Goal: Task Accomplishment & Management: Complete application form

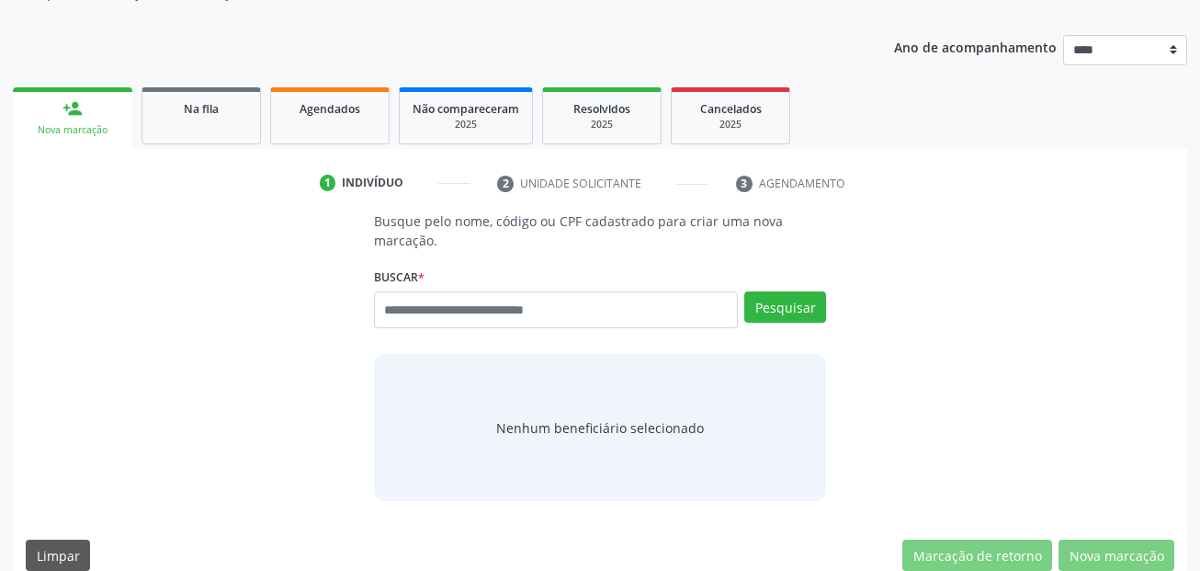
scroll to position [213, 0]
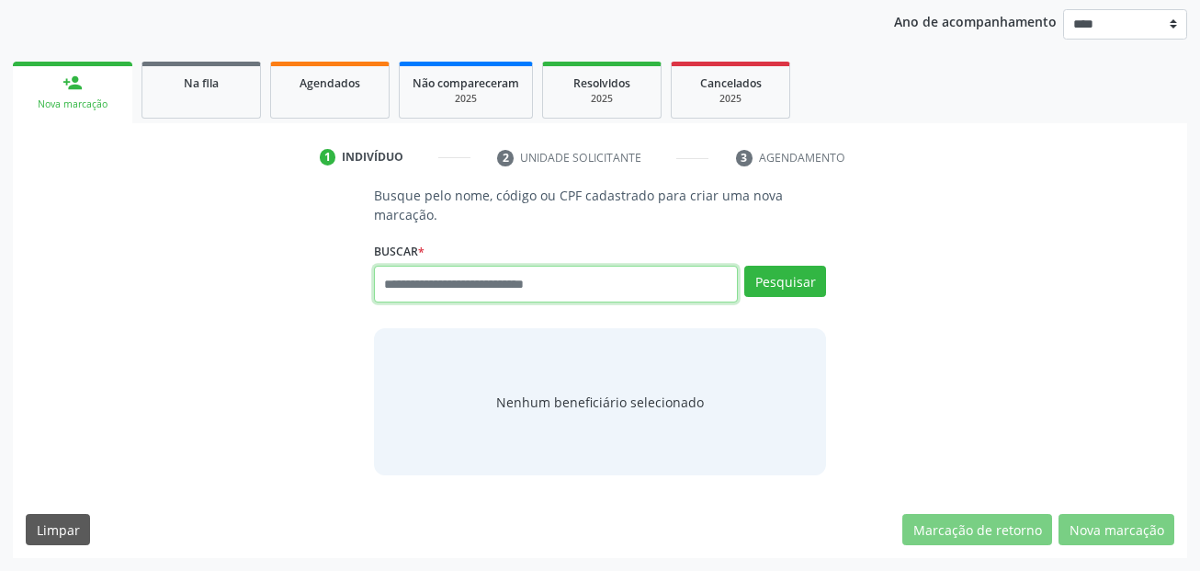
click at [493, 281] on input "text" at bounding box center [556, 284] width 365 height 37
type input "***"
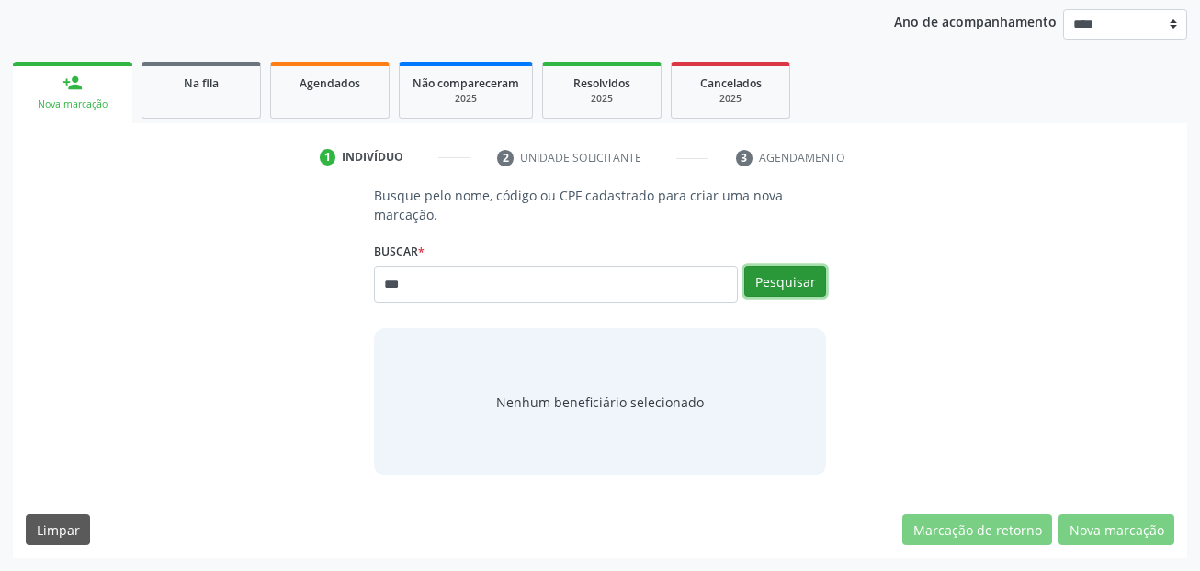
click at [802, 285] on button "Pesquisar" at bounding box center [785, 281] width 82 height 31
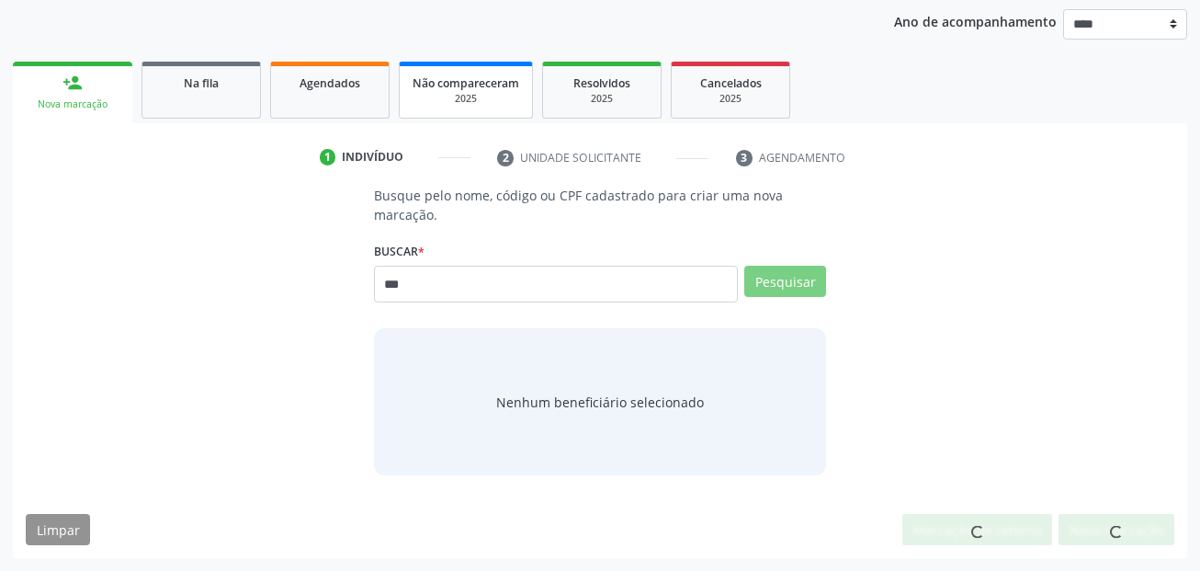
scroll to position [207, 0]
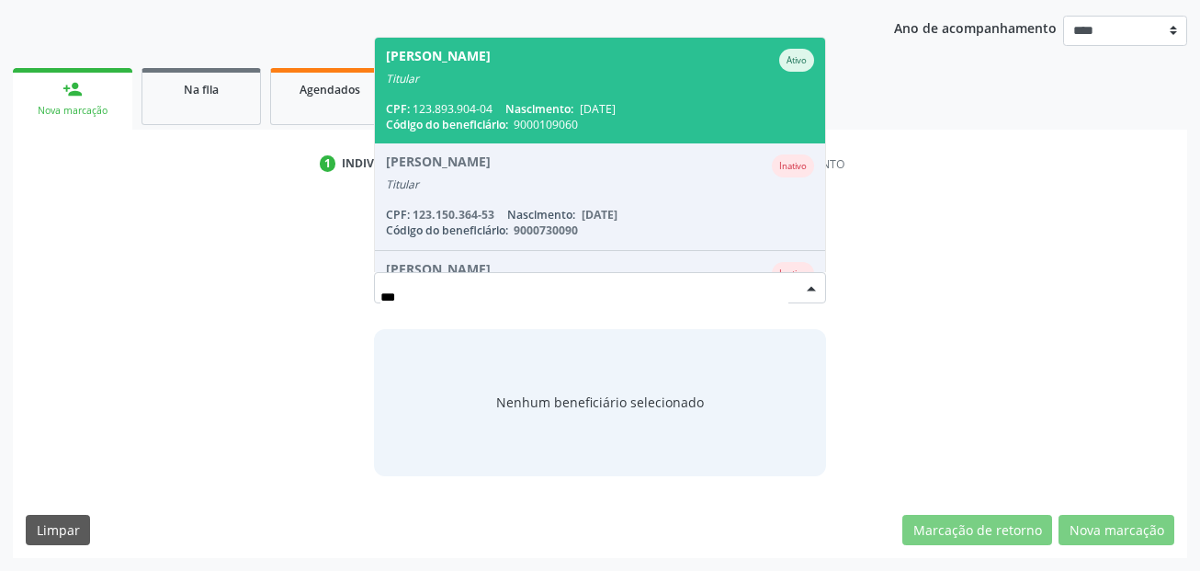
click at [506, 85] on div "Titular" at bounding box center [600, 79] width 429 height 15
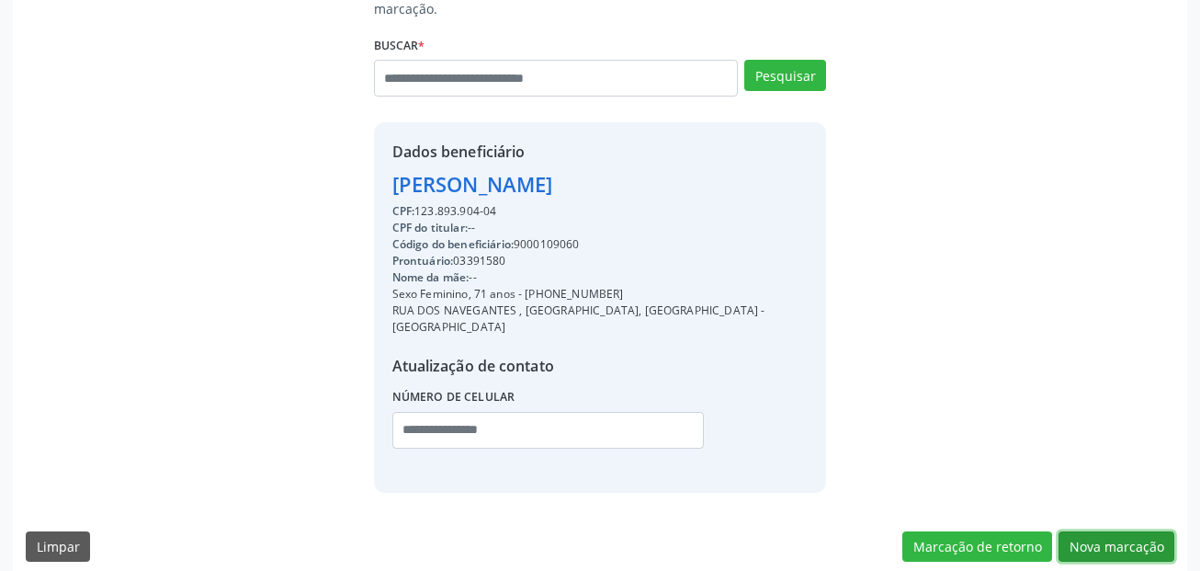
click at [1112, 531] on button "Nova marcação" at bounding box center [1116, 546] width 116 height 31
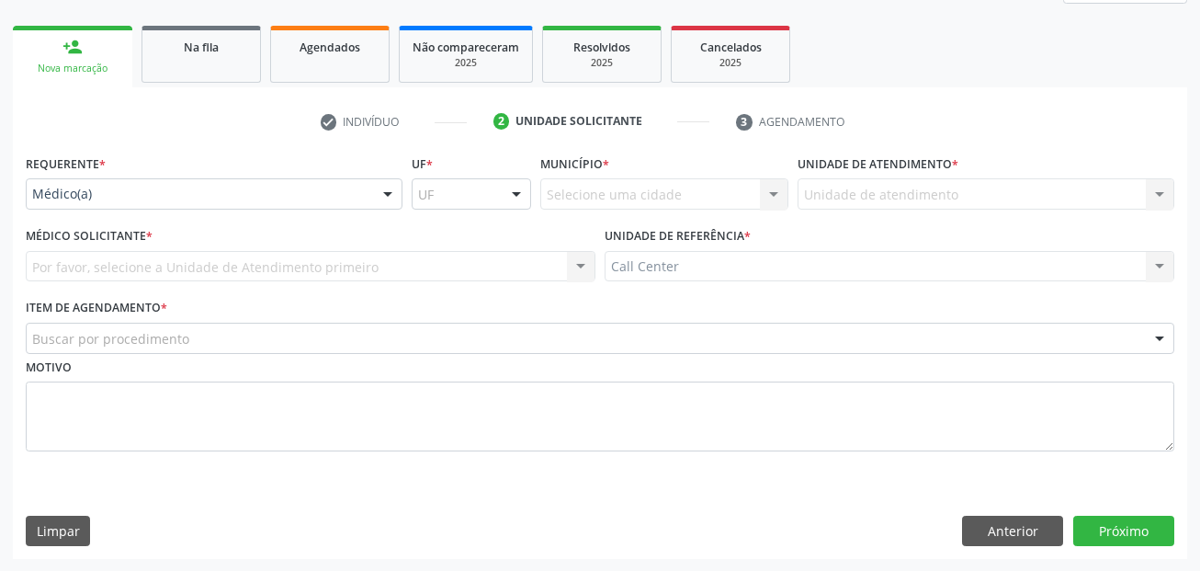
scroll to position [250, 0]
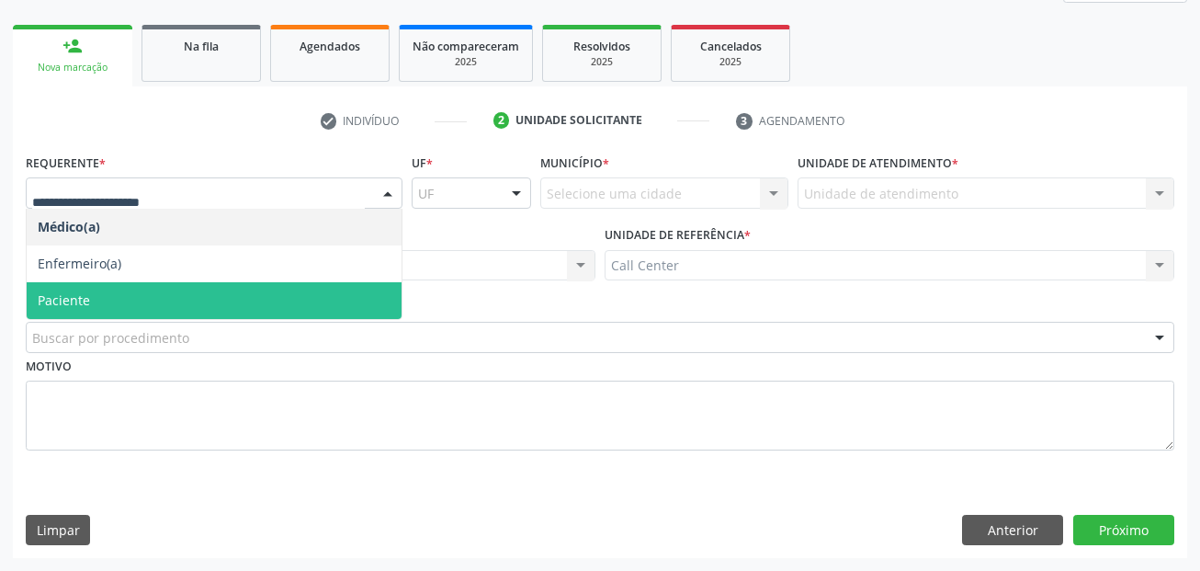
click at [130, 297] on span "Paciente" at bounding box center [214, 300] width 375 height 37
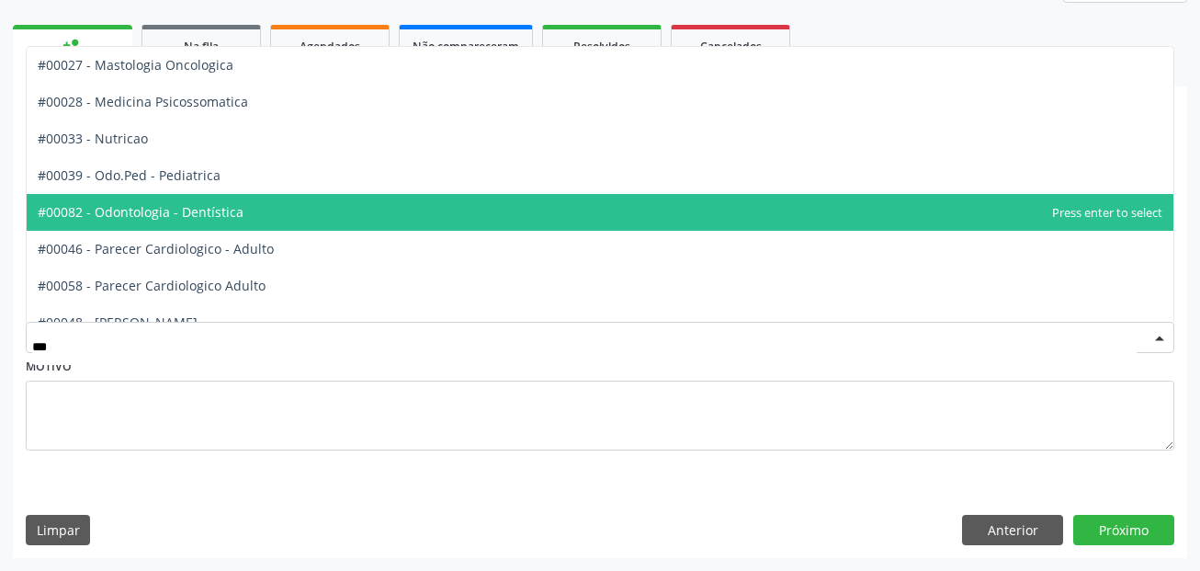
scroll to position [0, 0]
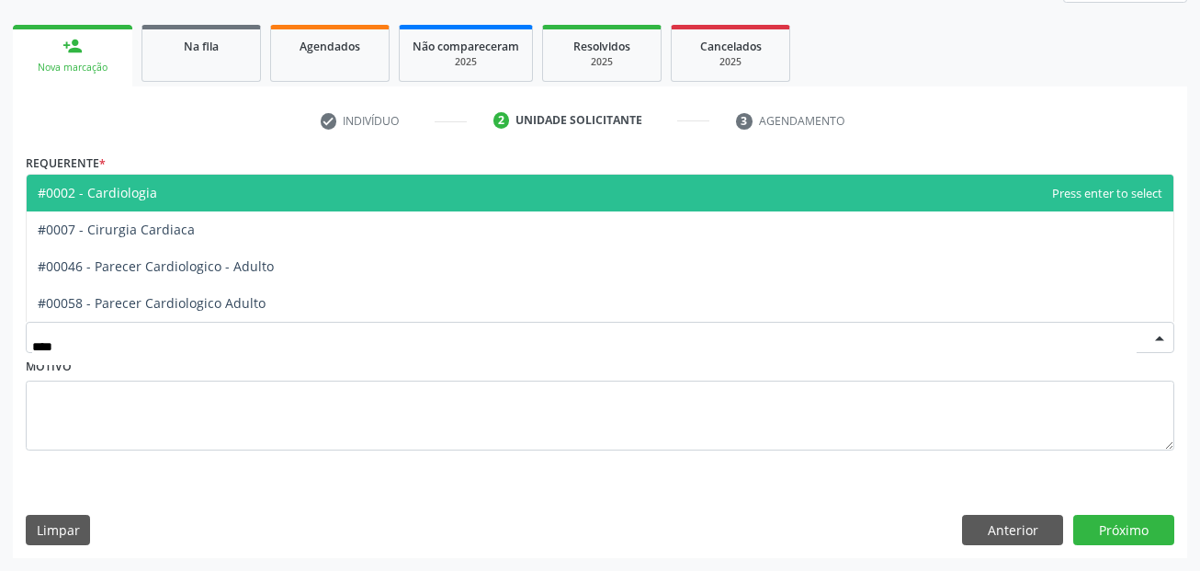
click at [166, 200] on span "#0002 - Cardiologia" at bounding box center [600, 193] width 1147 height 37
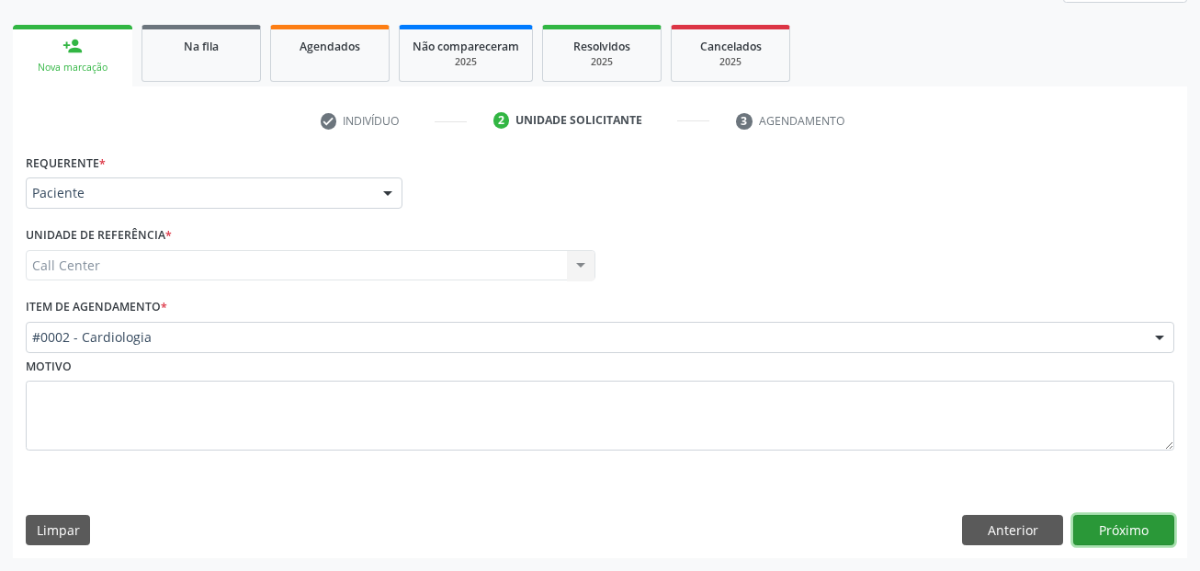
click at [1141, 524] on button "Próximo" at bounding box center [1123, 530] width 101 height 31
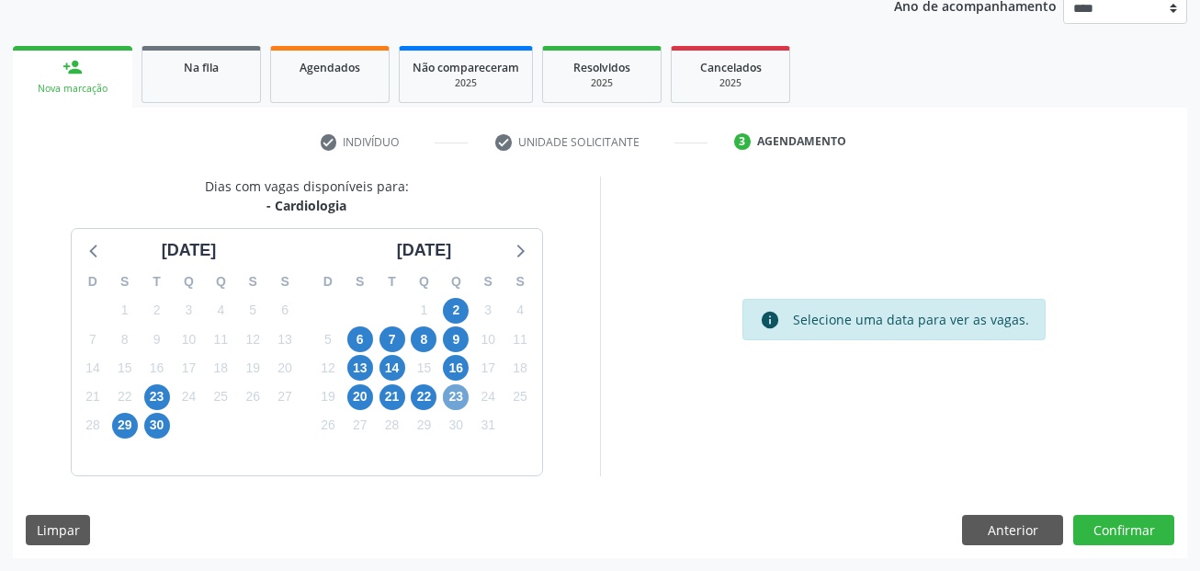
click at [458, 392] on span "23" at bounding box center [456, 397] width 26 height 26
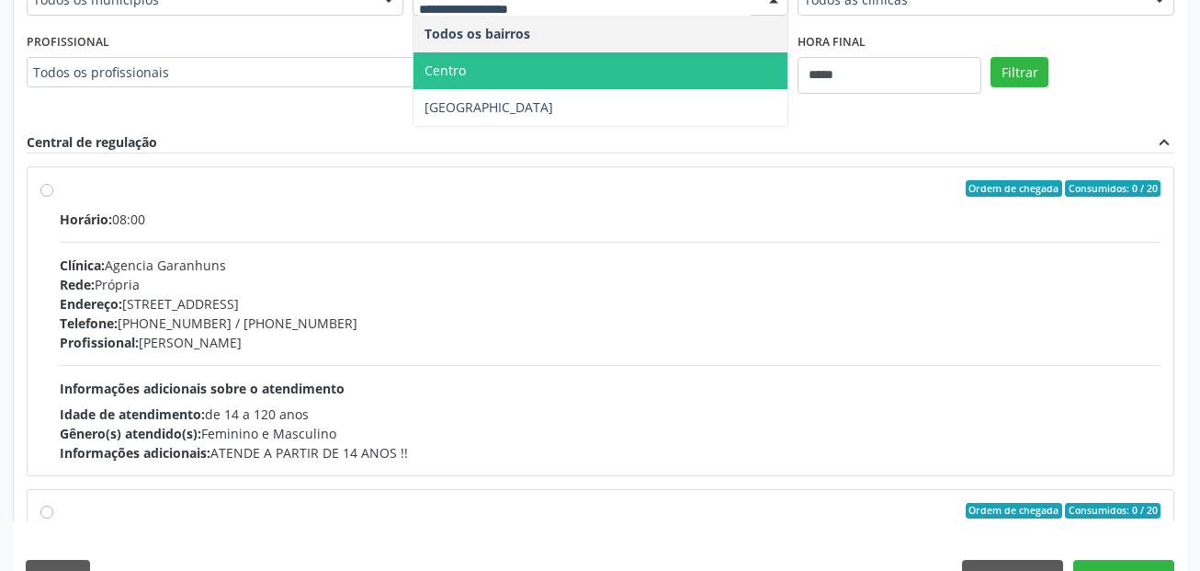
scroll to position [596, 0]
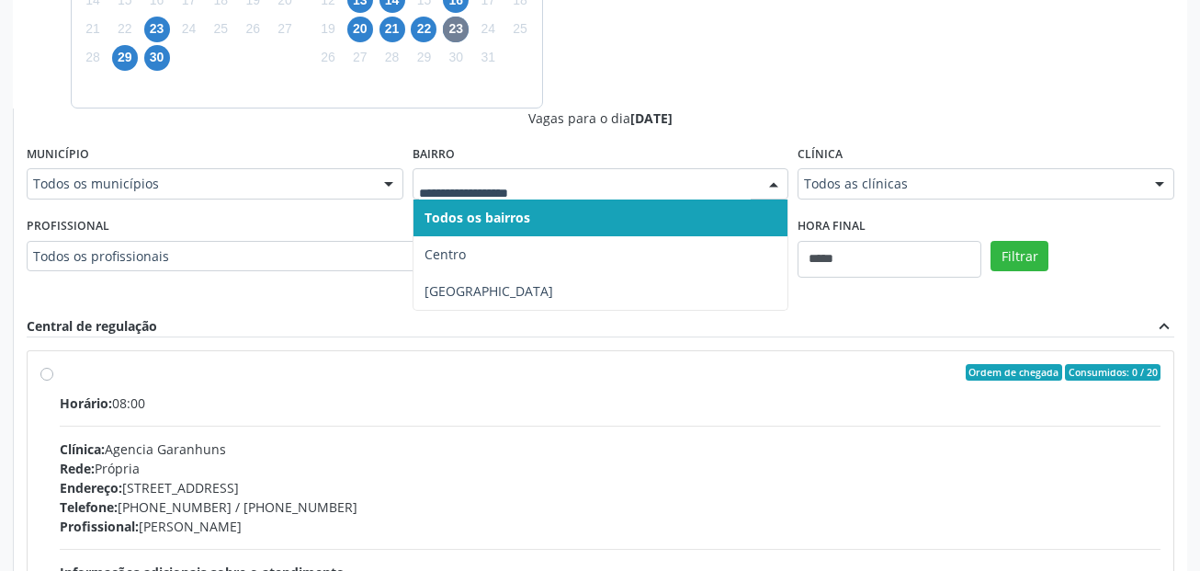
click at [466, 184] on input "text" at bounding box center [585, 193] width 333 height 37
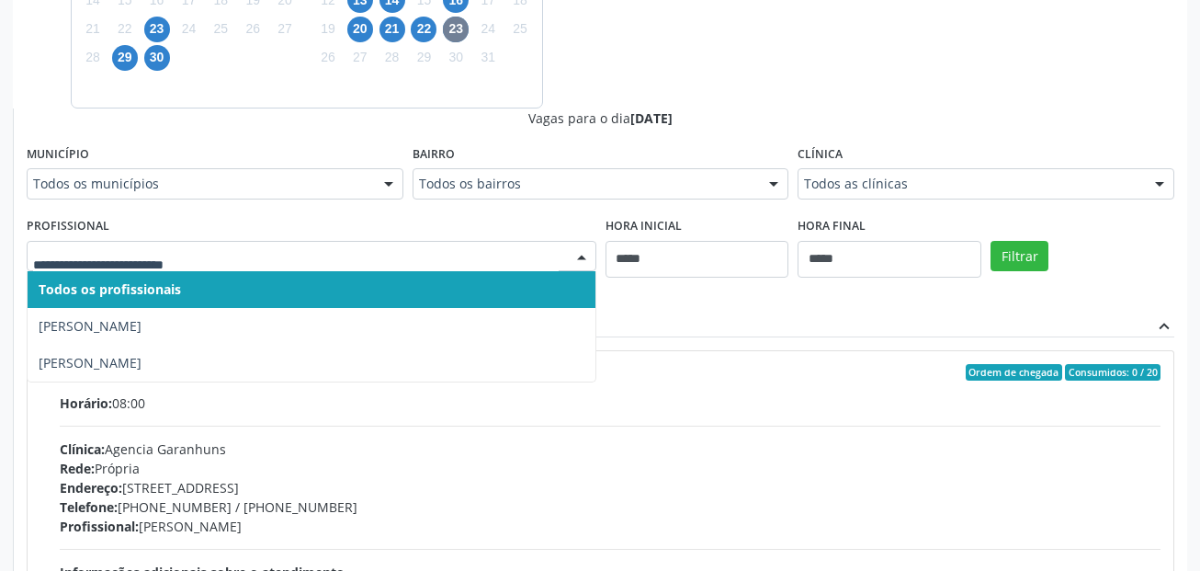
click at [313, 258] on input "text" at bounding box center [296, 265] width 526 height 37
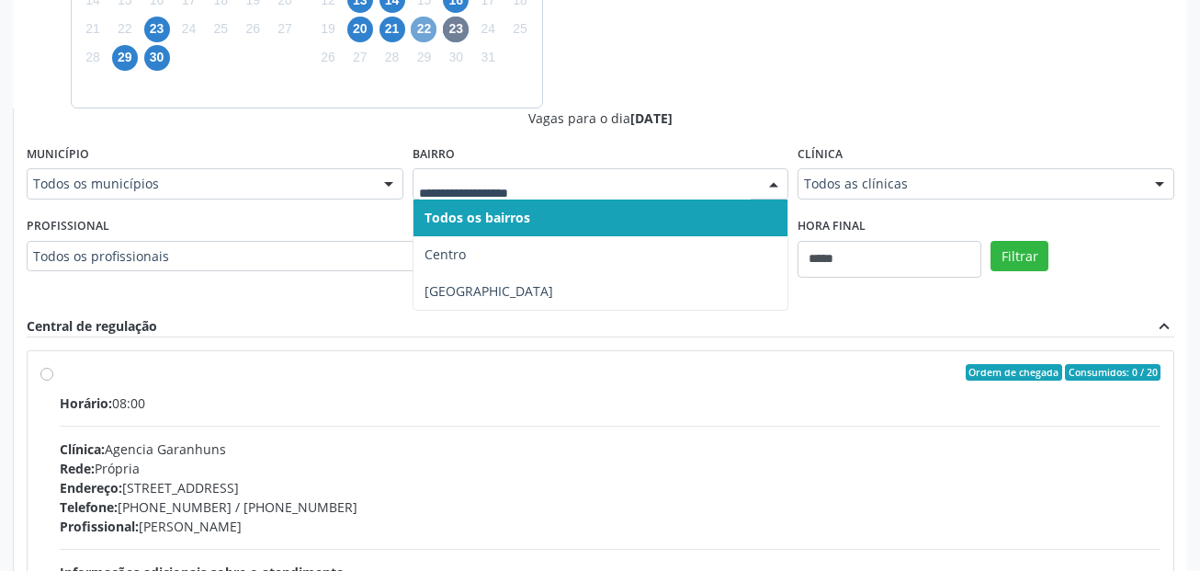
click at [420, 26] on span "22" at bounding box center [424, 30] width 26 height 26
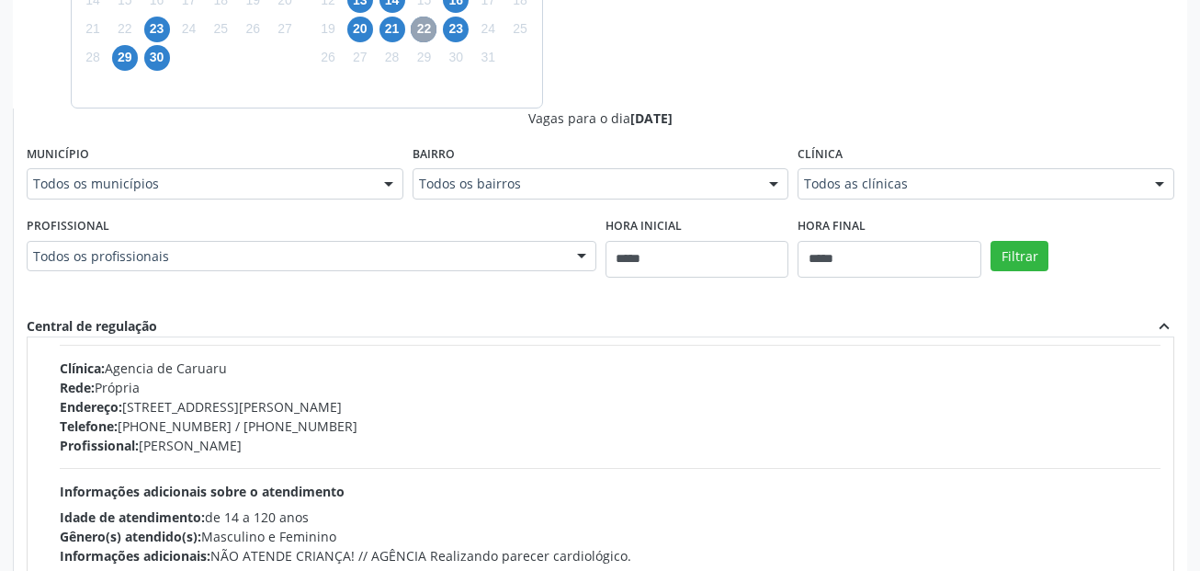
scroll to position [0, 0]
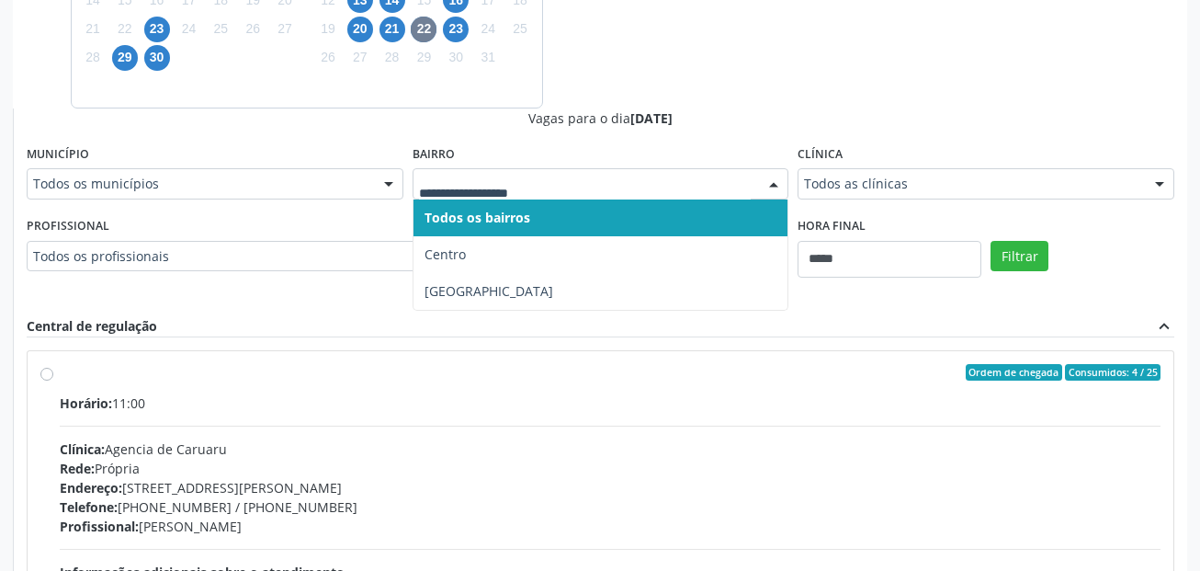
click at [494, 169] on div at bounding box center [601, 183] width 377 height 31
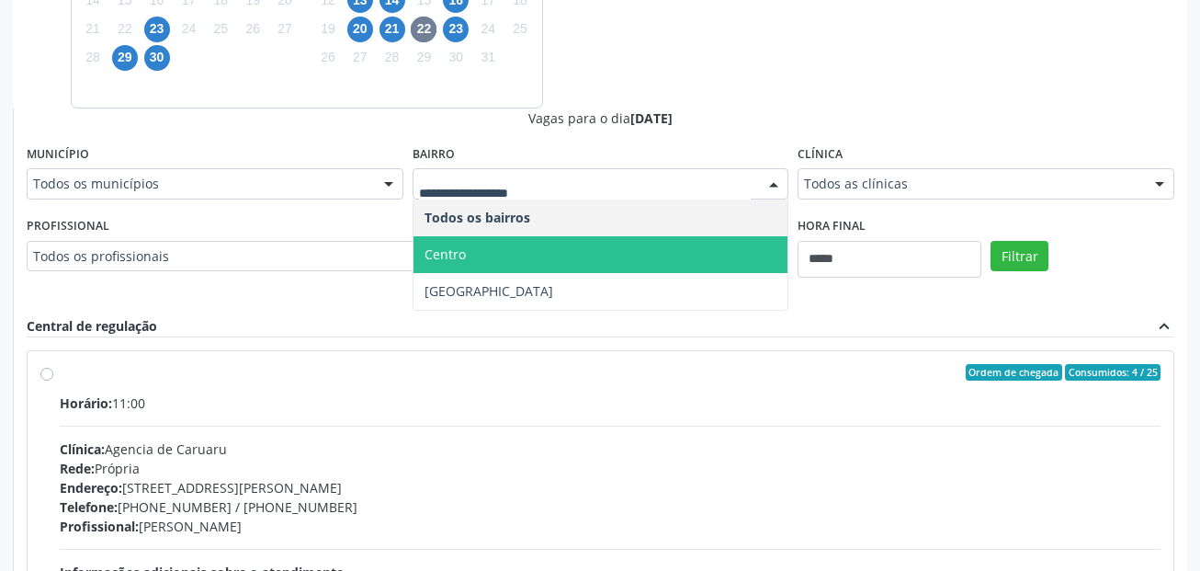
click at [461, 262] on span "Centro" at bounding box center [444, 253] width 41 height 17
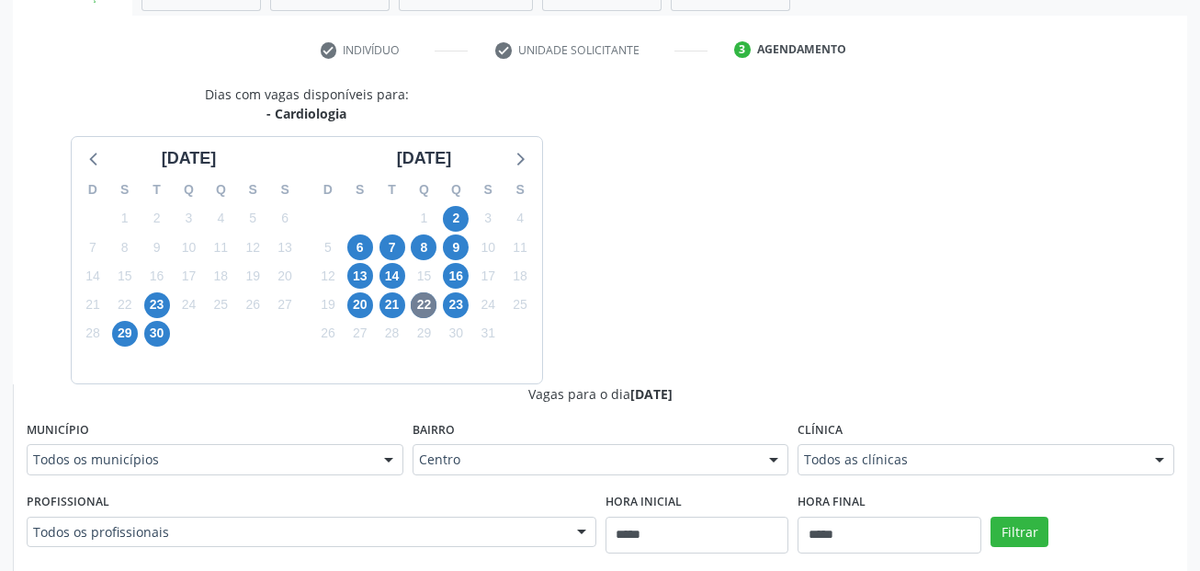
scroll to position [688, 0]
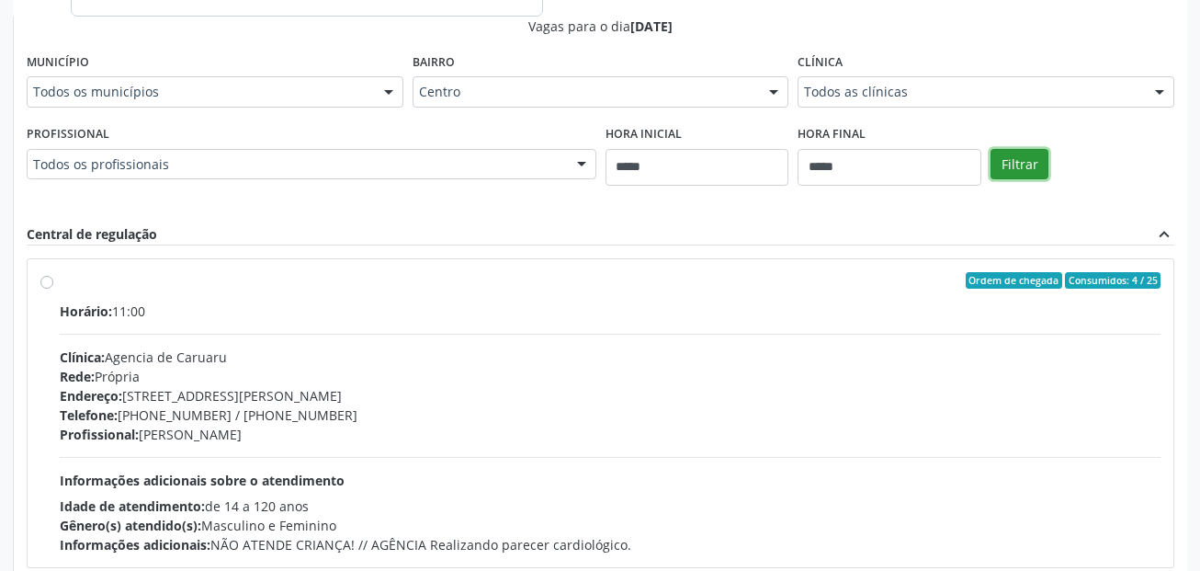
click at [1009, 166] on button "Filtrar" at bounding box center [1019, 164] width 58 height 31
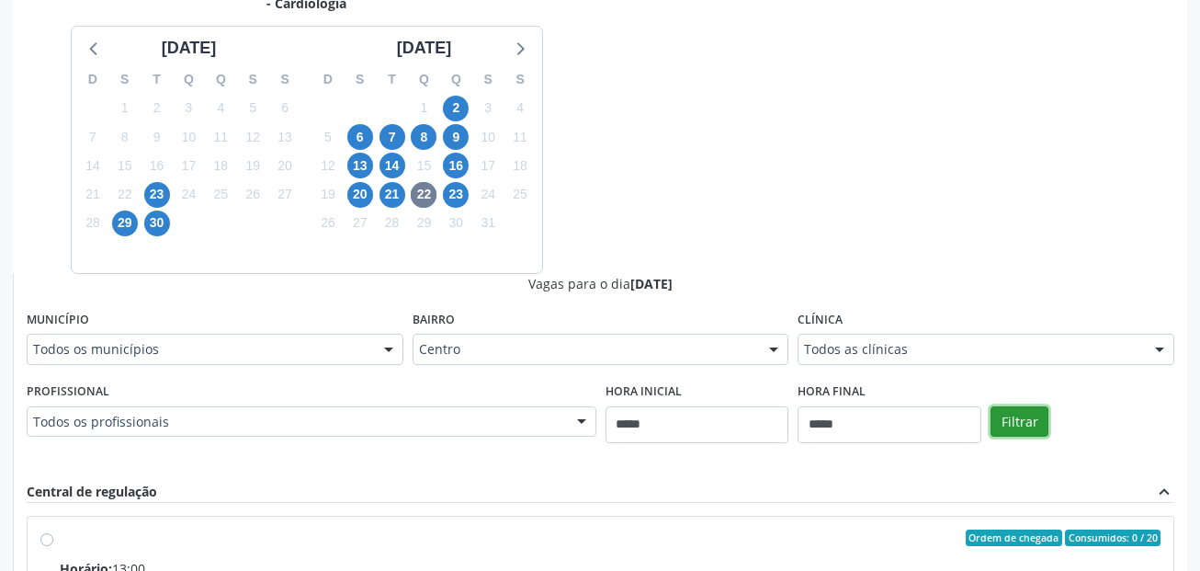
scroll to position [425, 0]
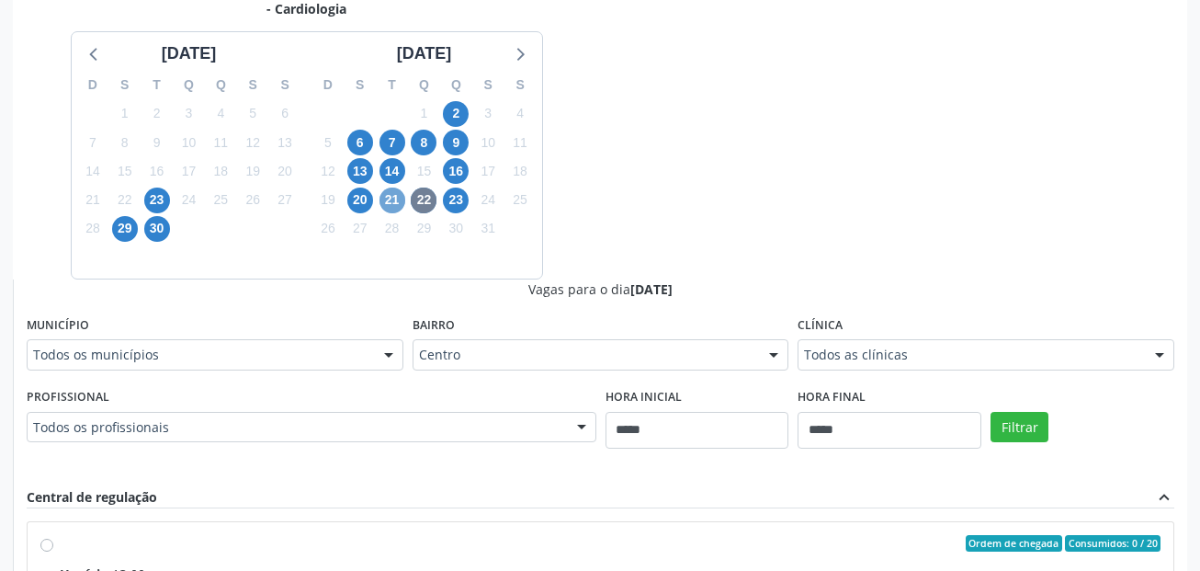
click at [393, 200] on span "21" at bounding box center [392, 200] width 26 height 26
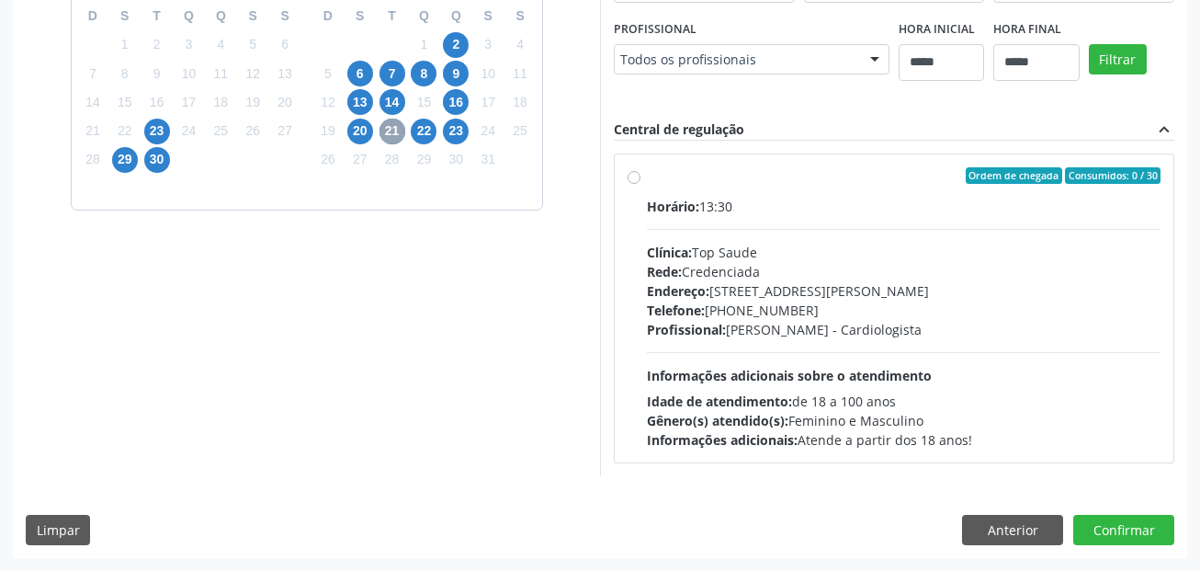
scroll to position [701, 0]
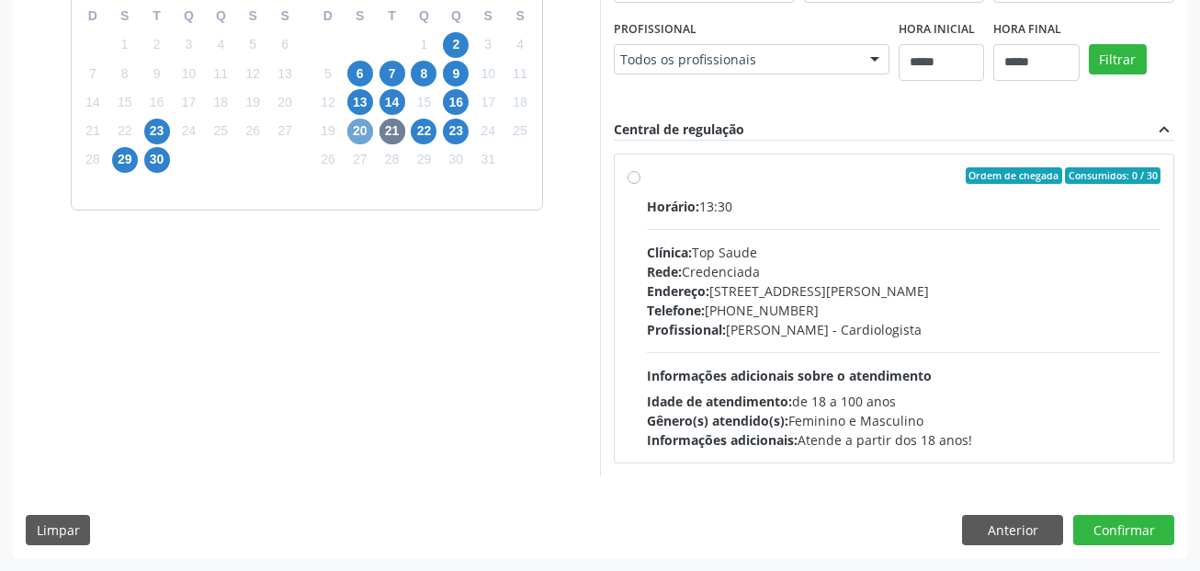
click at [360, 119] on span "20" at bounding box center [360, 132] width 26 height 26
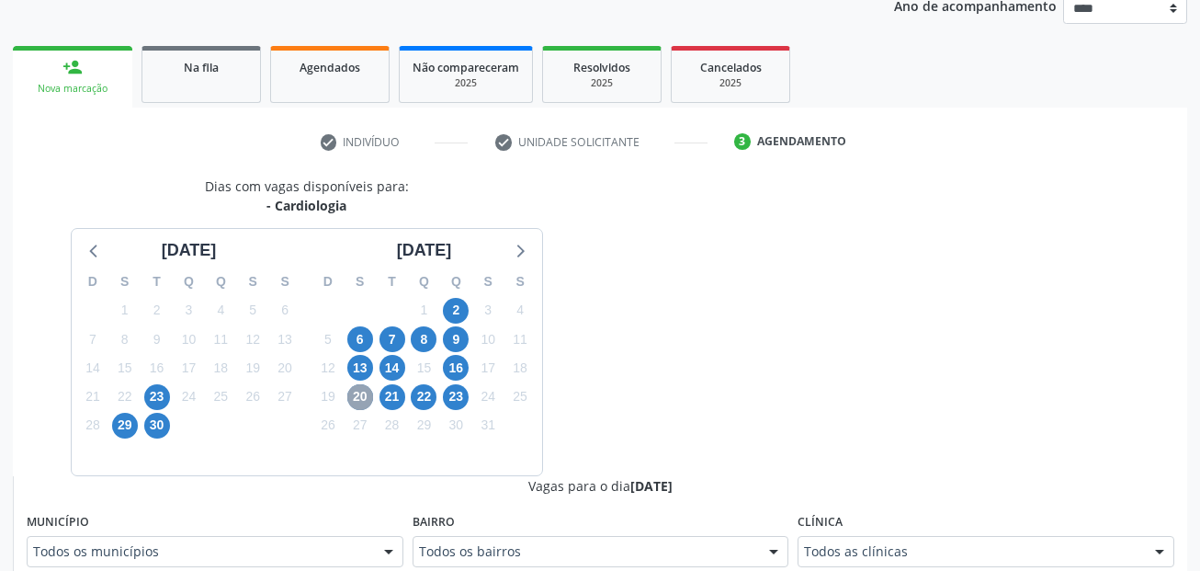
scroll to position [517, 0]
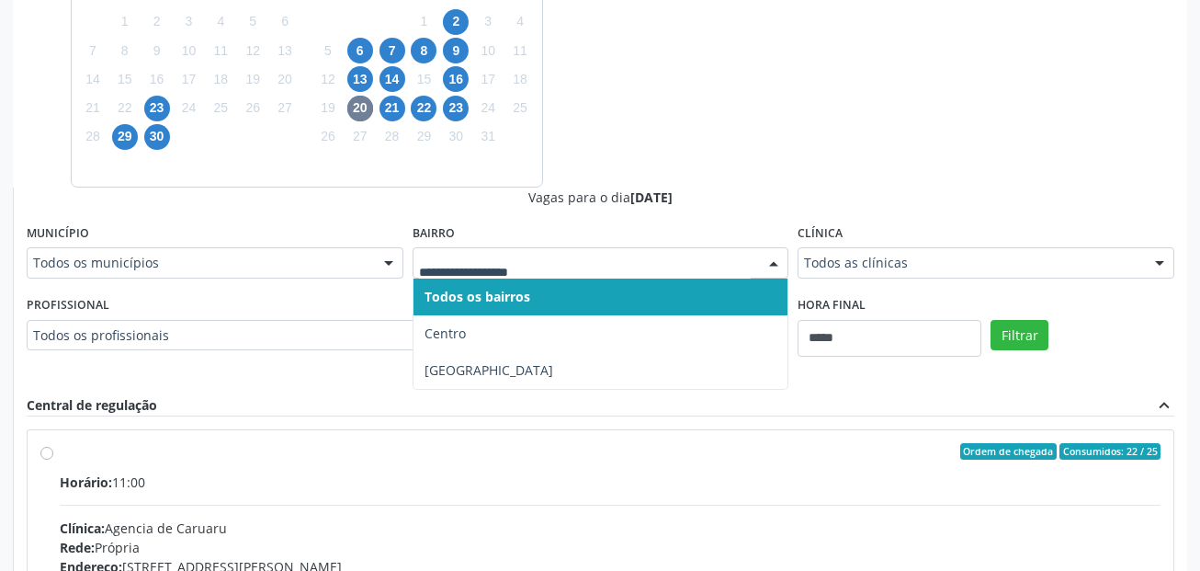
click at [508, 253] on div at bounding box center [601, 262] width 377 height 31
click at [509, 260] on input "text" at bounding box center [585, 272] width 333 height 37
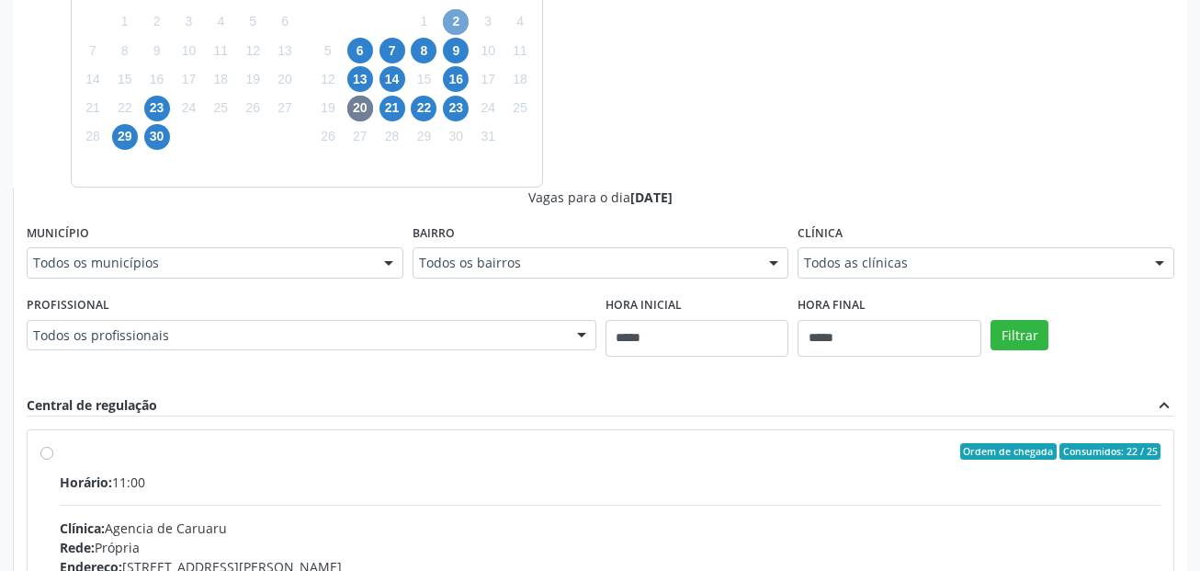
click at [459, 34] on span "2" at bounding box center [456, 22] width 26 height 26
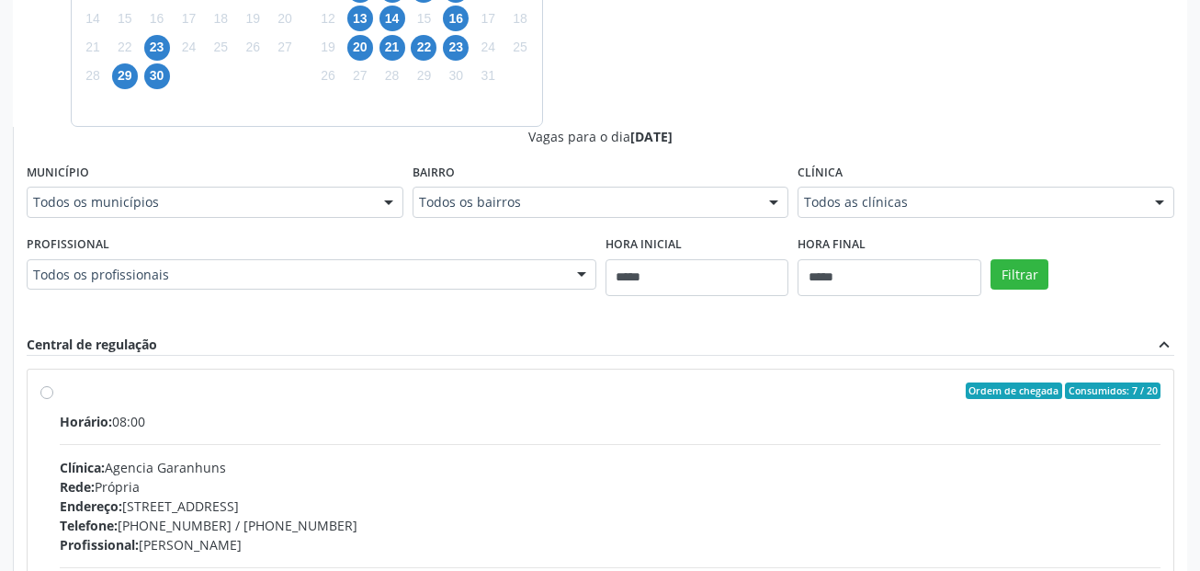
scroll to position [609, 0]
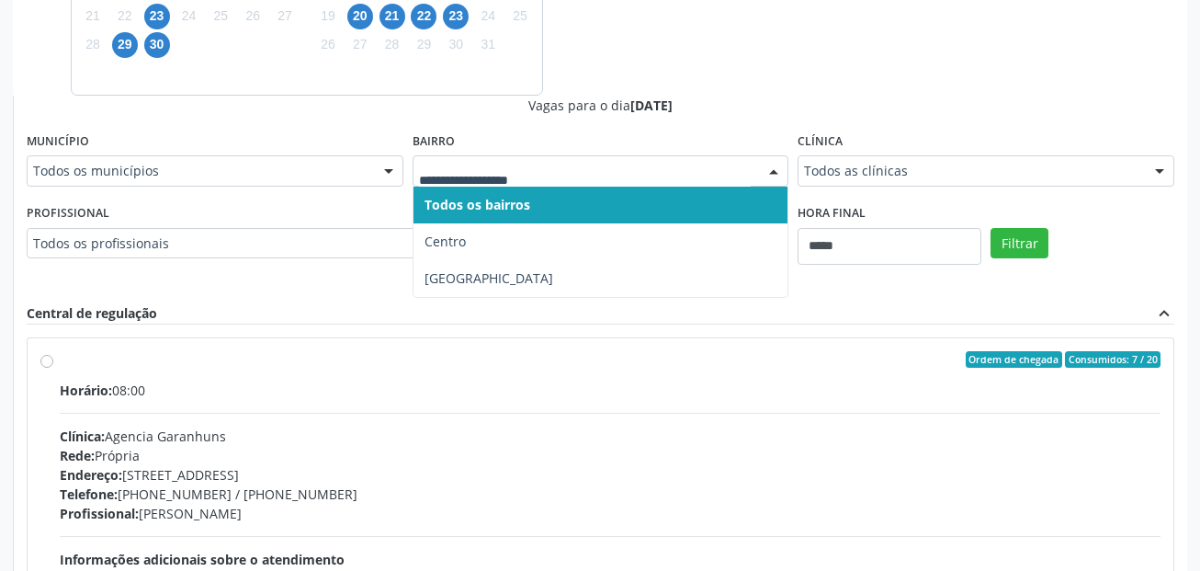
click at [523, 170] on input "text" at bounding box center [585, 180] width 333 height 37
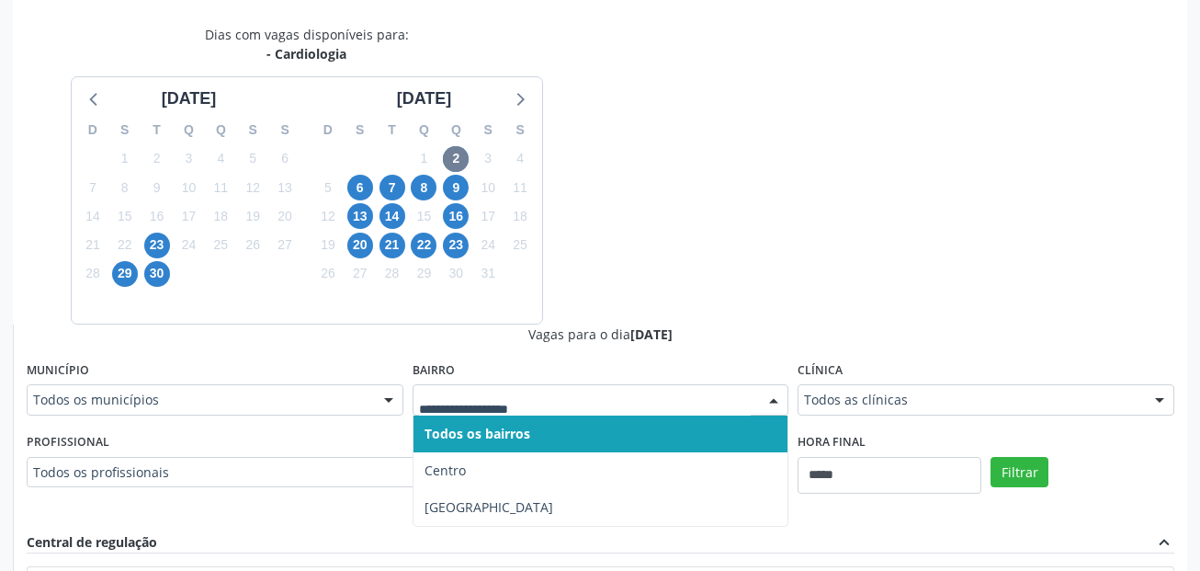
scroll to position [334, 0]
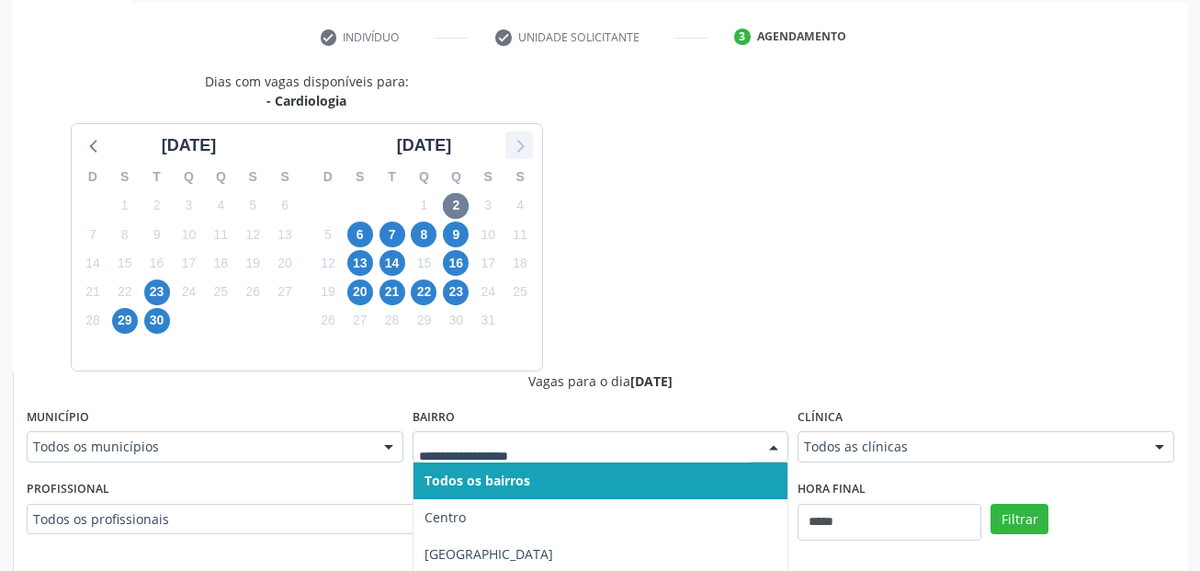
click at [524, 152] on icon at bounding box center [519, 145] width 24 height 24
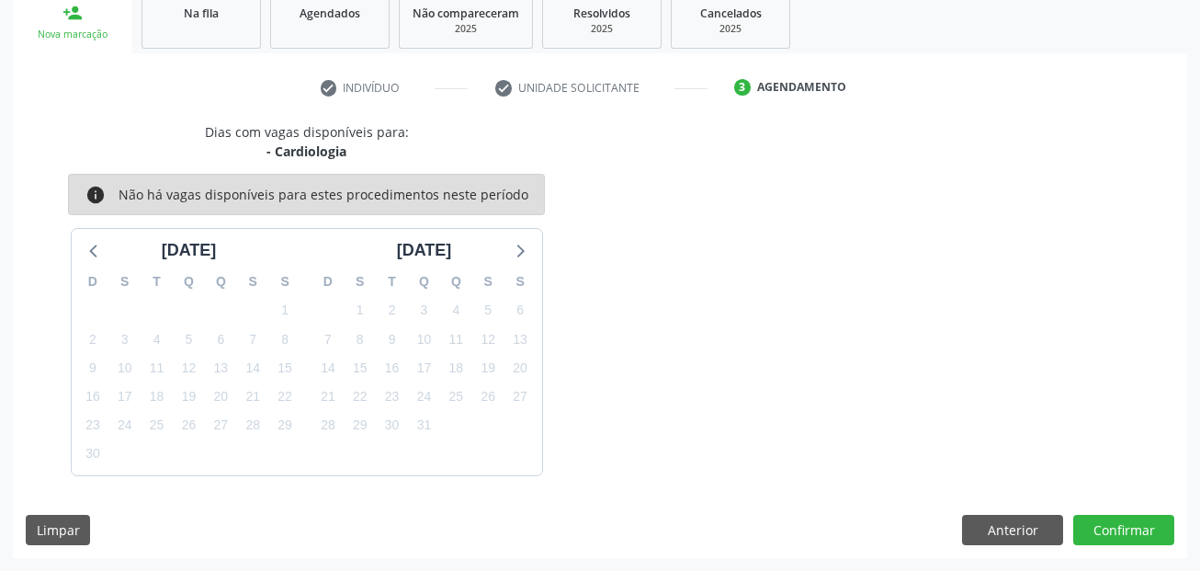
scroll to position [283, 0]
click at [93, 247] on icon at bounding box center [95, 250] width 24 height 24
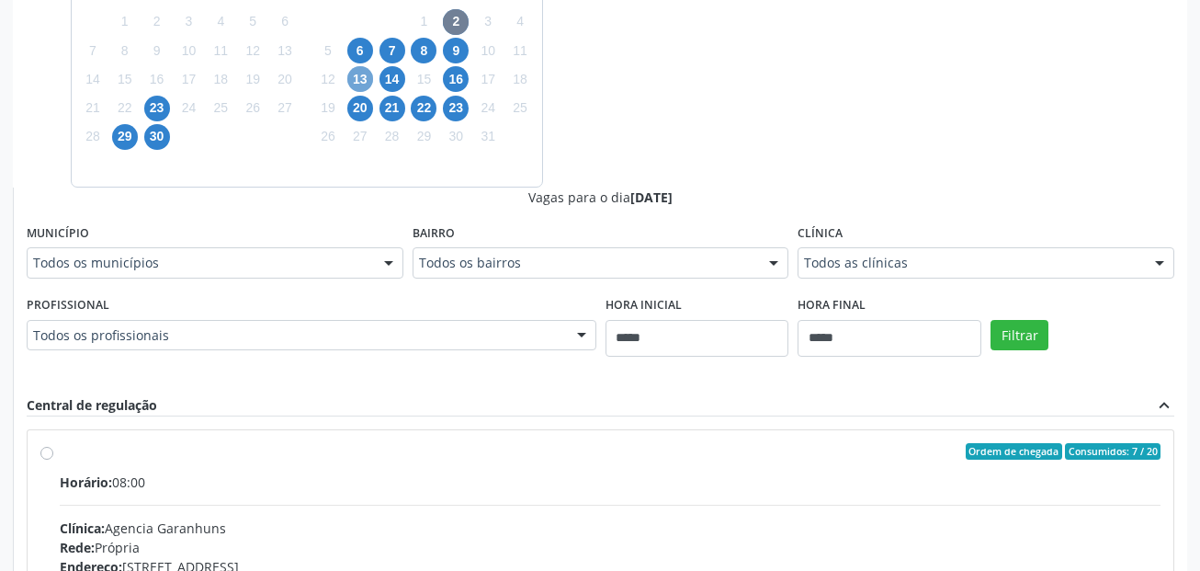
click at [362, 81] on span "13" at bounding box center [360, 79] width 26 height 26
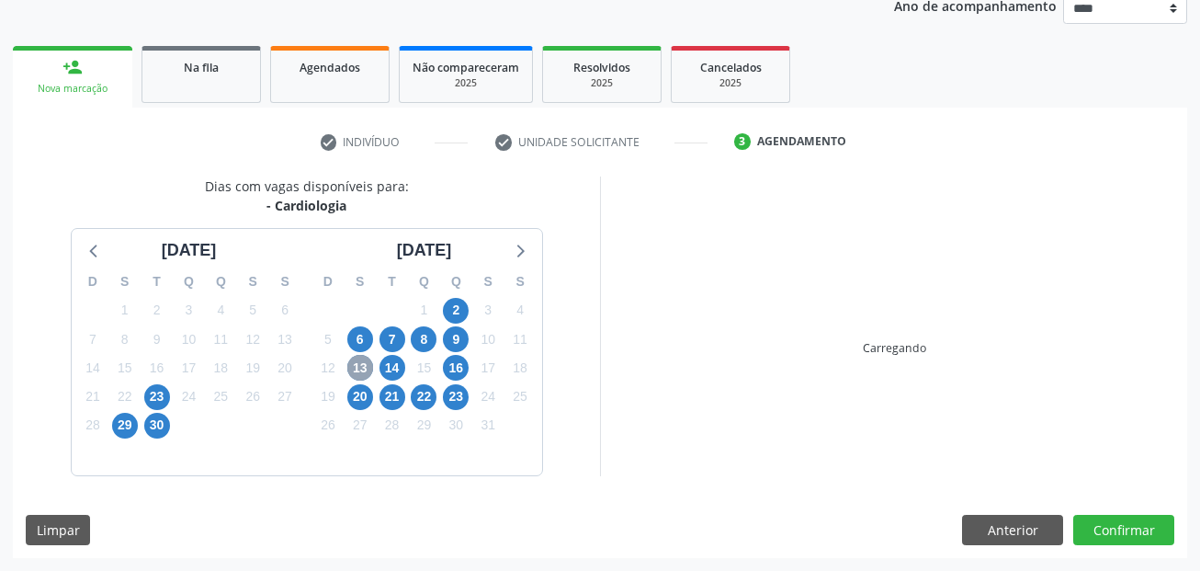
scroll to position [517, 0]
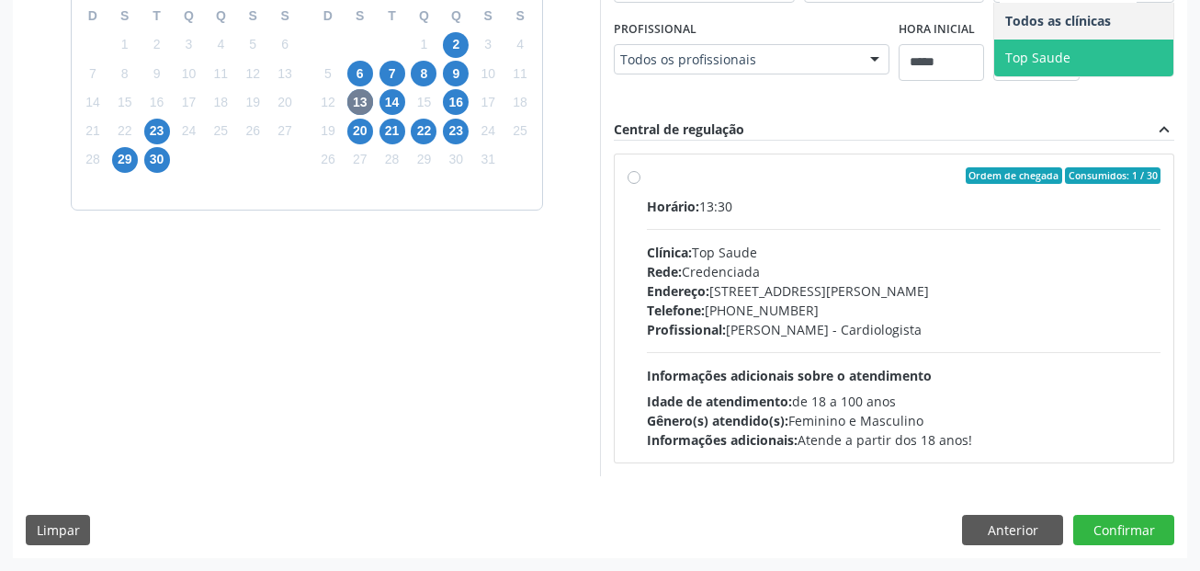
scroll to position [793, 0]
click at [1001, 529] on button "Anterior" at bounding box center [1012, 530] width 101 height 31
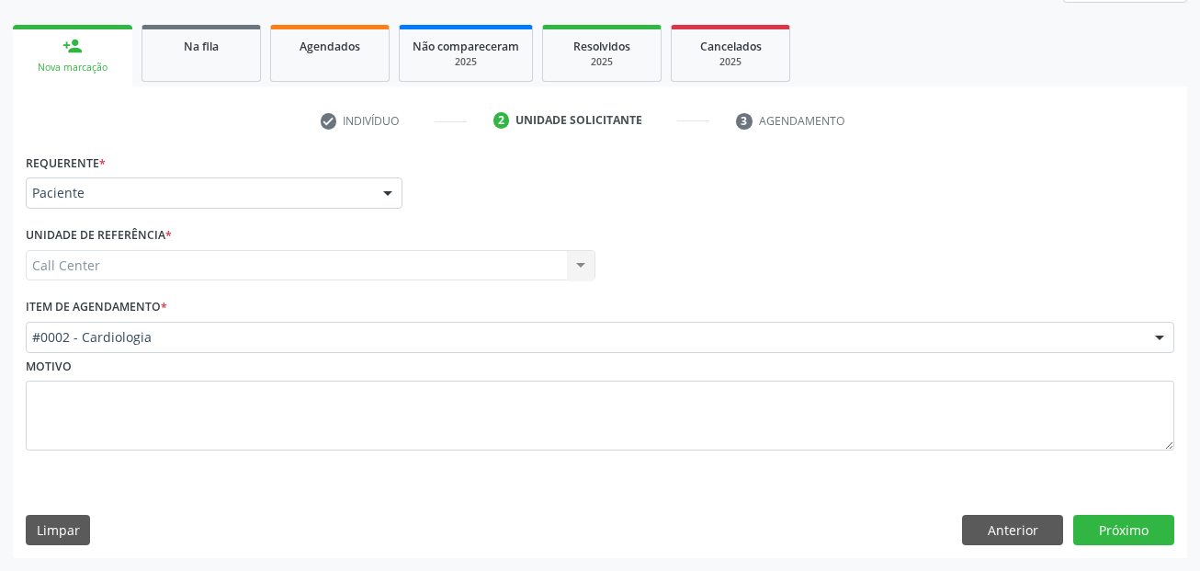
scroll to position [250, 0]
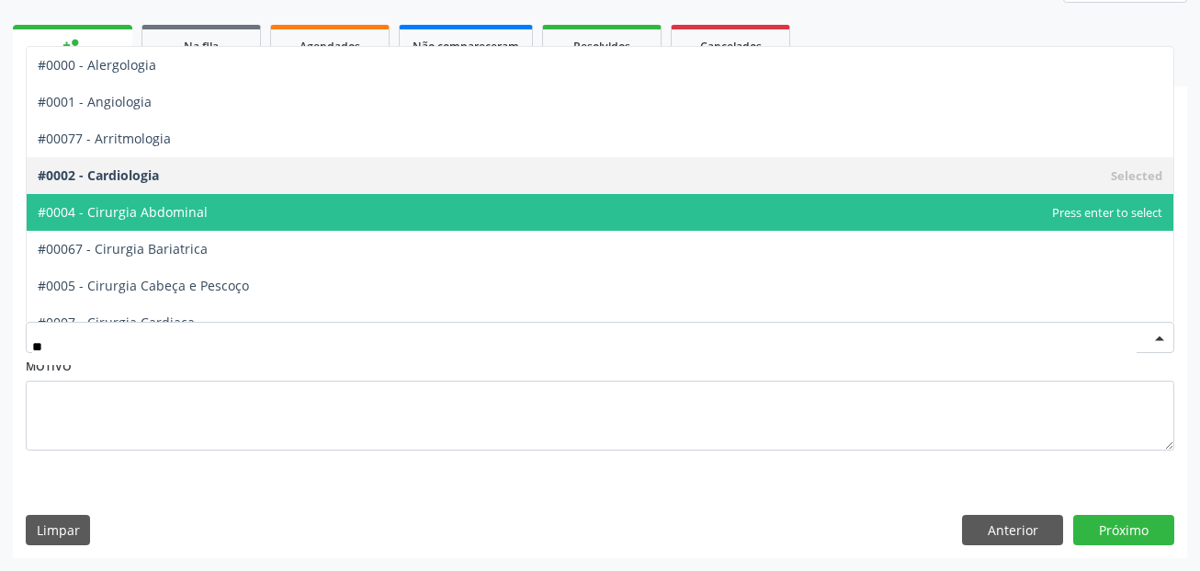
type input "***"
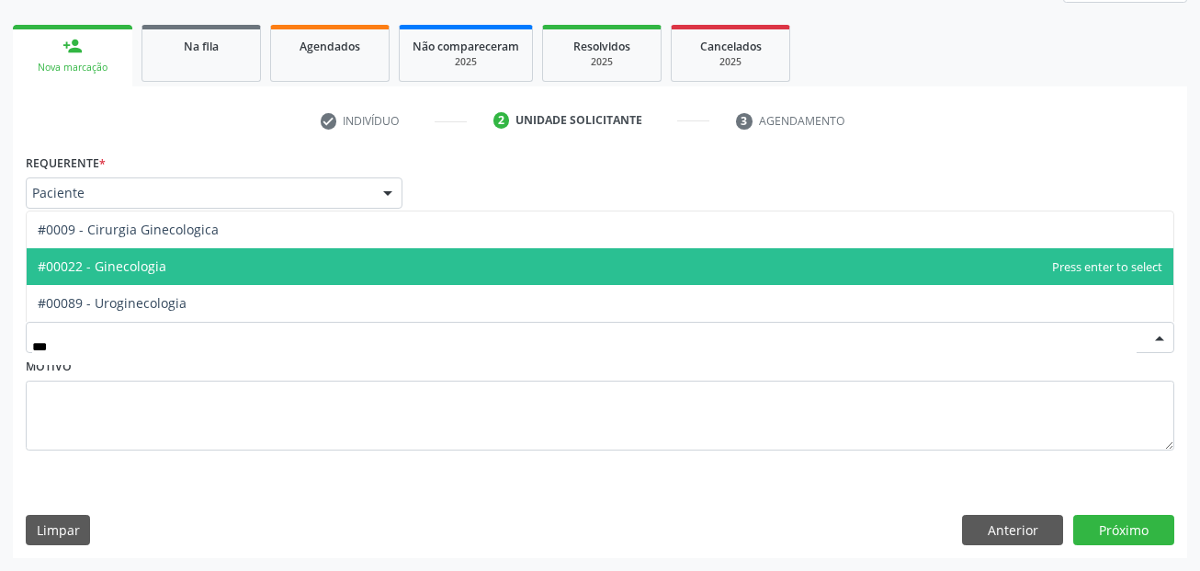
click at [143, 257] on span "#00022 - Ginecologia" at bounding box center [102, 265] width 129 height 17
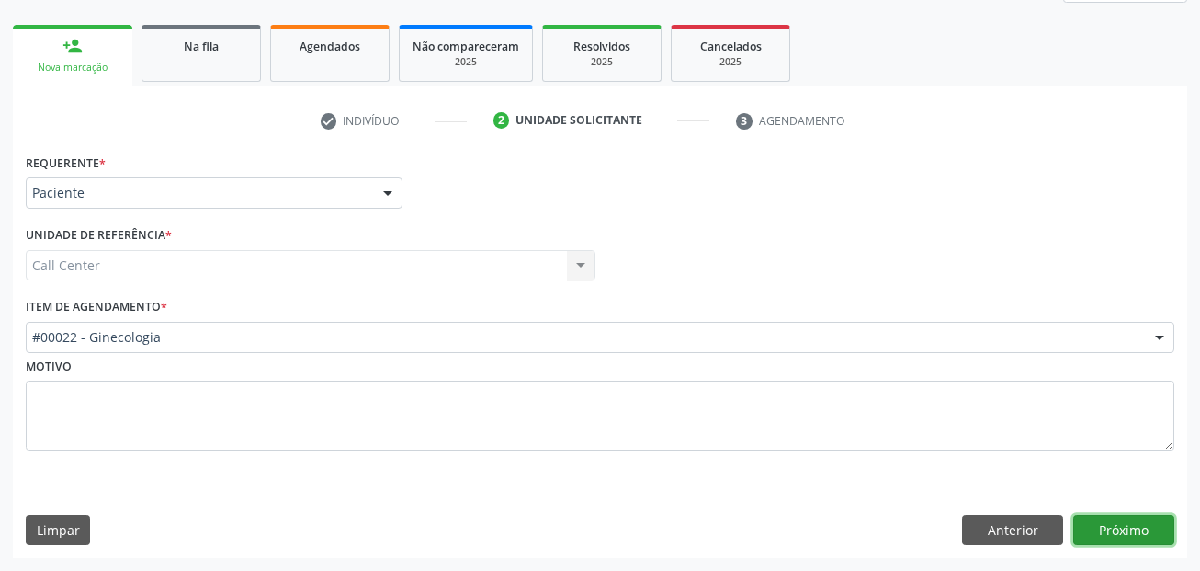
click at [1131, 532] on button "Próximo" at bounding box center [1123, 530] width 101 height 31
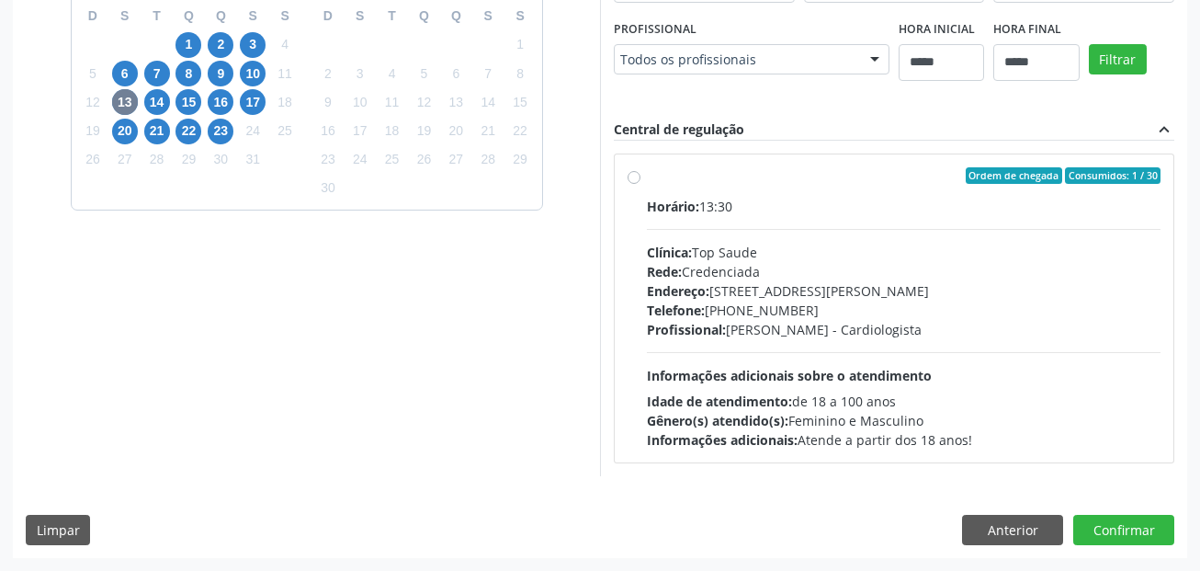
scroll to position [617, 0]
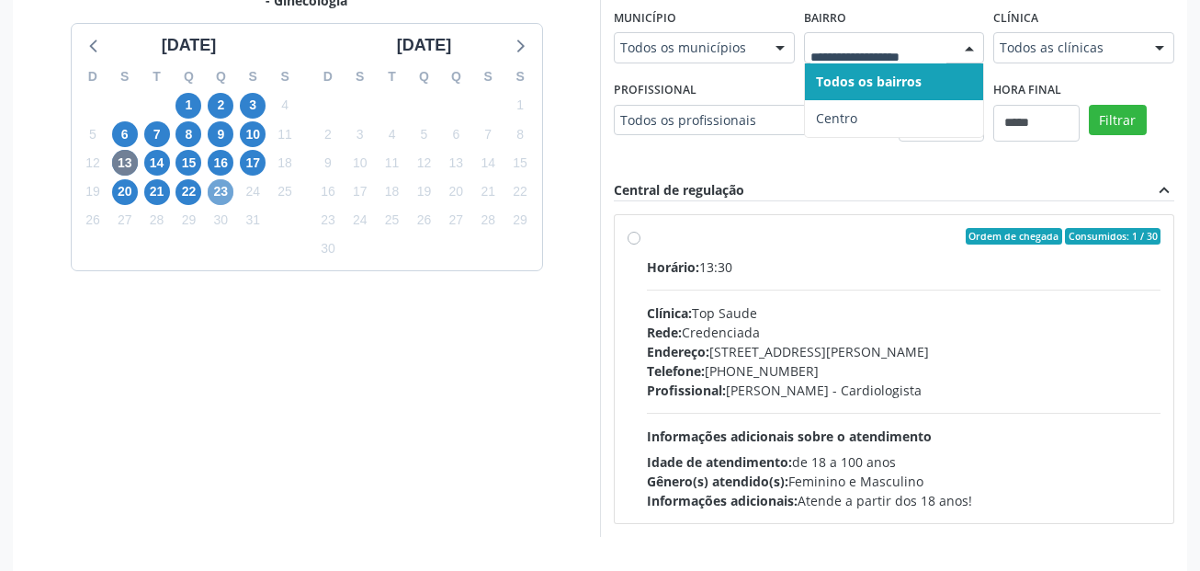
click at [214, 193] on span "23" at bounding box center [221, 192] width 26 height 26
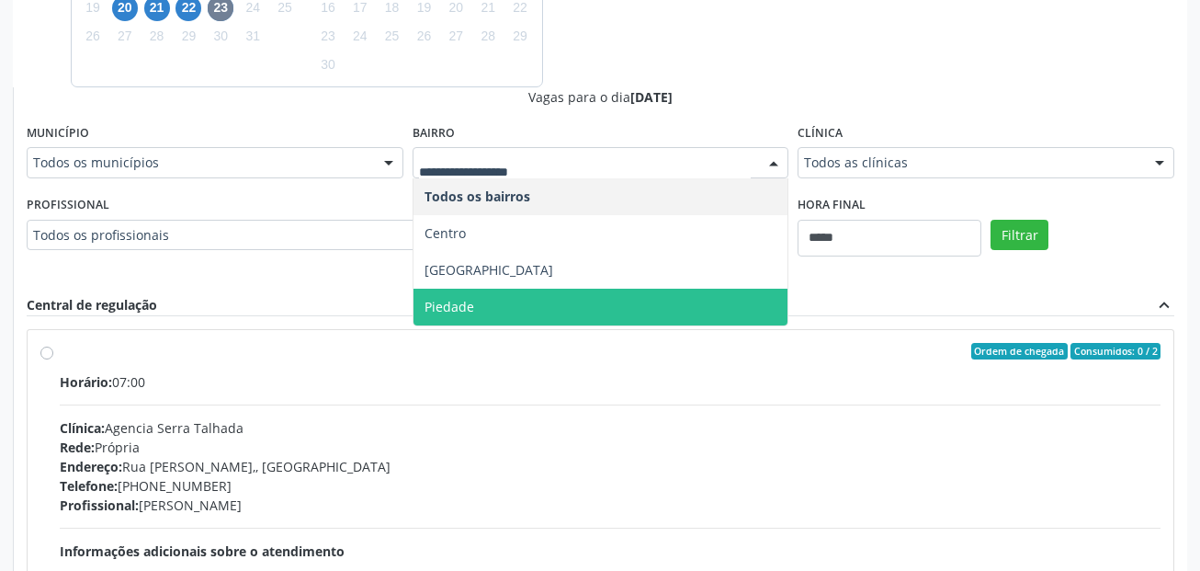
click at [467, 298] on span "Piedade" at bounding box center [449, 306] width 50 height 17
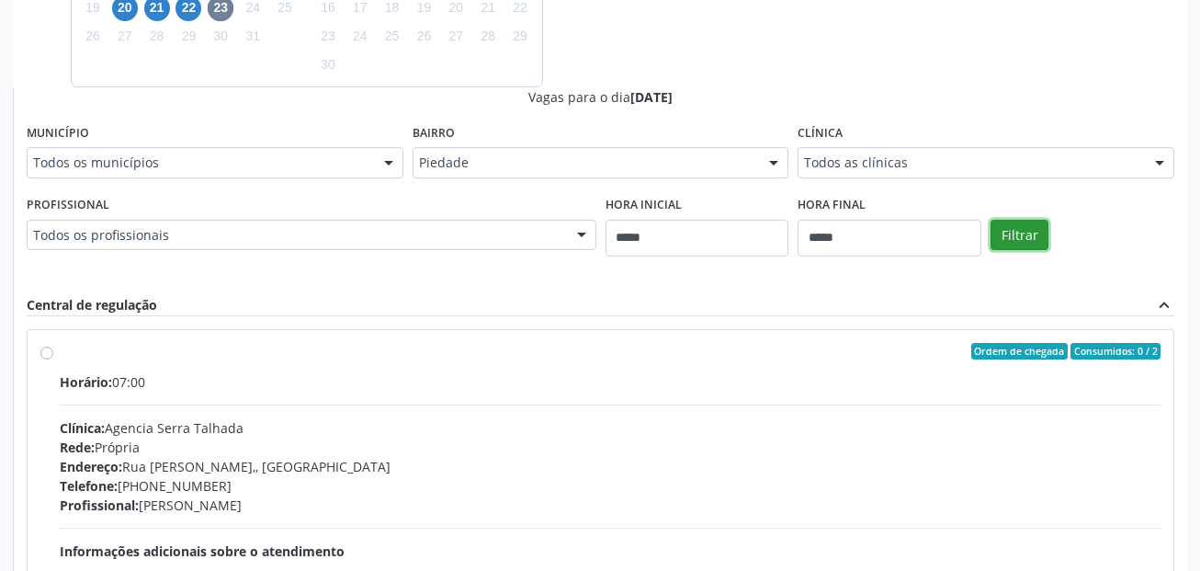
drag, startPoint x: 1022, startPoint y: 238, endPoint x: 995, endPoint y: 236, distance: 26.7
click at [1021, 238] on button "Filtrar" at bounding box center [1019, 235] width 58 height 31
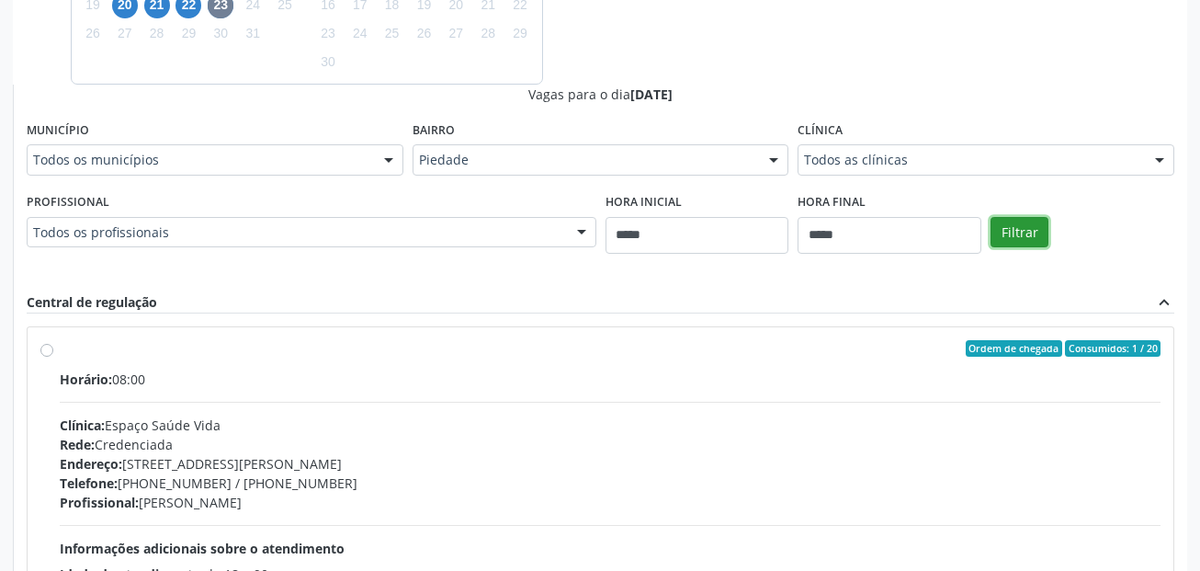
scroll to position [517, 0]
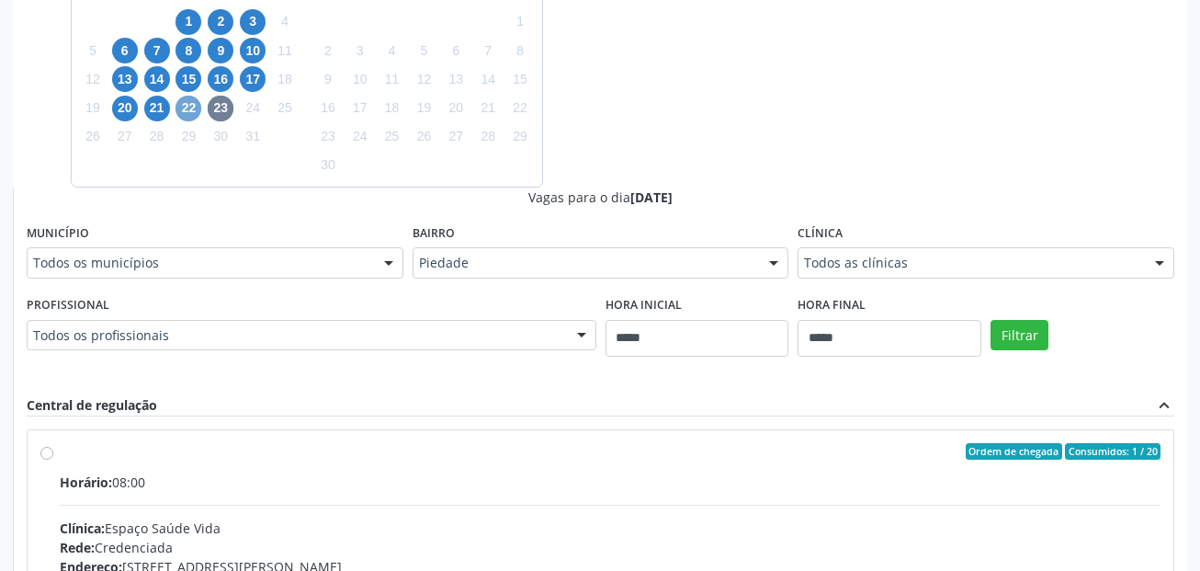
click at [193, 116] on span "22" at bounding box center [188, 109] width 26 height 26
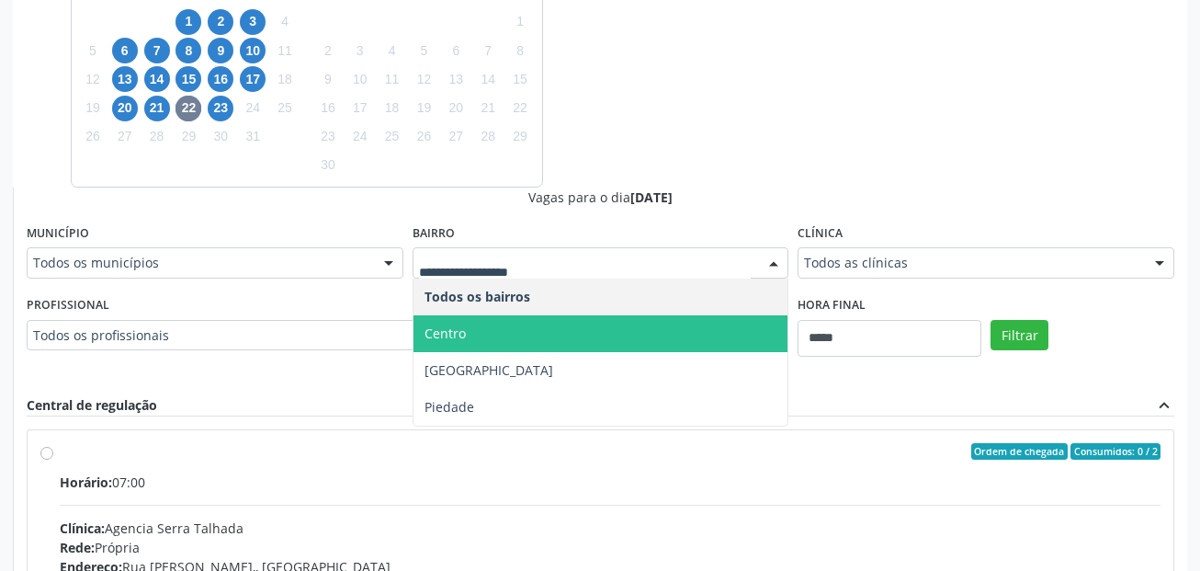
click at [490, 330] on span "Centro" at bounding box center [600, 333] width 375 height 37
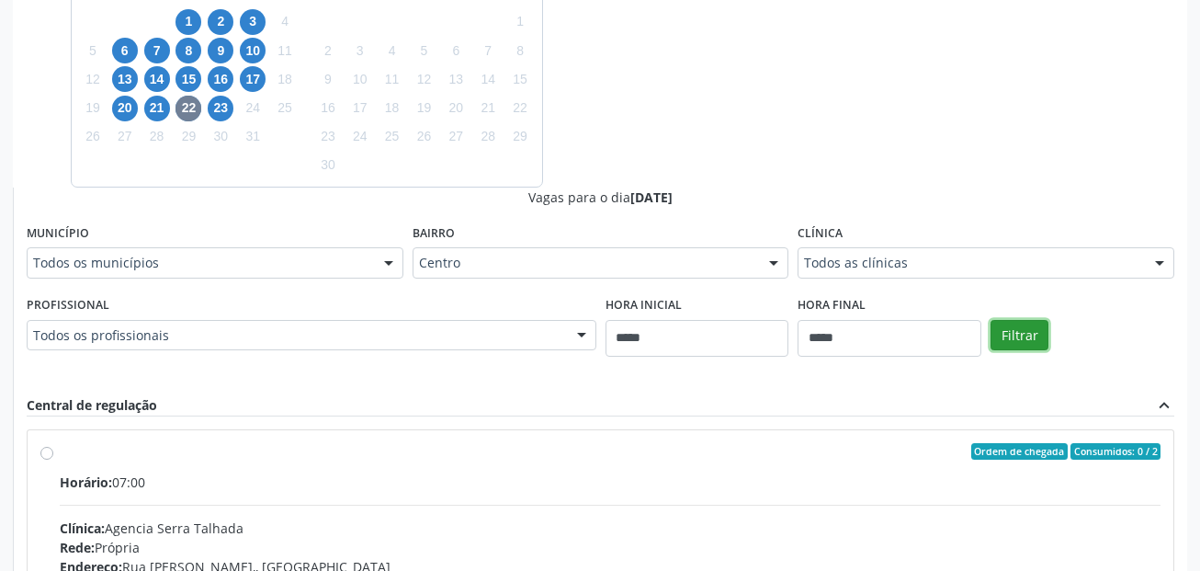
click at [1031, 334] on button "Filtrar" at bounding box center [1019, 335] width 58 height 31
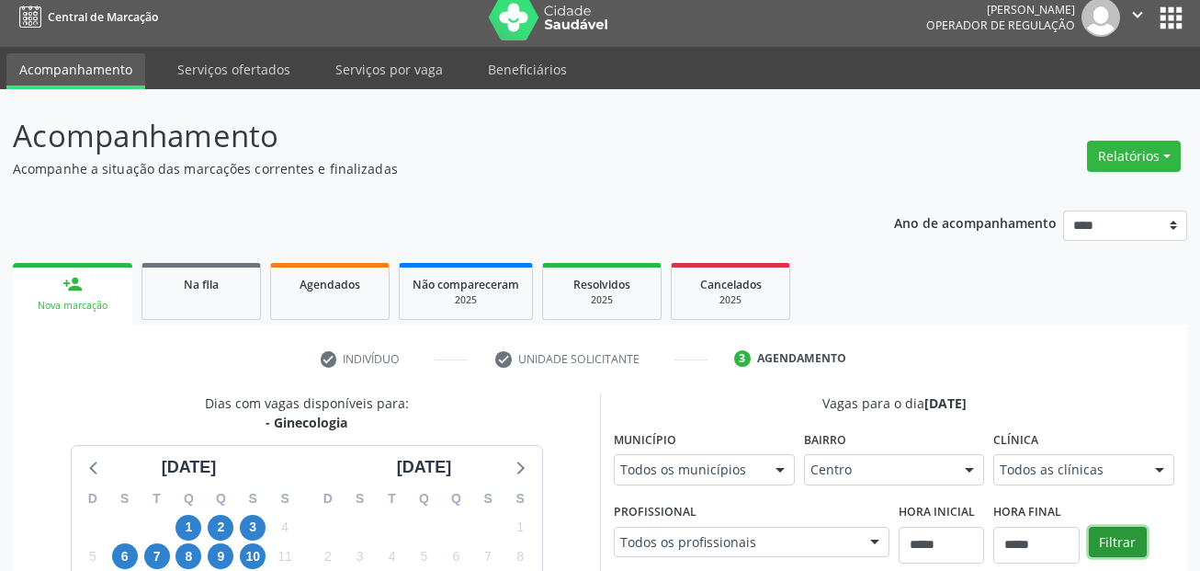
scroll to position [0, 0]
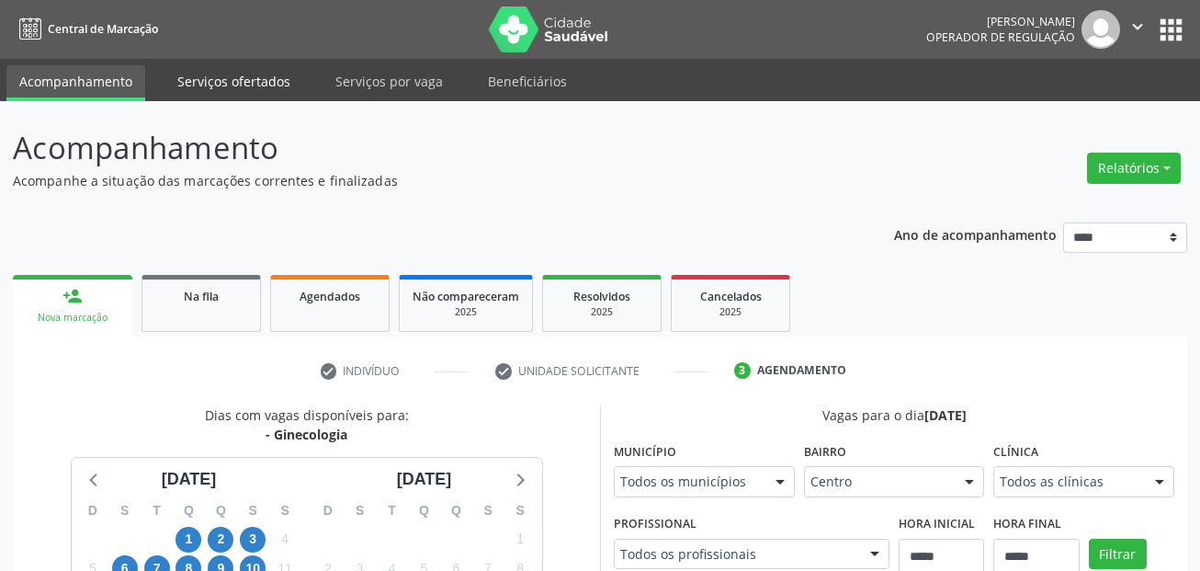
click at [196, 91] on link "Serviços ofertados" at bounding box center [233, 81] width 139 height 32
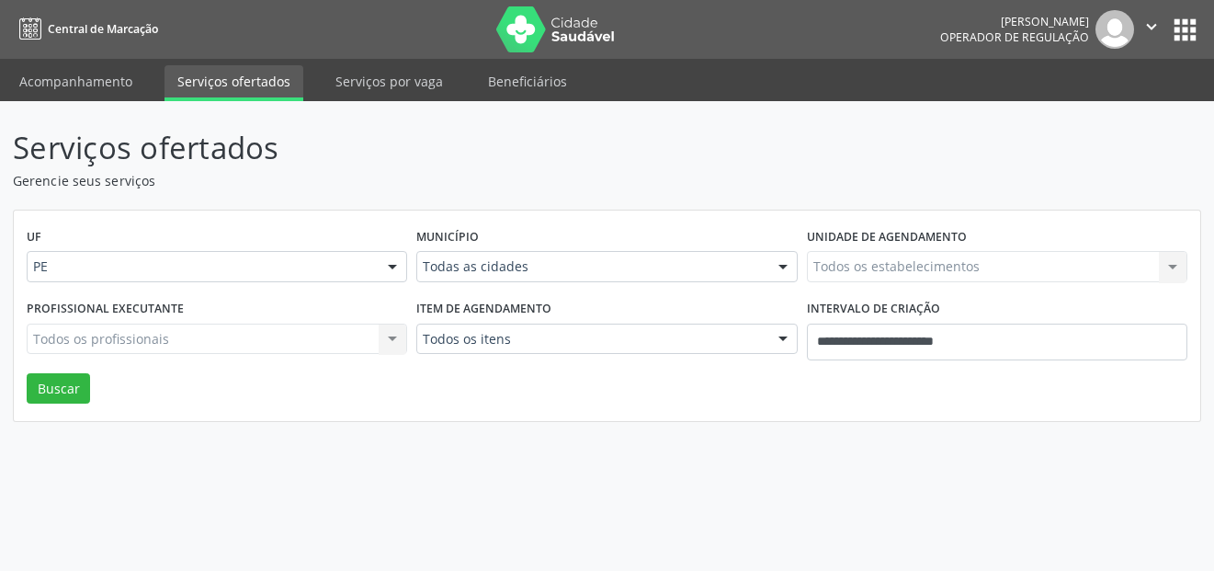
click at [295, 345] on div "Todos os profissionais Todos os profissionais Nenhum resultado encontrado para:…" at bounding box center [217, 338] width 380 height 31
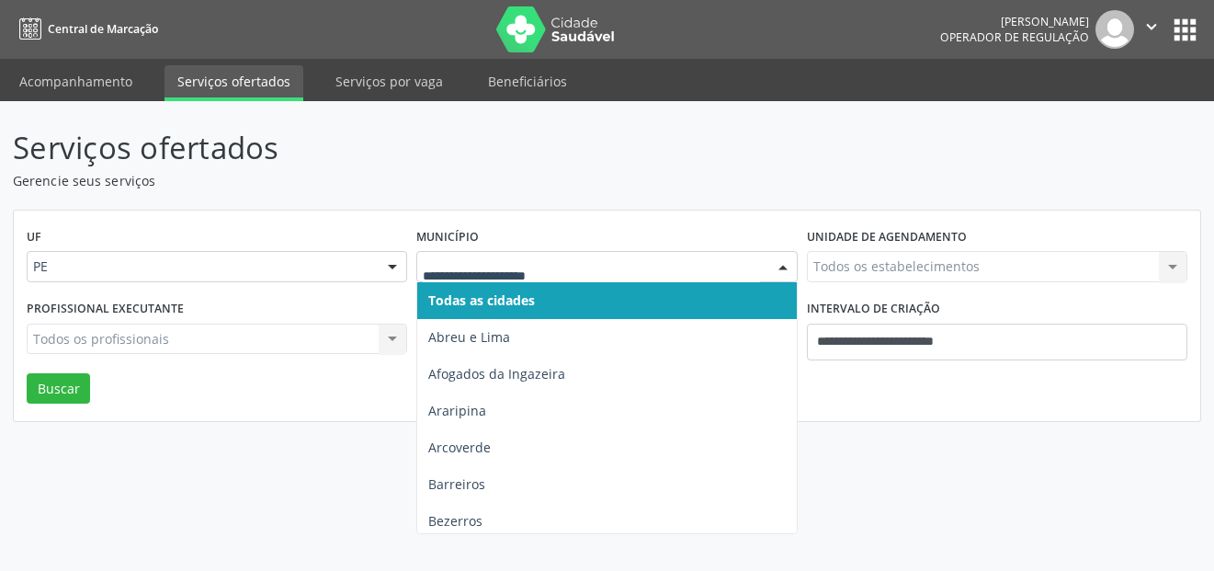
click at [508, 272] on input "text" at bounding box center [591, 275] width 336 height 37
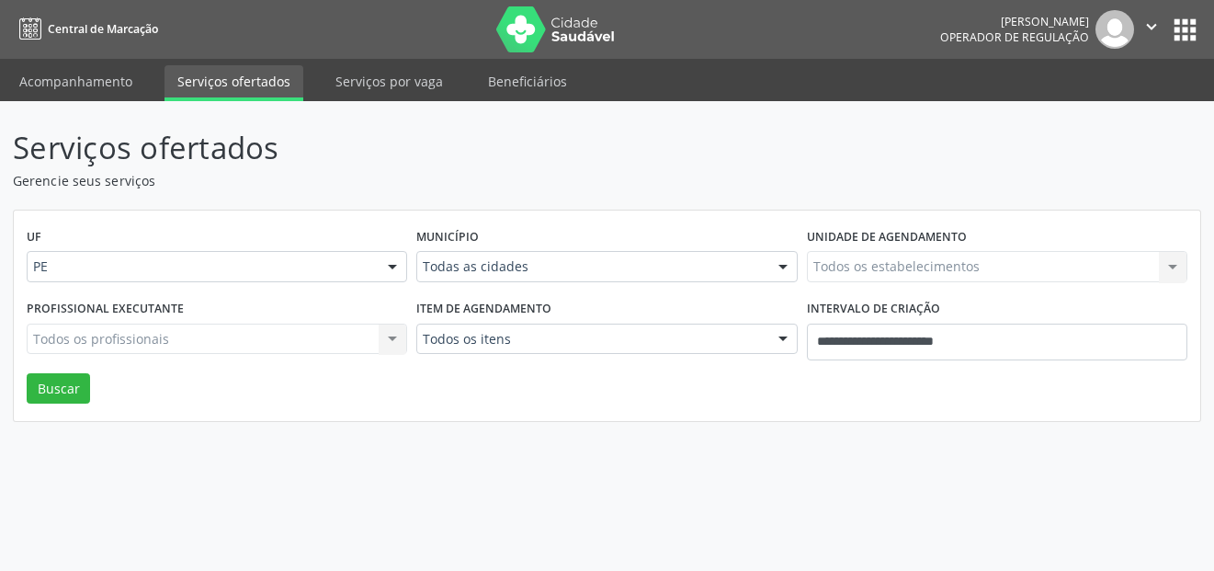
click at [860, 266] on div "Todos os estabelecimentos Todos os estabelecimentos Nenhum resultado encontrado…" at bounding box center [997, 266] width 380 height 31
click at [161, 277] on div "PE" at bounding box center [217, 266] width 380 height 31
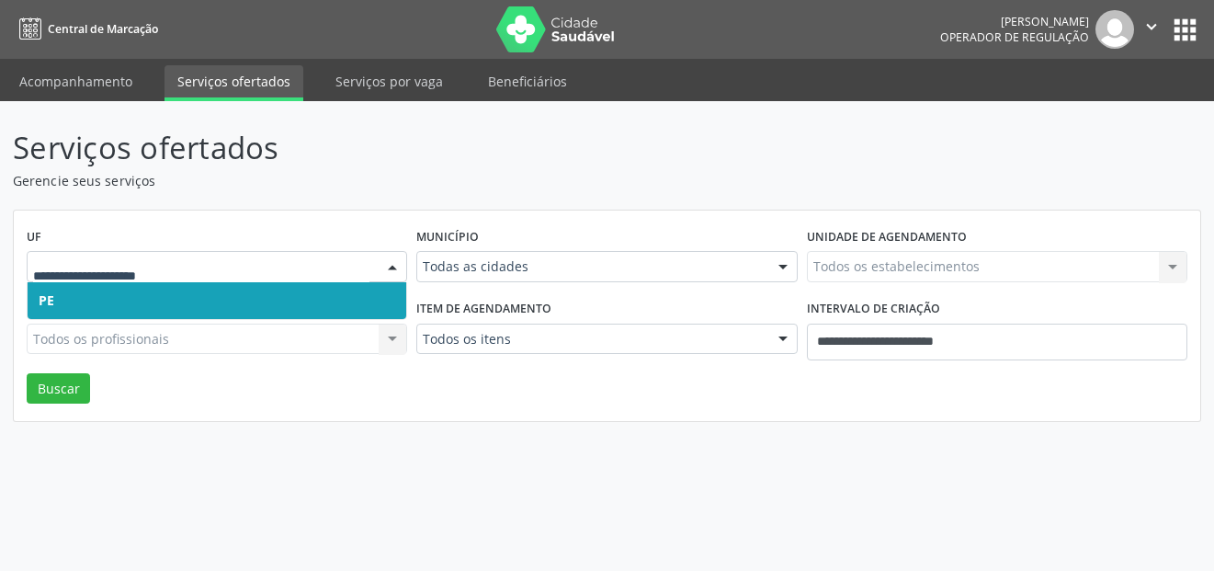
click at [161, 277] on input "text" at bounding box center [201, 275] width 336 height 37
click at [518, 361] on div "Item de agendamento Todos os itens Todos os itens #0000 - Alergologia #0001 - A…" at bounding box center [607, 334] width 390 height 78
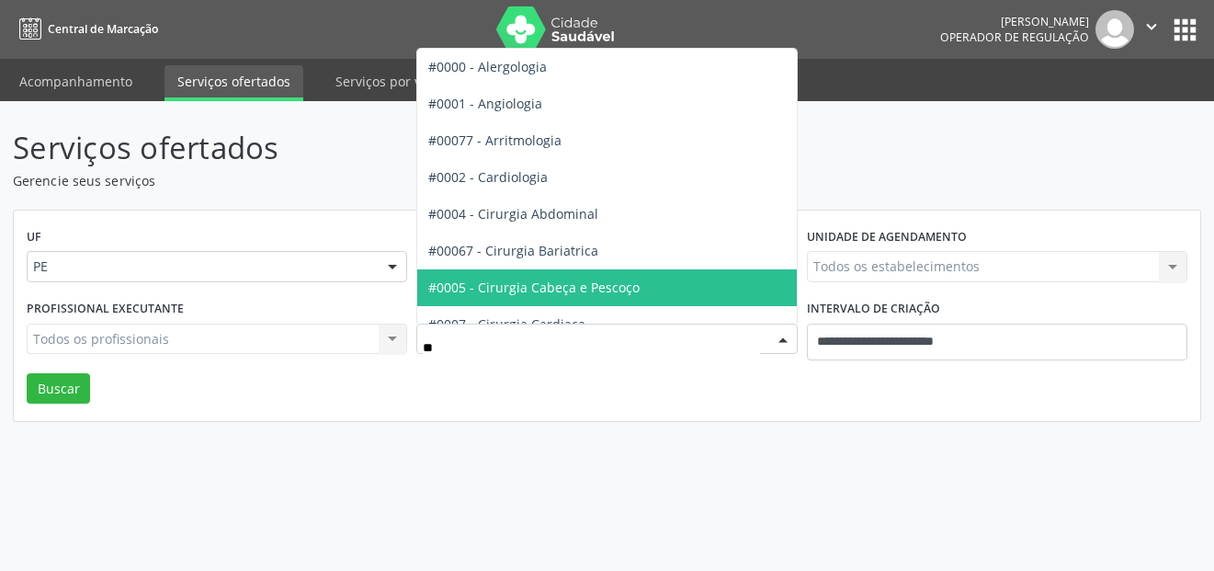
type input "***"
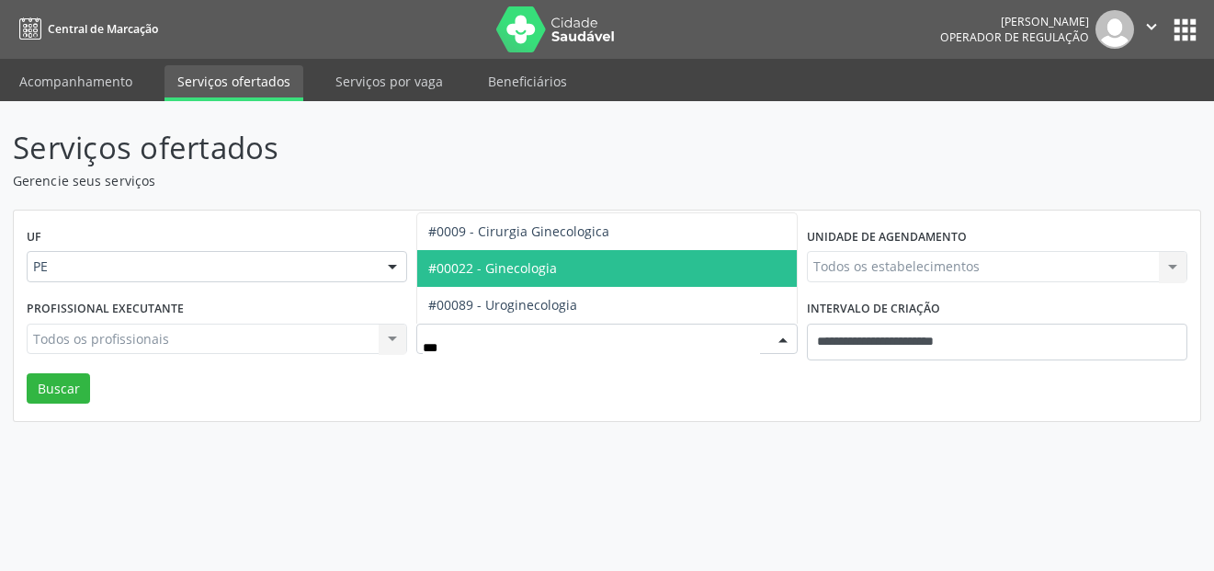
click at [593, 273] on span "#00022 - Ginecologia" at bounding box center [606, 268] width 379 height 37
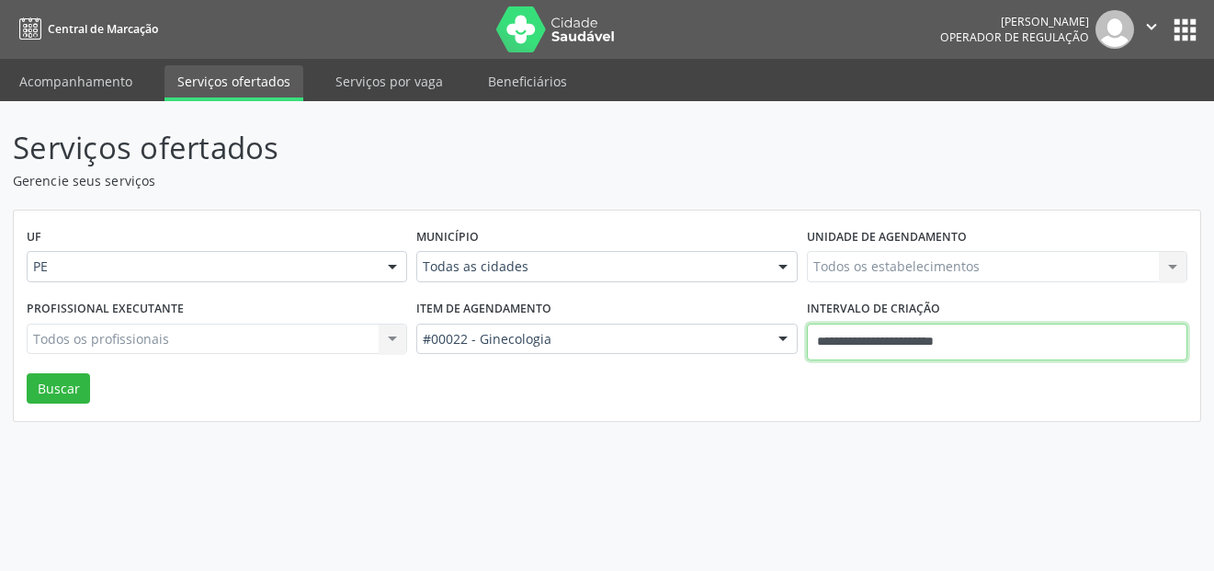
click at [846, 344] on input "**********" at bounding box center [997, 341] width 380 height 37
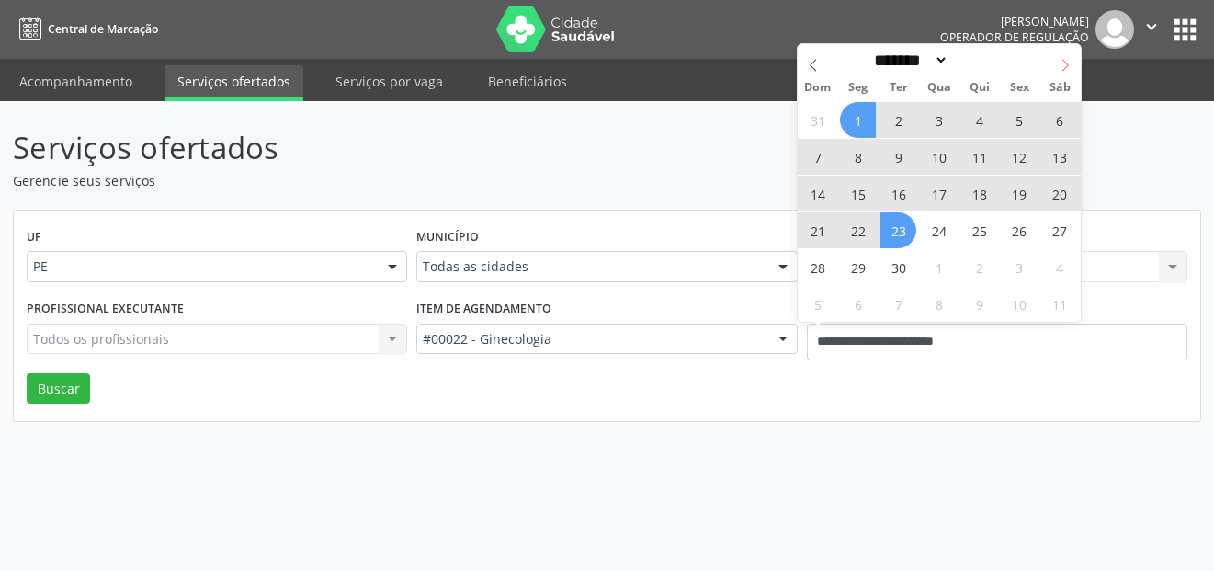
click at [1059, 64] on icon at bounding box center [1064, 65] width 13 height 13
select select "*"
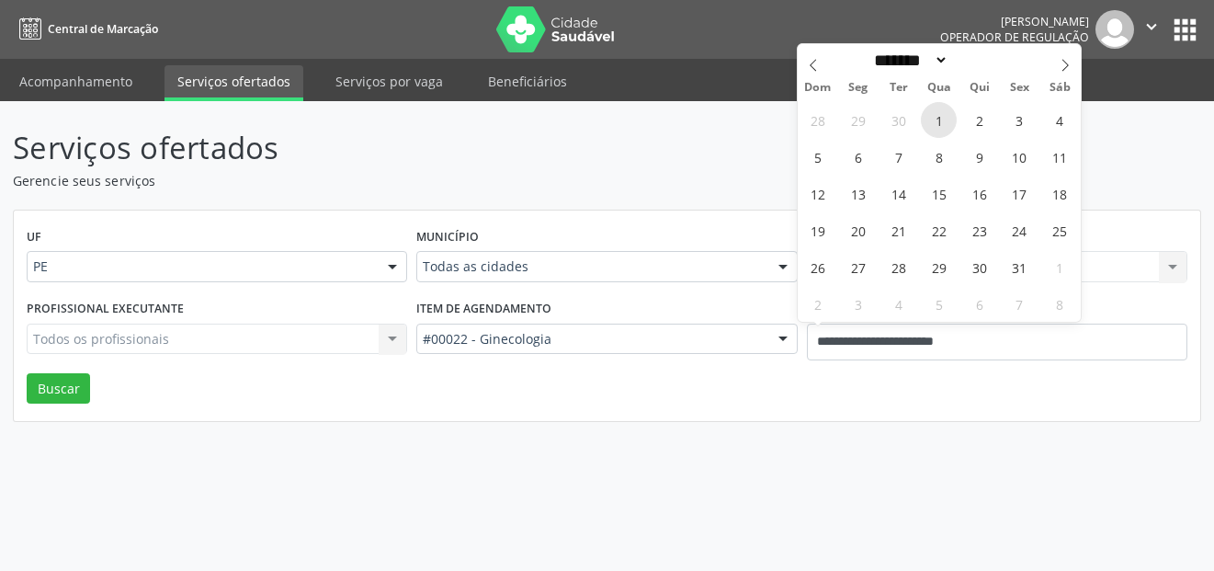
click at [947, 119] on span "1" at bounding box center [939, 120] width 36 height 36
type input "**********"
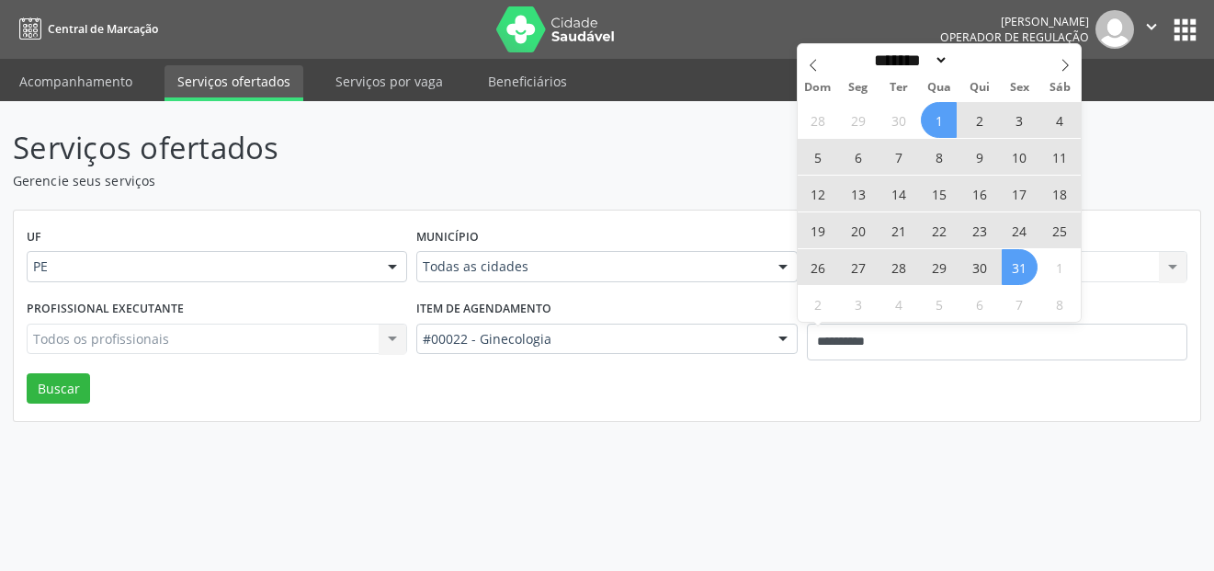
click at [1025, 264] on span "31" at bounding box center [1020, 267] width 36 height 36
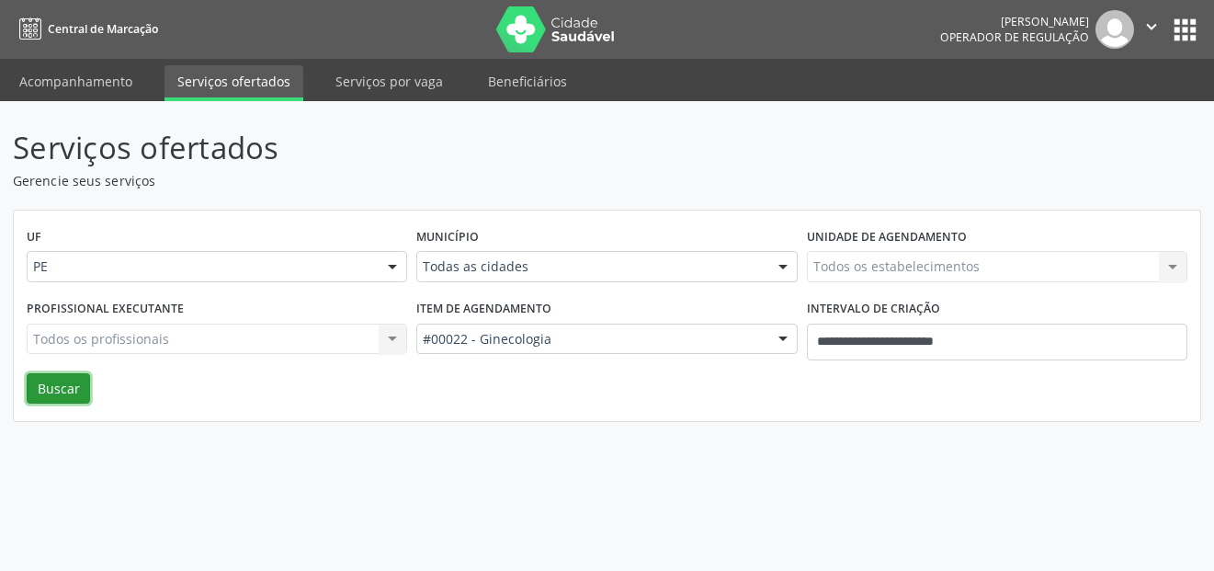
click at [44, 386] on button "Buscar" at bounding box center [58, 388] width 63 height 31
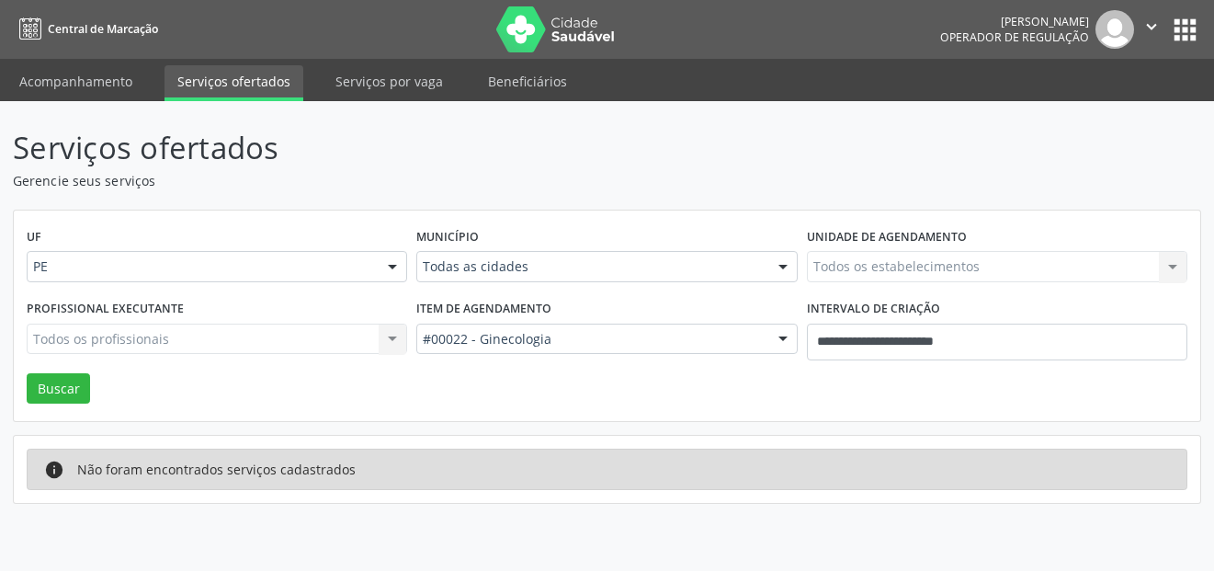
click at [138, 335] on div "Todos os profissionais Todos os profissionais Nenhum resultado encontrado para:…" at bounding box center [217, 338] width 380 height 31
click at [377, 335] on div "Todos os profissionais Todos os profissionais Nenhum resultado encontrado para:…" at bounding box center [217, 338] width 380 height 31
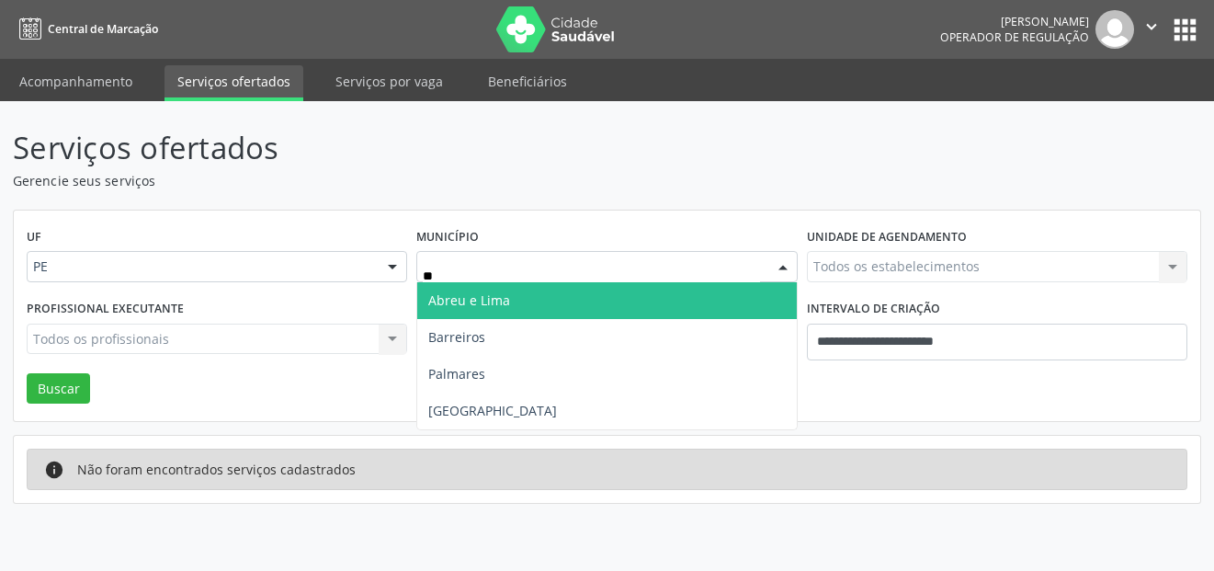
type input "***"
click at [476, 301] on span "[GEOGRAPHIC_DATA]" at bounding box center [606, 300] width 379 height 37
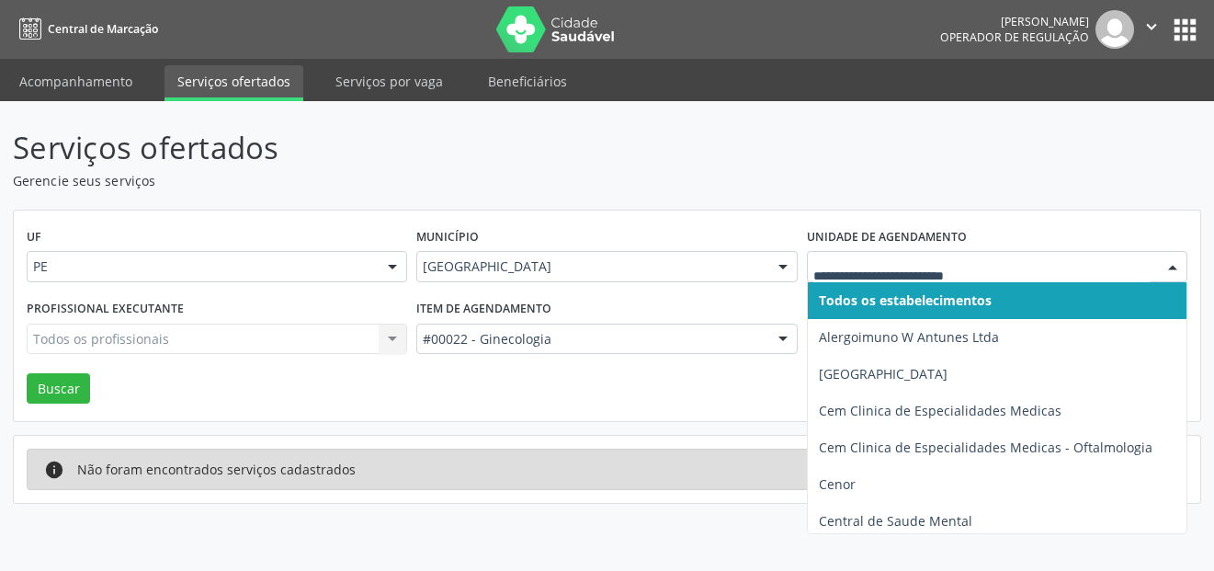
click at [911, 253] on div at bounding box center [997, 266] width 380 height 31
click at [881, 303] on span "Todos os estabelecimentos" at bounding box center [905, 299] width 173 height 17
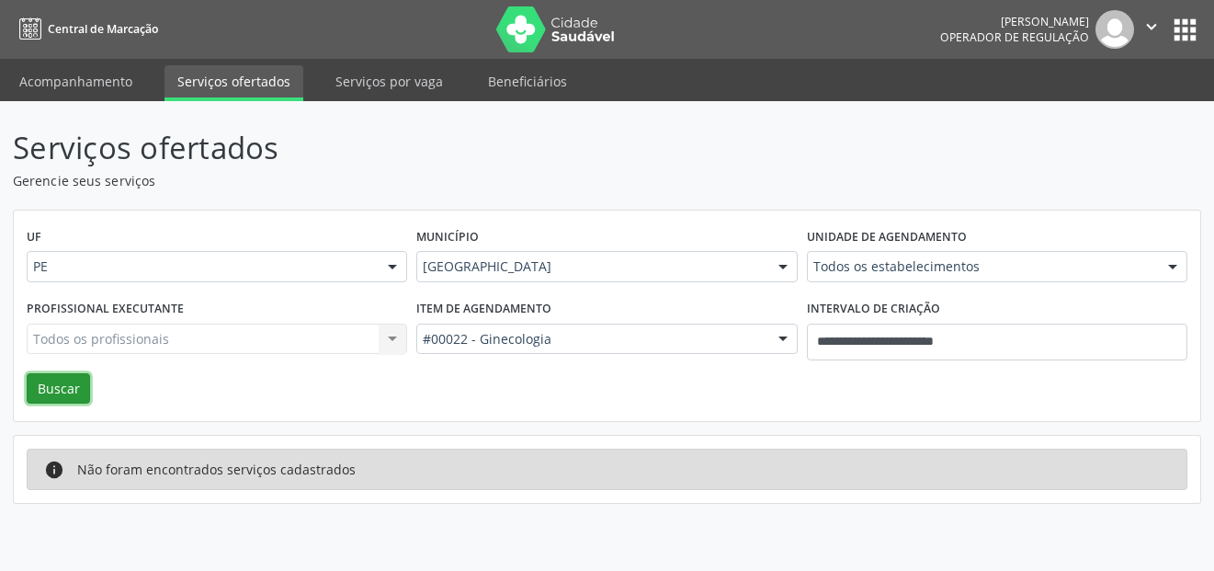
click at [60, 388] on button "Buscar" at bounding box center [58, 388] width 63 height 31
click at [294, 344] on div "Todos os profissionais Todos os profissionais Nenhum resultado encontrado para:…" at bounding box center [217, 338] width 380 height 31
click at [394, 336] on div "Todos os profissionais Todos os profissionais Nenhum resultado encontrado para:…" at bounding box center [217, 338] width 380 height 31
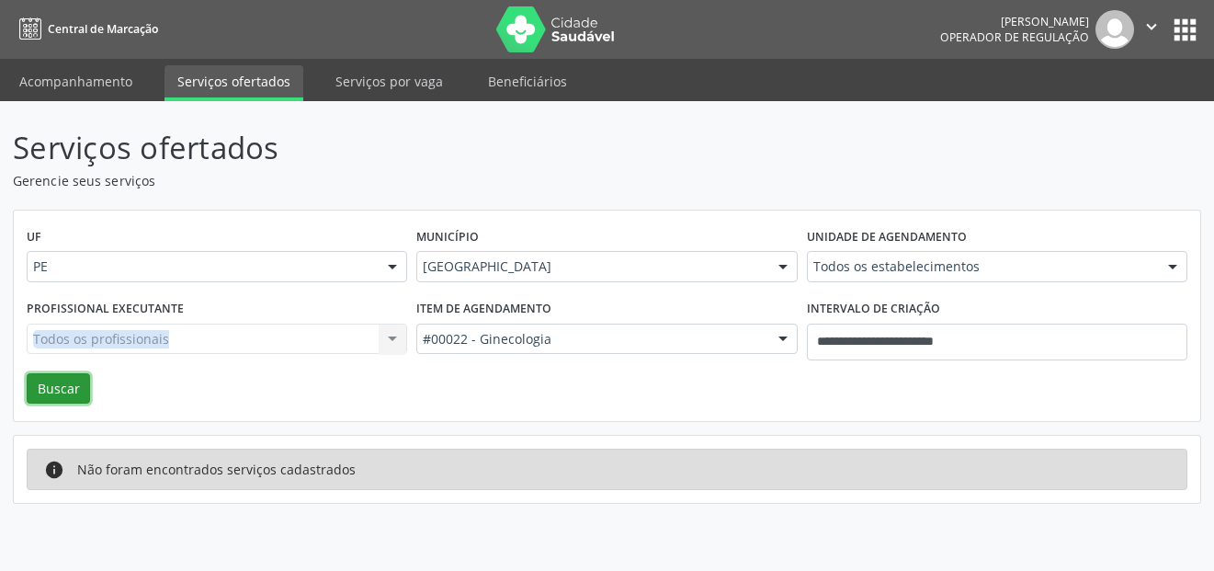
click at [72, 385] on button "Buscar" at bounding box center [58, 388] width 63 height 31
click at [367, 85] on link "Serviços por vaga" at bounding box center [389, 81] width 133 height 32
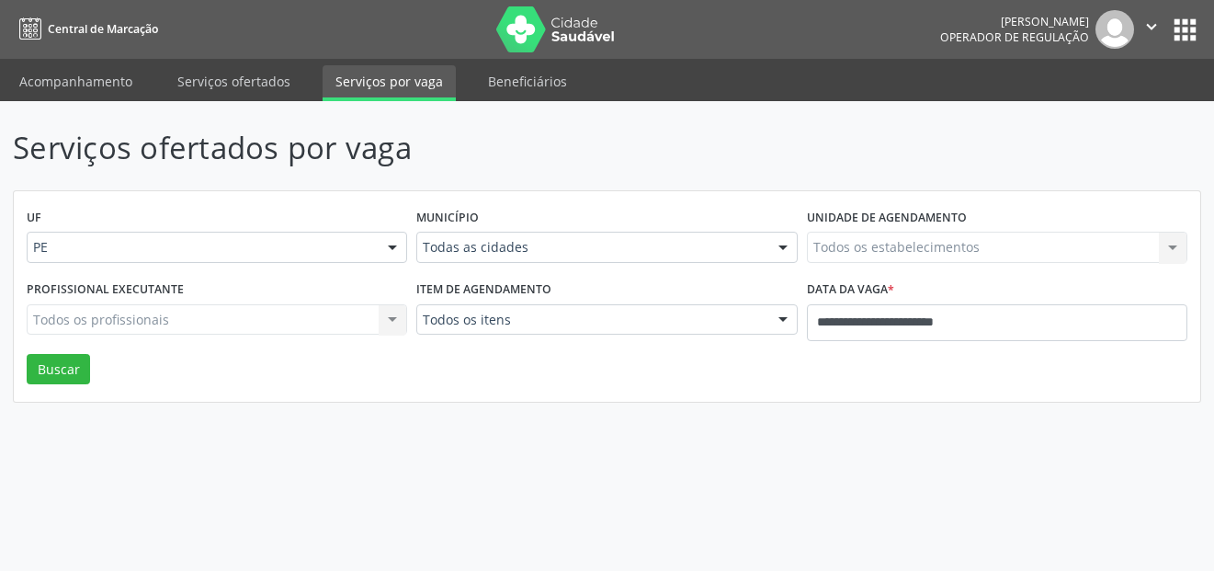
click at [302, 306] on div "Todos os profissionais Todos os profissionais Nenhum resultado encontrado para:…" at bounding box center [217, 319] width 380 height 31
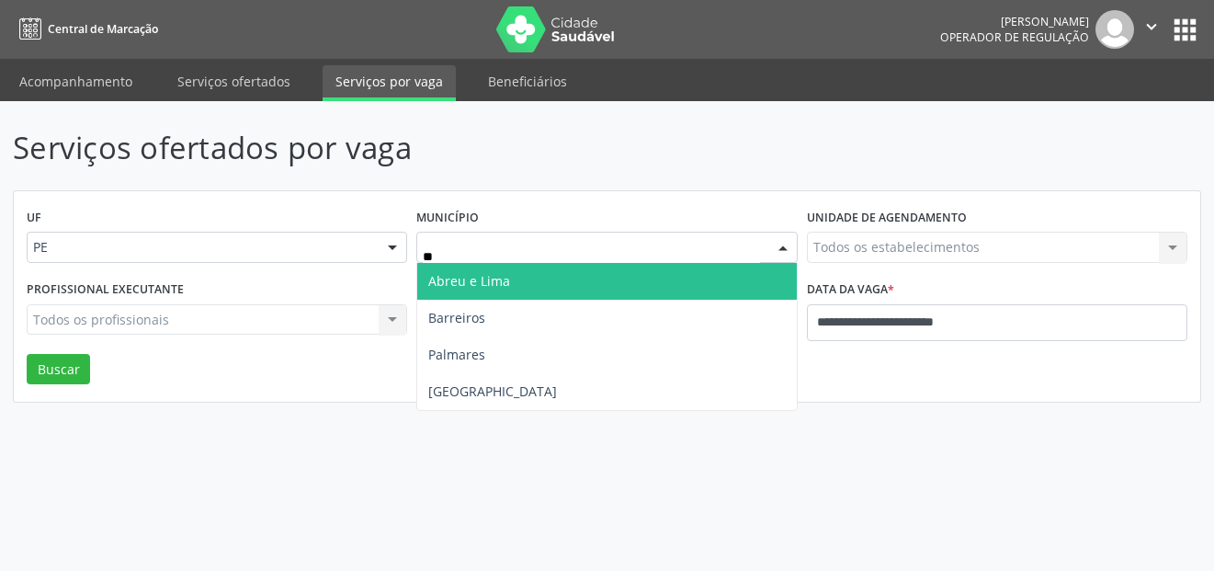
type input "***"
click at [498, 291] on span "[GEOGRAPHIC_DATA]" at bounding box center [606, 281] width 379 height 37
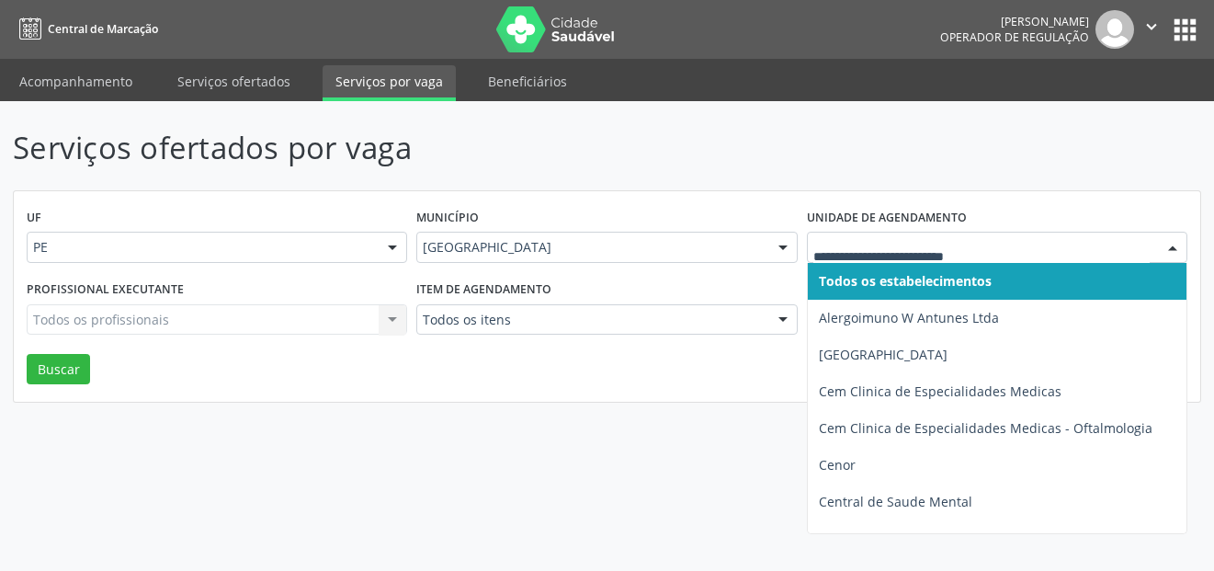
click at [858, 278] on span "Todos os estabelecimentos" at bounding box center [905, 280] width 173 height 17
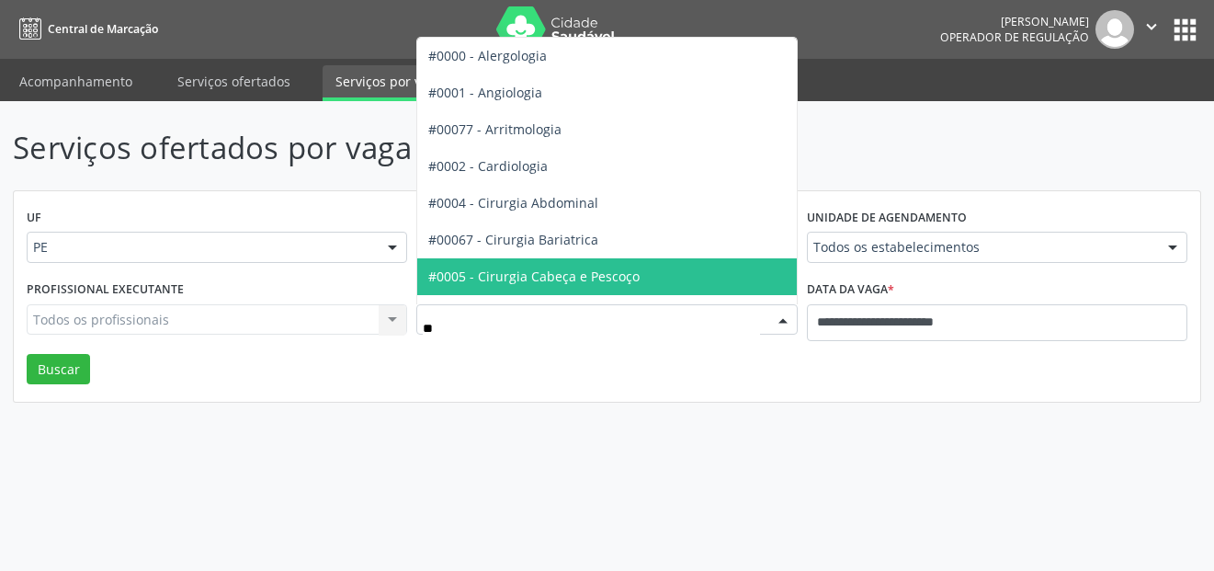
type input "***"
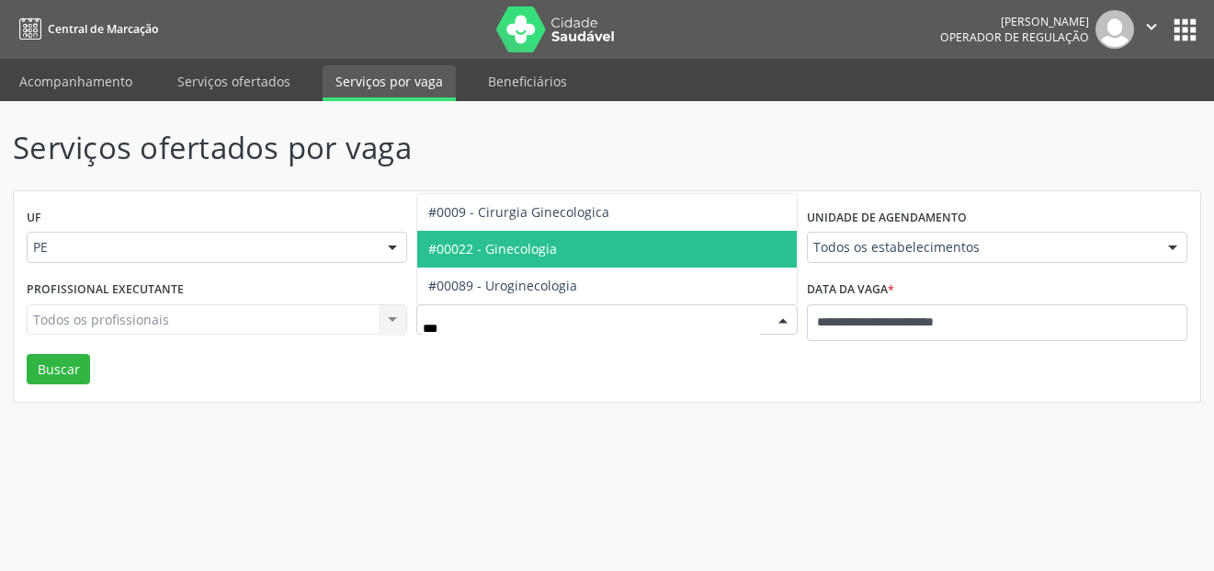
click at [540, 255] on span "#00022 - Ginecologia" at bounding box center [492, 248] width 129 height 17
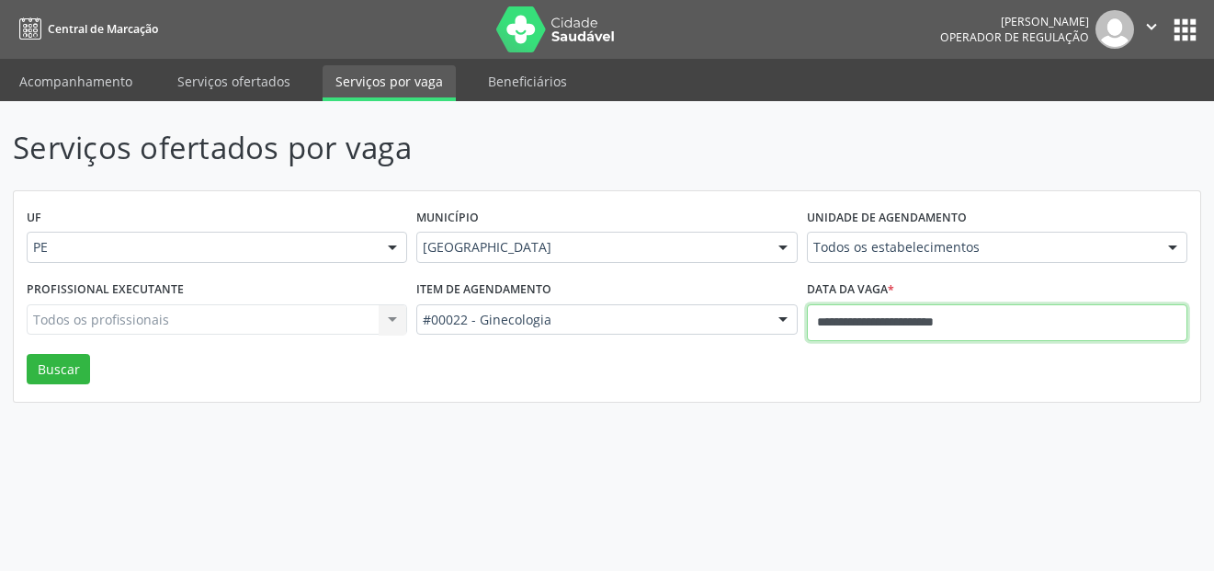
click at [864, 340] on input "**********" at bounding box center [997, 322] width 380 height 37
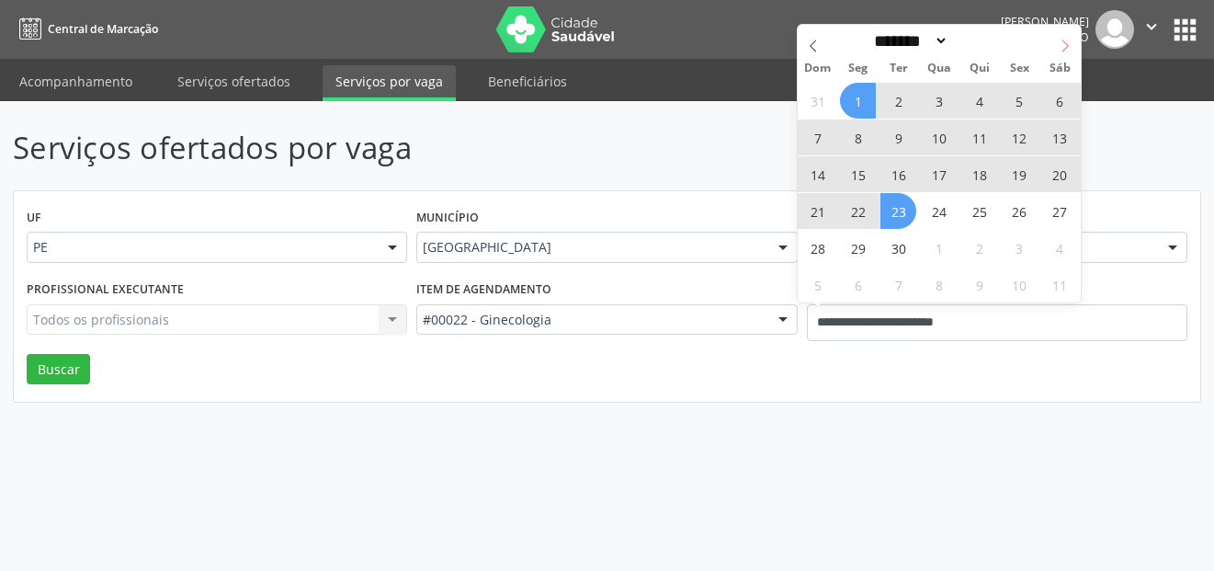
click at [1079, 34] on span at bounding box center [1064, 40] width 31 height 31
select select "*"
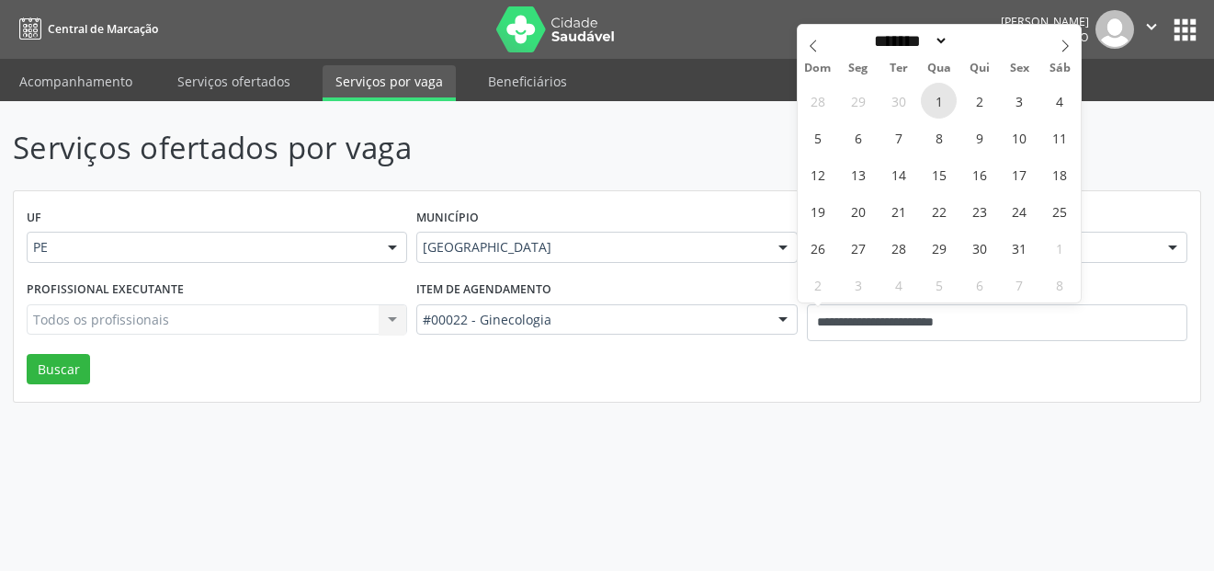
click at [946, 104] on span "1" at bounding box center [939, 101] width 36 height 36
type input "**********"
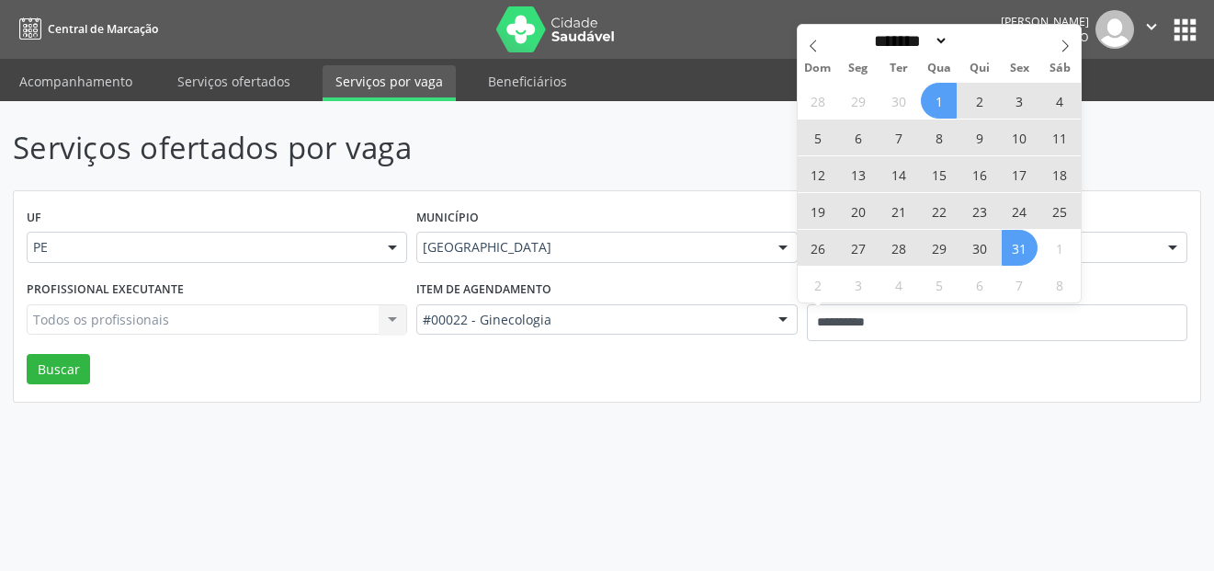
click at [1031, 255] on span "31" at bounding box center [1020, 248] width 36 height 36
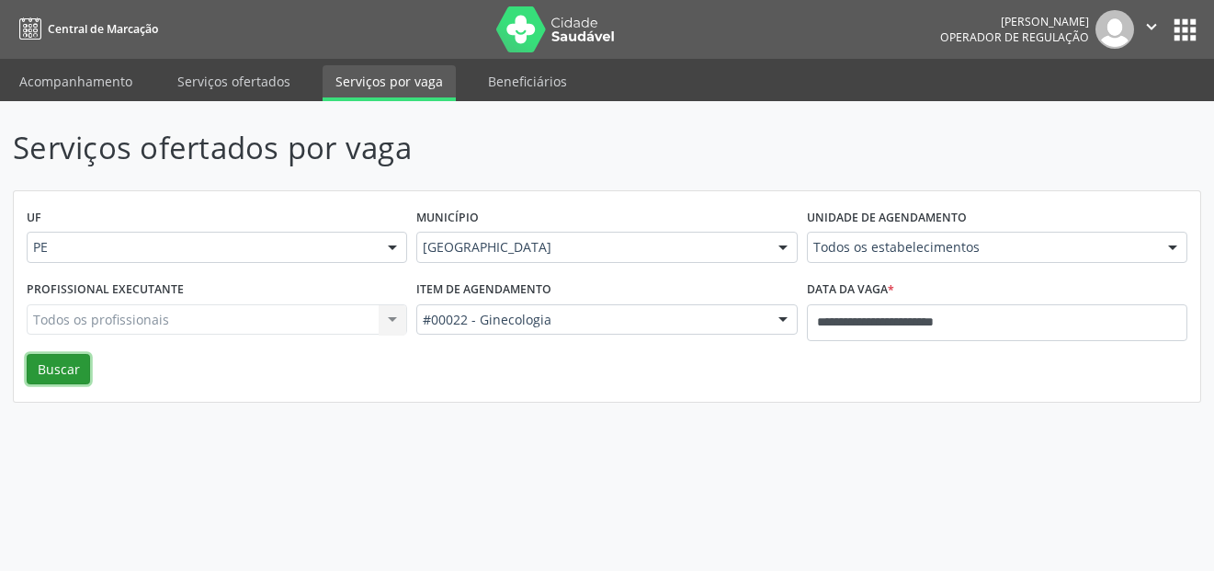
click at [76, 364] on button "Buscar" at bounding box center [58, 369] width 63 height 31
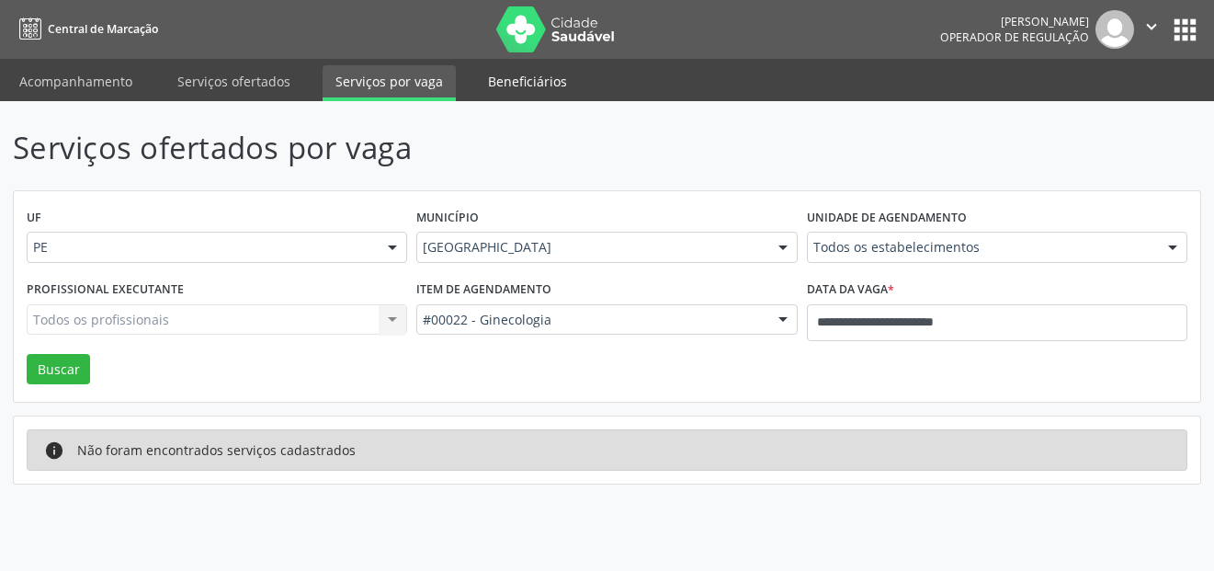
click at [555, 78] on link "Beneficiários" at bounding box center [527, 81] width 105 height 32
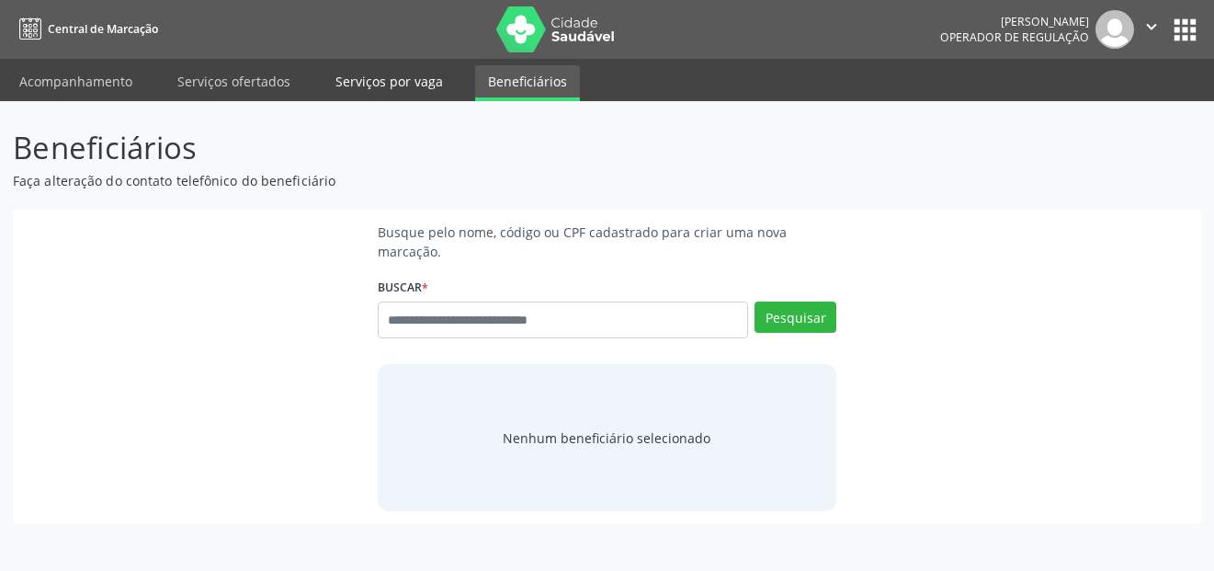
click at [410, 79] on link "Serviços por vaga" at bounding box center [389, 81] width 133 height 32
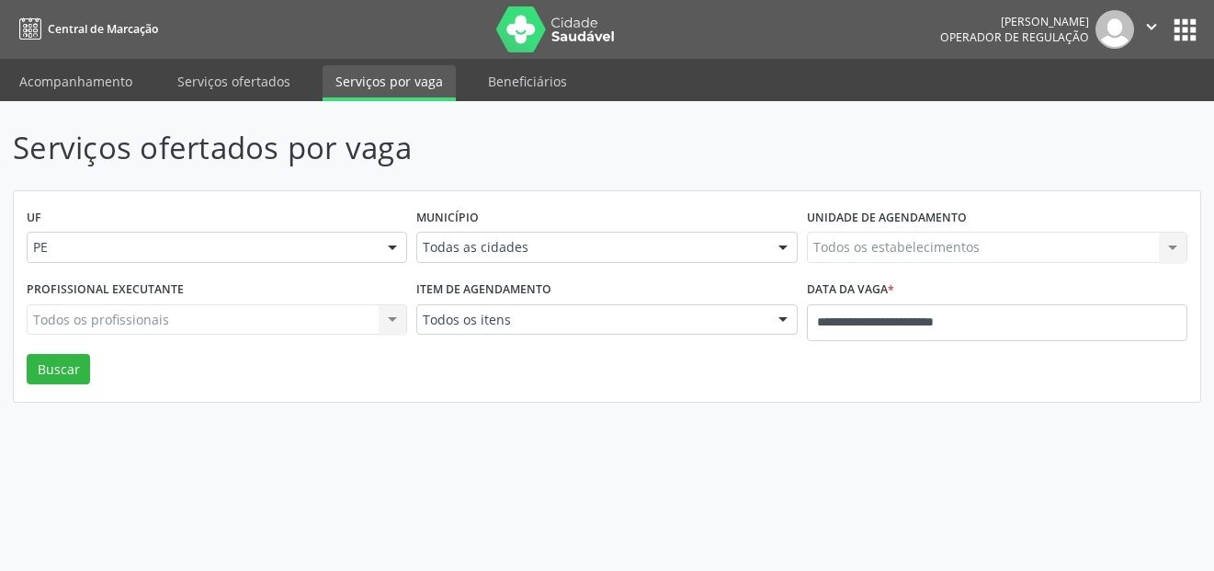
click at [238, 83] on link "Serviços ofertados" at bounding box center [233, 81] width 139 height 32
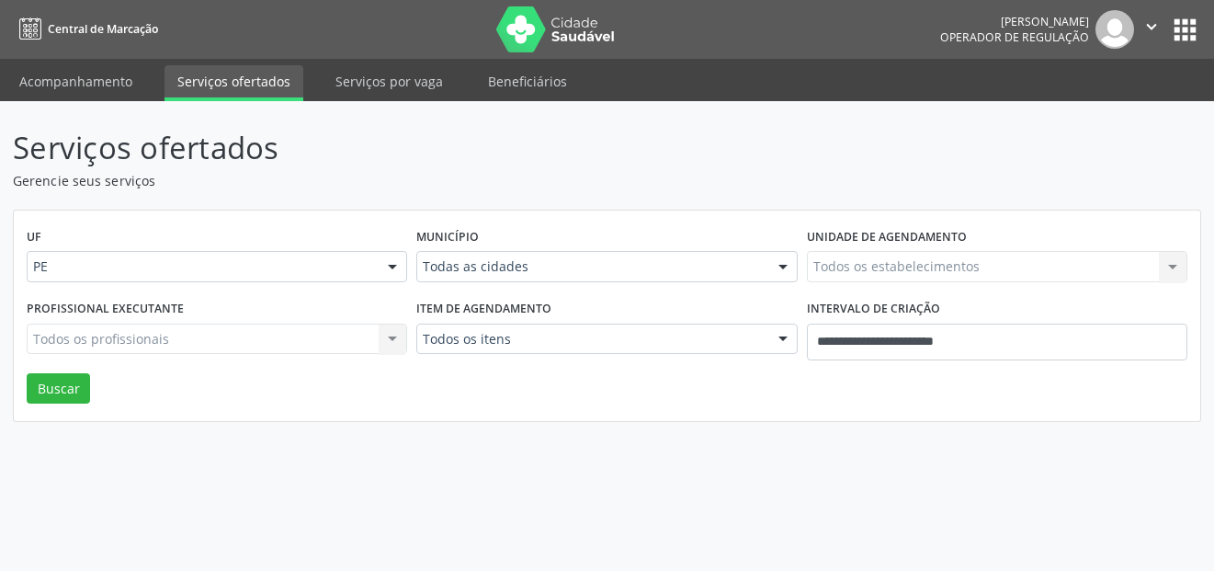
click at [64, 93] on link "Acompanhamento" at bounding box center [75, 81] width 139 height 32
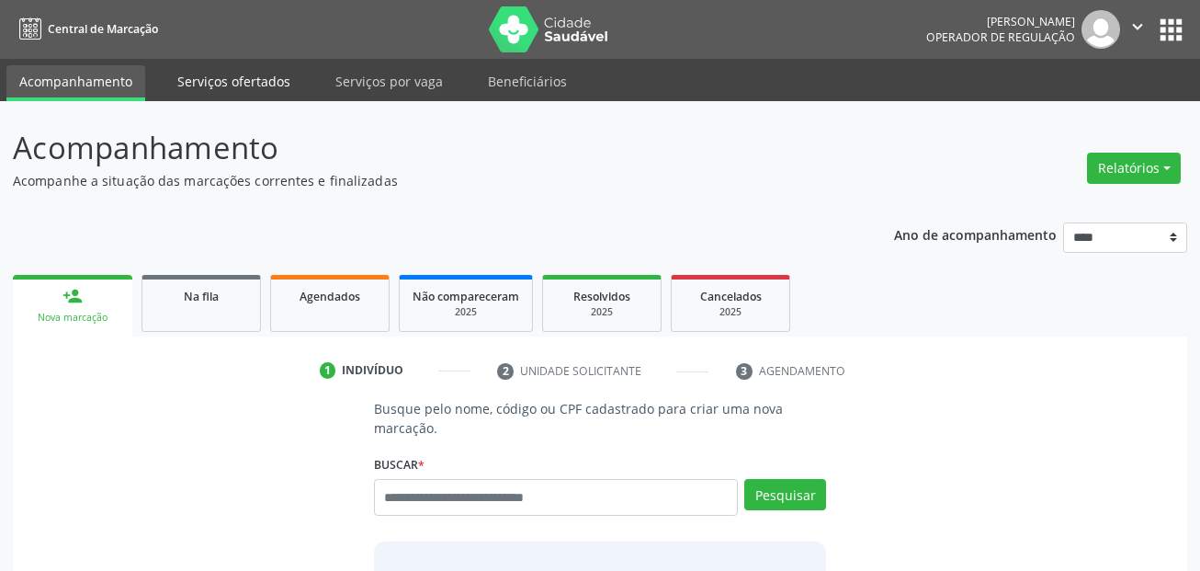
click at [198, 85] on link "Serviços ofertados" at bounding box center [233, 81] width 139 height 32
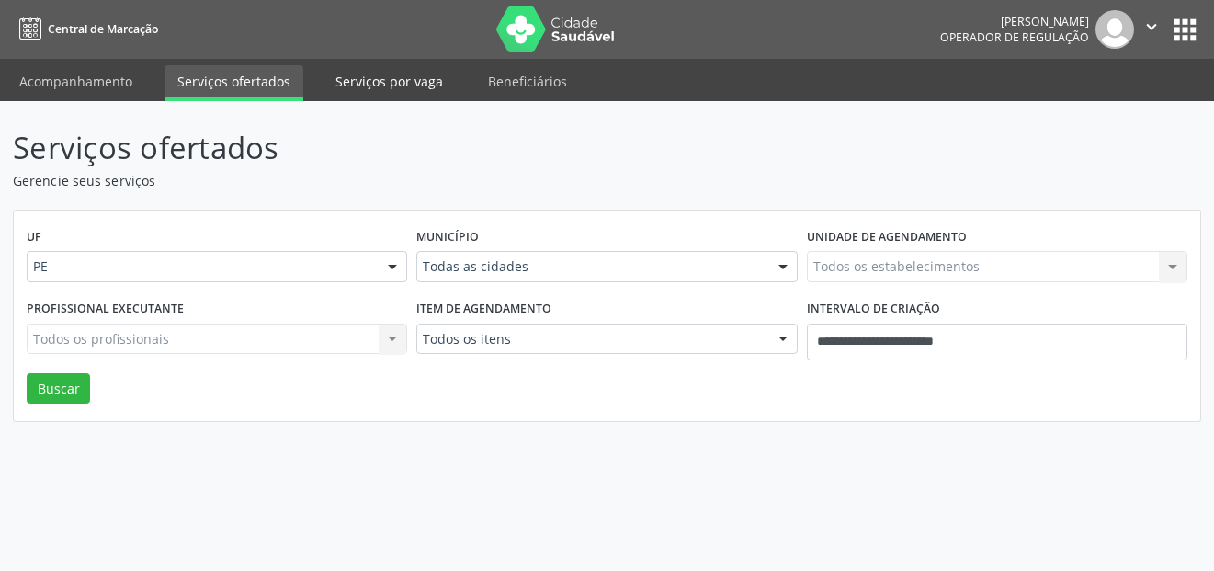
click at [402, 72] on link "Serviços por vaga" at bounding box center [389, 81] width 133 height 32
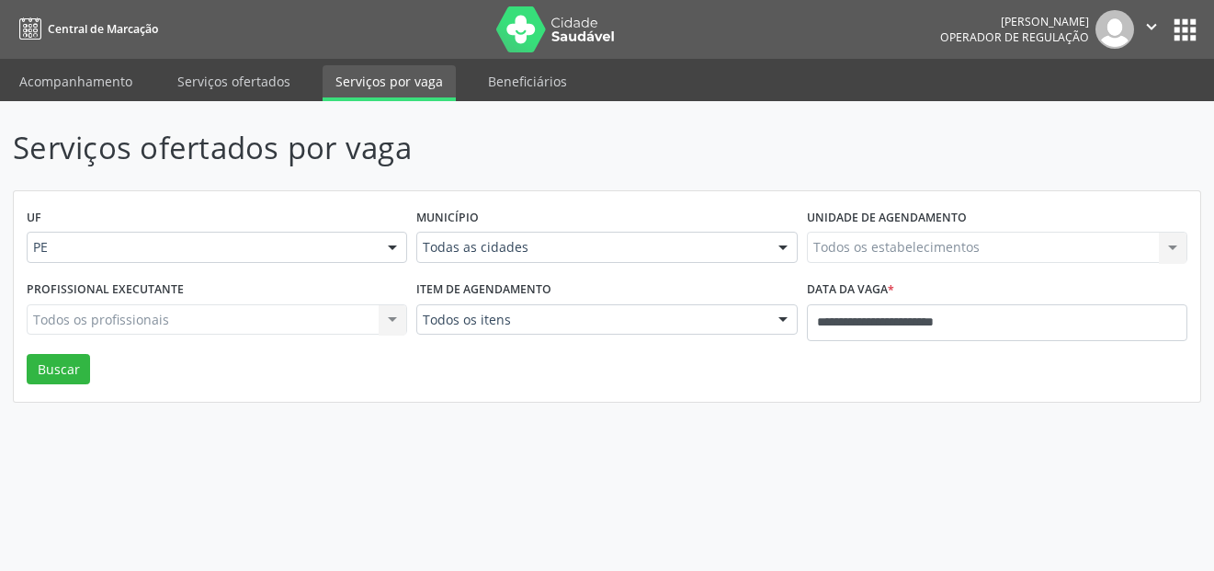
click at [82, 311] on div "Todos os profissionais Todos os profissionais Nenhum resultado encontrado para:…" at bounding box center [217, 319] width 380 height 31
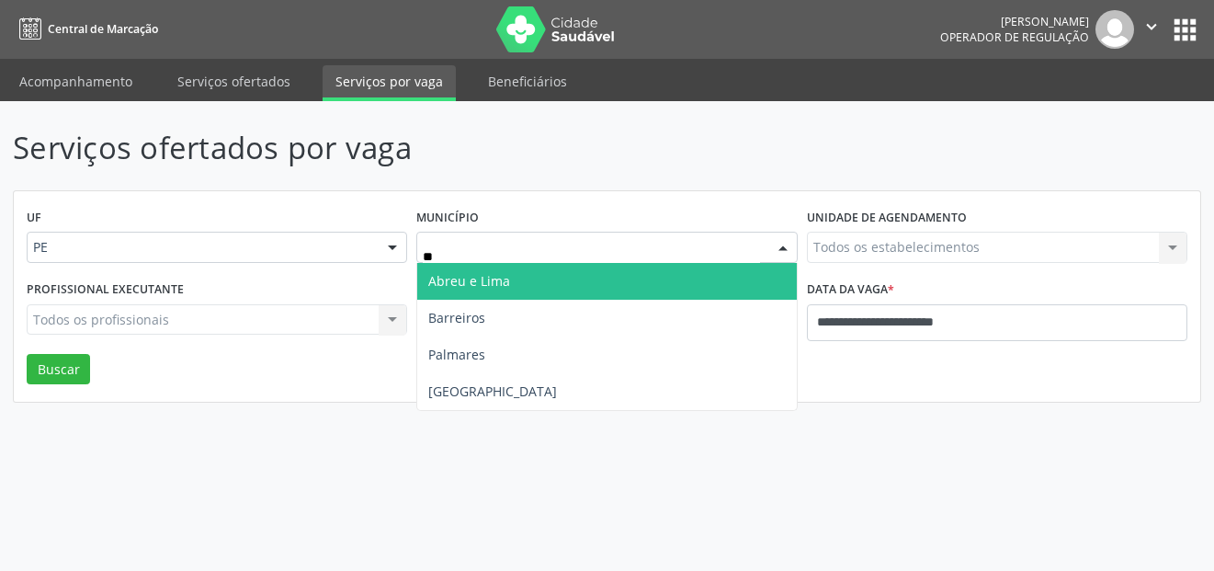
type input "***"
click at [502, 273] on span "[GEOGRAPHIC_DATA]" at bounding box center [606, 281] width 379 height 37
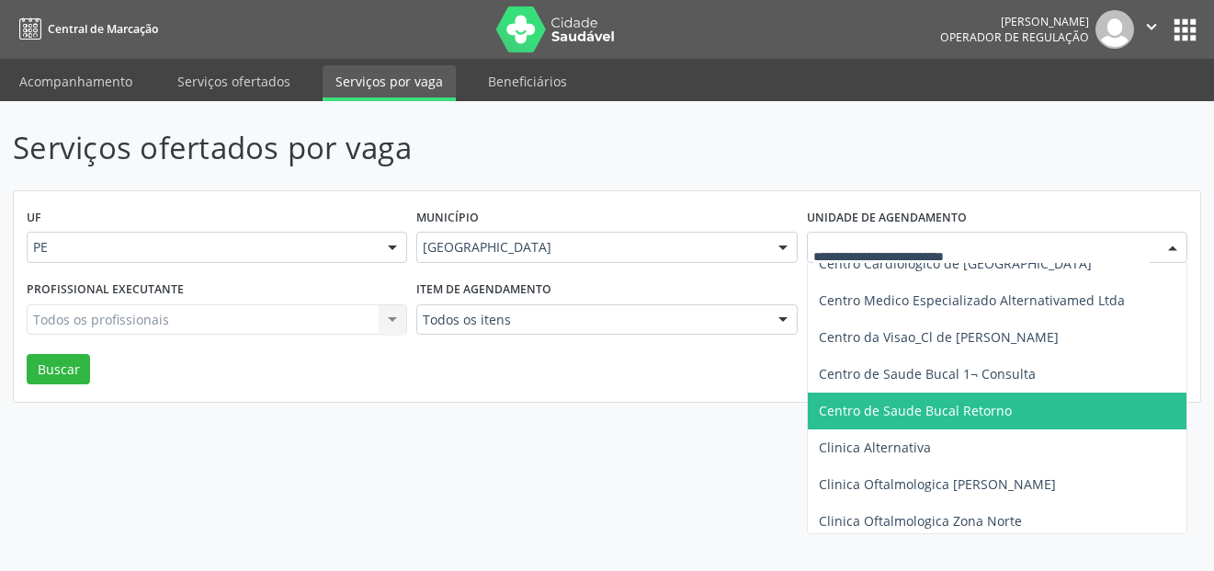
scroll to position [276, 0]
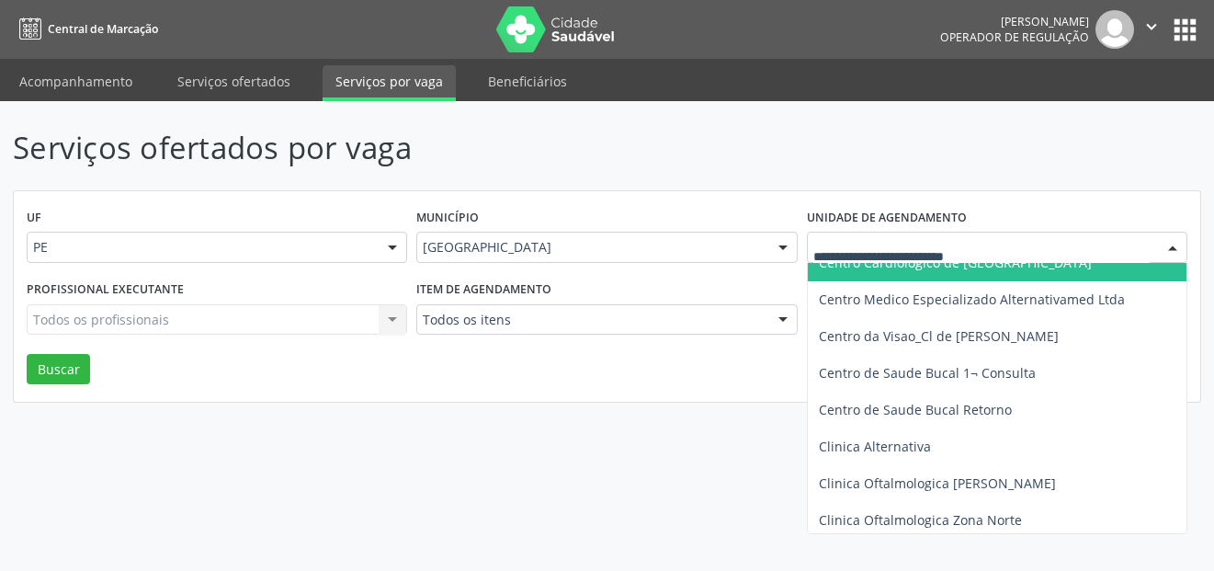
click at [935, 237] on div at bounding box center [997, 247] width 380 height 31
click at [931, 255] on input "text" at bounding box center [981, 256] width 336 height 37
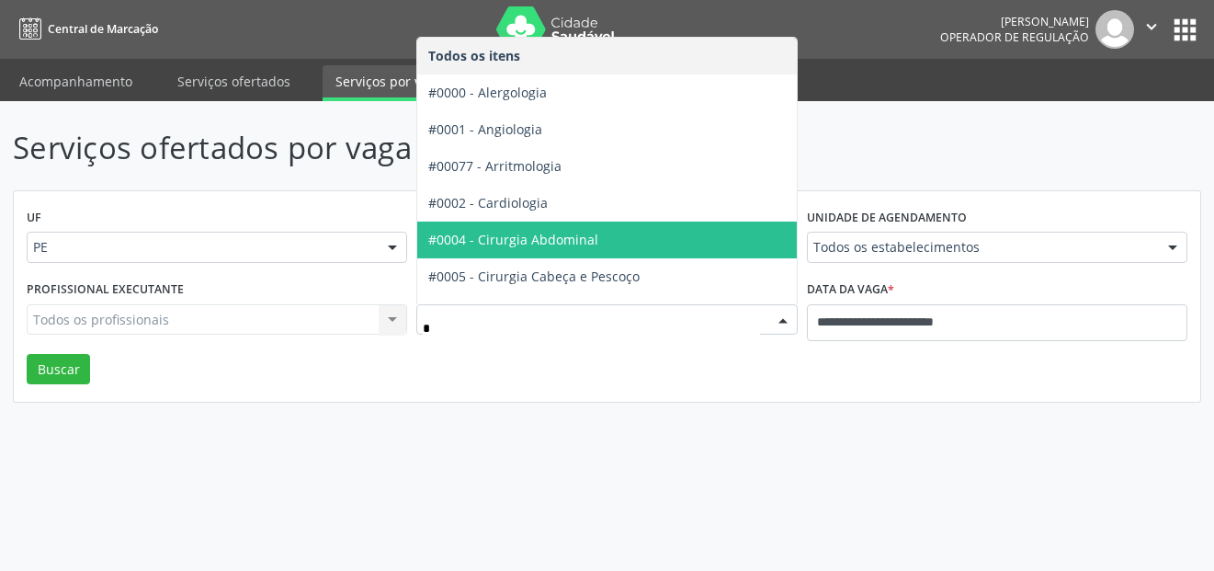
type input "**"
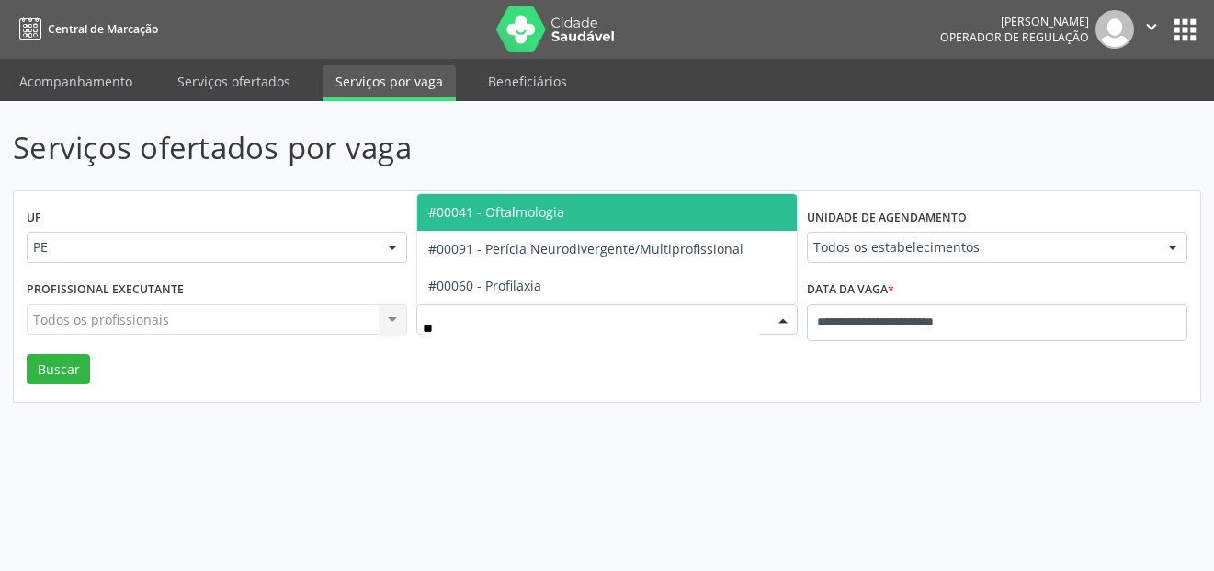
click at [552, 218] on span "#00041 - Oftalmologia" at bounding box center [496, 211] width 136 height 17
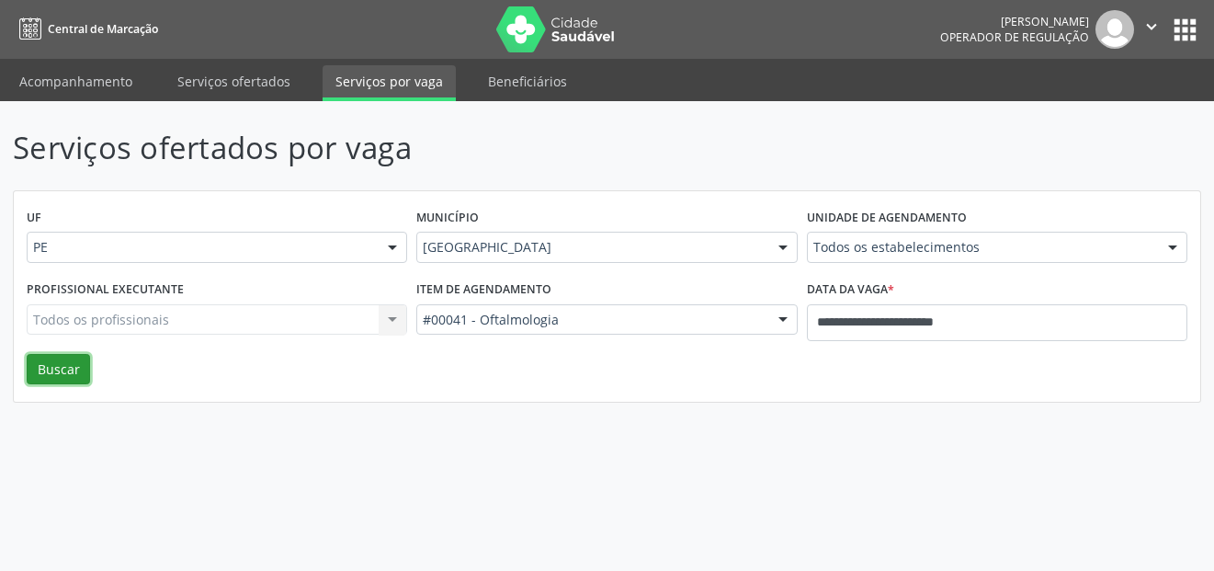
click at [86, 365] on button "Buscar" at bounding box center [58, 369] width 63 height 31
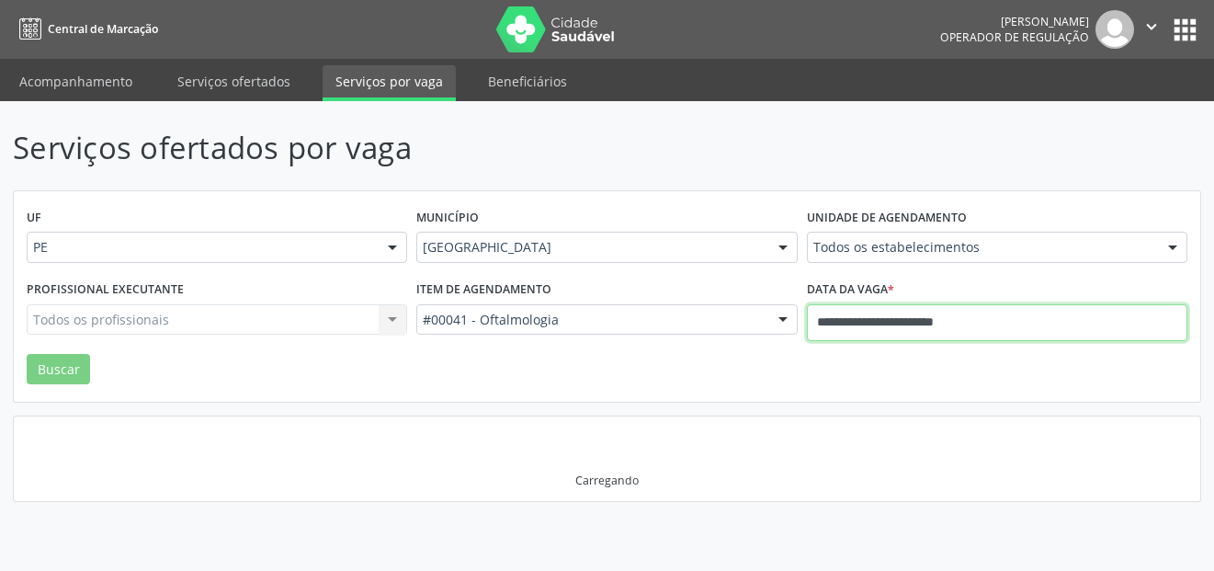
click at [909, 323] on input "**********" at bounding box center [997, 322] width 380 height 37
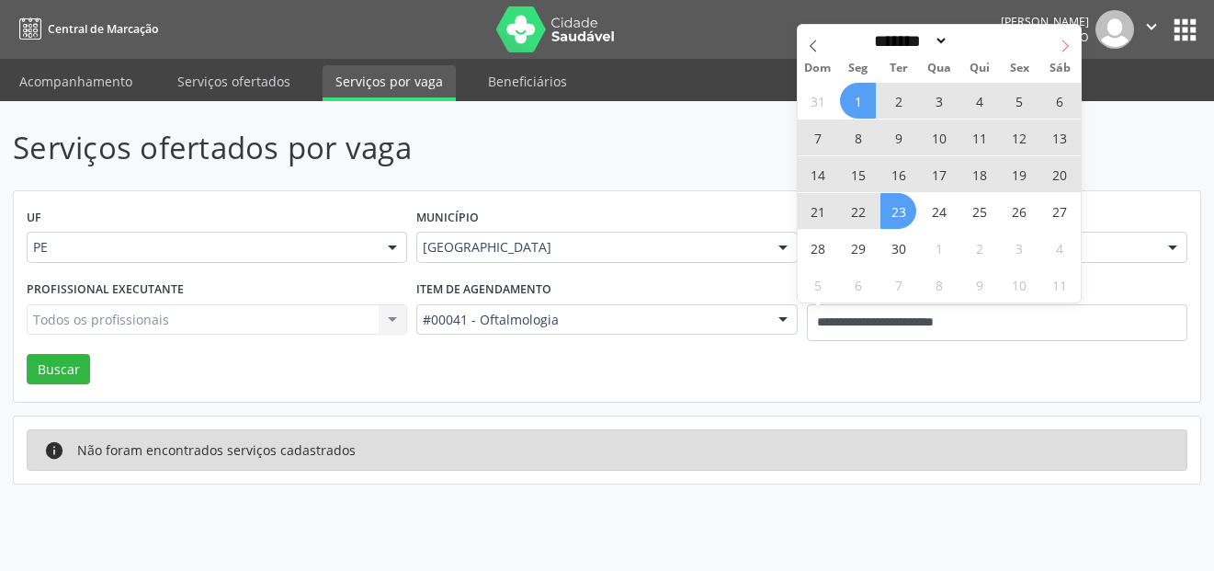
click at [1063, 49] on icon at bounding box center [1064, 46] width 13 height 13
select select "*"
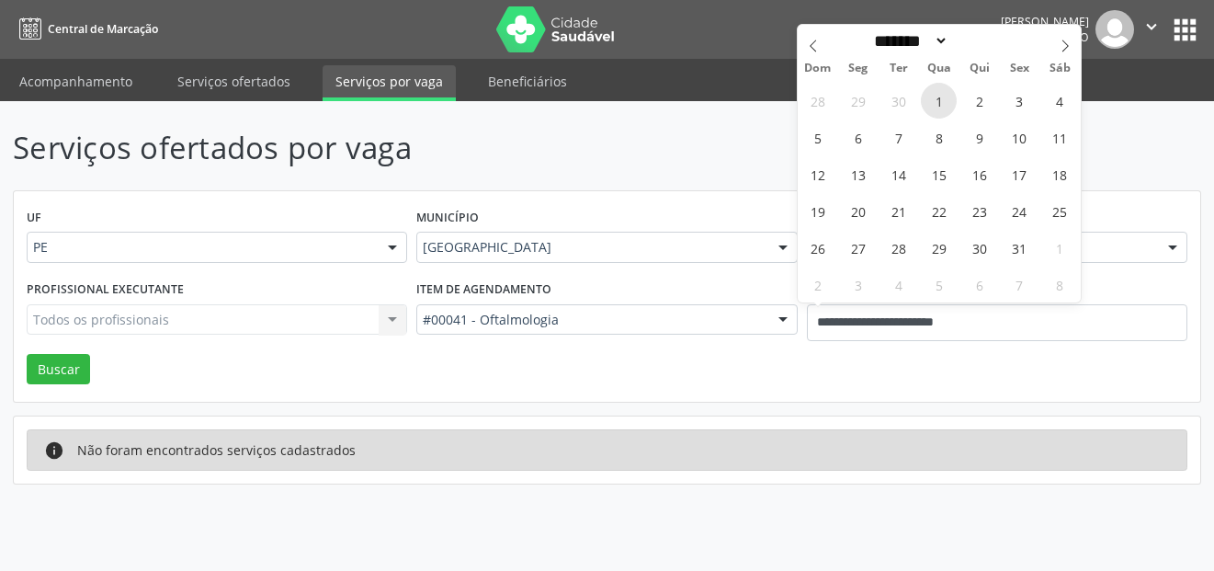
click at [951, 94] on span "1" at bounding box center [939, 101] width 36 height 36
type input "**********"
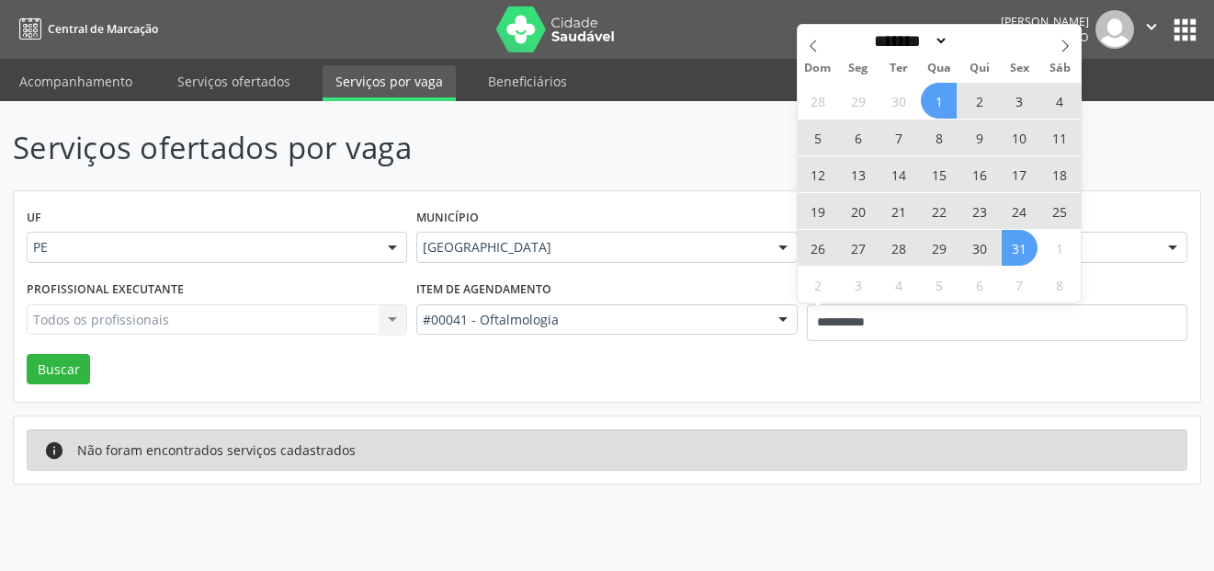
click at [1028, 248] on span "31" at bounding box center [1020, 248] width 36 height 36
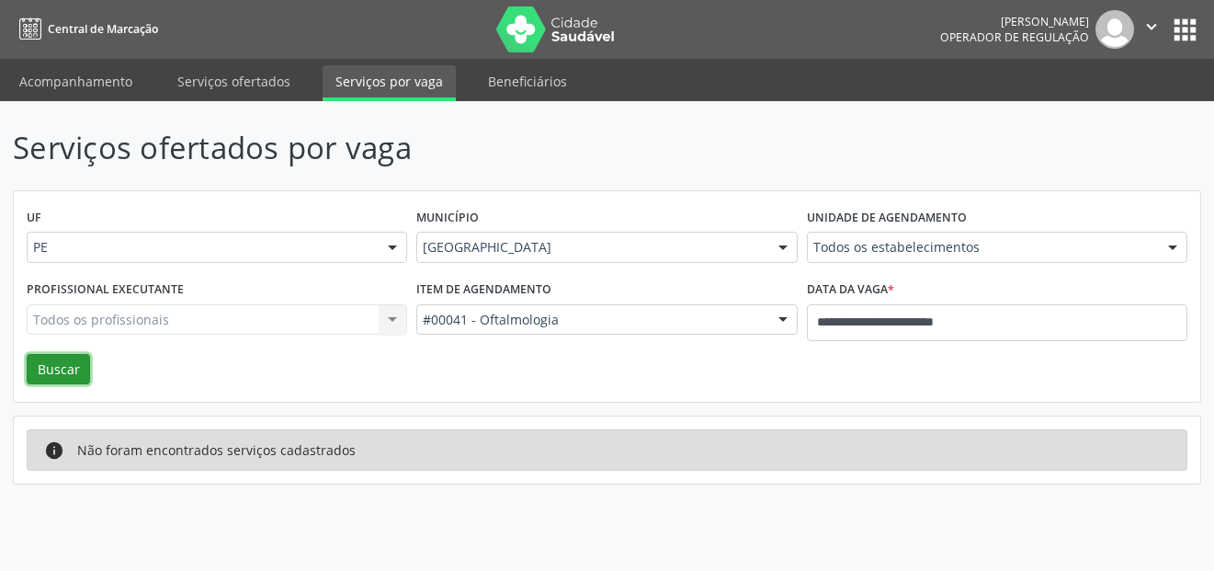
click at [39, 365] on button "Buscar" at bounding box center [58, 369] width 63 height 31
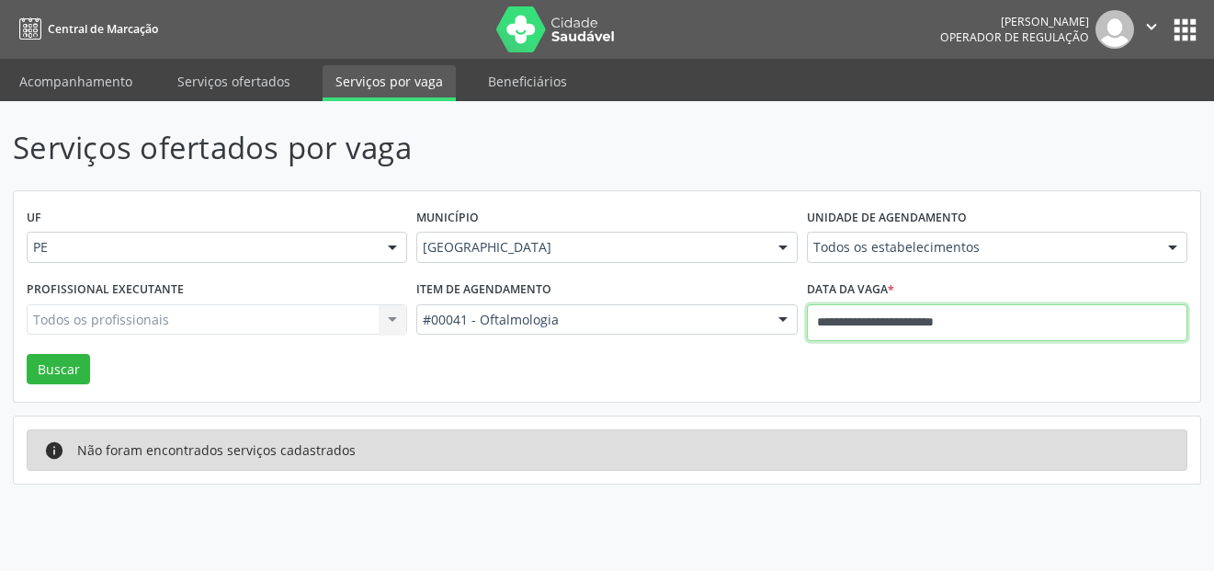
click at [969, 323] on input "**********" at bounding box center [997, 322] width 380 height 37
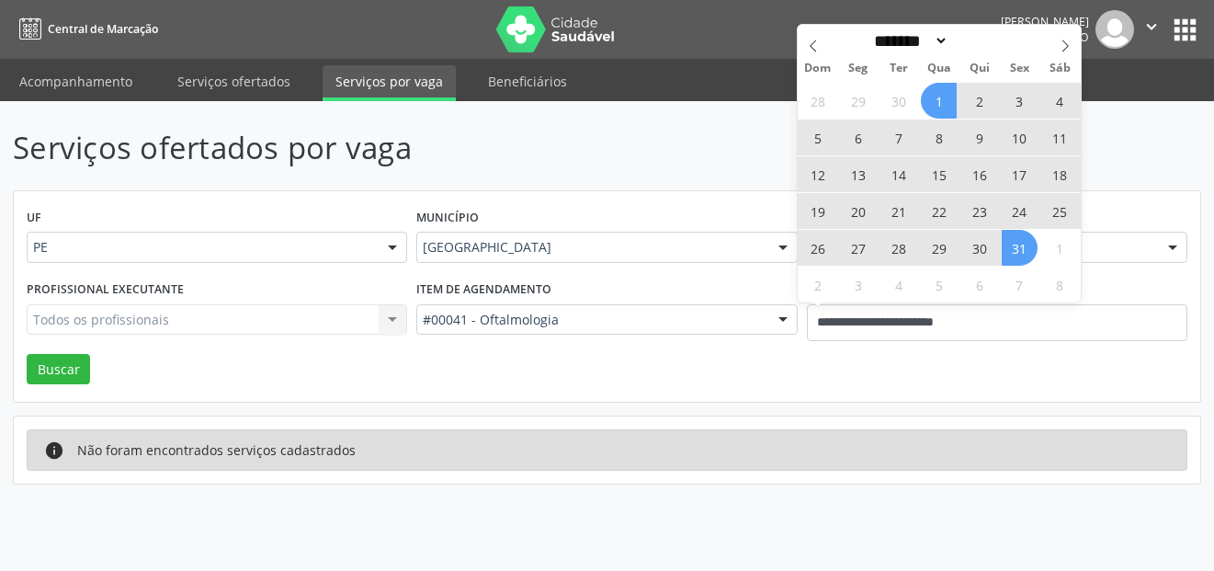
click at [1019, 170] on span "17" at bounding box center [1020, 174] width 36 height 36
type input "**********"
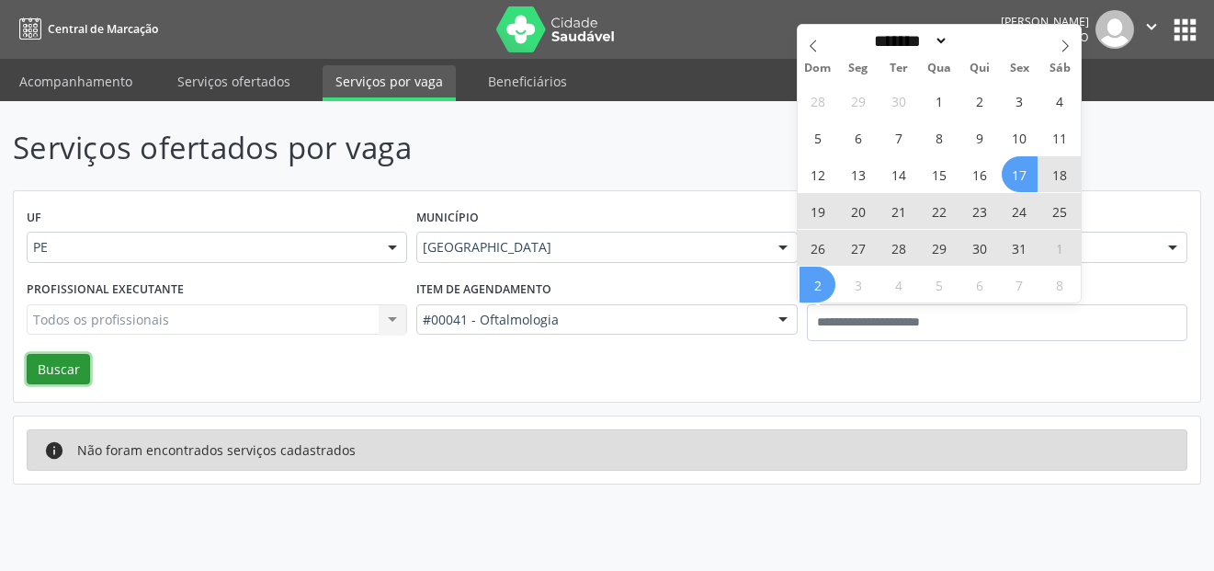
click at [51, 366] on button "Buscar" at bounding box center [58, 369] width 63 height 31
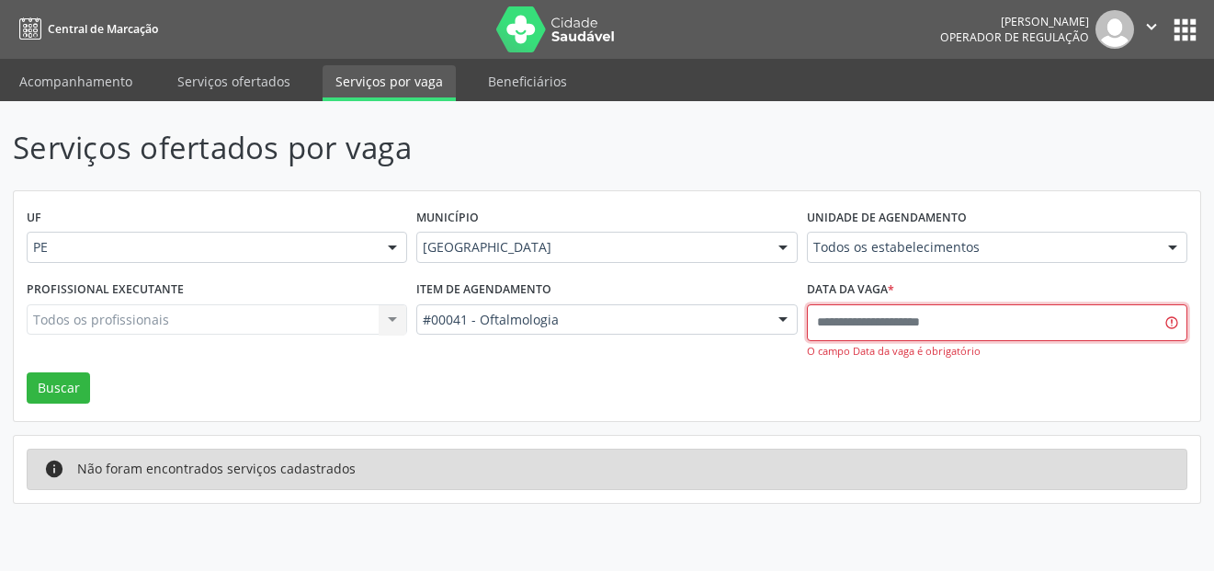
click at [983, 331] on input "text" at bounding box center [997, 322] width 380 height 37
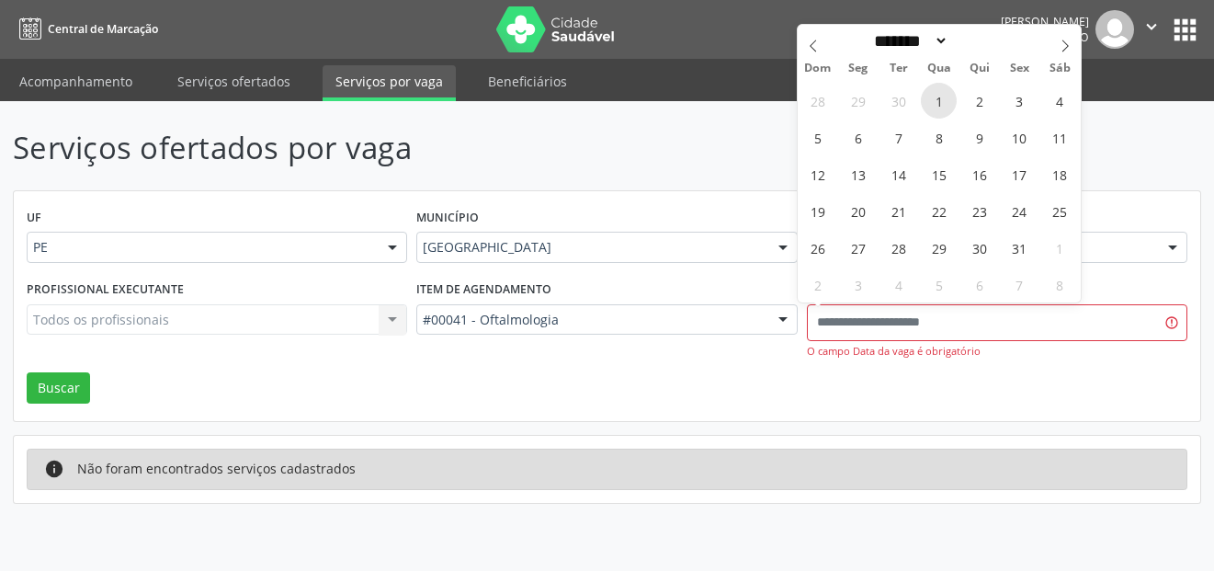
click at [945, 104] on span "1" at bounding box center [939, 101] width 36 height 36
type input "**********"
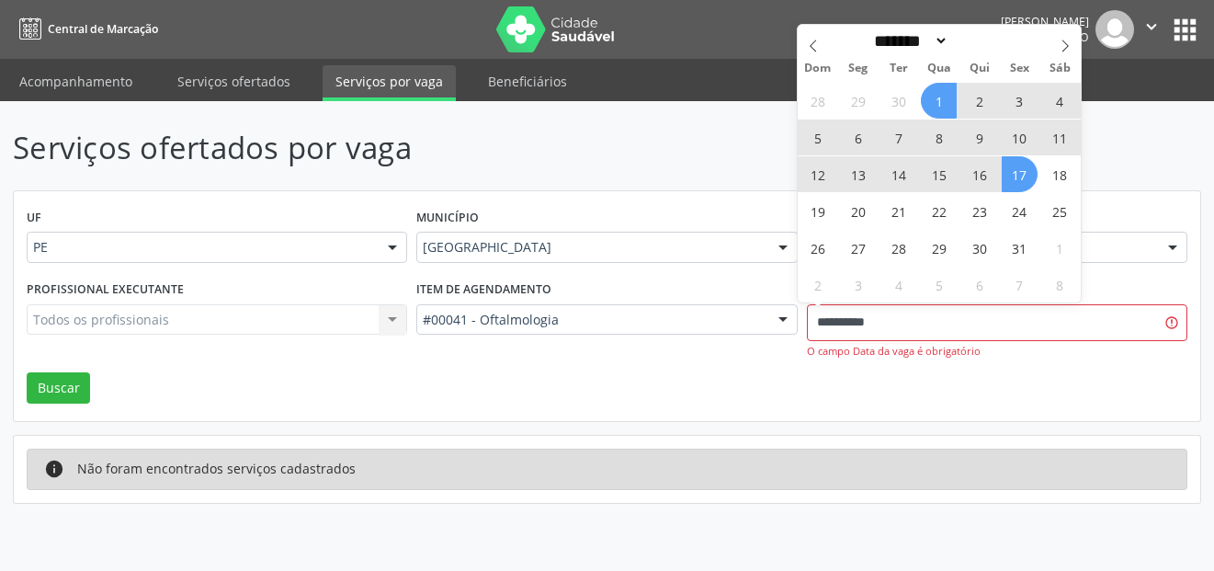
click at [1021, 173] on span "17" at bounding box center [1020, 174] width 36 height 36
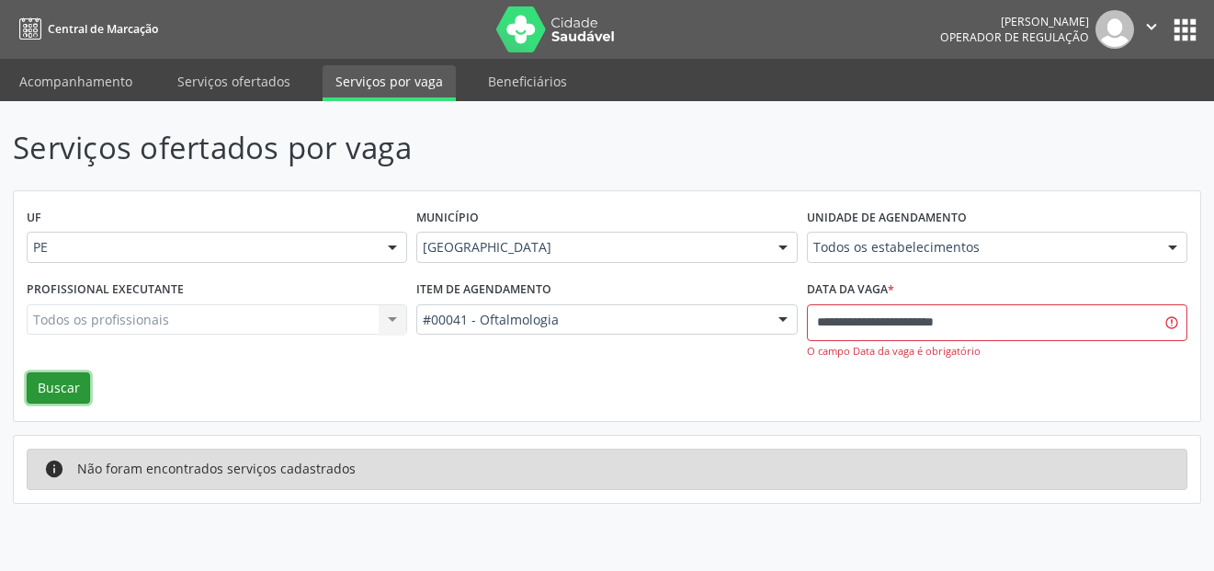
click at [59, 390] on button "Buscar" at bounding box center [58, 387] width 63 height 31
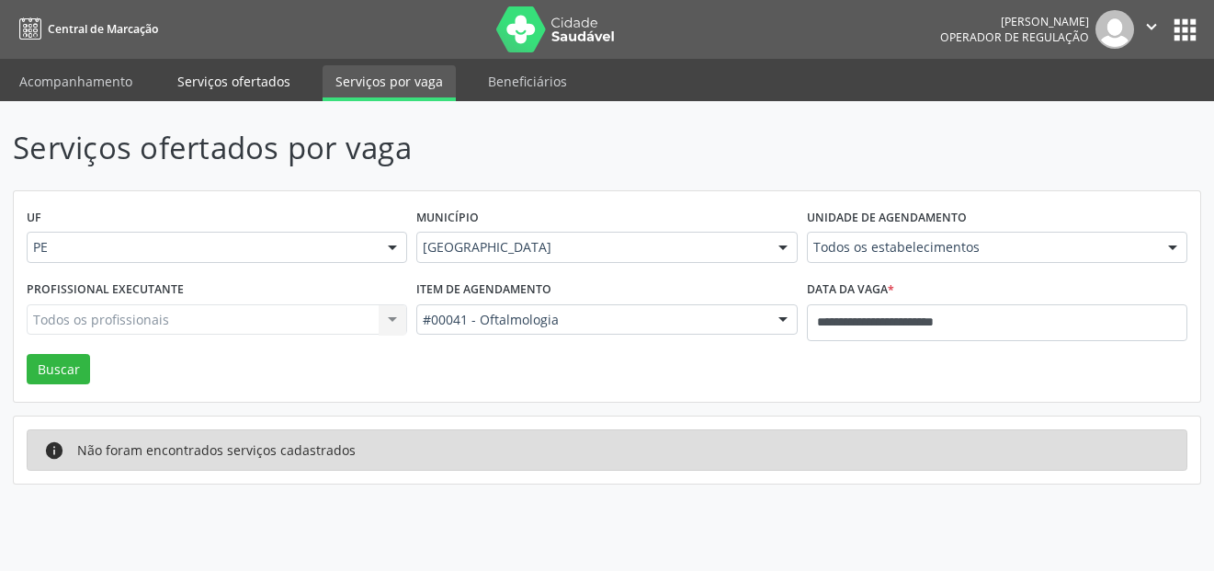
click at [247, 93] on link "Serviços ofertados" at bounding box center [233, 81] width 139 height 32
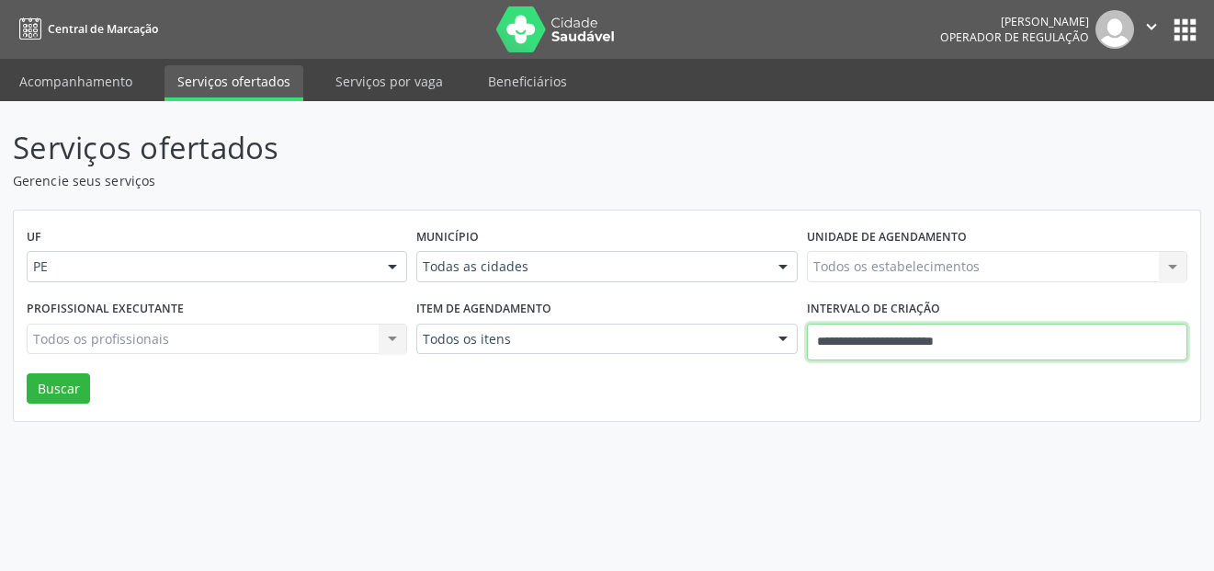
click at [845, 345] on input "**********" at bounding box center [997, 341] width 380 height 37
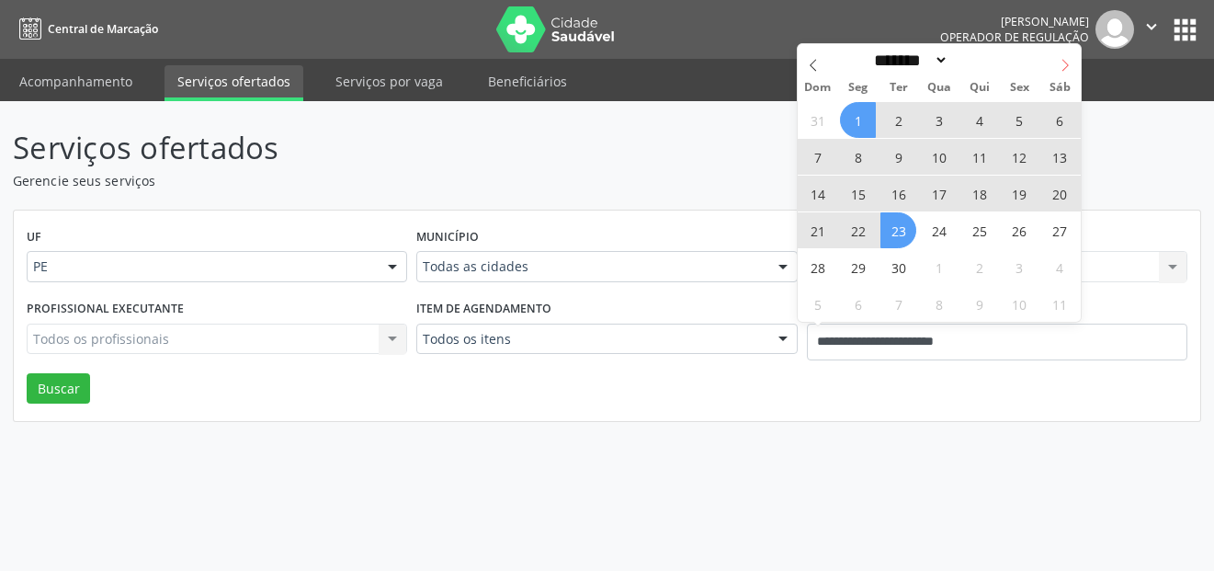
click at [1066, 70] on icon at bounding box center [1064, 65] width 13 height 13
select select "*"
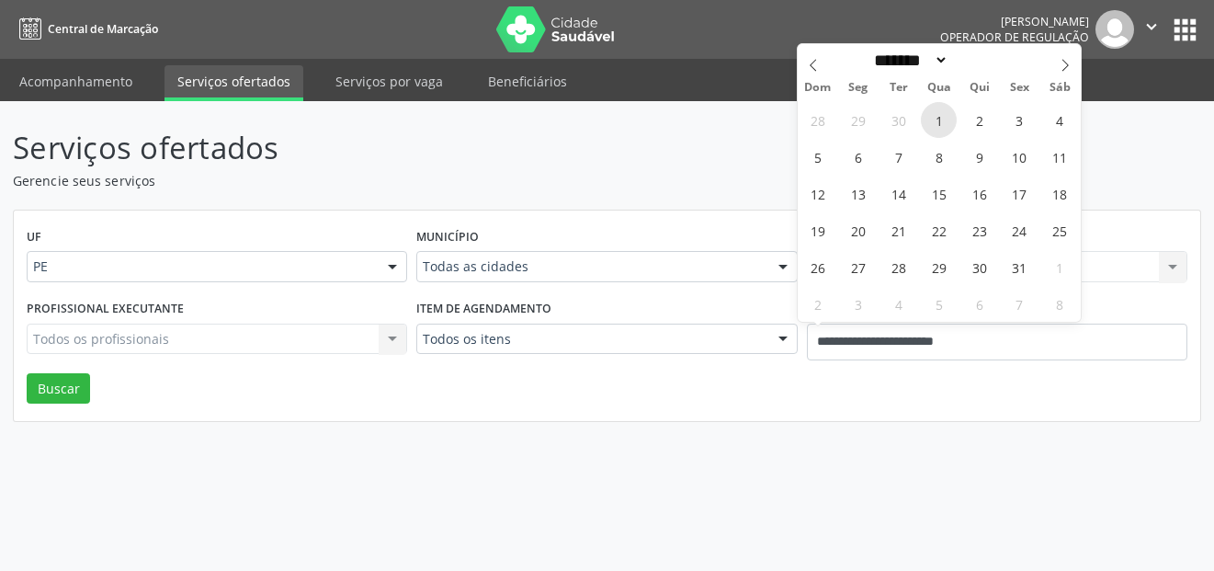
click at [929, 115] on span "1" at bounding box center [939, 120] width 36 height 36
type input "**********"
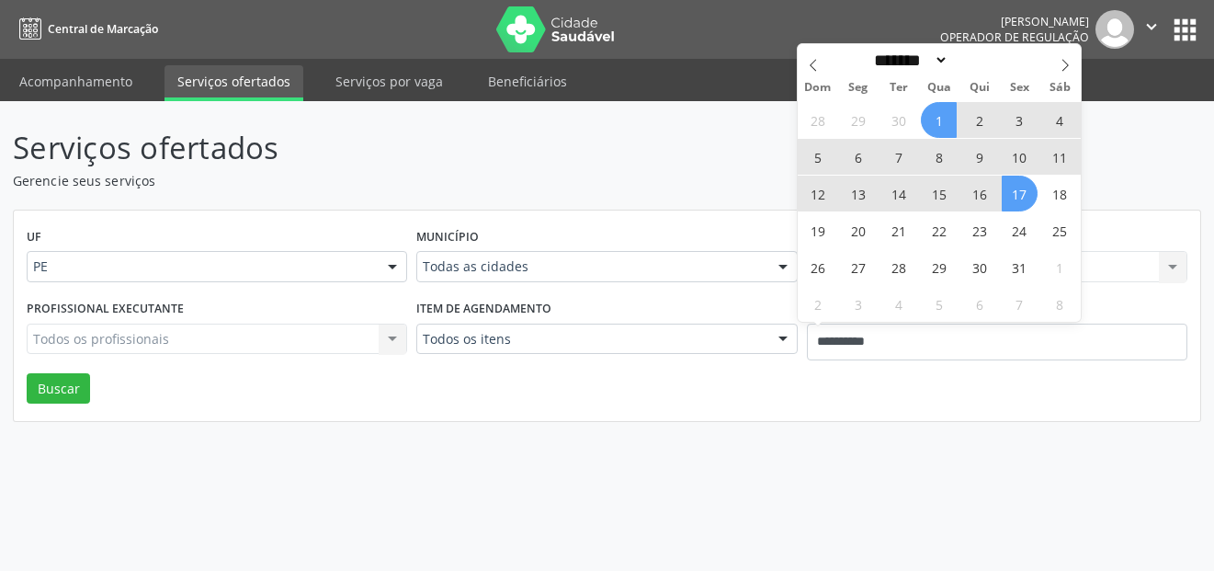
click at [1017, 198] on span "17" at bounding box center [1020, 193] width 36 height 36
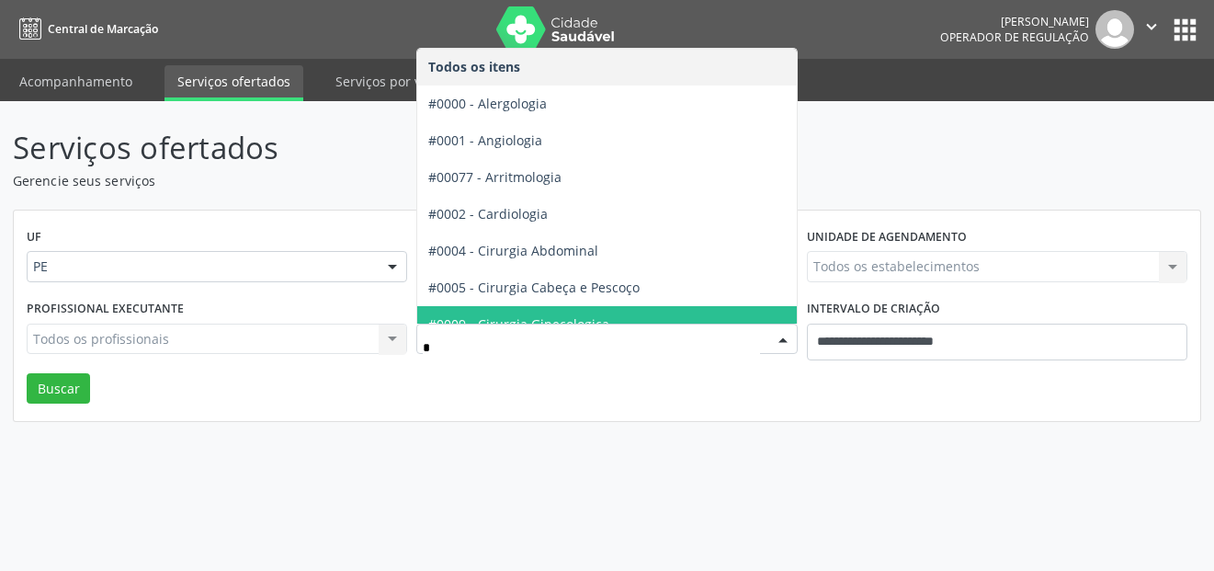
type input "**"
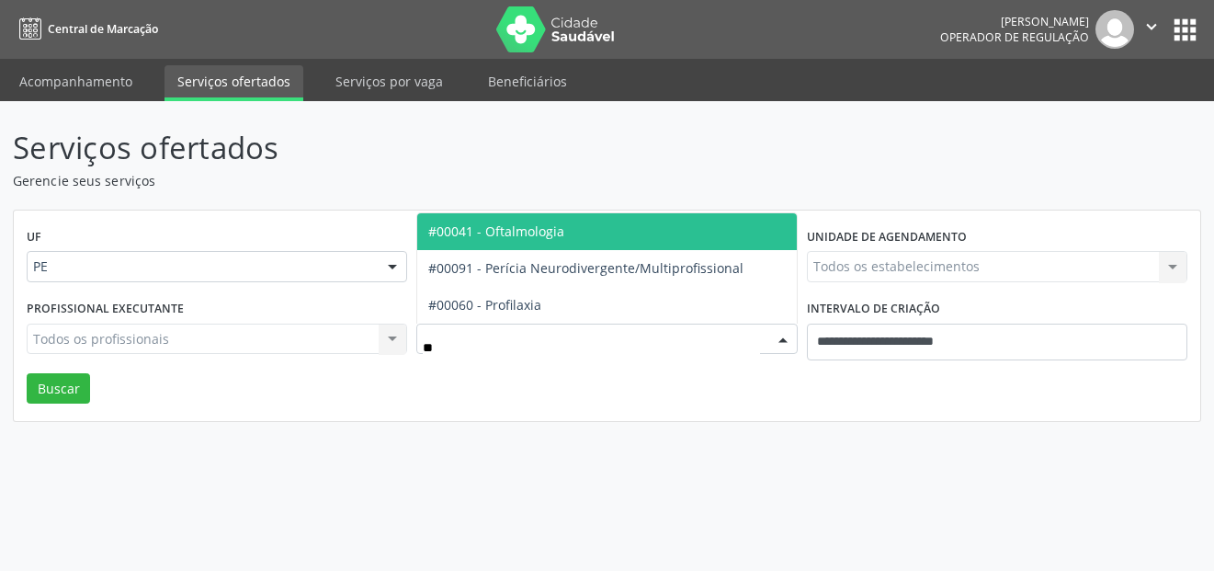
click at [548, 235] on span "#00041 - Oftalmologia" at bounding box center [496, 230] width 136 height 17
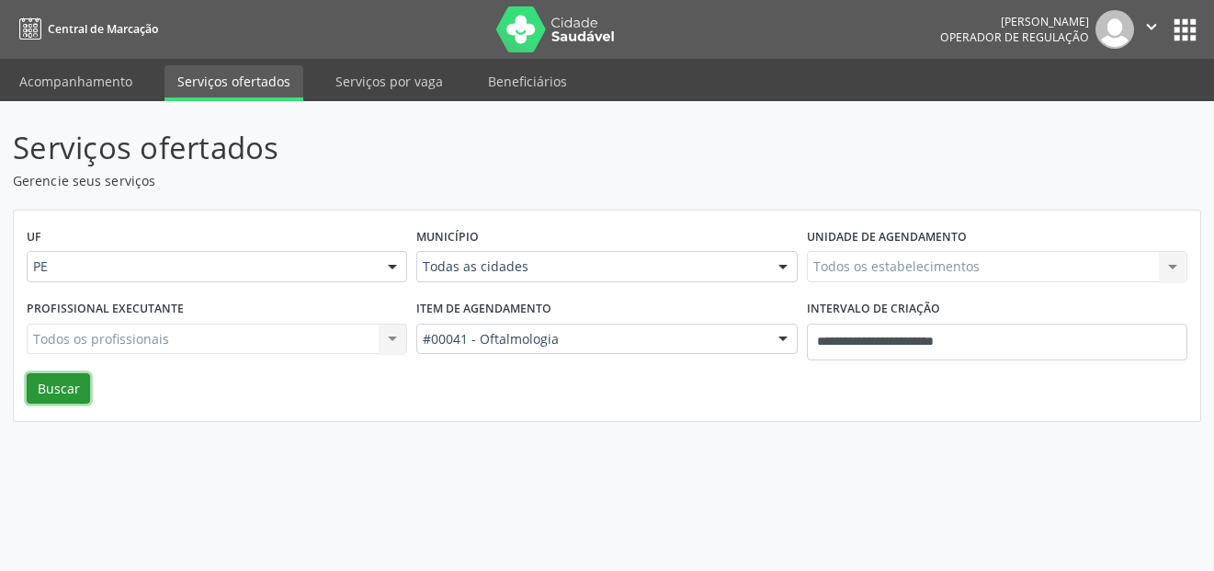
click at [77, 381] on button "Buscar" at bounding box center [58, 388] width 63 height 31
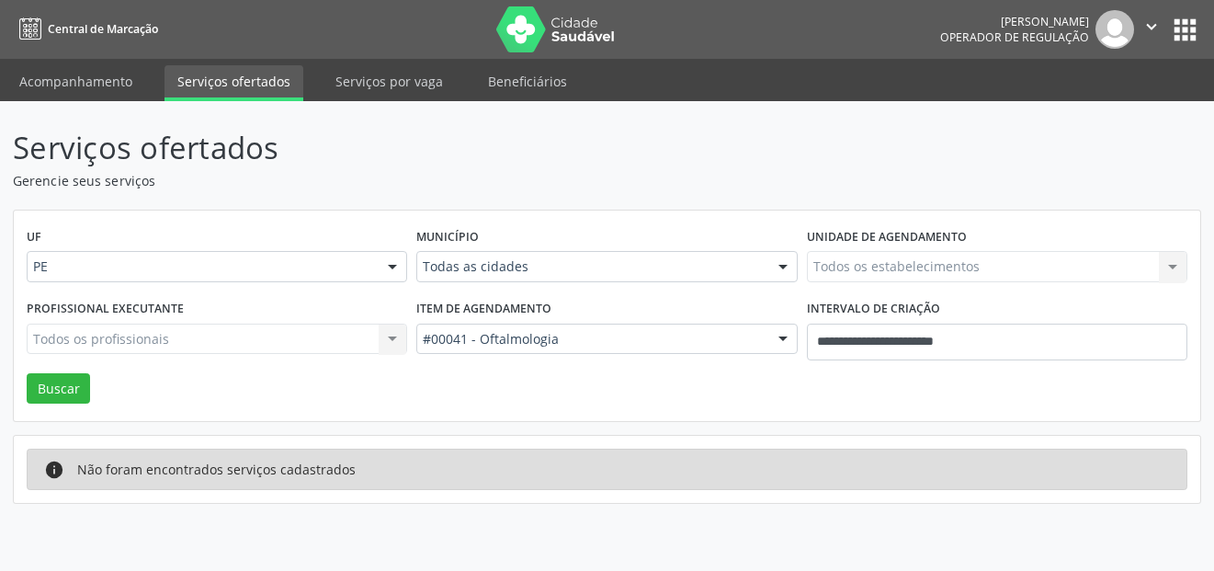
click at [283, 333] on div "Todos os profissionais Todos os profissionais Nenhum resultado encontrado para:…" at bounding box center [217, 338] width 380 height 31
click at [379, 333] on div "Todos os profissionais Todos os profissionais Nenhum resultado encontrado para:…" at bounding box center [217, 338] width 380 height 31
click at [519, 256] on div "Todas as cidades" at bounding box center [606, 266] width 380 height 31
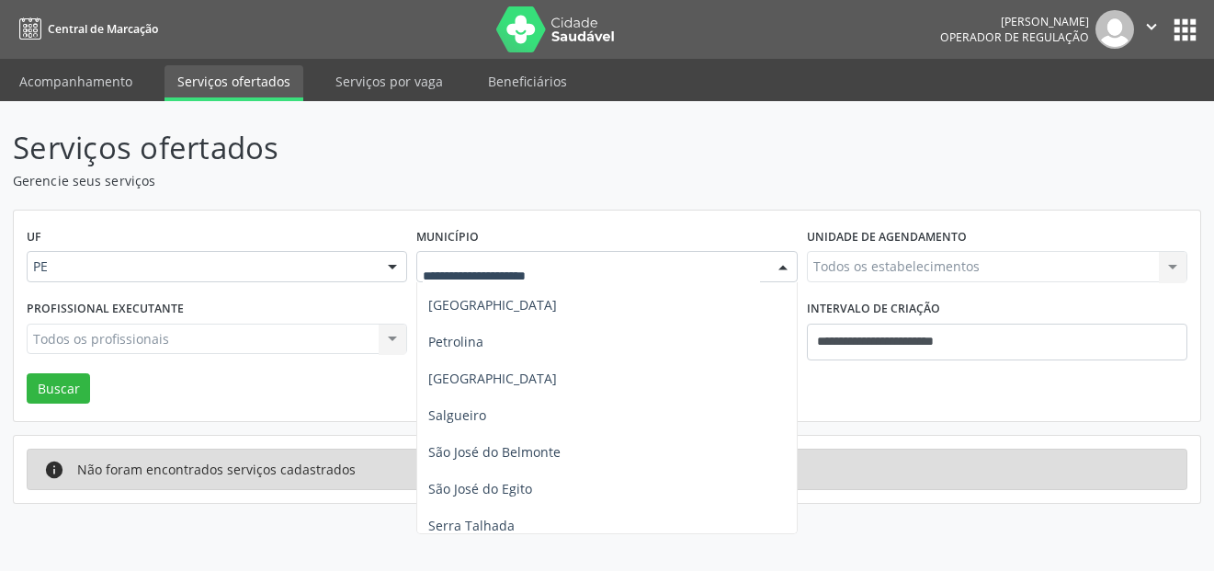
scroll to position [723, 0]
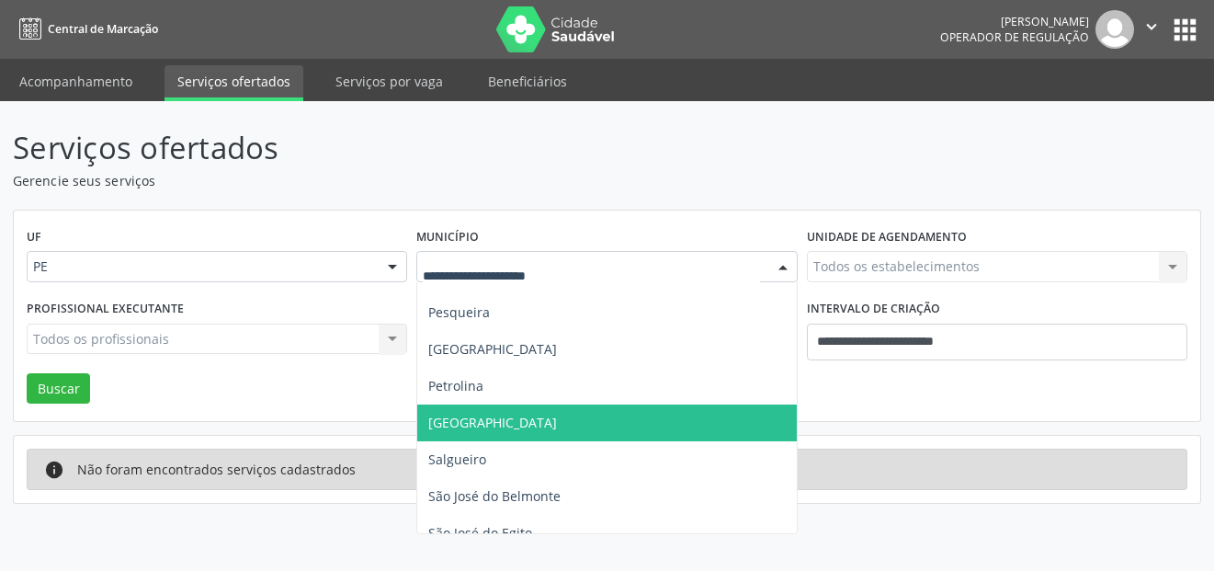
click at [486, 413] on span "[GEOGRAPHIC_DATA]" at bounding box center [606, 422] width 379 height 37
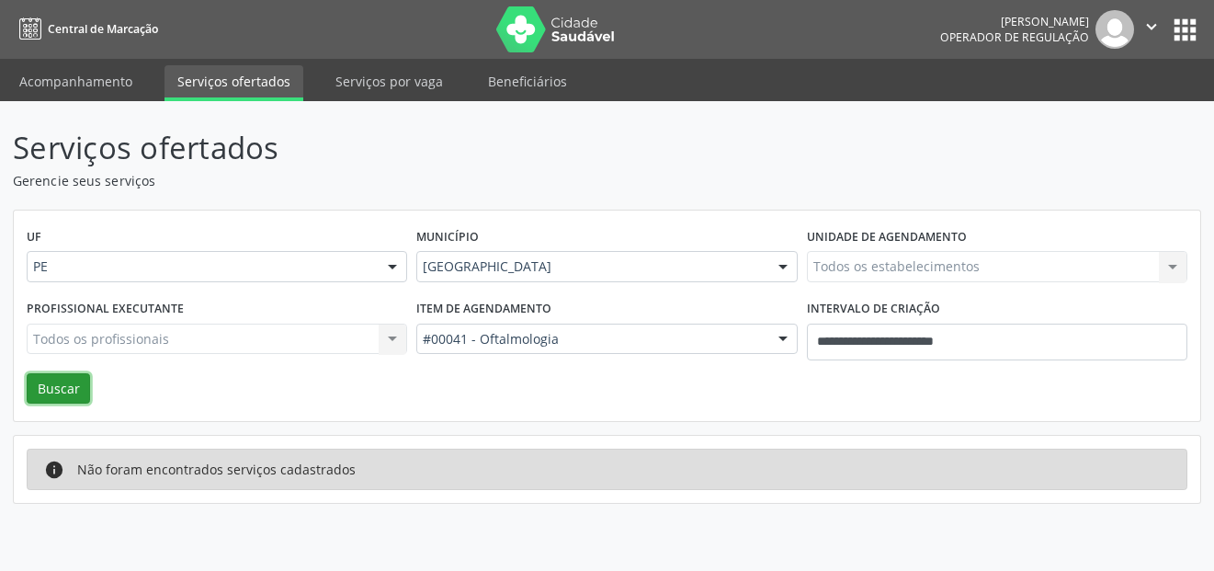
click at [60, 387] on button "Buscar" at bounding box center [58, 388] width 63 height 31
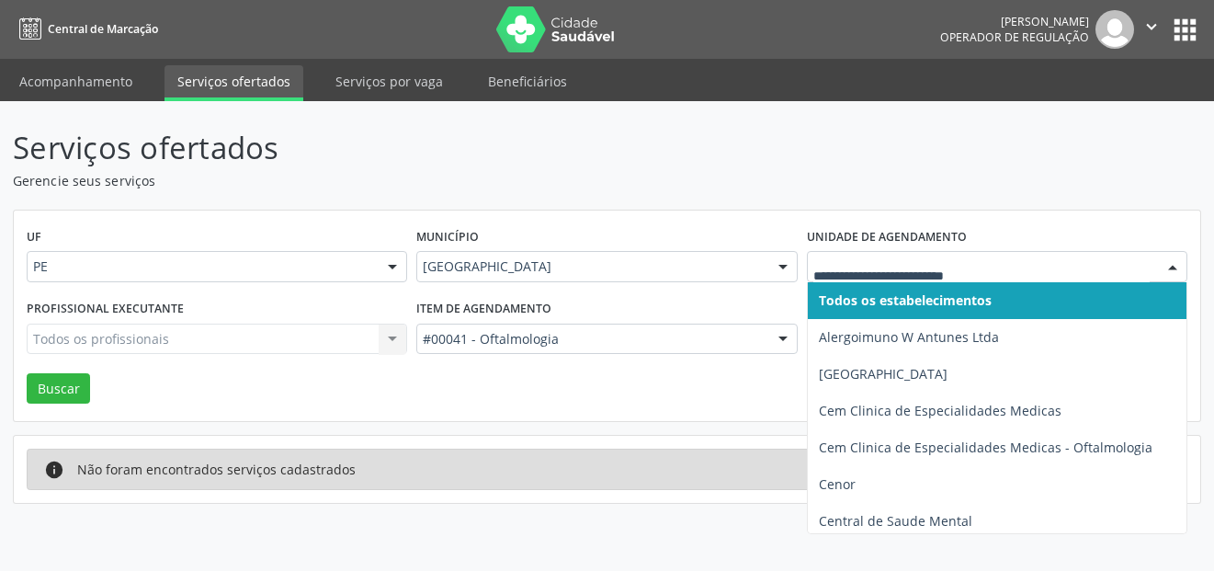
click at [912, 303] on span "Todos os estabelecimentos" at bounding box center [905, 299] width 173 height 17
click at [915, 255] on div at bounding box center [997, 266] width 380 height 31
click at [904, 277] on input "text" at bounding box center [981, 275] width 336 height 37
click at [918, 270] on input "text" at bounding box center [981, 275] width 336 height 37
click at [1161, 258] on div at bounding box center [1173, 267] width 28 height 31
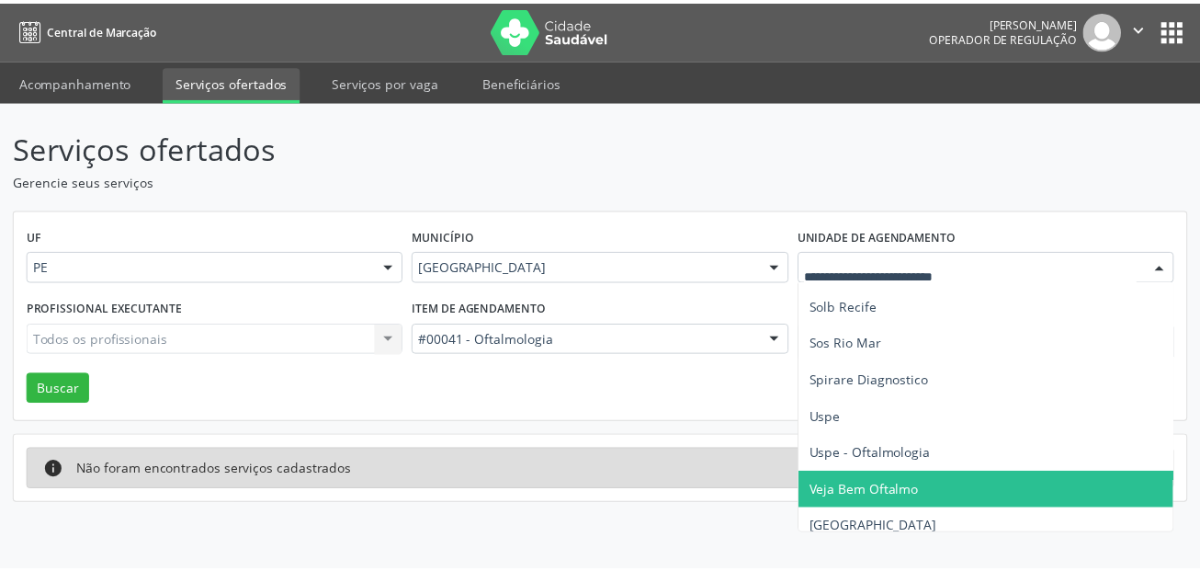
scroll to position [2120, 0]
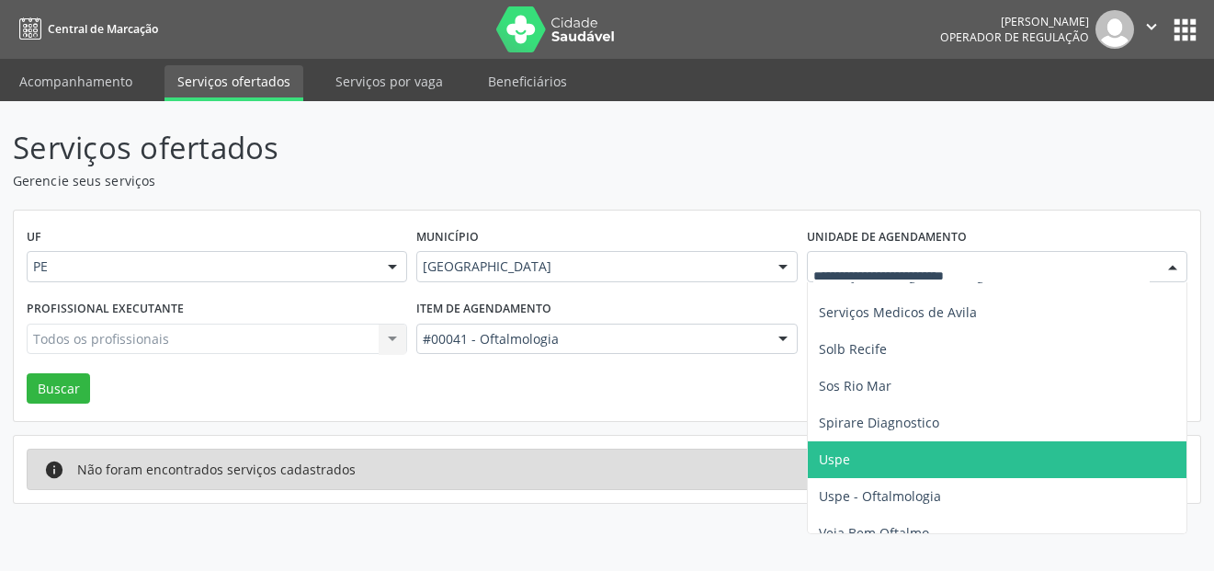
click at [911, 455] on span "Uspe" at bounding box center [1038, 459] width 460 height 37
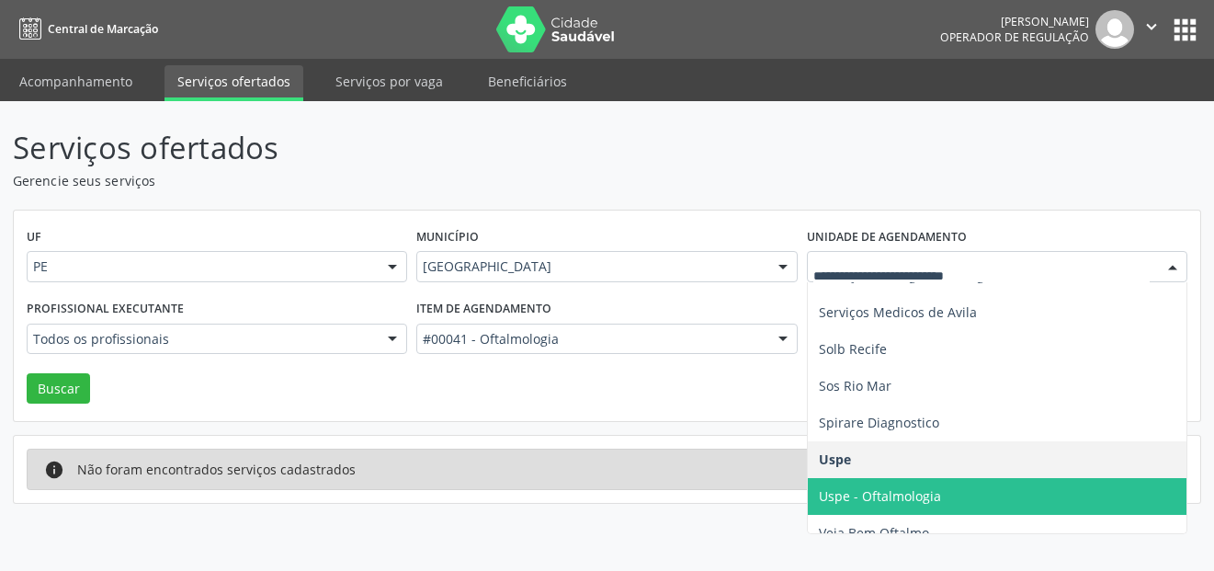
click at [891, 497] on span "Uspe - Oftalmologia" at bounding box center [880, 495] width 122 height 17
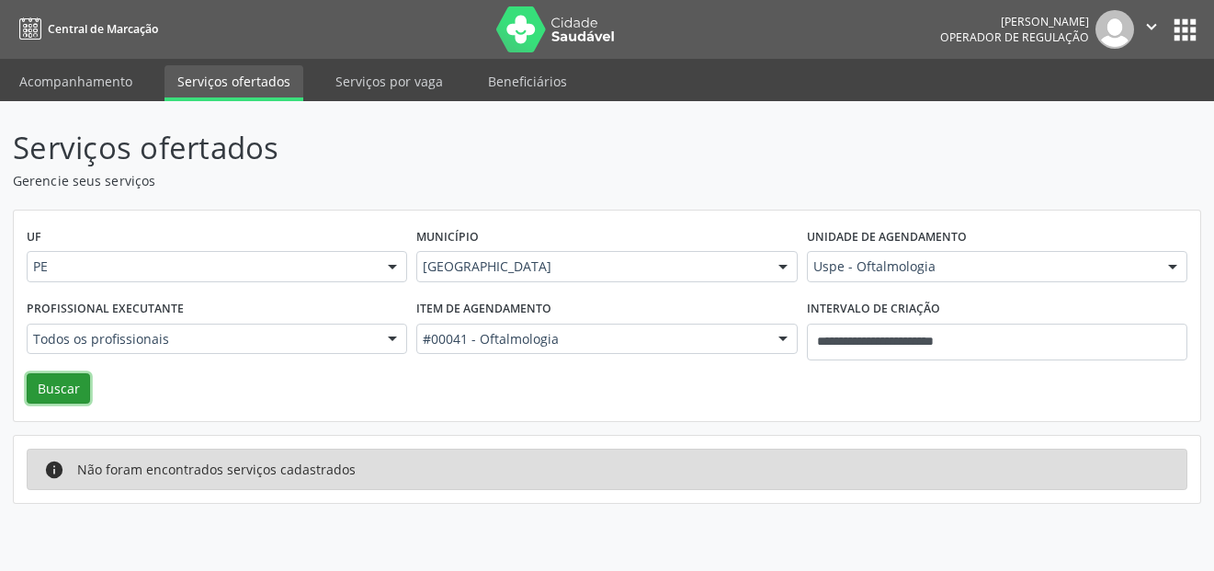
click at [56, 387] on button "Buscar" at bounding box center [58, 388] width 63 height 31
click at [125, 98] on li "Acompanhamento" at bounding box center [75, 83] width 139 height 36
click at [124, 87] on link "Acompanhamento" at bounding box center [75, 81] width 139 height 32
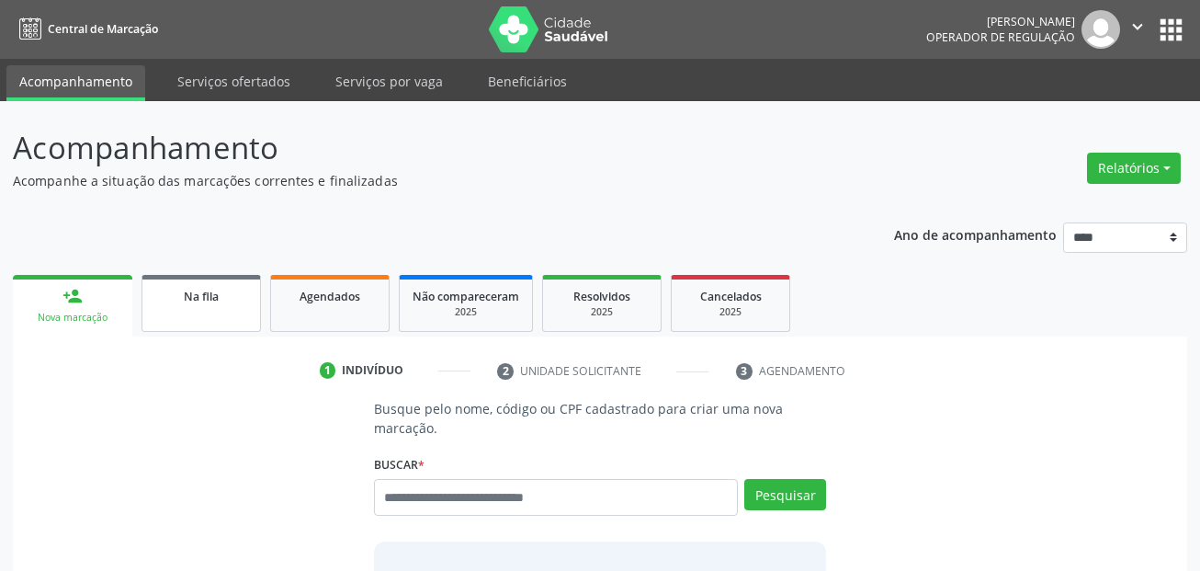
click at [209, 302] on span "Na fila" at bounding box center [201, 297] width 35 height 16
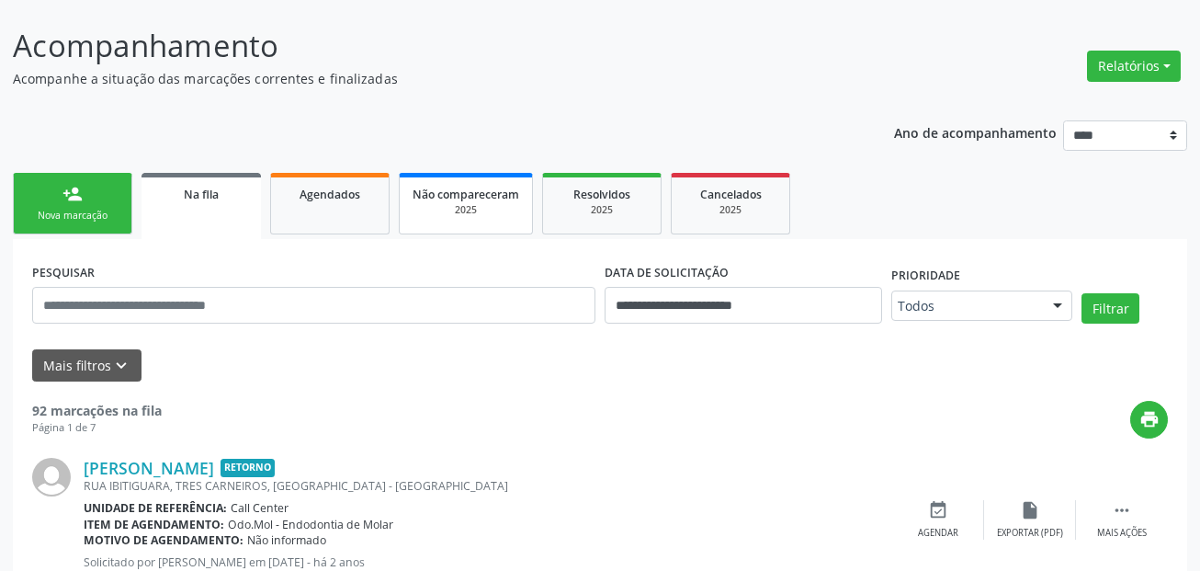
scroll to position [368, 0]
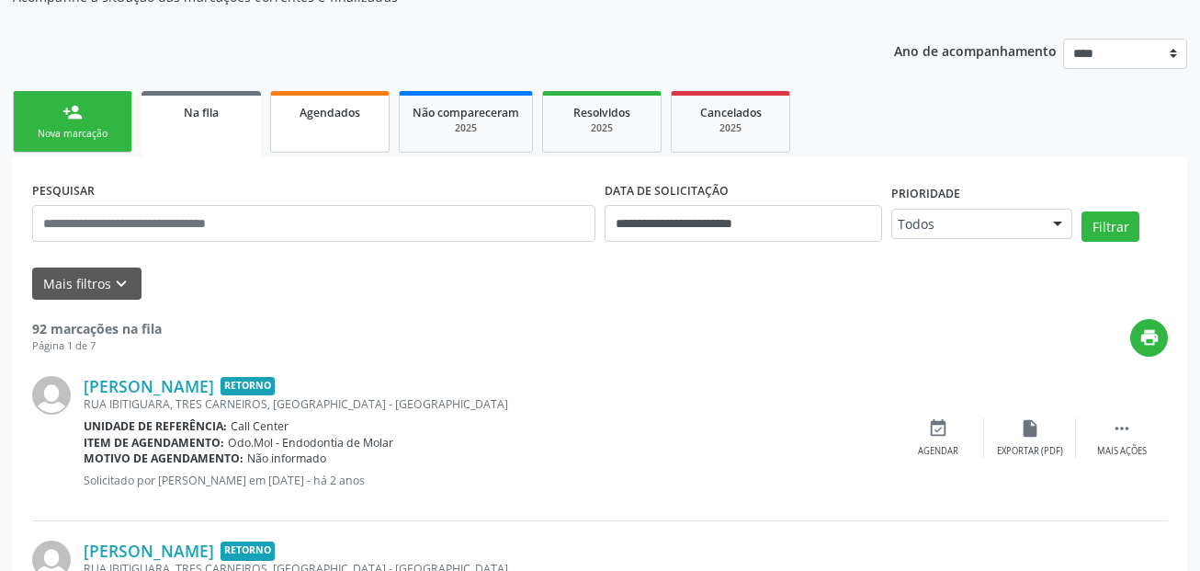
click at [335, 111] on span "Agendados" at bounding box center [330, 113] width 61 height 16
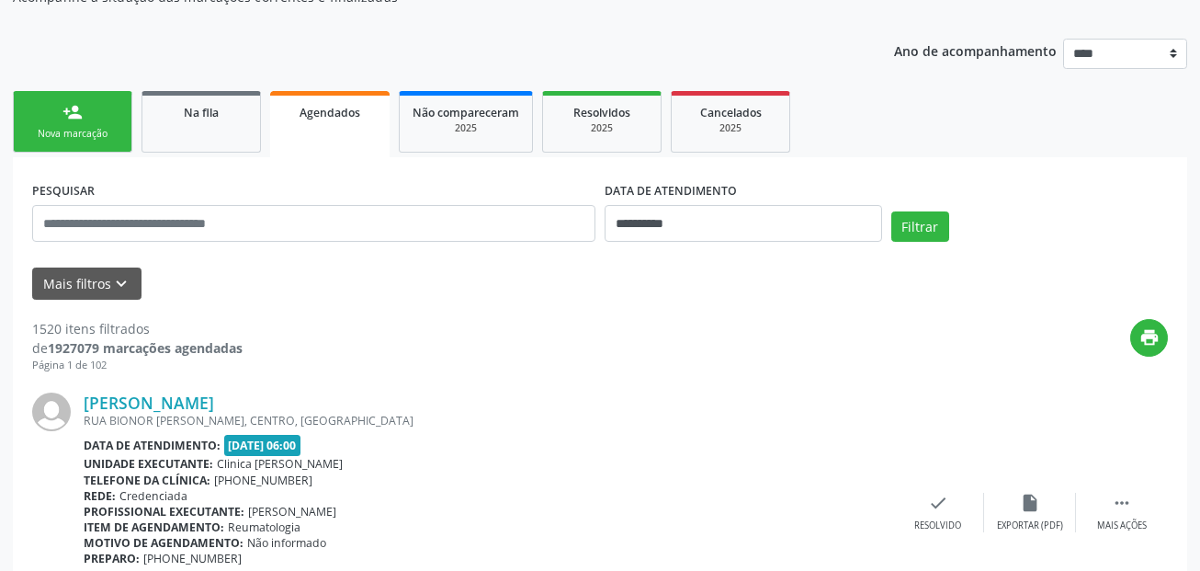
scroll to position [276, 0]
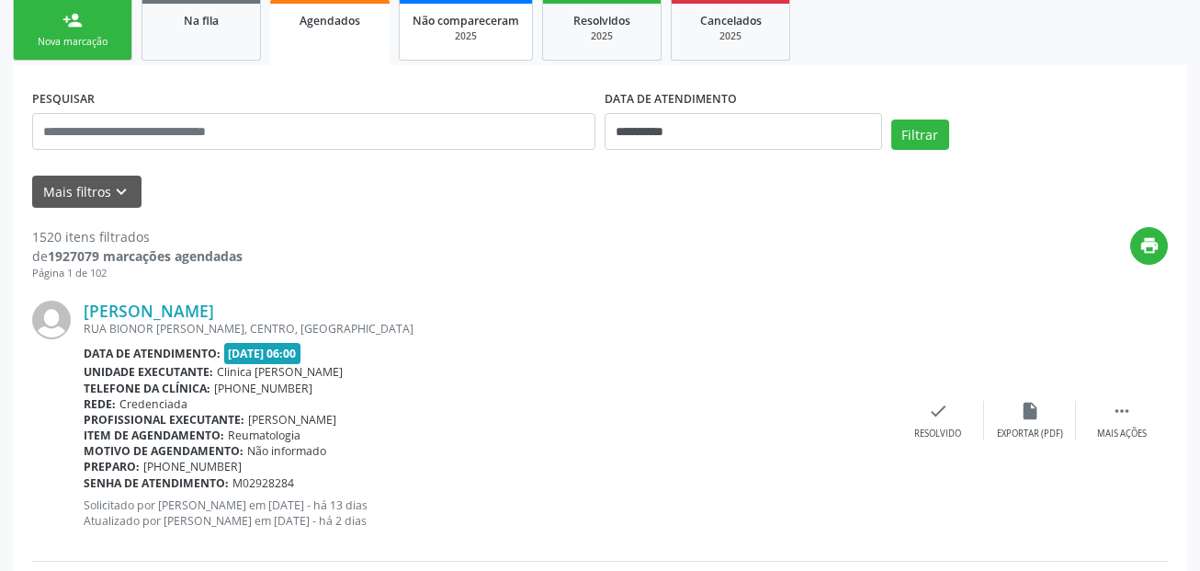
click at [466, 31] on div "2025" at bounding box center [466, 36] width 107 height 14
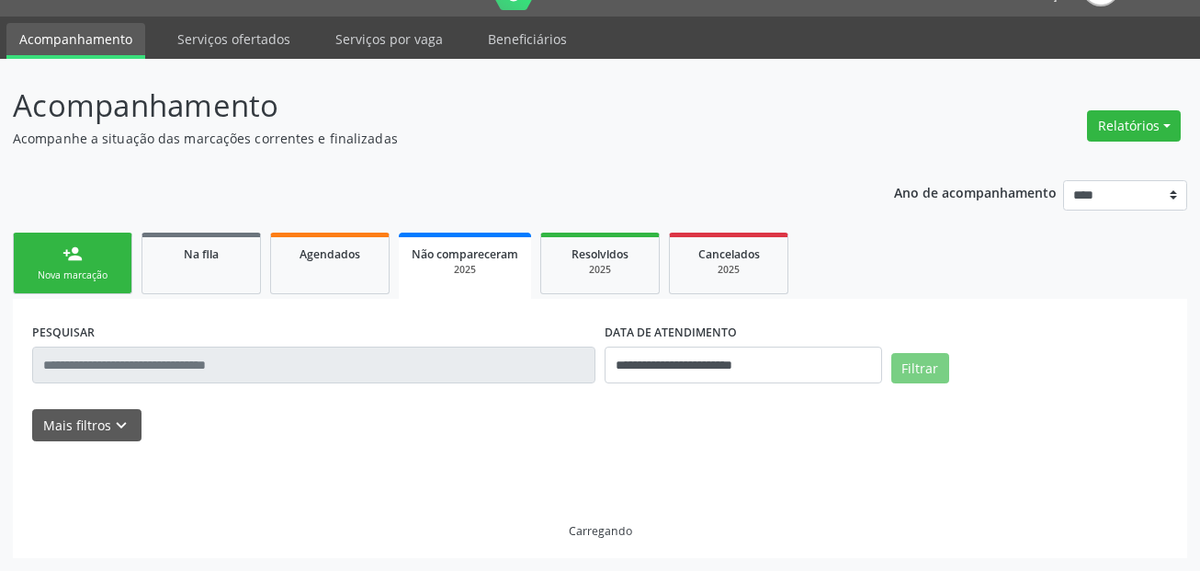
scroll to position [62, 0]
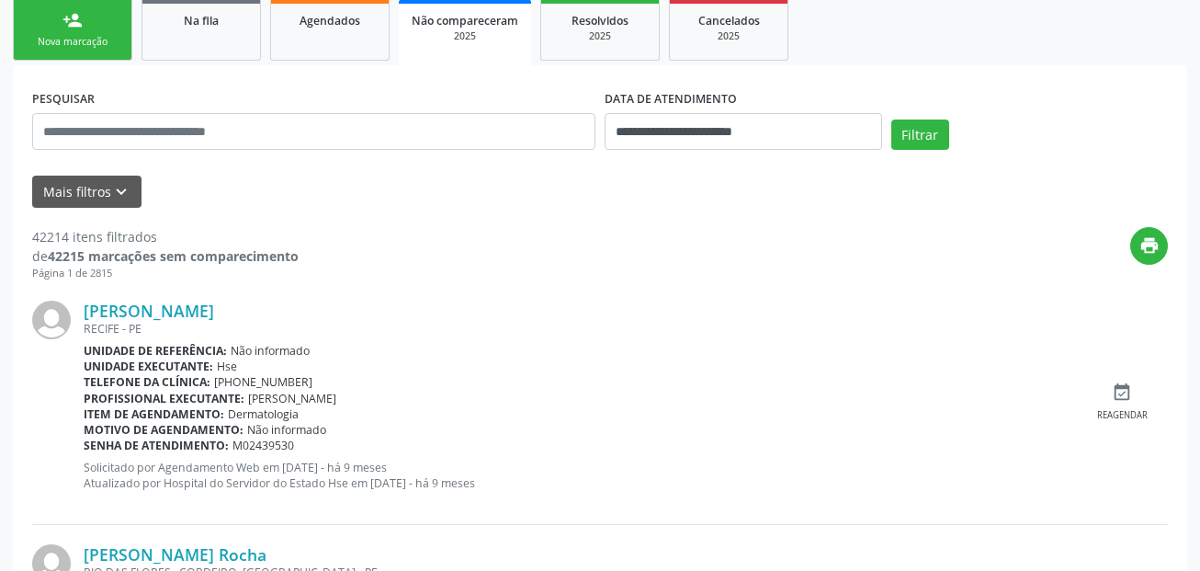
click at [582, 235] on div "print" at bounding box center [733, 254] width 869 height 54
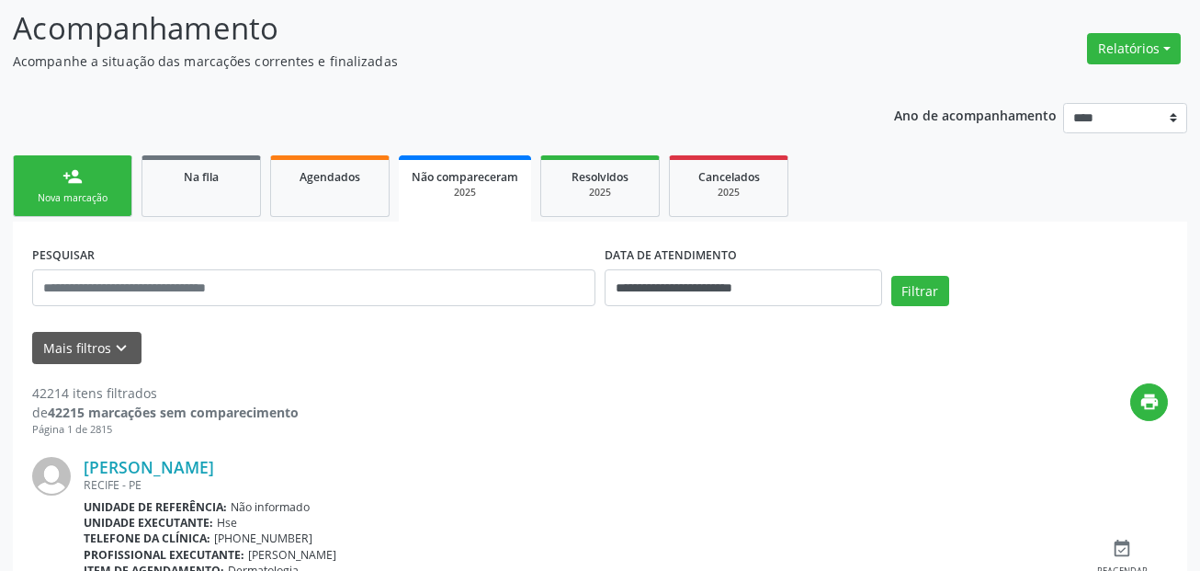
scroll to position [0, 0]
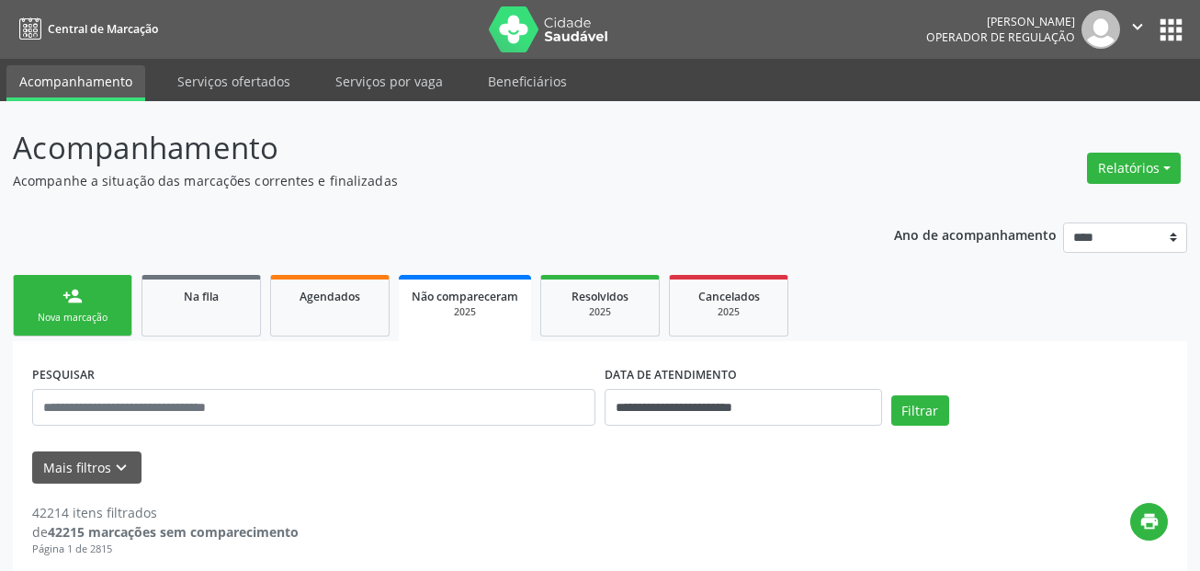
click at [110, 316] on div "Nova marcação" at bounding box center [73, 318] width 92 height 14
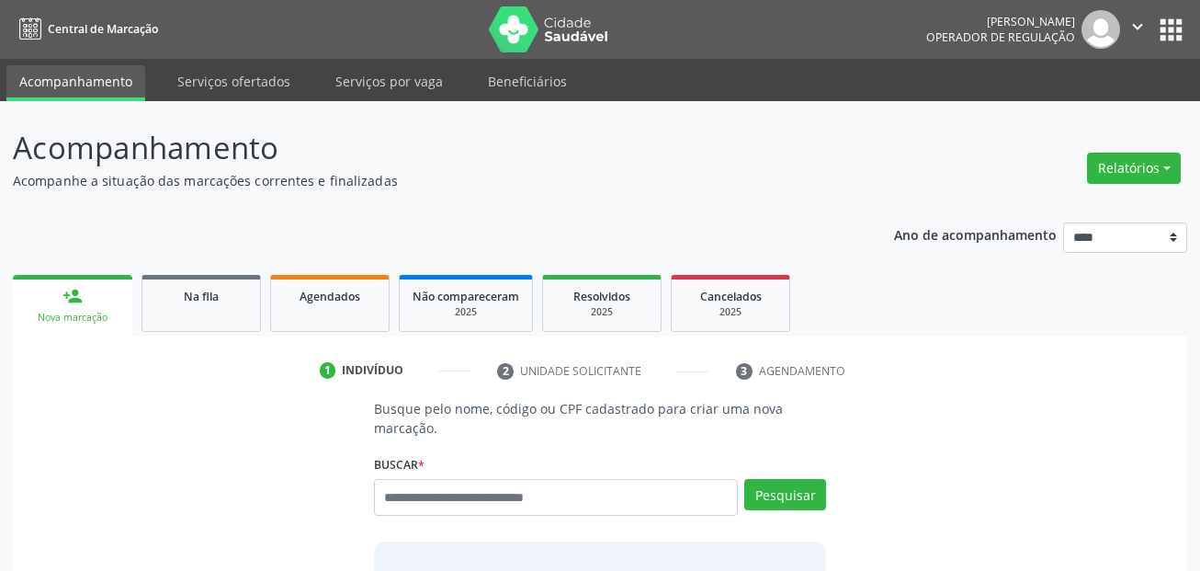
click at [161, 79] on ul "Acompanhamento Serviços ofertados Serviços por vaga Beneficiários" at bounding box center [600, 80] width 1200 height 42
click at [84, 301] on link "person_add Nova marcação" at bounding box center [72, 306] width 119 height 62
click at [218, 85] on link "Serviços ofertados" at bounding box center [233, 81] width 139 height 32
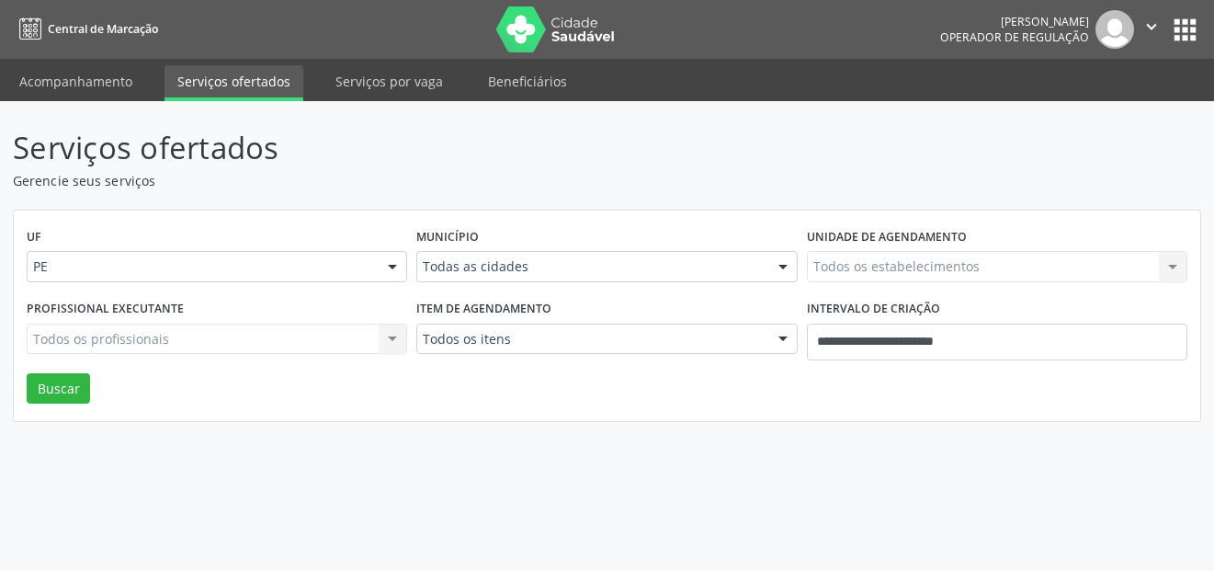
click at [65, 83] on link "Acompanhamento" at bounding box center [75, 81] width 139 height 32
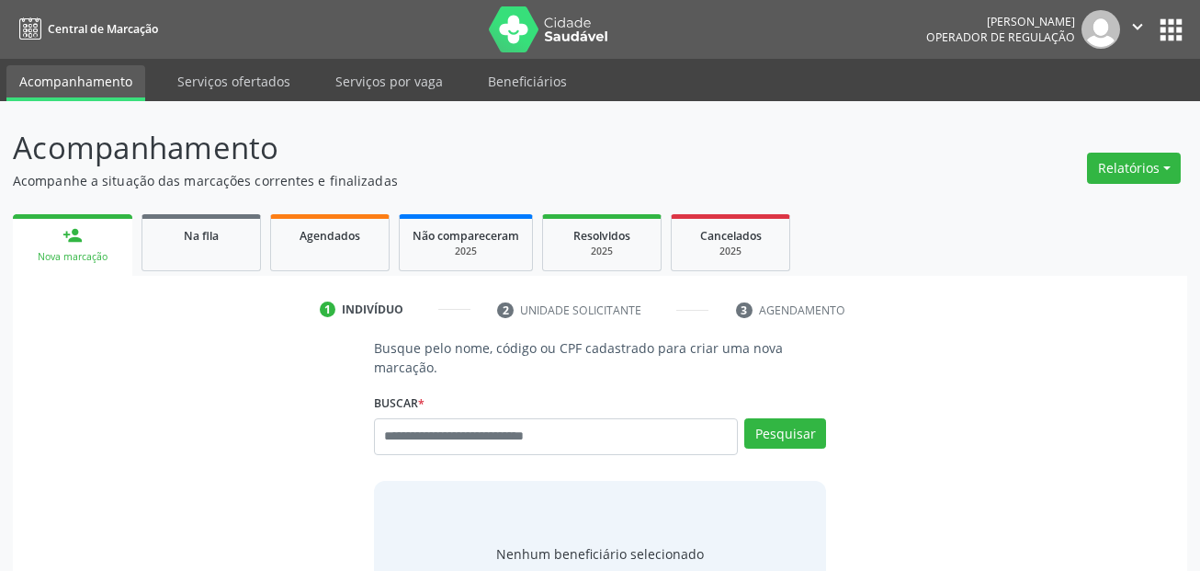
click at [65, 83] on link "Acompanhamento" at bounding box center [75, 83] width 139 height 36
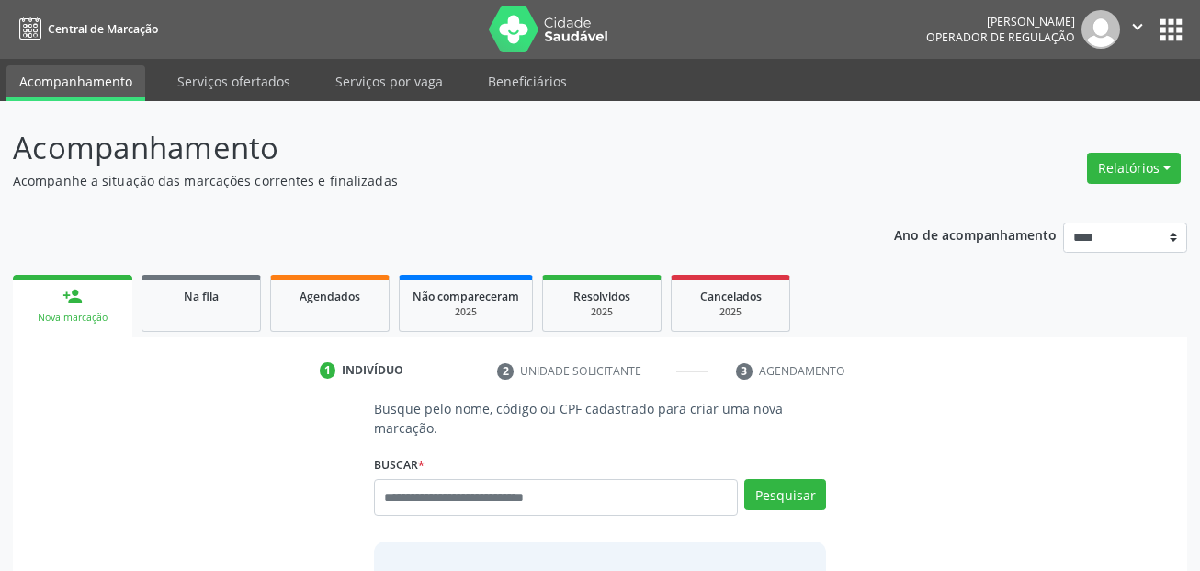
click at [65, 83] on link "Acompanhamento" at bounding box center [75, 83] width 139 height 36
click at [110, 312] on div "Nova marcação" at bounding box center [73, 318] width 94 height 14
click at [222, 82] on link "Serviços ofertados" at bounding box center [233, 81] width 139 height 32
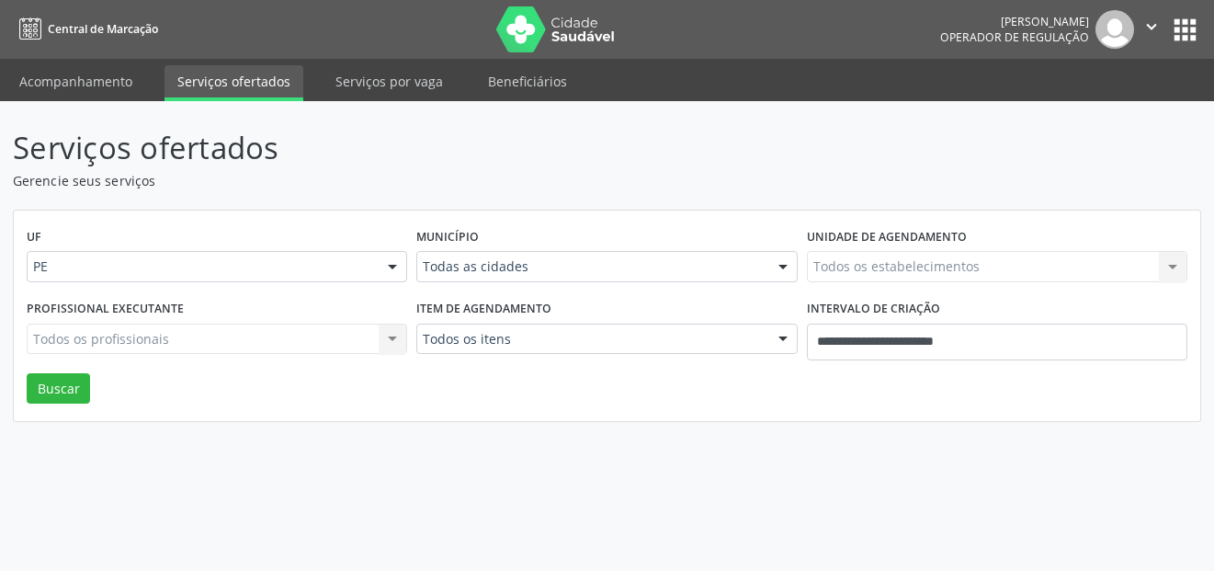
click at [1153, 27] on icon "" at bounding box center [1151, 27] width 20 height 20
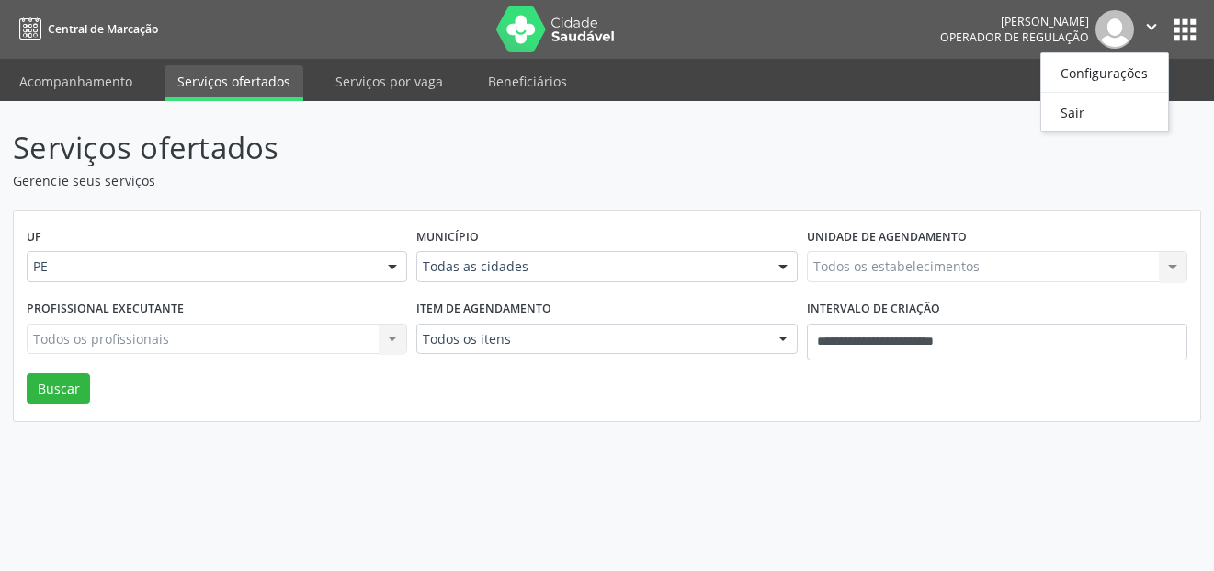
click at [1152, 24] on icon "" at bounding box center [1151, 27] width 20 height 20
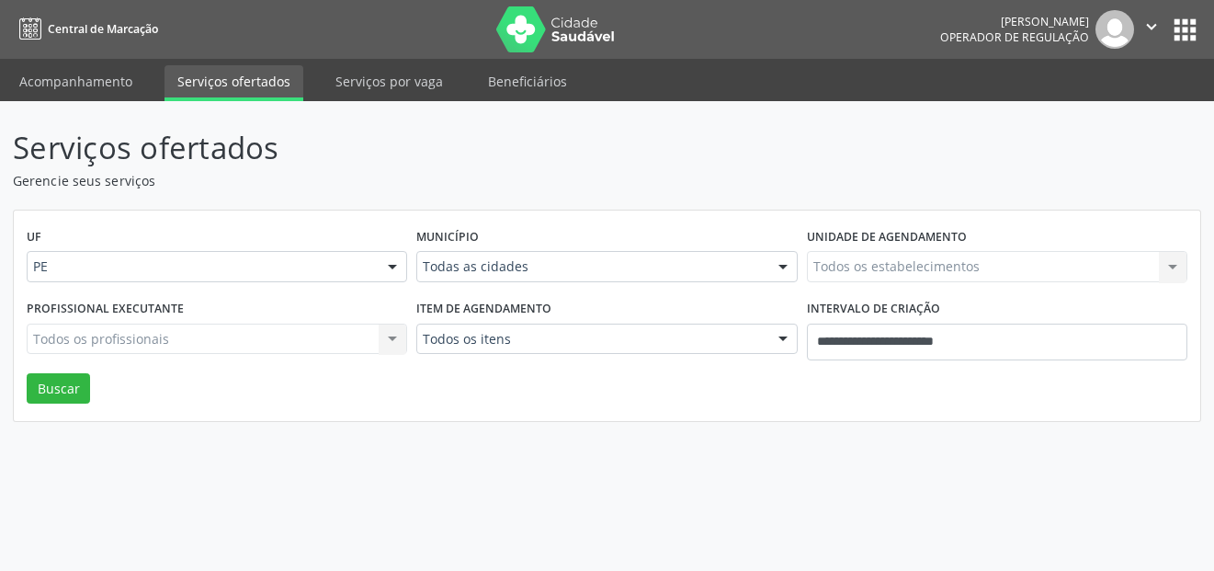
click at [1152, 26] on icon "" at bounding box center [1151, 27] width 20 height 20
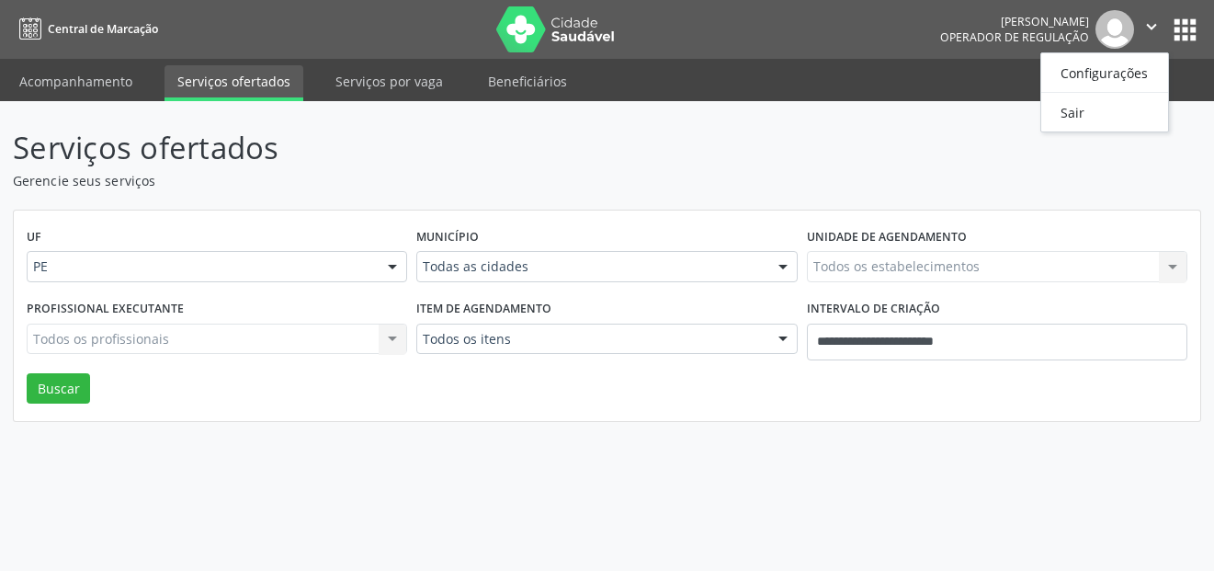
click at [1152, 26] on icon "" at bounding box center [1151, 27] width 20 height 20
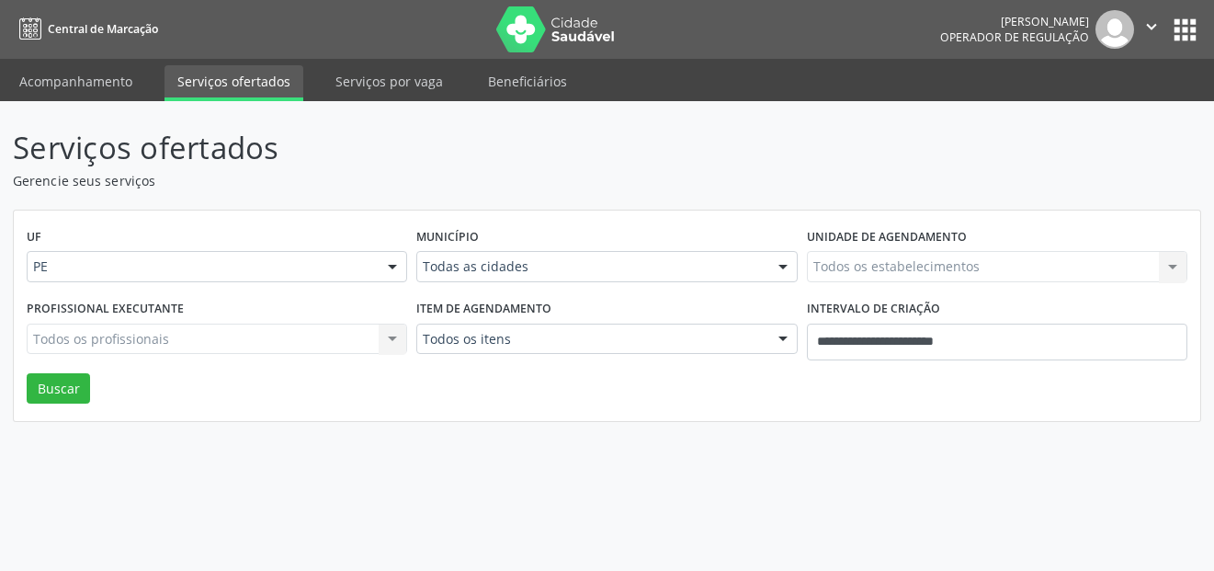
click at [1183, 28] on button "apps" at bounding box center [1185, 30] width 32 height 32
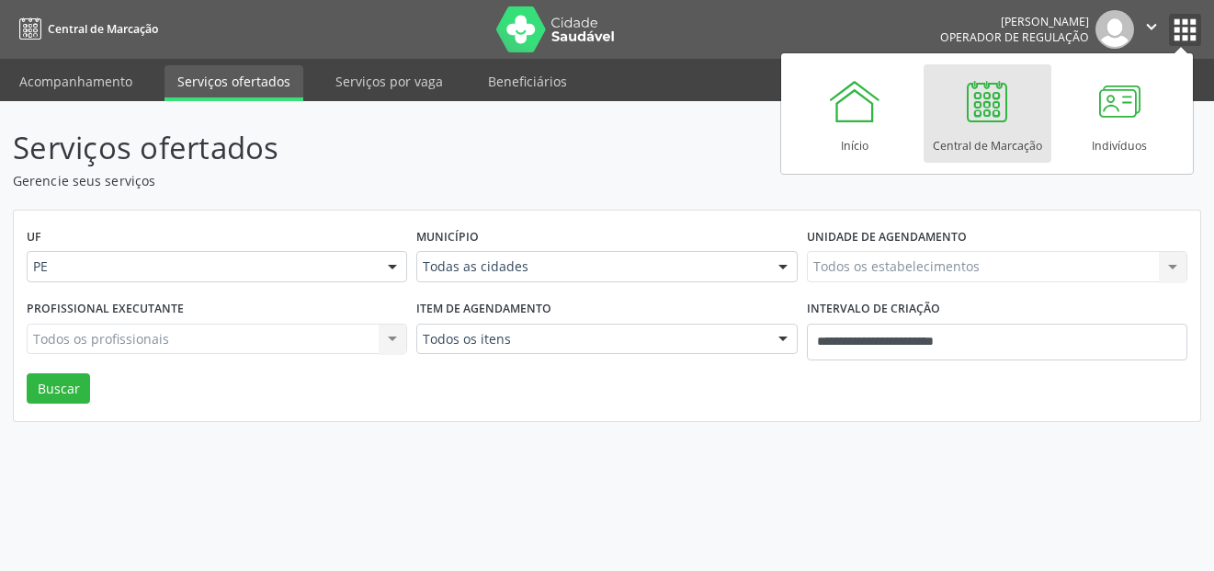
click at [1153, 21] on icon "" at bounding box center [1151, 27] width 20 height 20
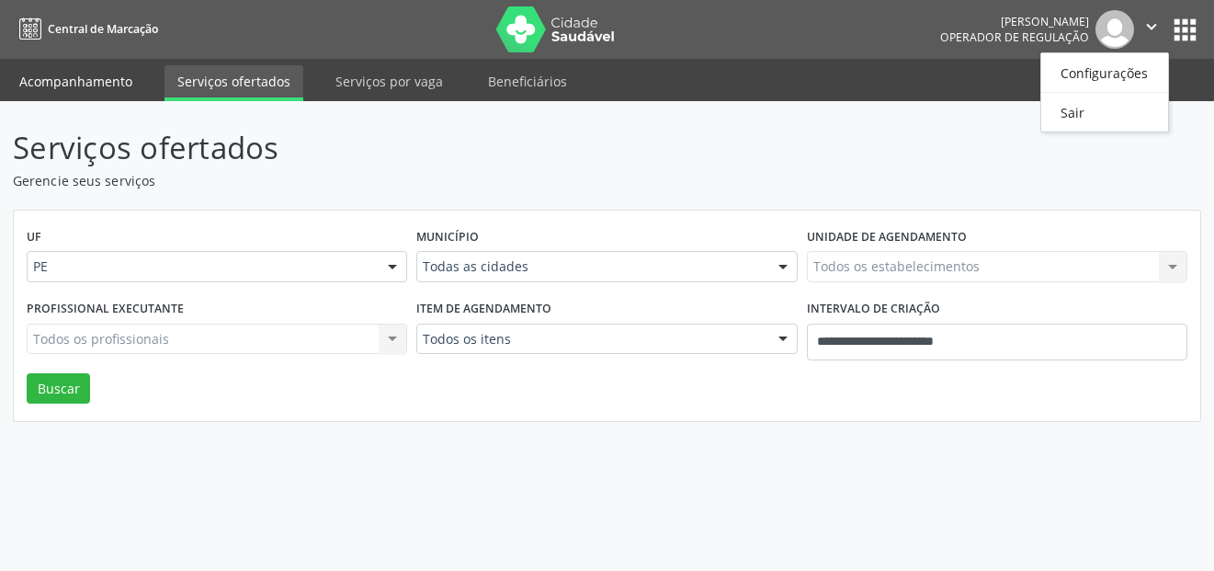
click at [96, 96] on link "Acompanhamento" at bounding box center [75, 81] width 139 height 32
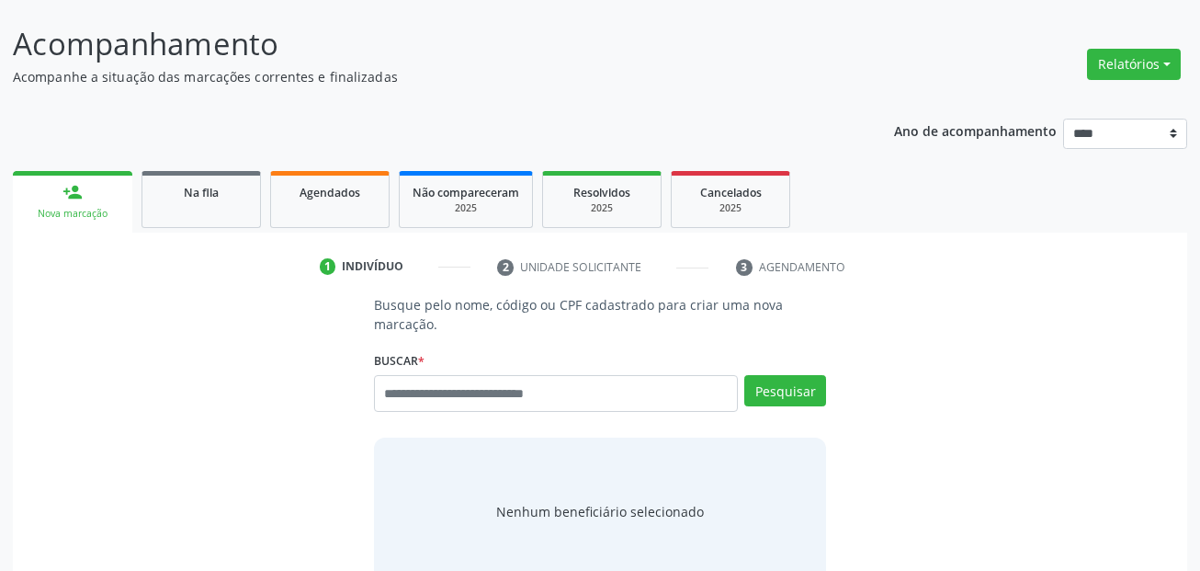
scroll to position [213, 0]
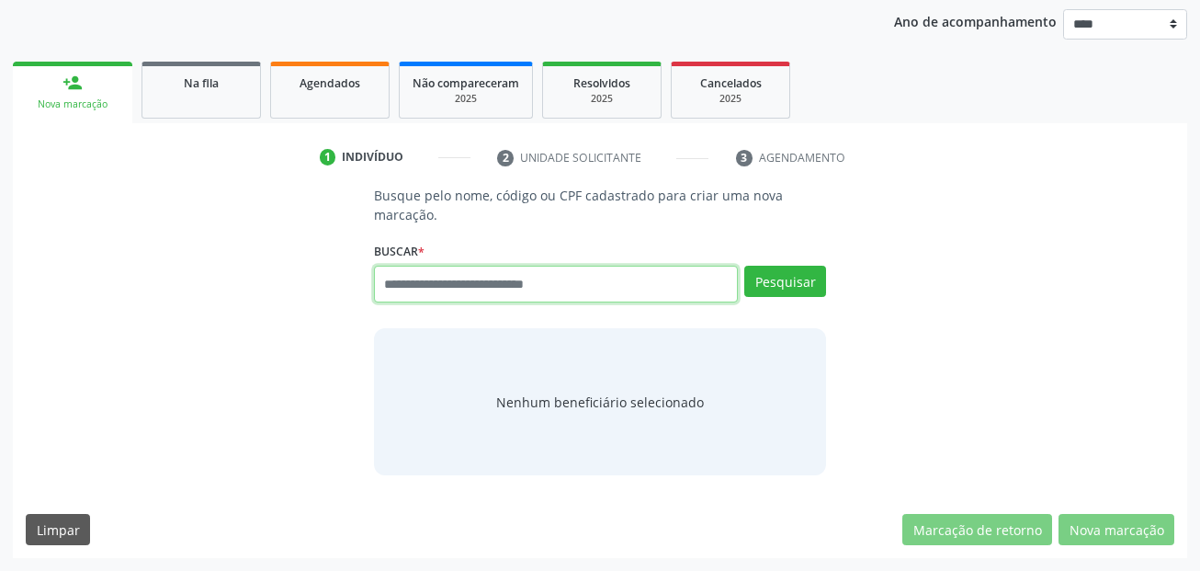
click at [483, 266] on input "text" at bounding box center [556, 284] width 365 height 37
type input "***"
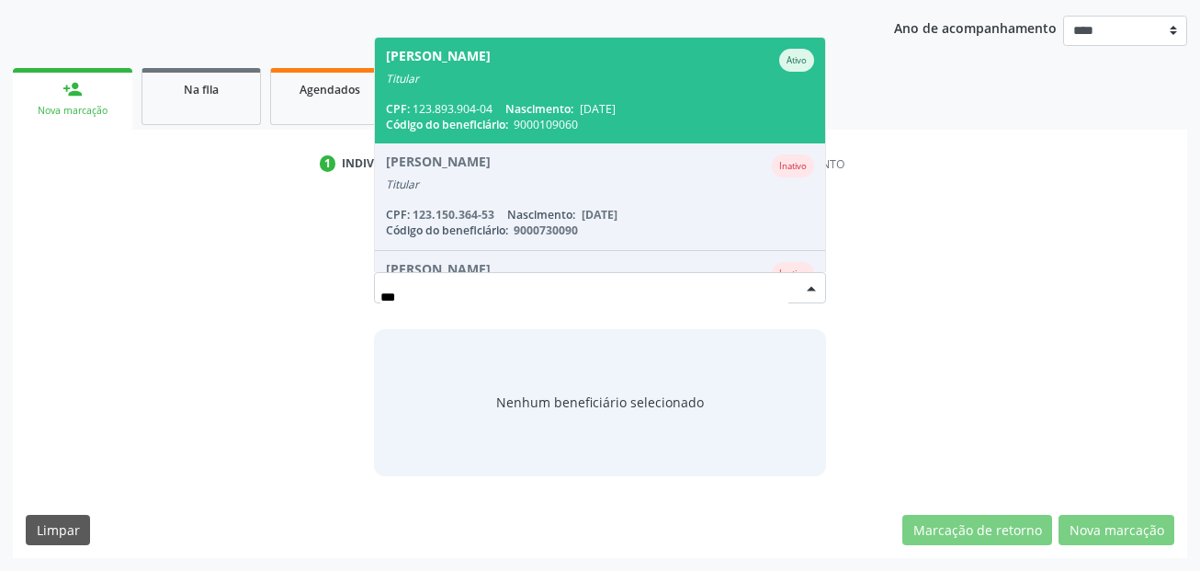
scroll to position [207, 0]
click at [463, 99] on span "[PERSON_NAME] Ativo Titular CPF: 123.893.904-04 Nascimento: [DATE] Código do be…" at bounding box center [600, 91] width 451 height 106
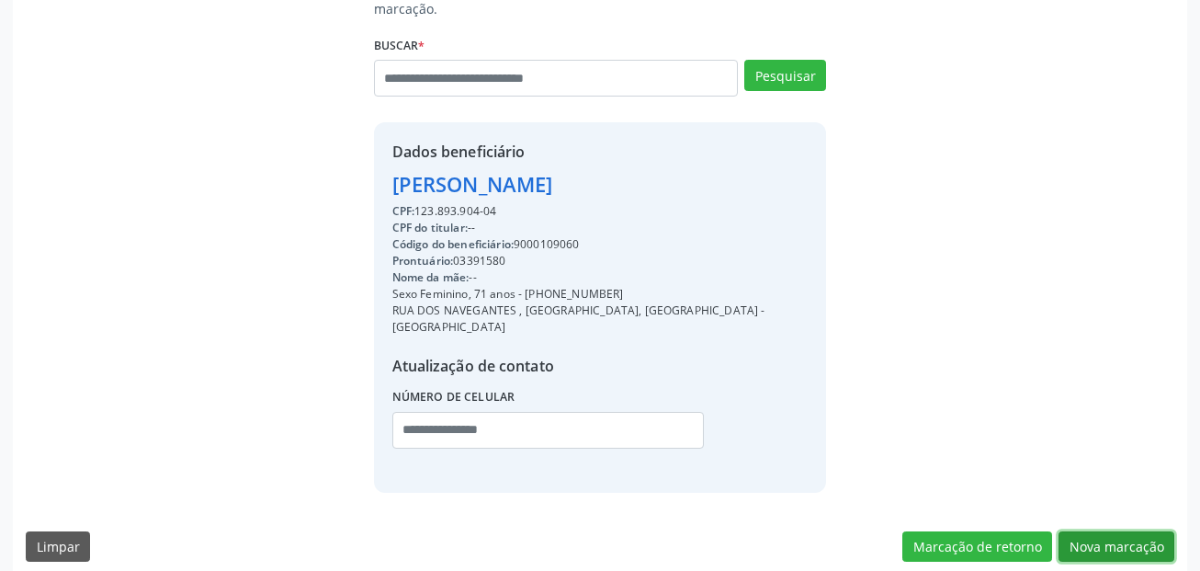
click at [1164, 531] on button "Nova marcação" at bounding box center [1116, 546] width 116 height 31
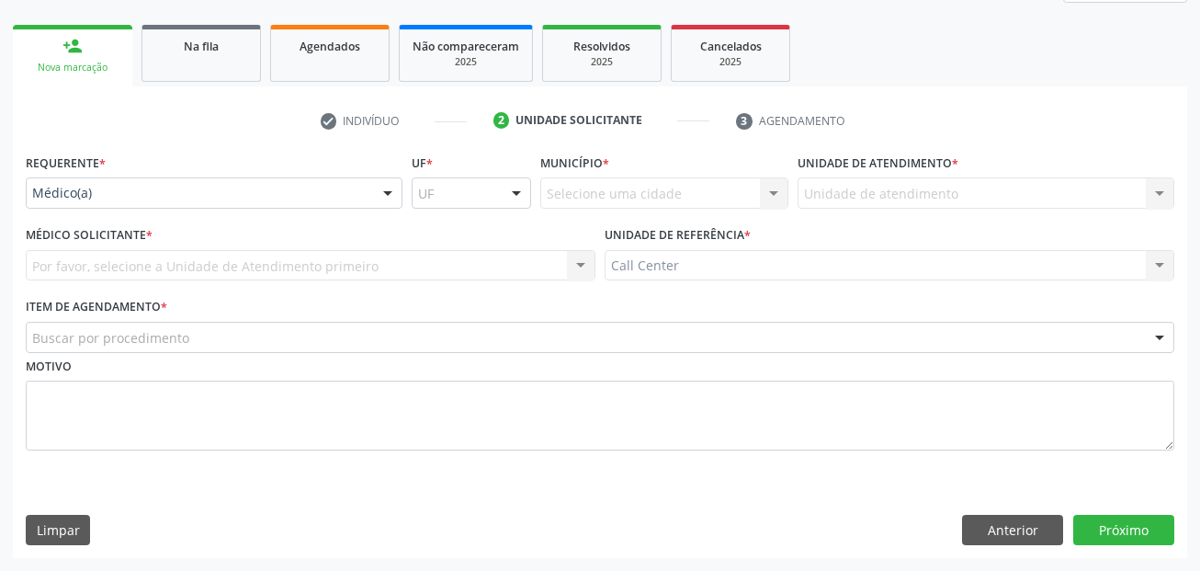
scroll to position [250, 0]
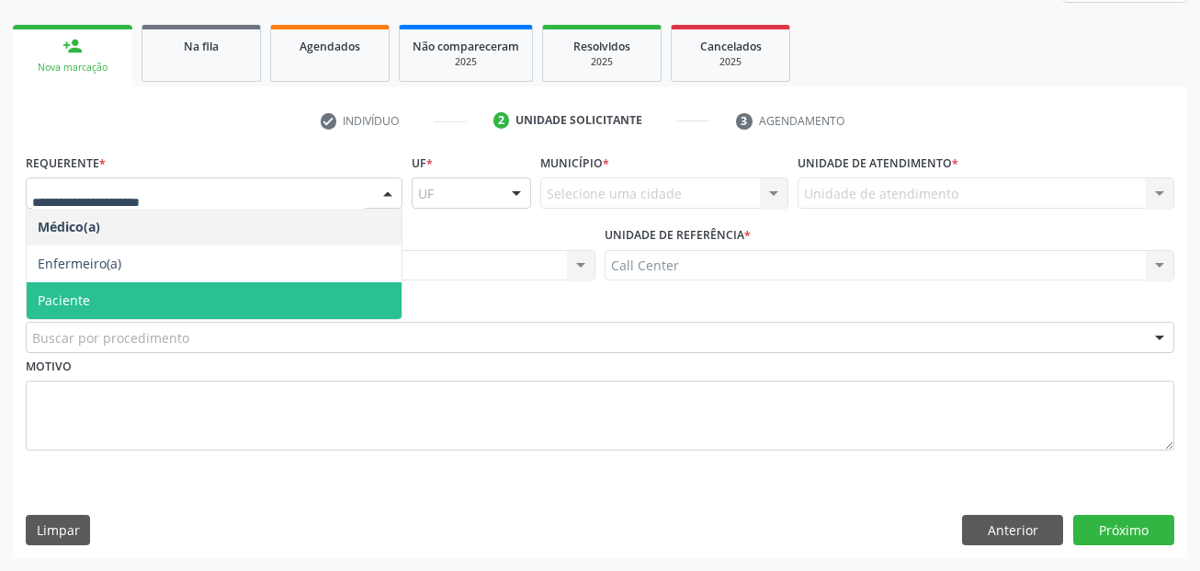
click at [149, 292] on span "Paciente" at bounding box center [214, 300] width 375 height 37
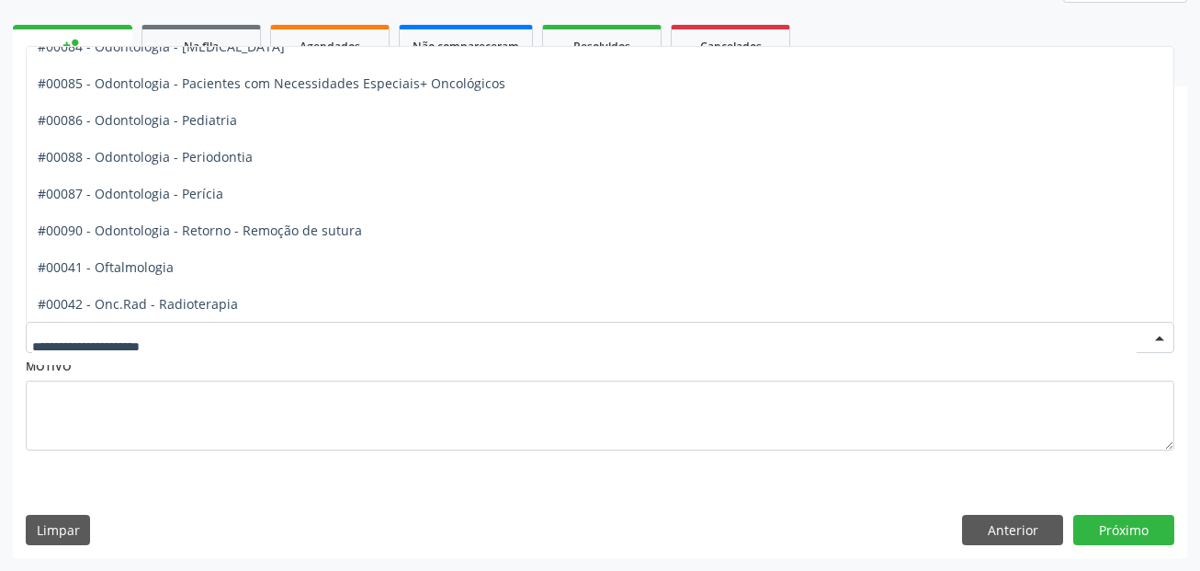
scroll to position [2389, 0]
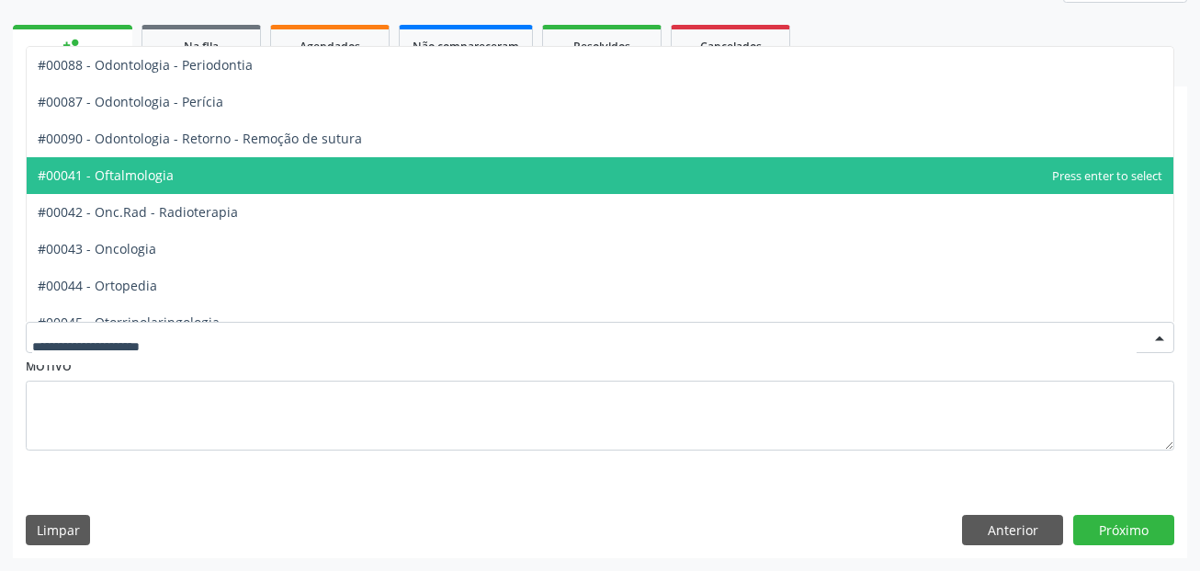
click at [269, 176] on span "#00041 - Oftalmologia" at bounding box center [600, 175] width 1147 height 37
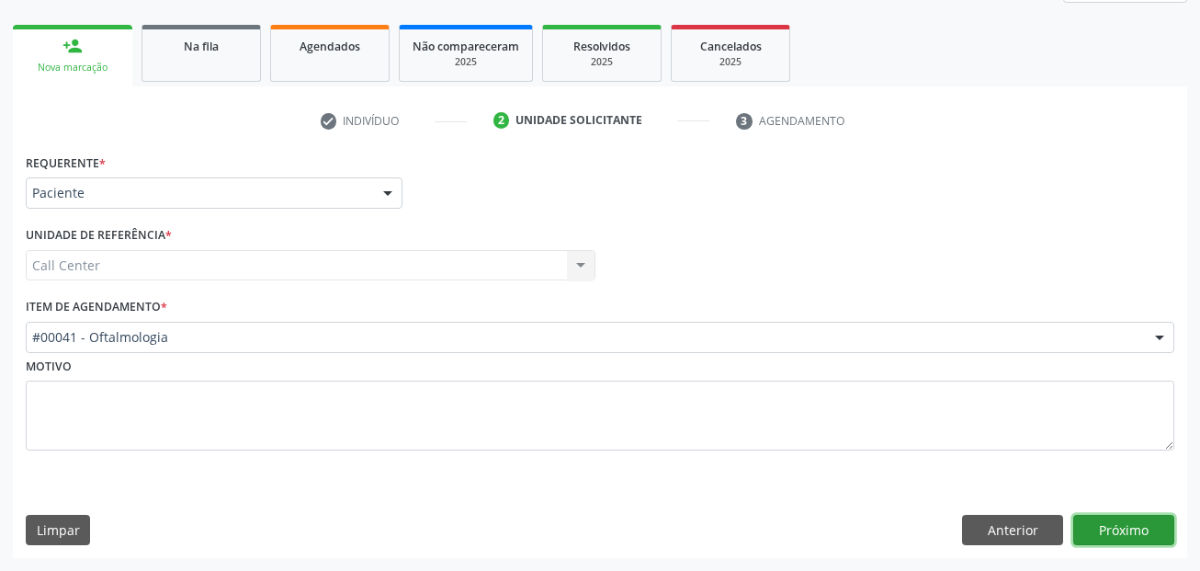
click at [1125, 515] on button "Próximo" at bounding box center [1123, 530] width 101 height 31
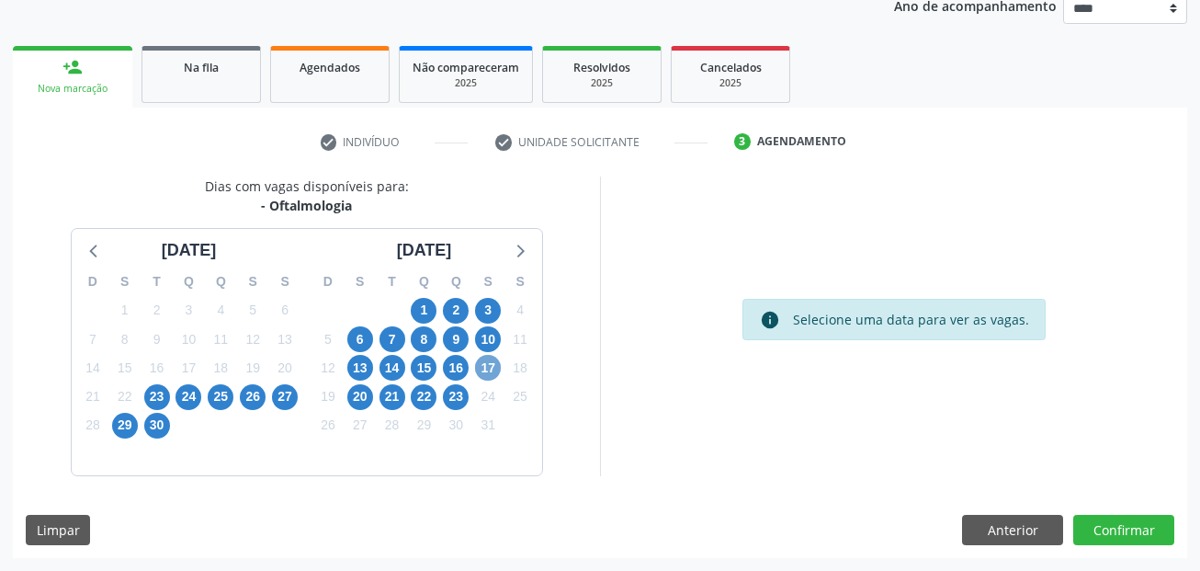
click at [484, 360] on span "17" at bounding box center [488, 368] width 26 height 26
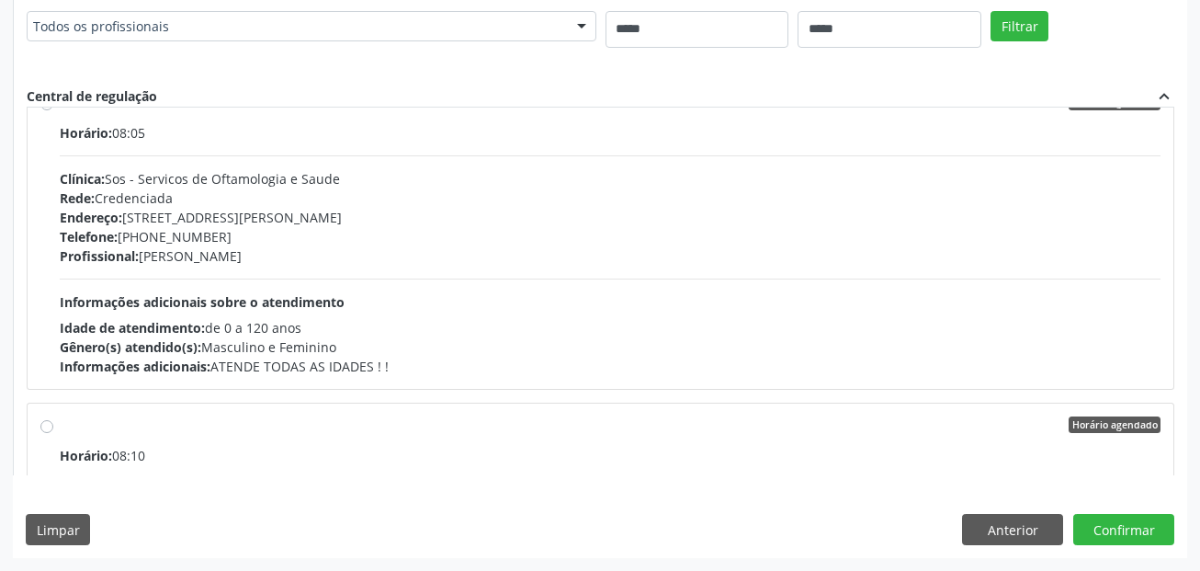
scroll to position [4135, 0]
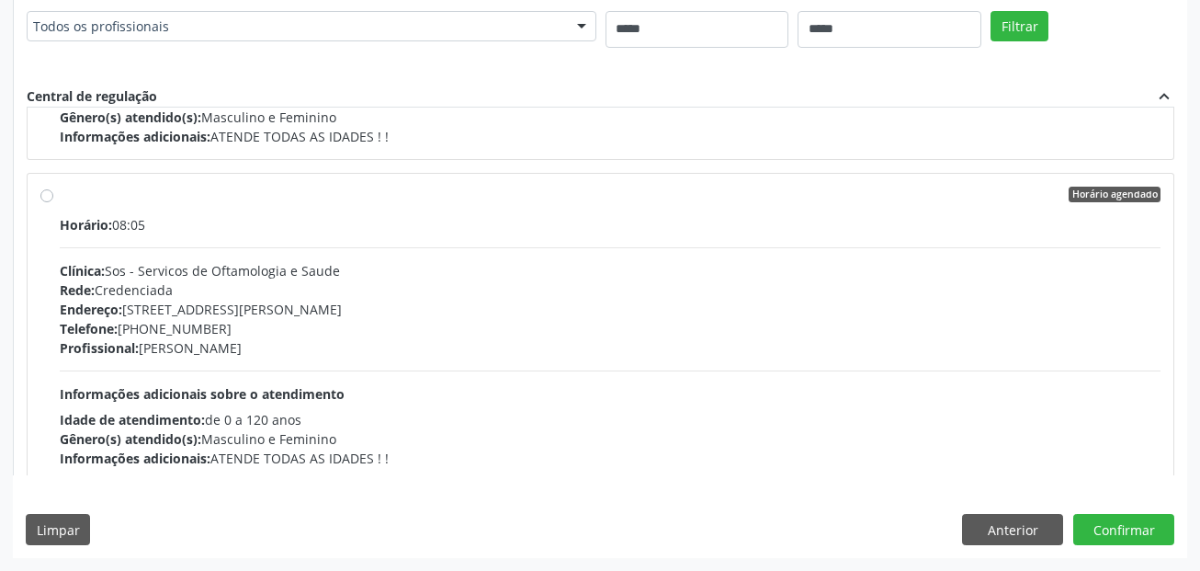
drag, startPoint x: 102, startPoint y: 339, endPoint x: 747, endPoint y: 234, distance: 653.5
click at [102, 341] on span "Profissional:" at bounding box center [99, 347] width 79 height 17
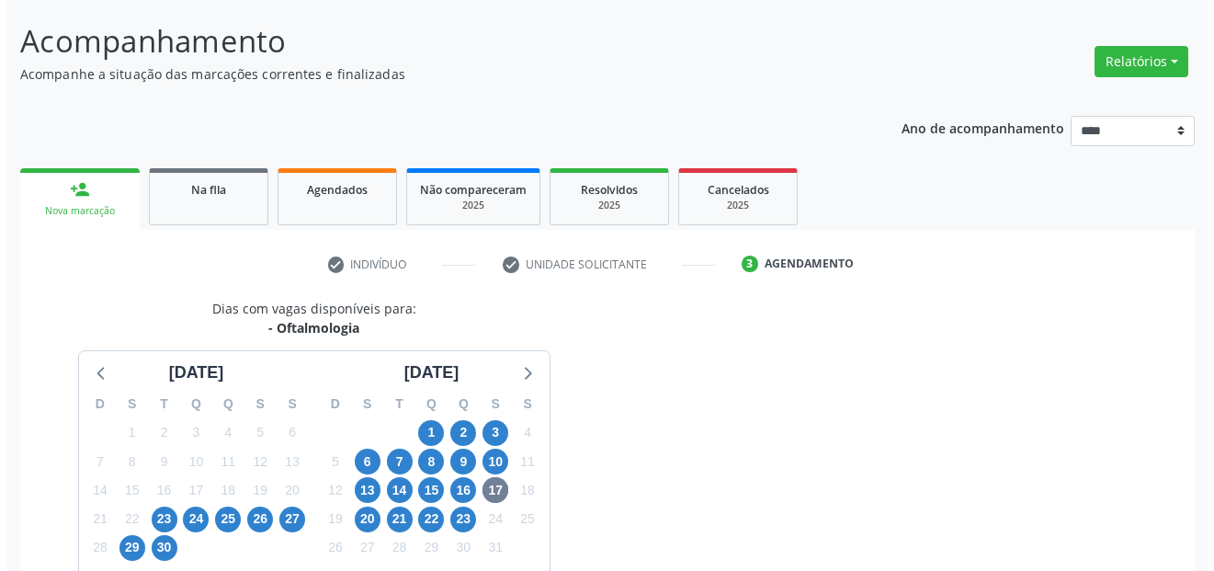
scroll to position [0, 0]
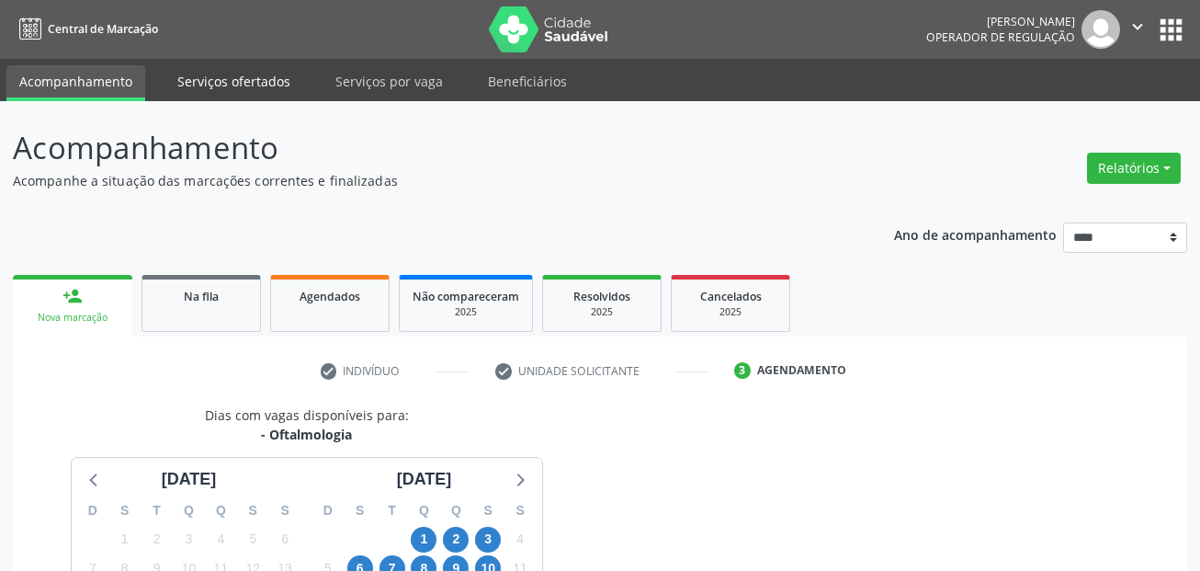
click at [188, 80] on link "Serviços ofertados" at bounding box center [233, 81] width 139 height 32
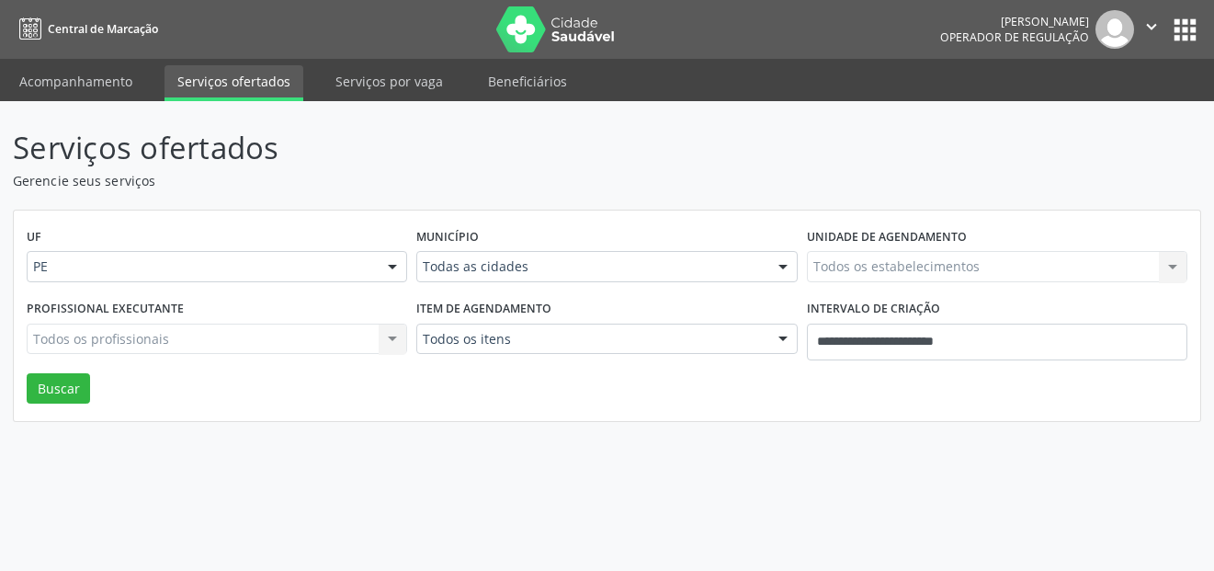
click at [255, 348] on div "Todos os profissionais Todos os profissionais Nenhum resultado encontrado para:…" at bounding box center [217, 338] width 380 height 31
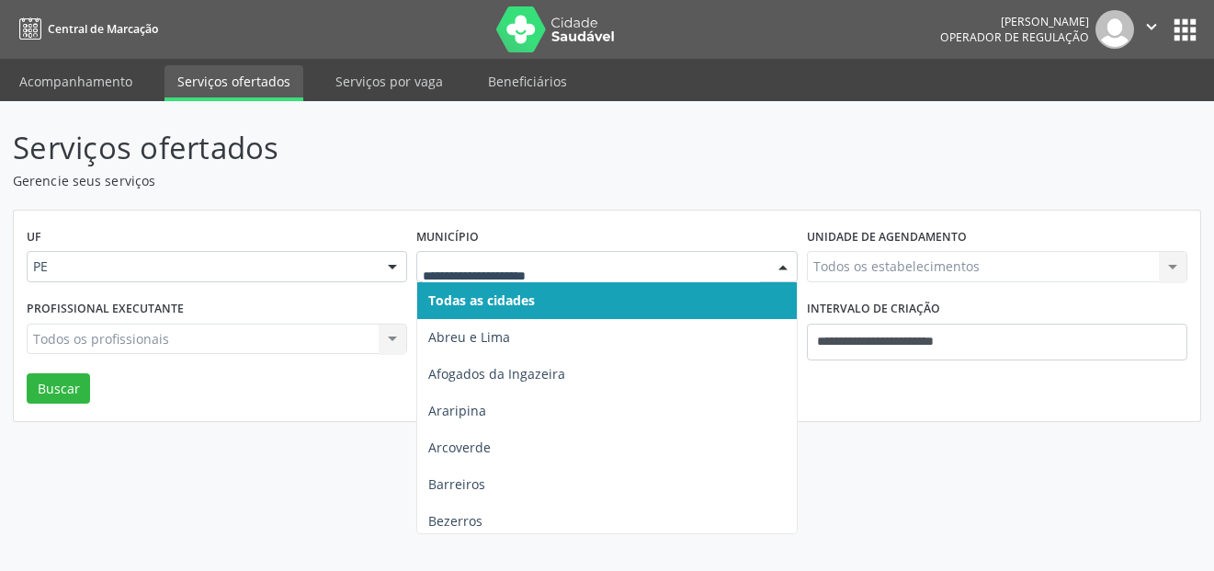
click at [507, 299] on span "Todas as cidades" at bounding box center [481, 299] width 107 height 17
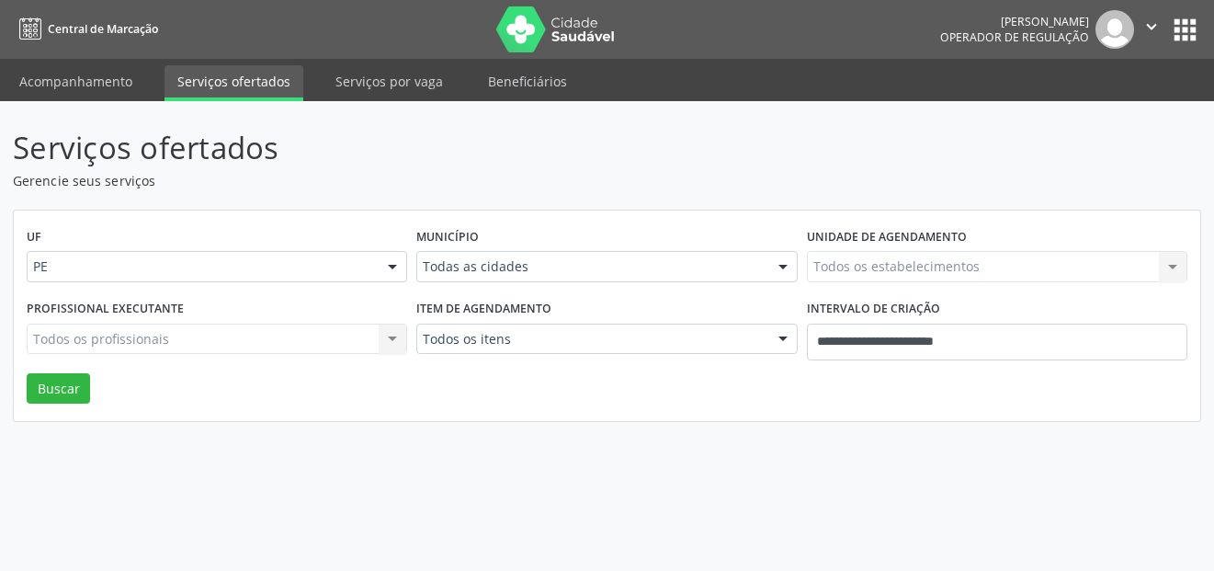
click at [851, 266] on div "Todos os estabelecimentos Todos os estabelecimentos Nenhum resultado encontrado…" at bounding box center [997, 266] width 380 height 31
click at [853, 260] on div "Todos os estabelecimentos Todos os estabelecimentos Nenhum resultado encontrado…" at bounding box center [997, 266] width 380 height 31
click at [255, 324] on div "Todos os profissionais Todos os profissionais Nenhum resultado encontrado para:…" at bounding box center [217, 338] width 380 height 31
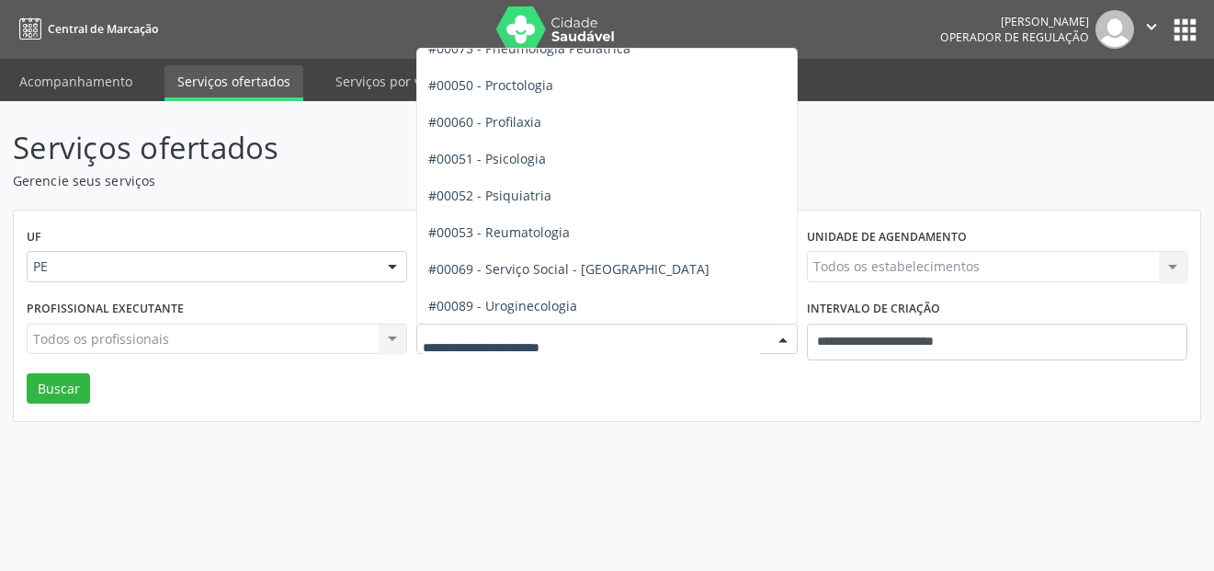
scroll to position [3157, 0]
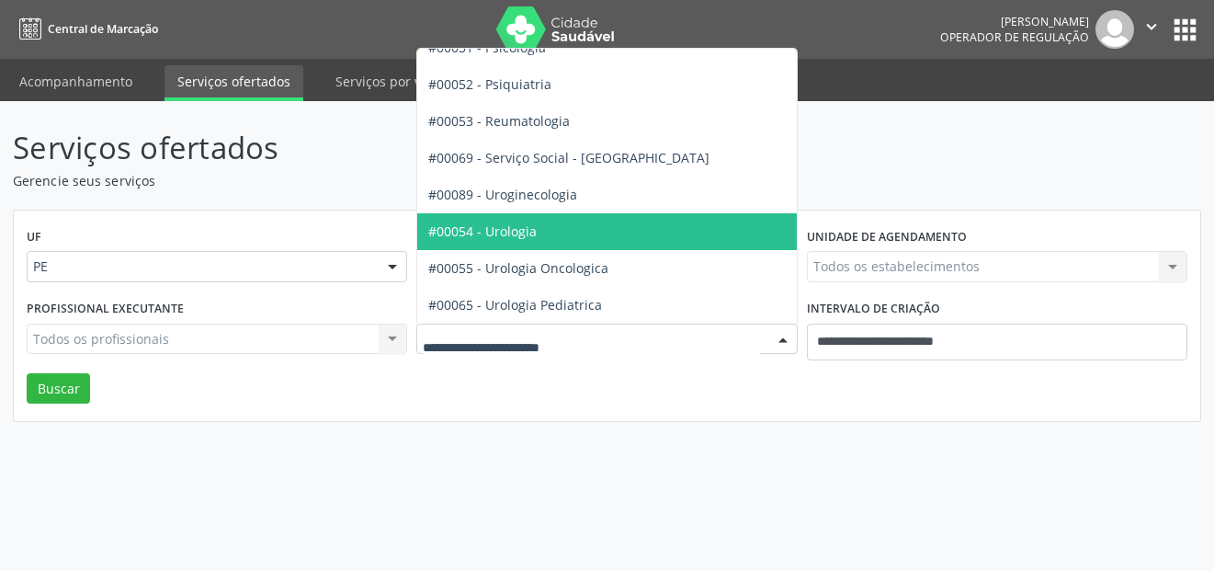
click at [547, 223] on span "#00054 - Urologia" at bounding box center [671, 231] width 509 height 37
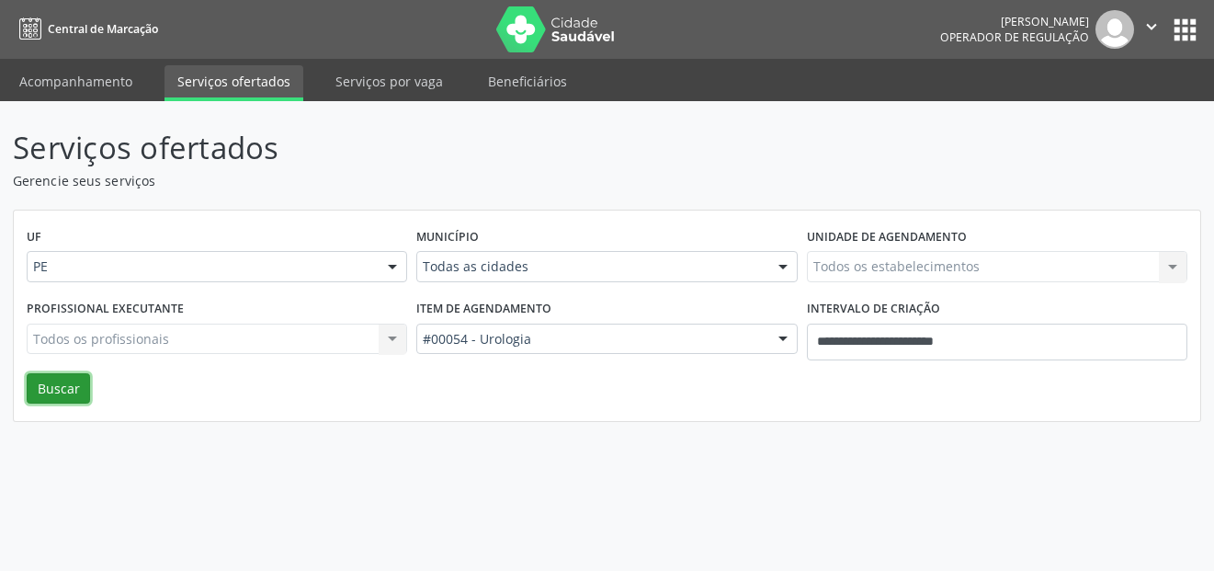
click at [81, 387] on button "Buscar" at bounding box center [58, 388] width 63 height 31
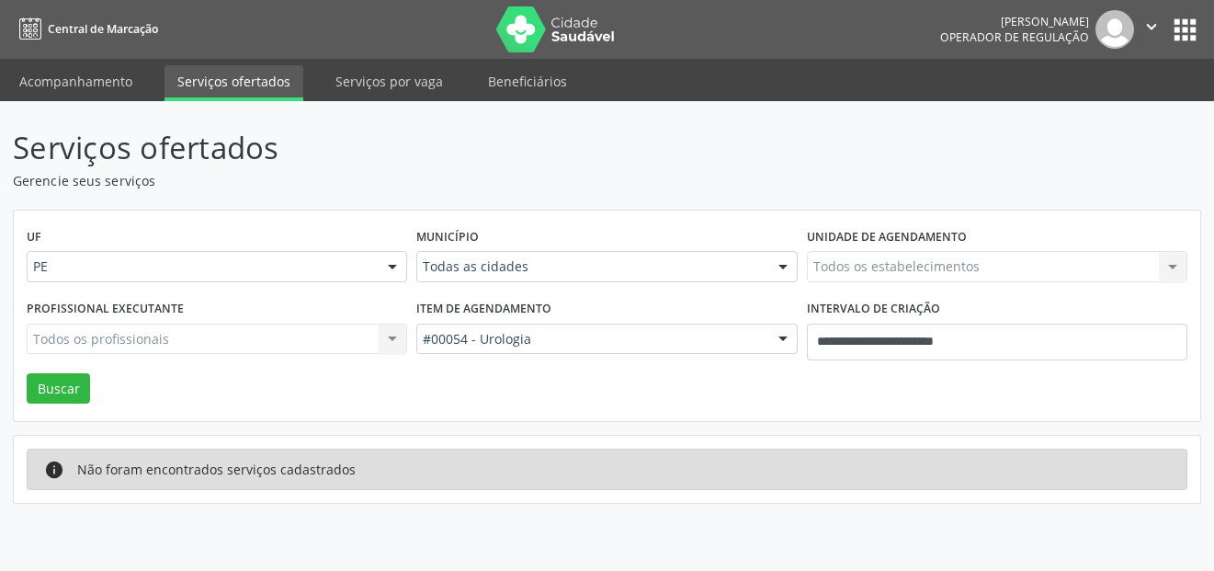
click at [393, 338] on div "Todos os profissionais Todos os profissionais Nenhum resultado encontrado para:…" at bounding box center [217, 338] width 380 height 31
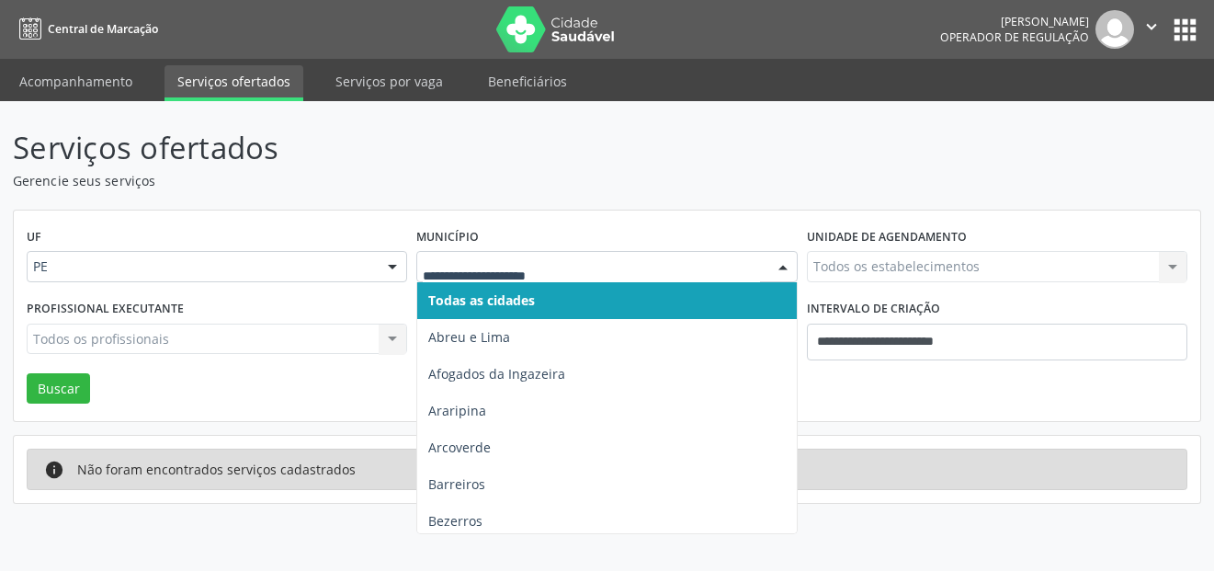
click at [531, 272] on input "text" at bounding box center [591, 275] width 336 height 37
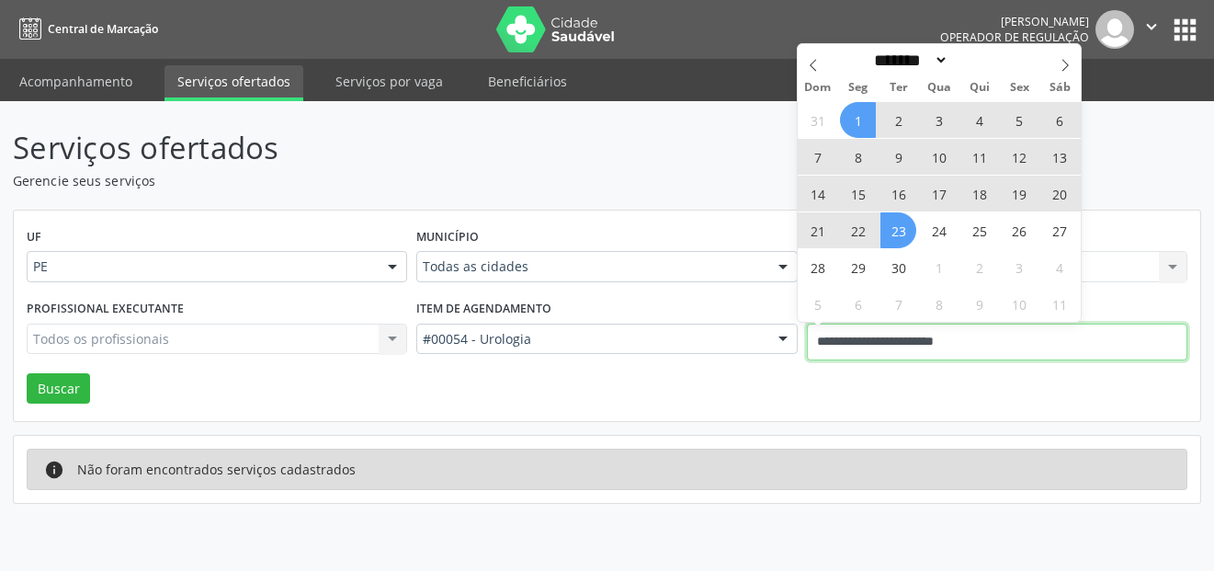
click at [866, 337] on input "**********" at bounding box center [997, 341] width 380 height 37
click at [1070, 65] on icon at bounding box center [1064, 65] width 13 height 13
select select "*"
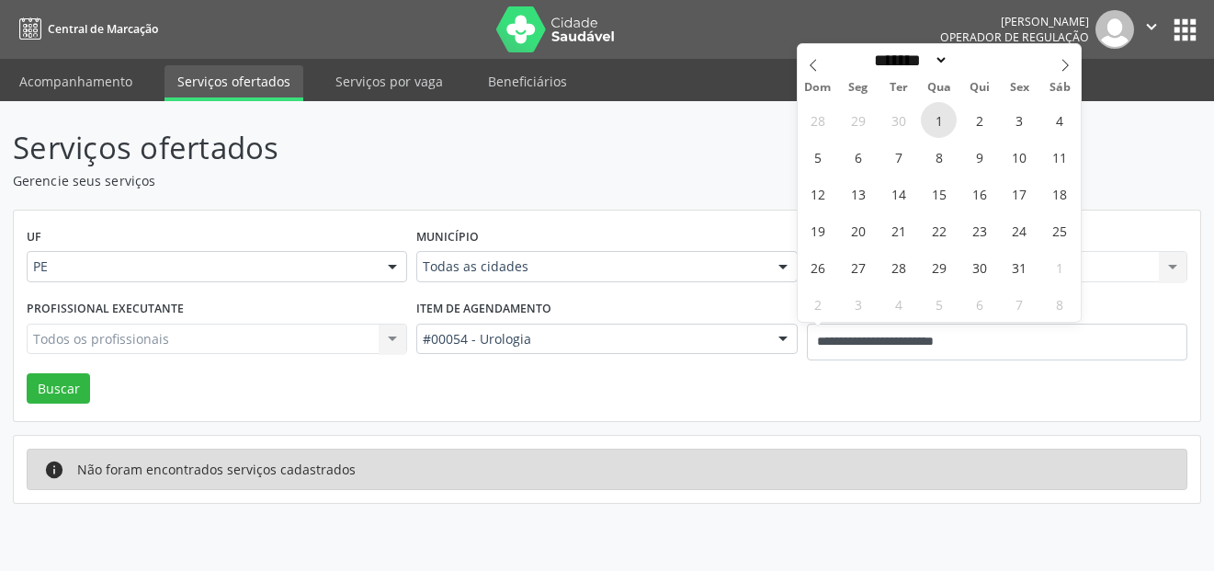
click at [940, 119] on span "1" at bounding box center [939, 120] width 36 height 36
type input "**********"
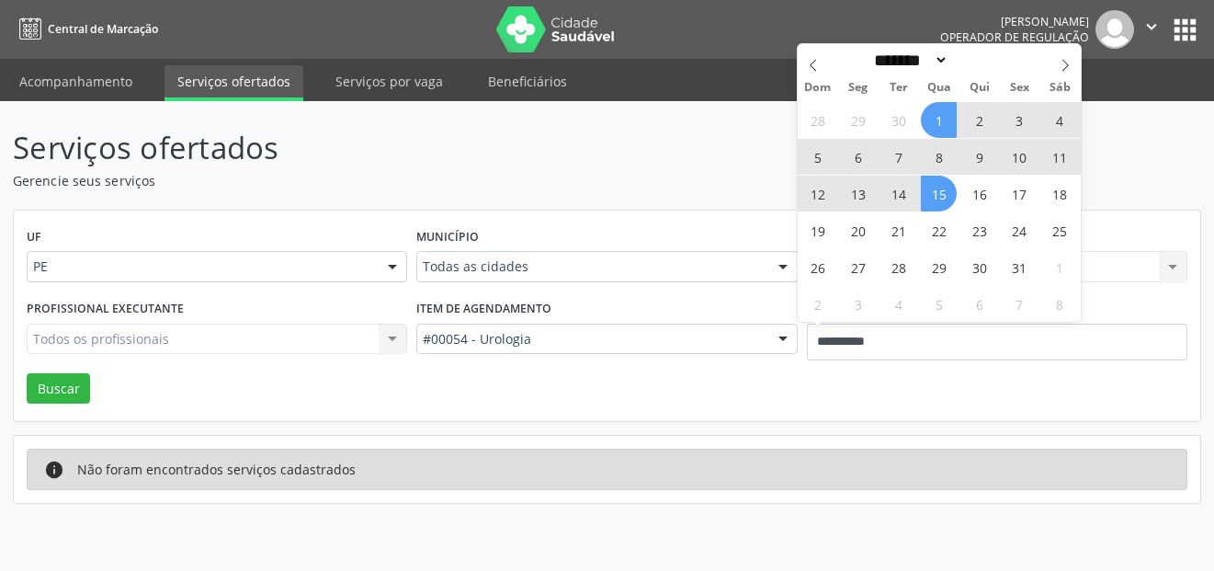
click at [947, 197] on span "15" at bounding box center [939, 193] width 36 height 36
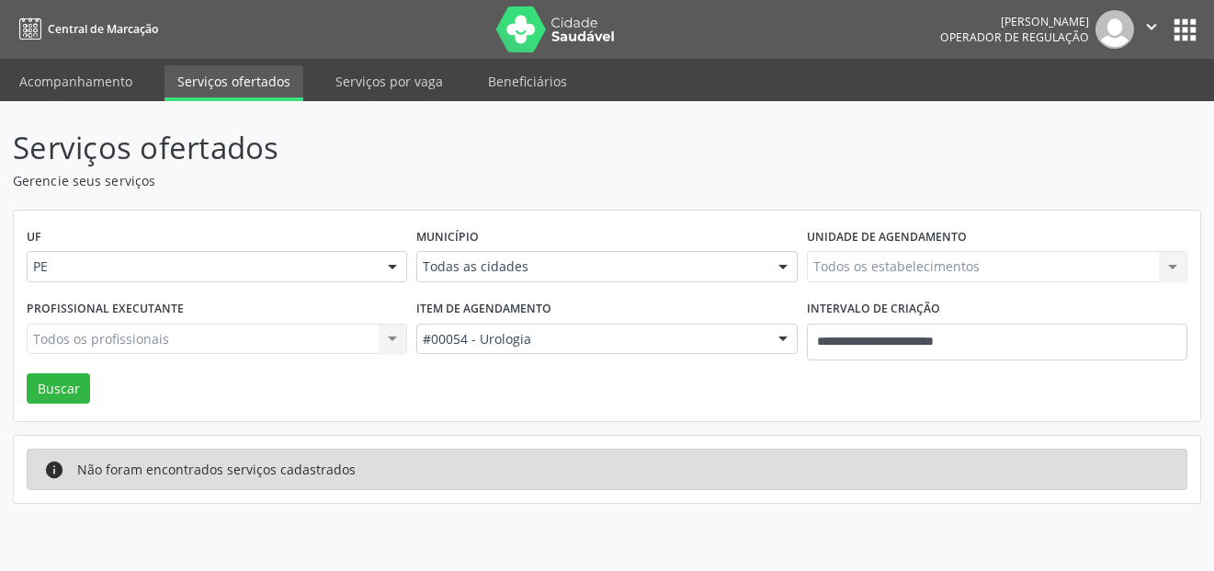
drag, startPoint x: 733, startPoint y: 392, endPoint x: 788, endPoint y: 316, distance: 94.1
click at [734, 393] on div "UF PE PE Nenhum resultado encontrado para: " " Não há nenhuma opção para ser ex…" at bounding box center [607, 315] width 1186 height 211
click at [38, 388] on button "Buscar" at bounding box center [58, 388] width 63 height 31
click at [295, 481] on div "info Não foram encontrados serviços cadastrados" at bounding box center [607, 468] width 1160 height 41
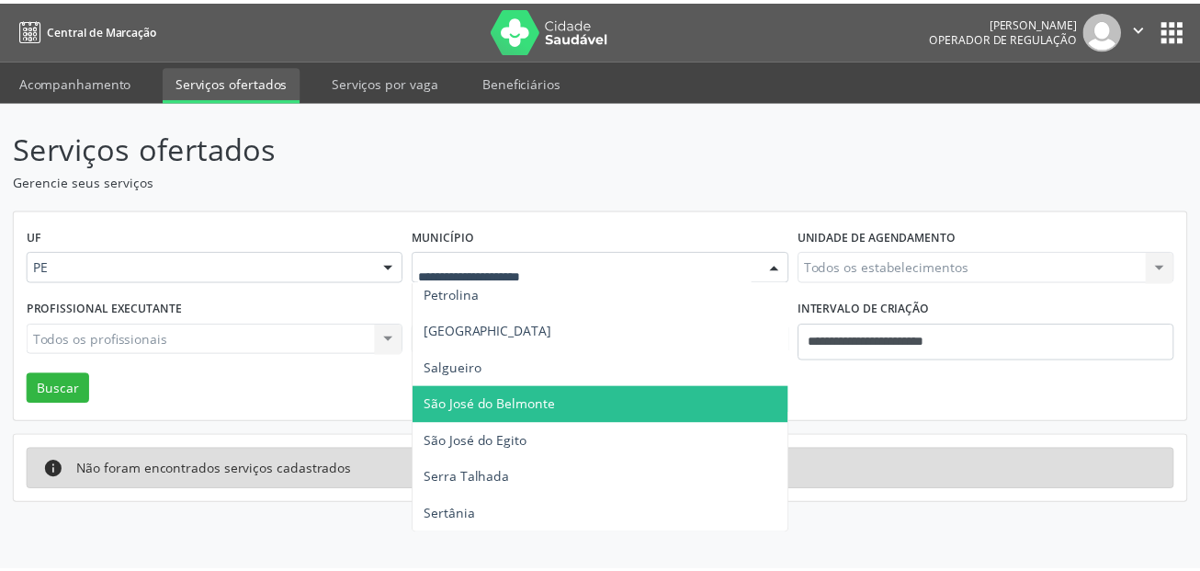
scroll to position [723, 0]
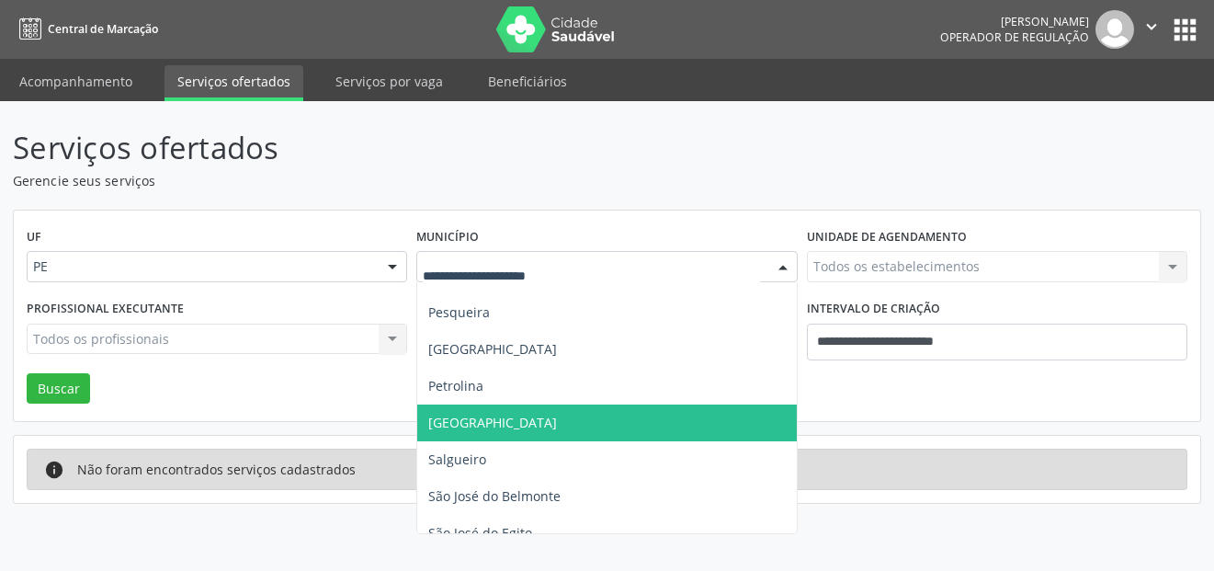
click at [488, 419] on span "[GEOGRAPHIC_DATA]" at bounding box center [606, 422] width 379 height 37
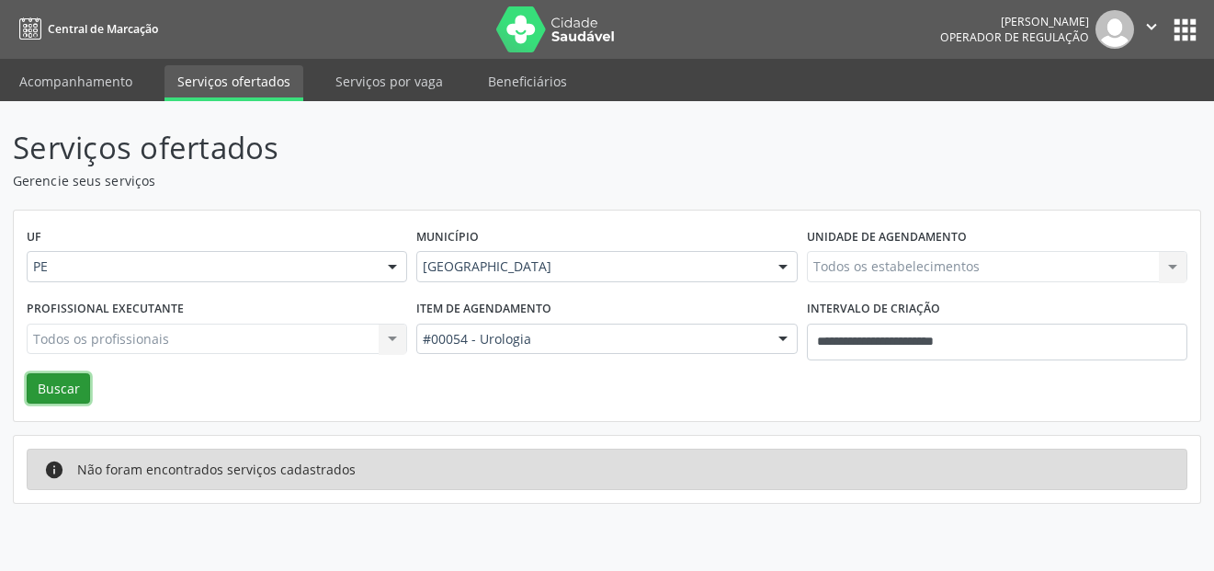
click at [79, 380] on button "Buscar" at bounding box center [58, 388] width 63 height 31
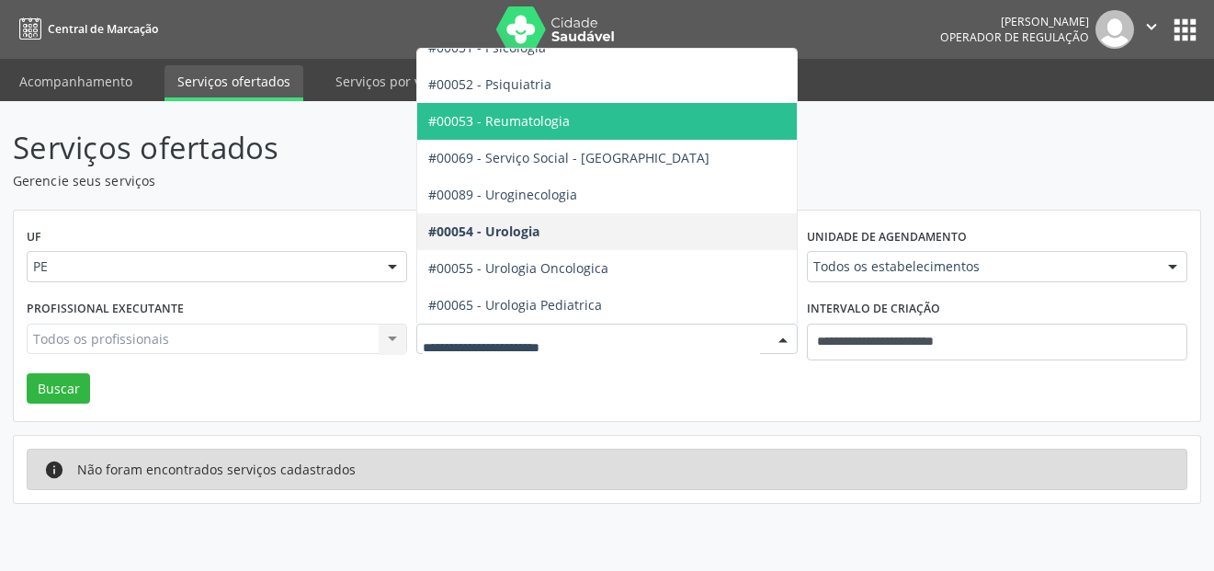
click at [539, 112] on span "#00053 - Reumatologia" at bounding box center [498, 120] width 141 height 17
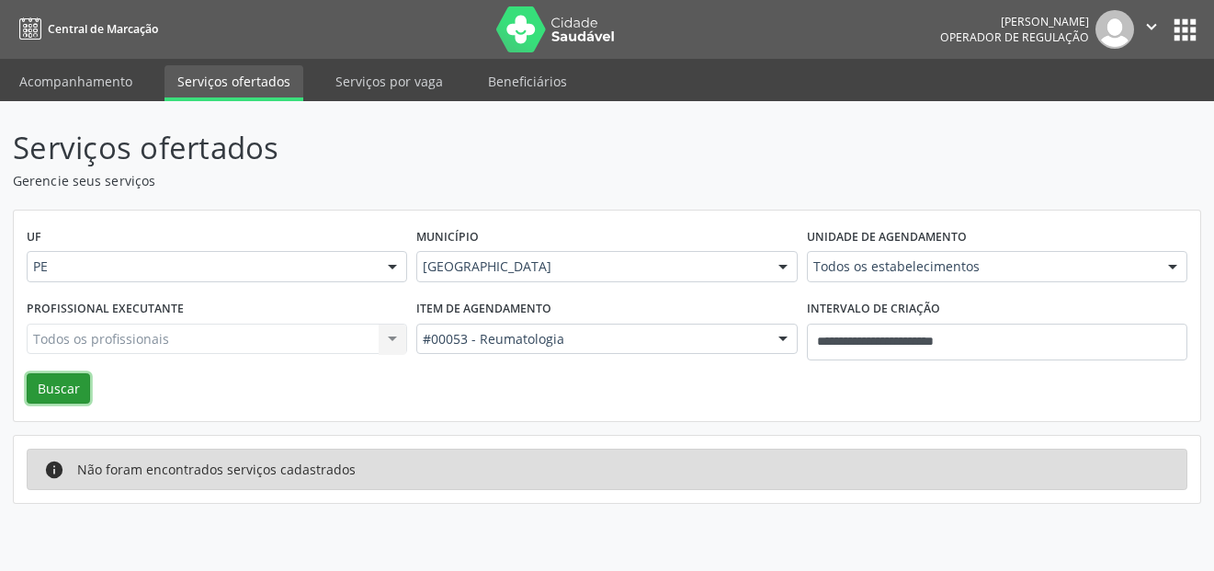
click at [72, 381] on button "Buscar" at bounding box center [58, 388] width 63 height 31
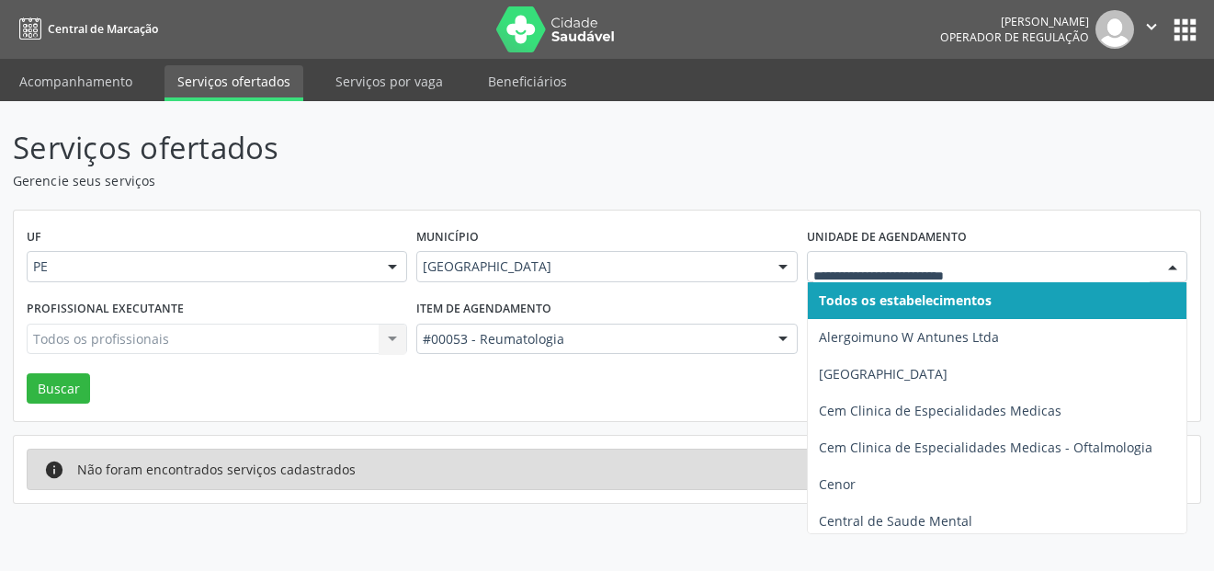
click at [880, 267] on input "text" at bounding box center [981, 275] width 336 height 37
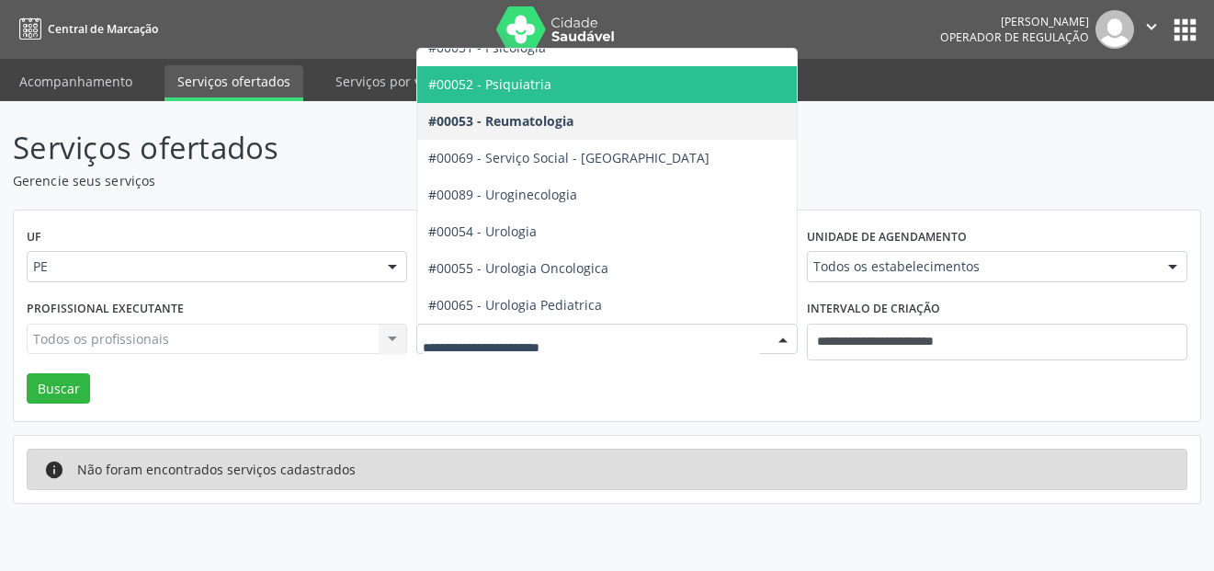
click at [544, 66] on span "#00052 - Psiquiatria" at bounding box center [671, 84] width 509 height 37
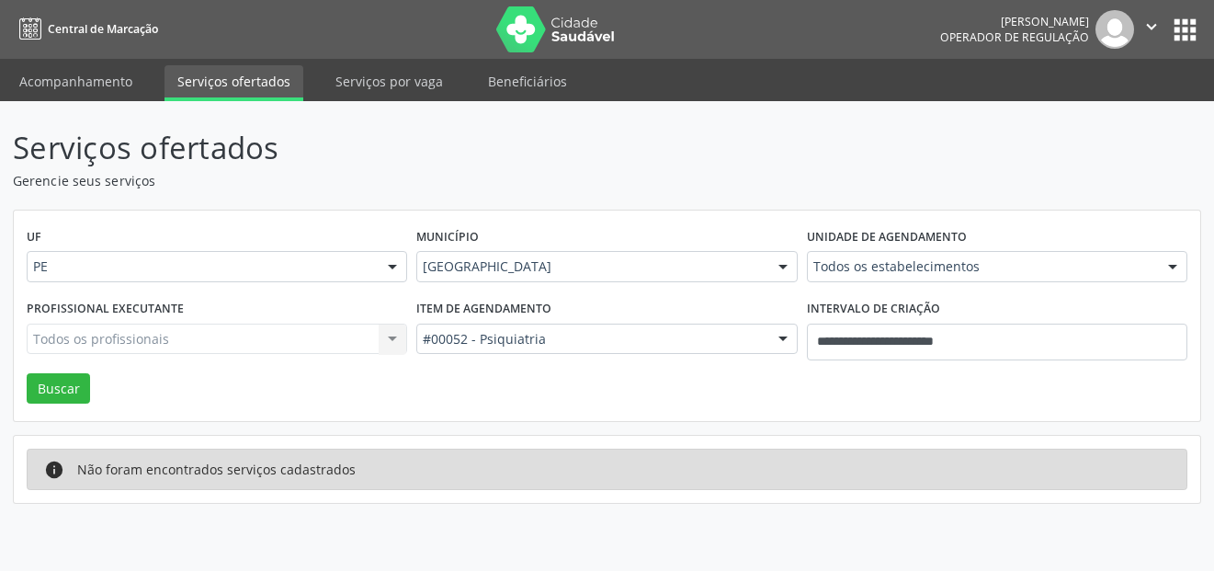
click at [286, 333] on div "Todos os profissionais Todos os profissionais Nenhum resultado encontrado para:…" at bounding box center [217, 338] width 380 height 31
click at [398, 336] on div "Todos os profissionais Todos os profissionais Nenhum resultado encontrado para:…" at bounding box center [217, 338] width 380 height 31
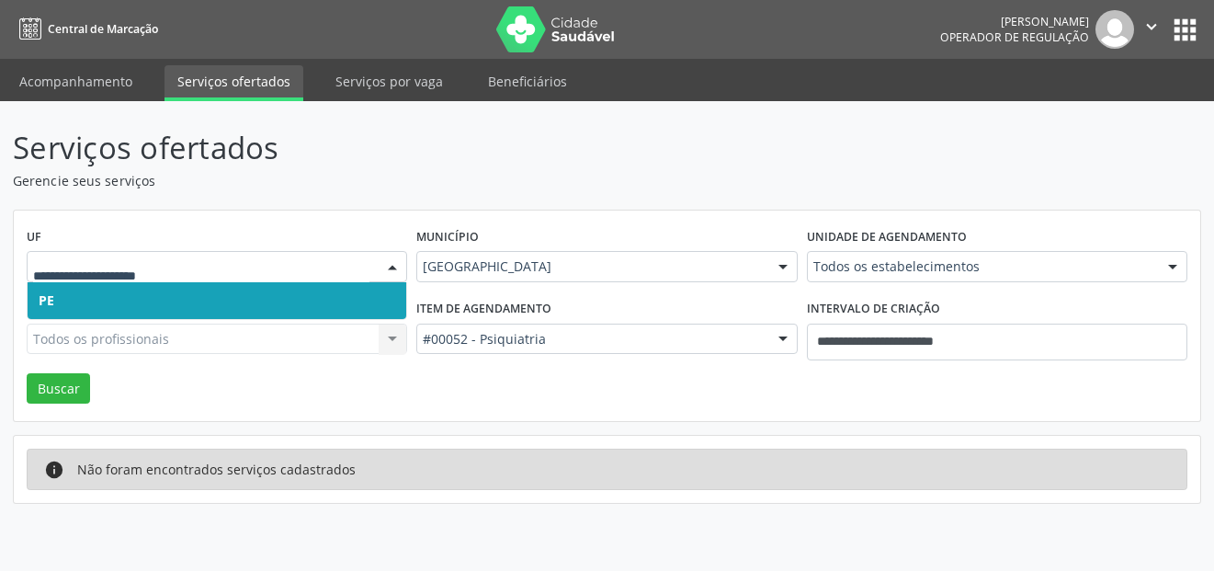
click at [86, 301] on span "PE" at bounding box center [217, 300] width 379 height 37
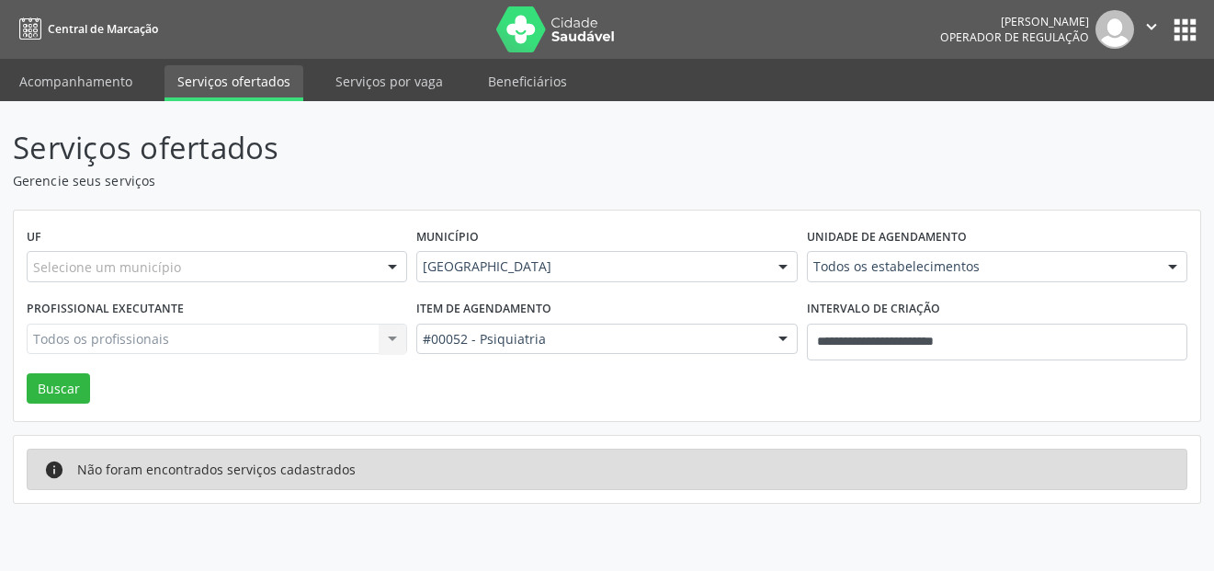
click at [231, 333] on div "Todos os profissionais Todos os profissionais Nenhum resultado encontrado para:…" at bounding box center [217, 338] width 380 height 31
click at [402, 75] on link "Serviços por vaga" at bounding box center [389, 81] width 133 height 32
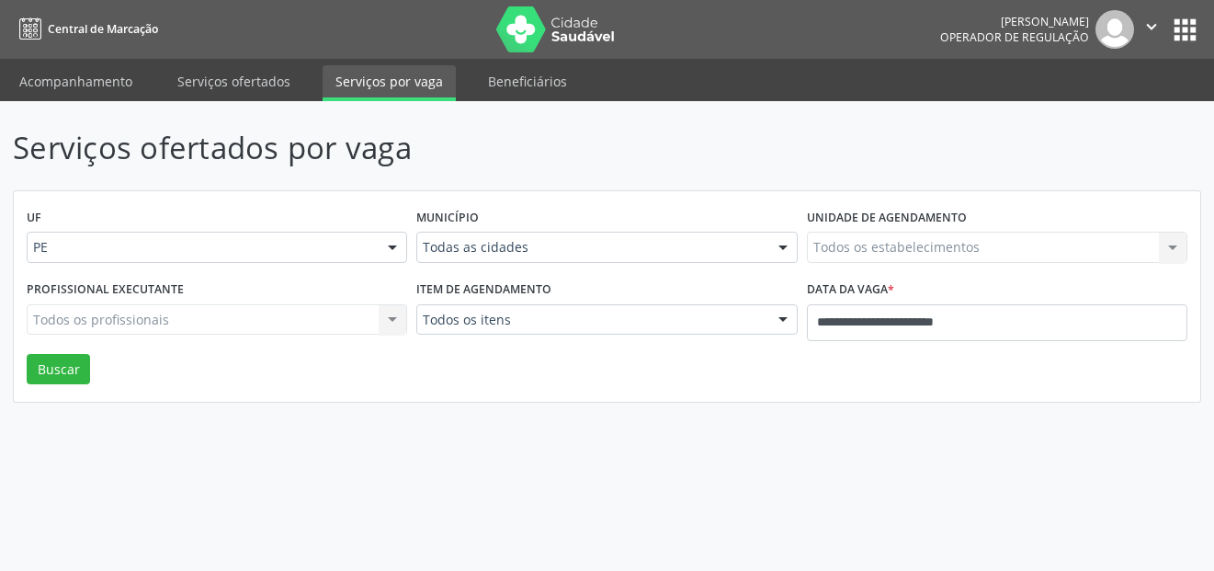
click at [213, 324] on div "Todos os profissionais Todos os profissionais Nenhum resultado encontrado para:…" at bounding box center [217, 319] width 380 height 31
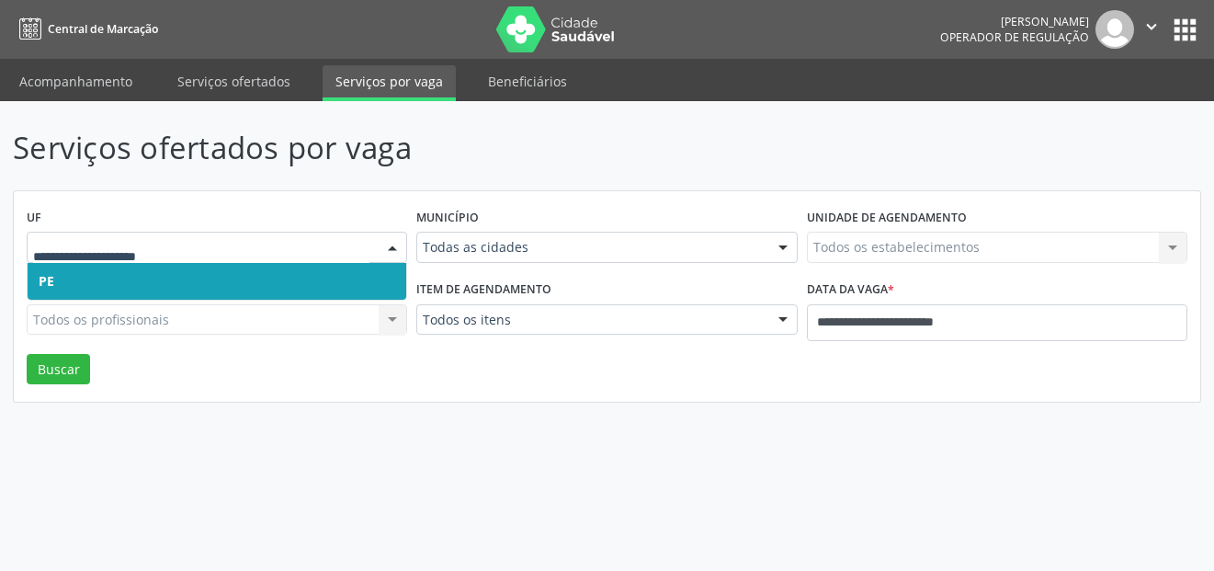
click at [370, 257] on div at bounding box center [217, 247] width 380 height 31
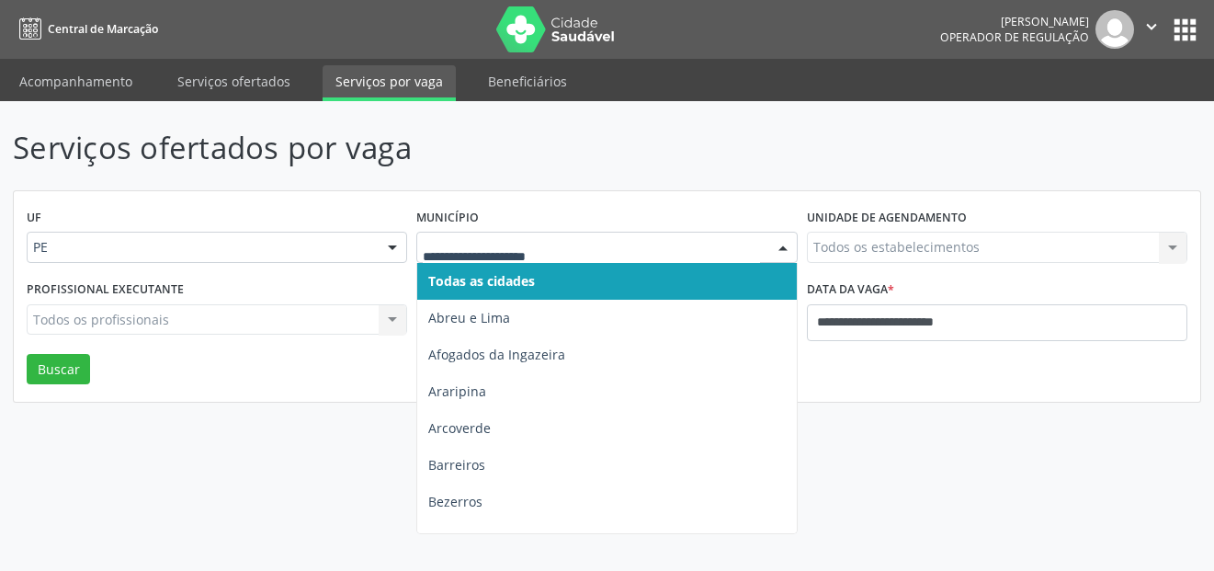
click at [500, 281] on span "Todas as cidades" at bounding box center [481, 280] width 107 height 17
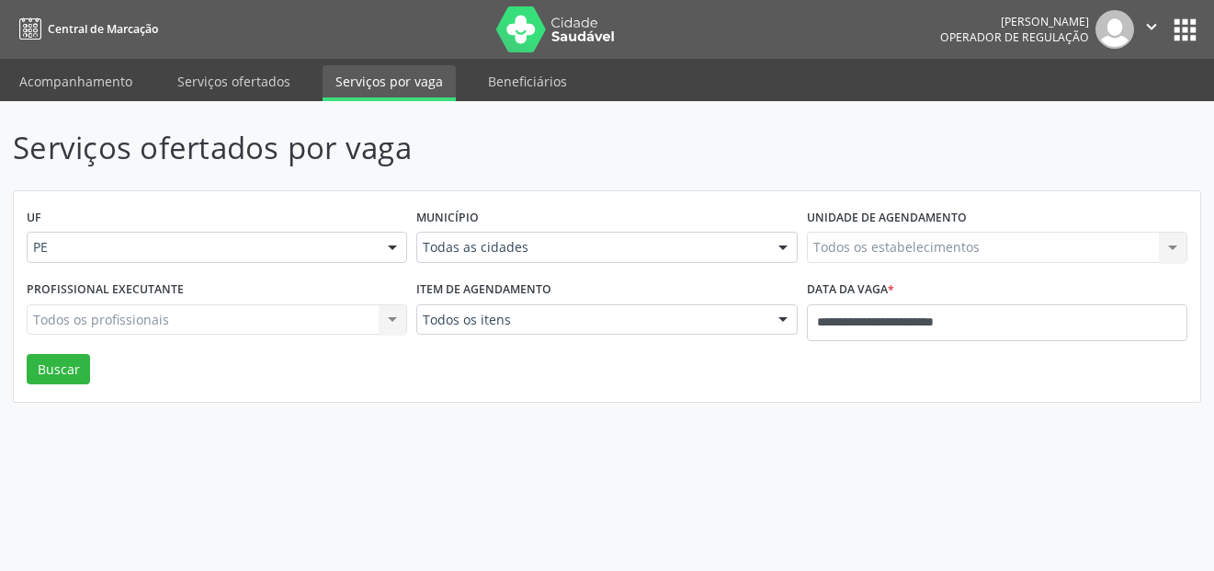
click at [877, 242] on div "Todos os estabelecimentos Todos os estabelecimentos Nenhum resultado encontrado…" at bounding box center [997, 247] width 380 height 31
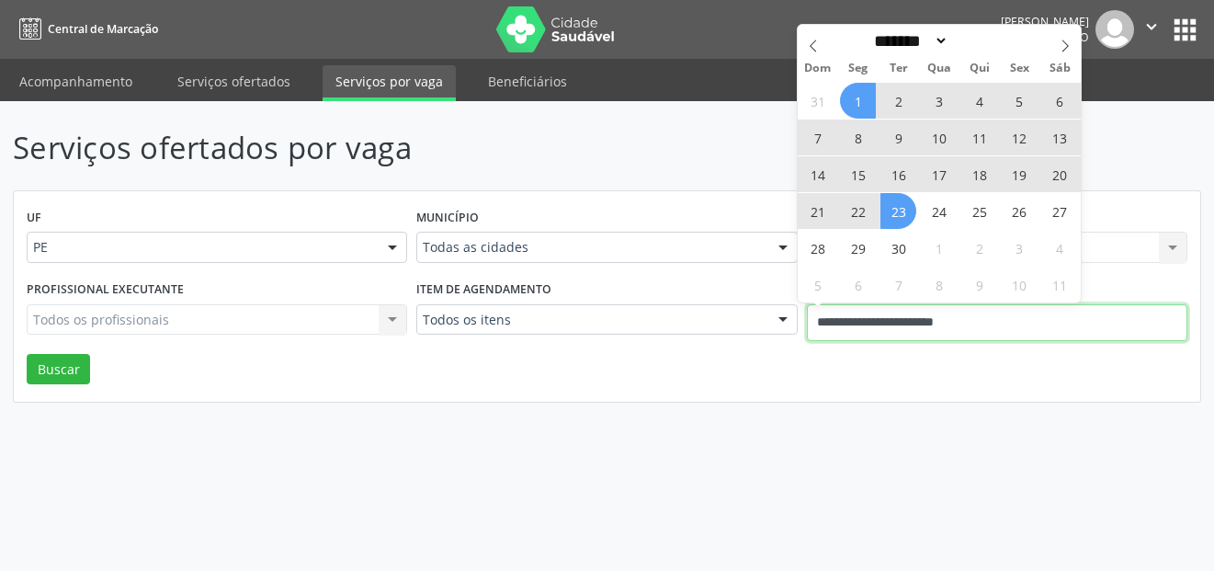
click at [863, 322] on input "**********" at bounding box center [997, 322] width 380 height 37
click at [1059, 45] on icon at bounding box center [1064, 46] width 13 height 13
select select "*"
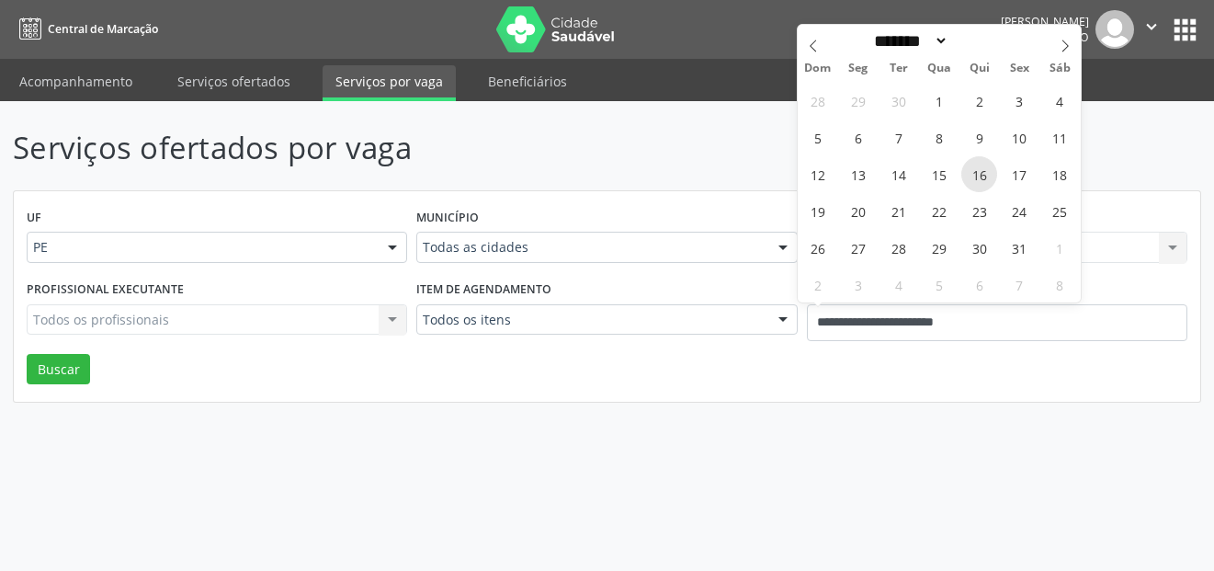
click at [990, 171] on span "16" at bounding box center [979, 174] width 36 height 36
type input "**********"
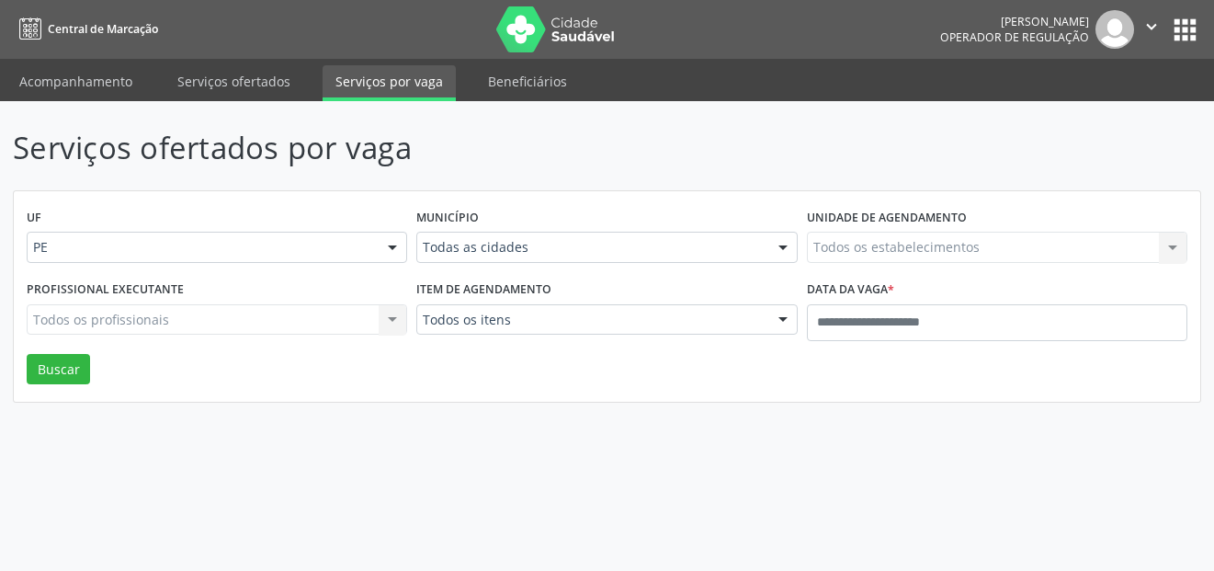
click at [866, 377] on div "UF PE PE Nenhum resultado encontrado para: " " Não há nenhuma opção para ser ex…" at bounding box center [607, 296] width 1186 height 211
click at [73, 371] on button "Buscar" at bounding box center [58, 369] width 63 height 31
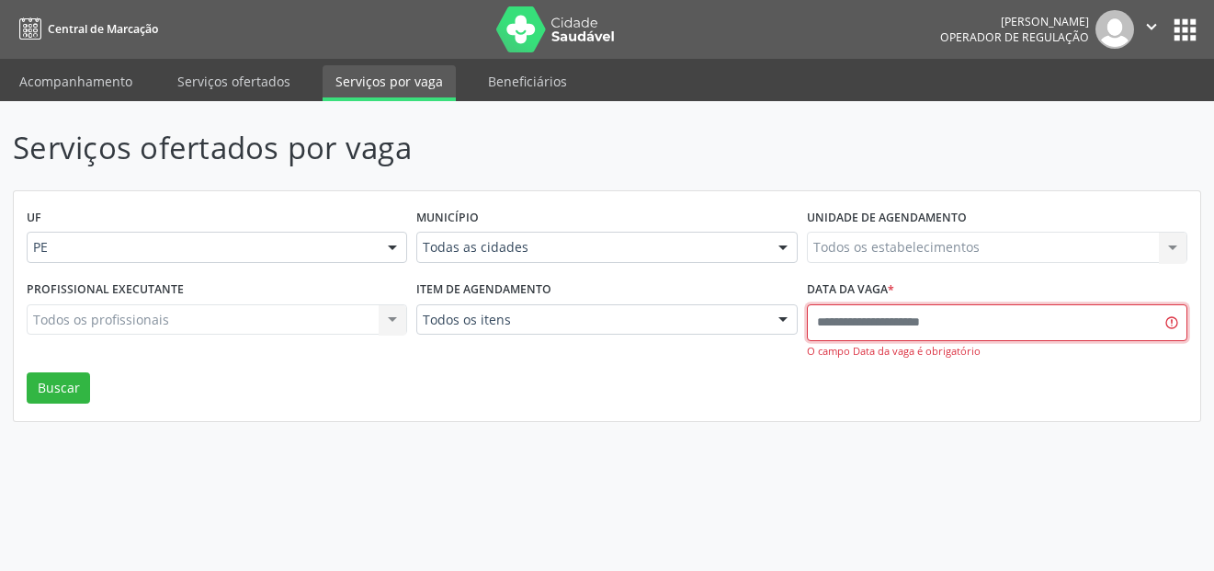
click at [843, 309] on input "text" at bounding box center [997, 322] width 380 height 37
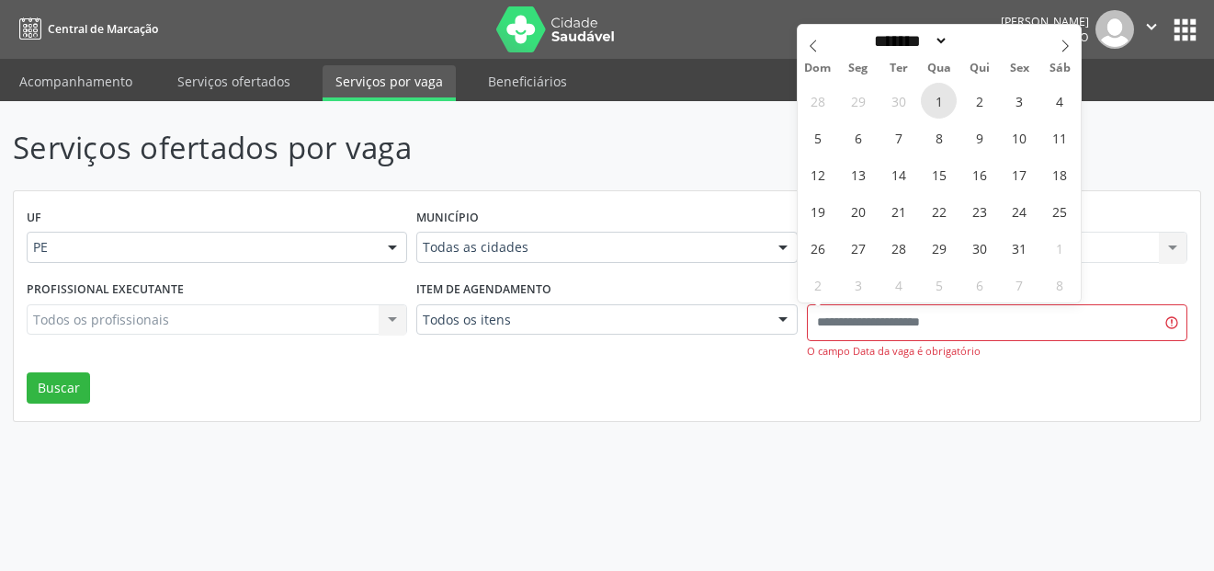
click at [948, 106] on span "1" at bounding box center [939, 101] width 36 height 36
type input "**********"
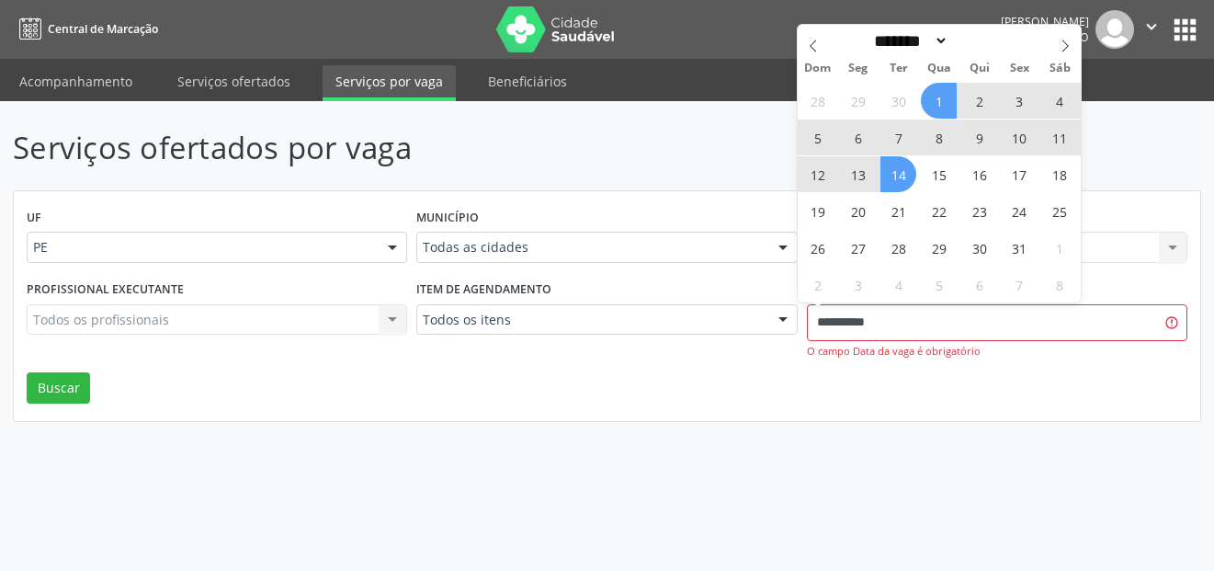
click at [888, 173] on span "14" at bounding box center [898, 174] width 36 height 36
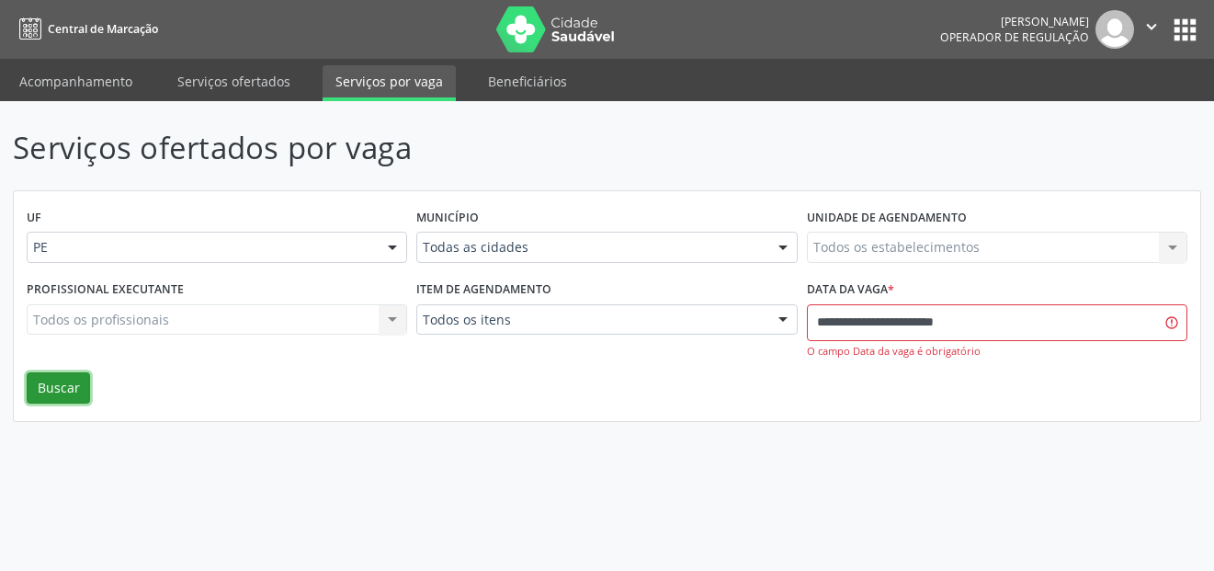
click at [74, 385] on button "Buscar" at bounding box center [58, 387] width 63 height 31
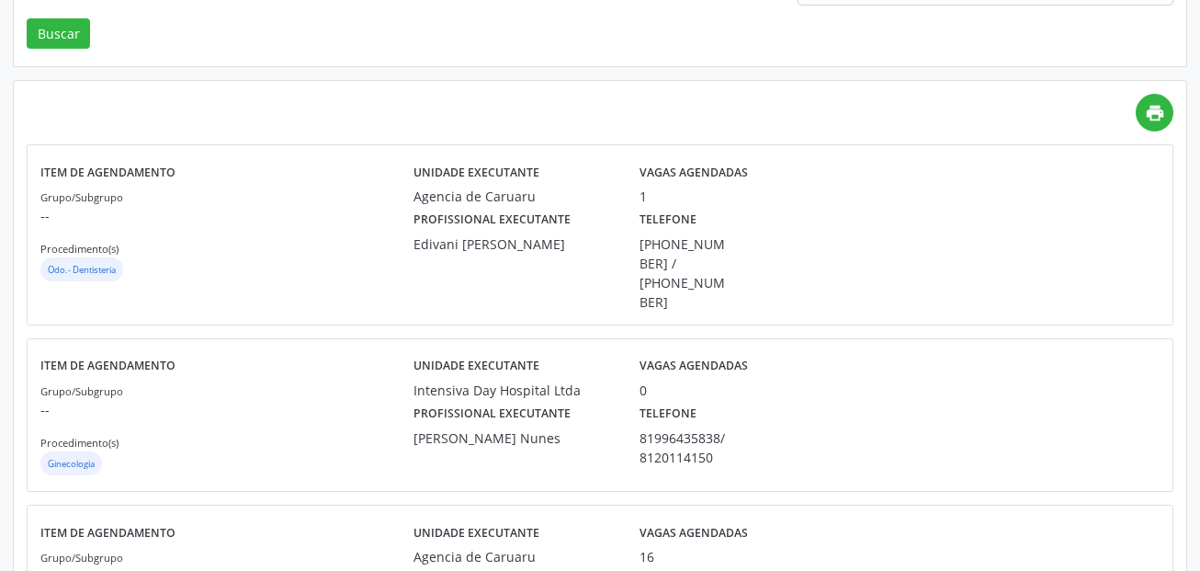
scroll to position [368, 0]
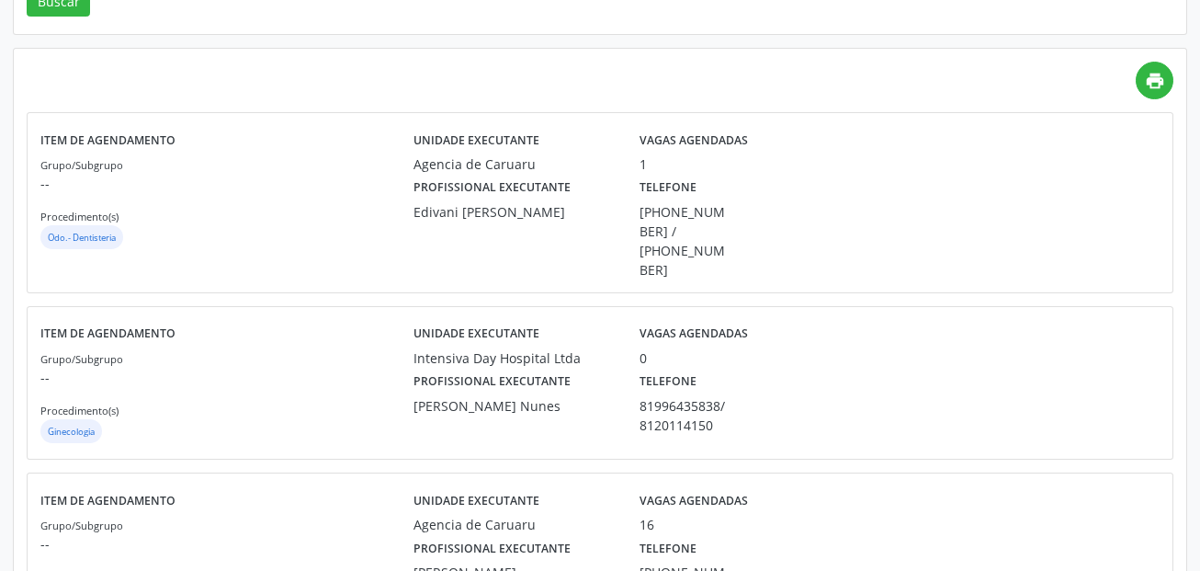
click at [640, 208] on div "[PHONE_NUMBER] / [PHONE_NUMBER]" at bounding box center [683, 240] width 87 height 77
click at [428, 213] on div "Edivani [PERSON_NAME]" at bounding box center [513, 211] width 200 height 19
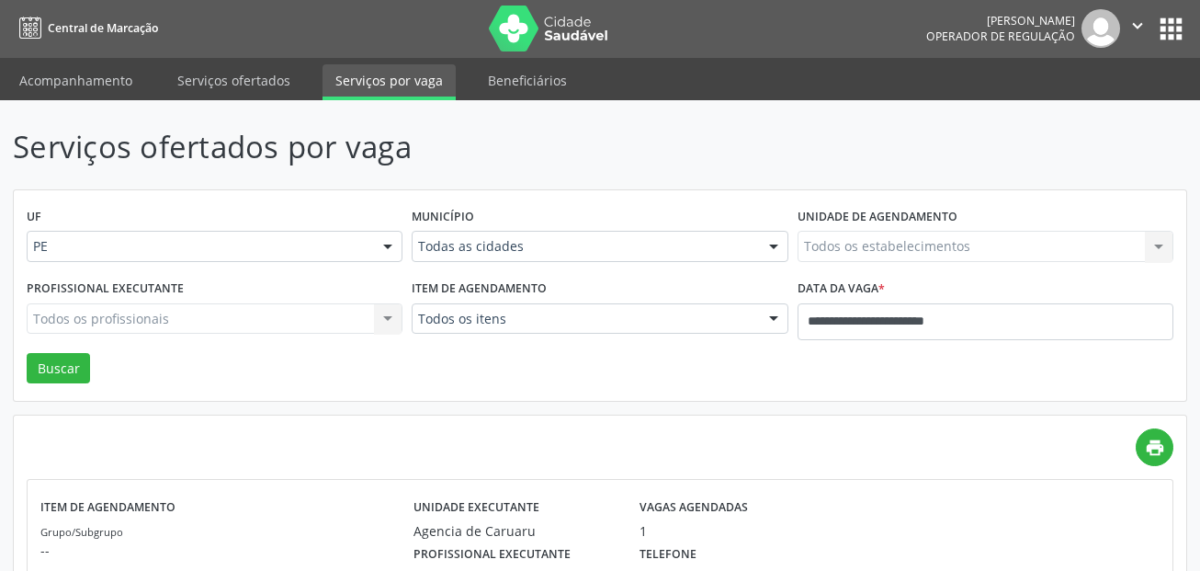
scroll to position [0, 0]
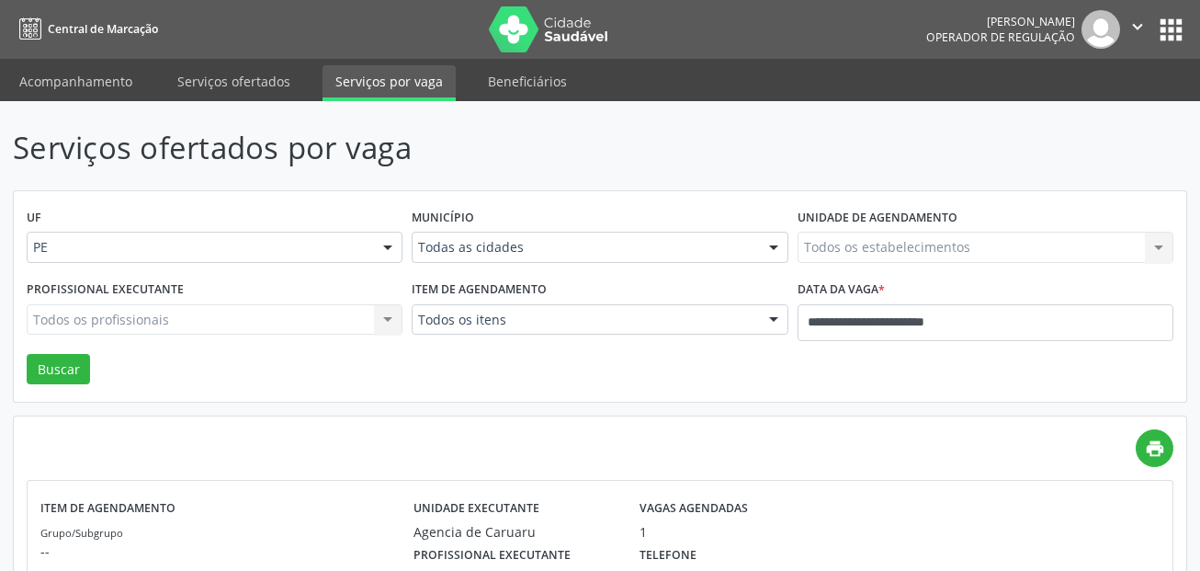
click at [213, 305] on div "Todos os profissionais Todos os profissionais Nenhum resultado encontrado para:…" at bounding box center [215, 319] width 376 height 31
drag, startPoint x: 408, startPoint y: 309, endPoint x: 436, endPoint y: 272, distance: 45.9
click at [409, 309] on div "Item de agendamento Todos os itens Todos os itens #0000 - Alergologia #0001 - A…" at bounding box center [599, 315] width 385 height 78
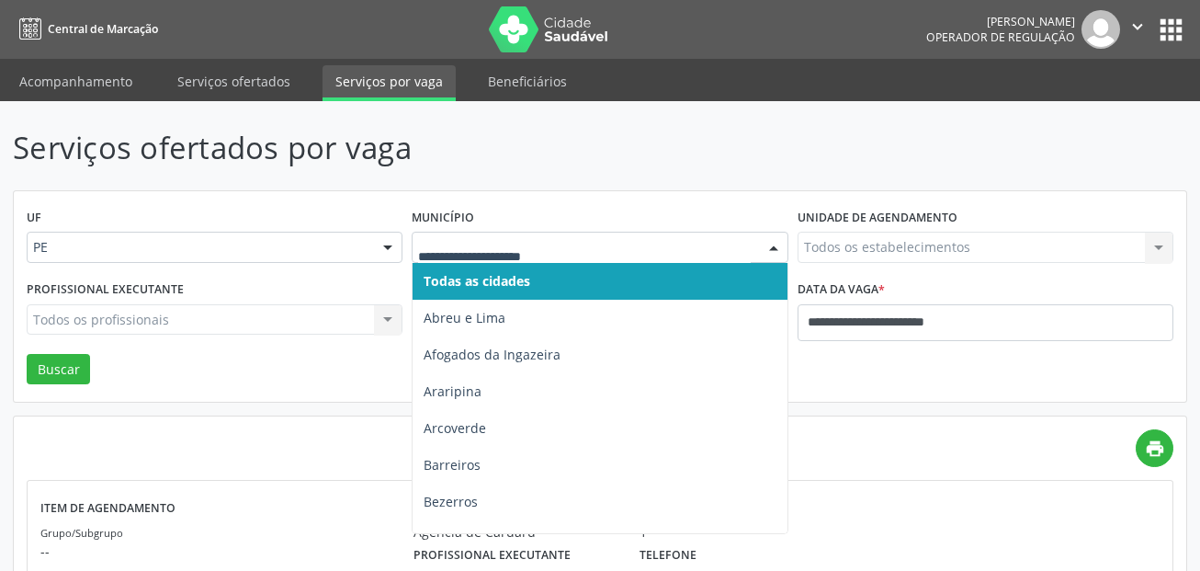
click at [525, 284] on span "Todas as cidades" at bounding box center [477, 280] width 107 height 17
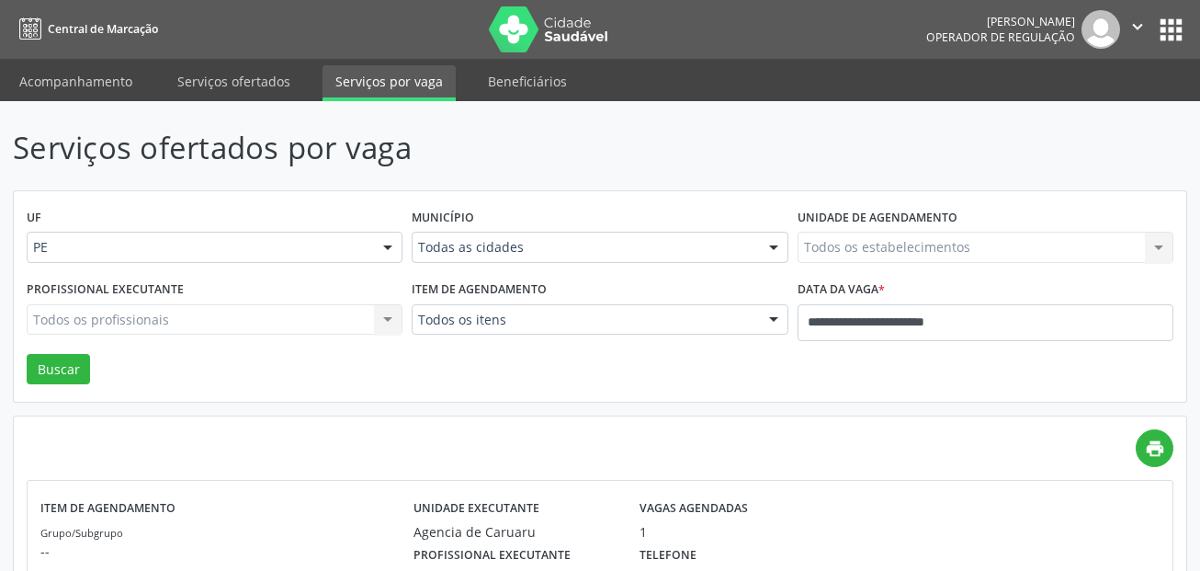
click at [844, 241] on div "Todos os estabelecimentos Todos os estabelecimentos Nenhum resultado encontrado…" at bounding box center [986, 247] width 376 height 31
click at [1030, 241] on div "Todos os estabelecimentos Todos os estabelecimentos Nenhum resultado encontrado…" at bounding box center [986, 247] width 376 height 31
drag, startPoint x: 47, startPoint y: 89, endPoint x: 75, endPoint y: 94, distance: 28.9
click at [74, 81] on link "Acompanhamento" at bounding box center [75, 81] width 139 height 32
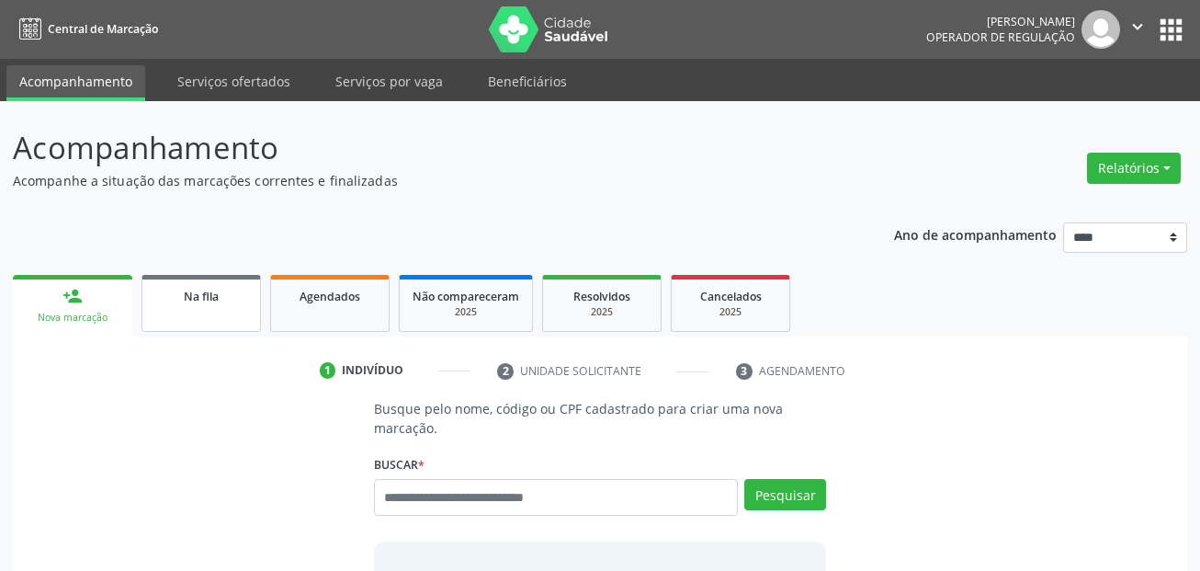
click at [224, 321] on link "Na fila" at bounding box center [200, 303] width 119 height 57
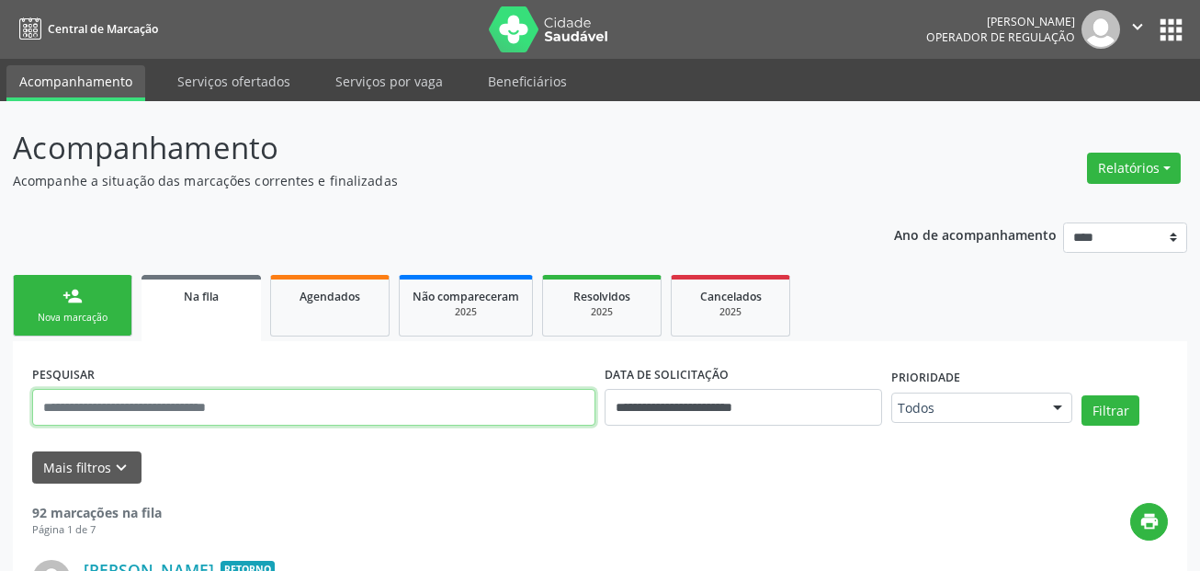
click at [223, 408] on input "text" at bounding box center [313, 407] width 563 height 37
type input "***"
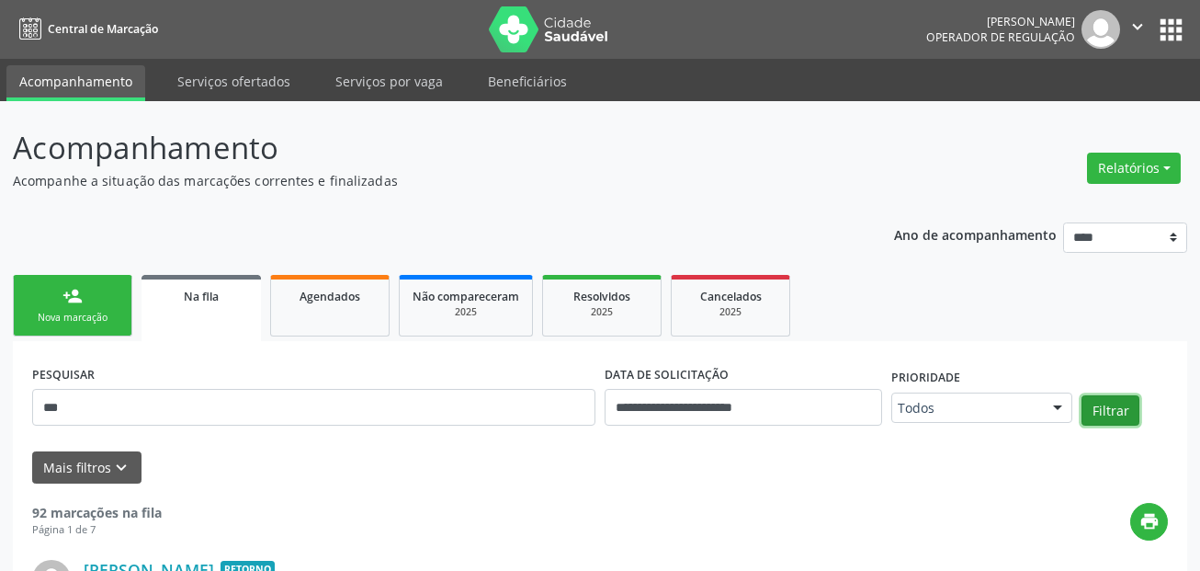
click at [1113, 406] on button "Filtrar" at bounding box center [1110, 410] width 58 height 31
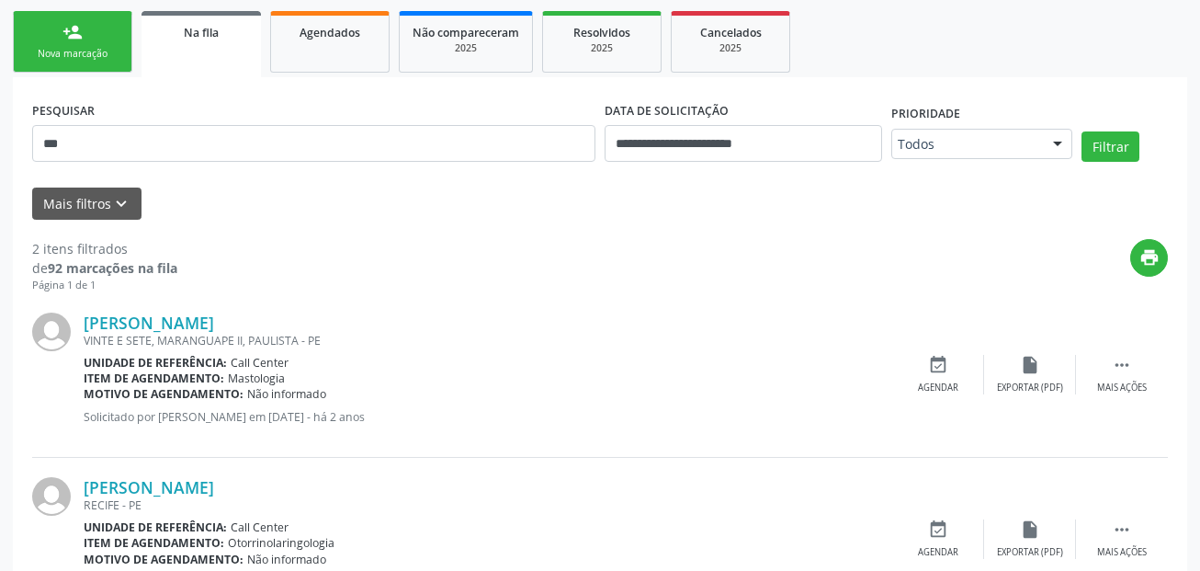
scroll to position [337, 0]
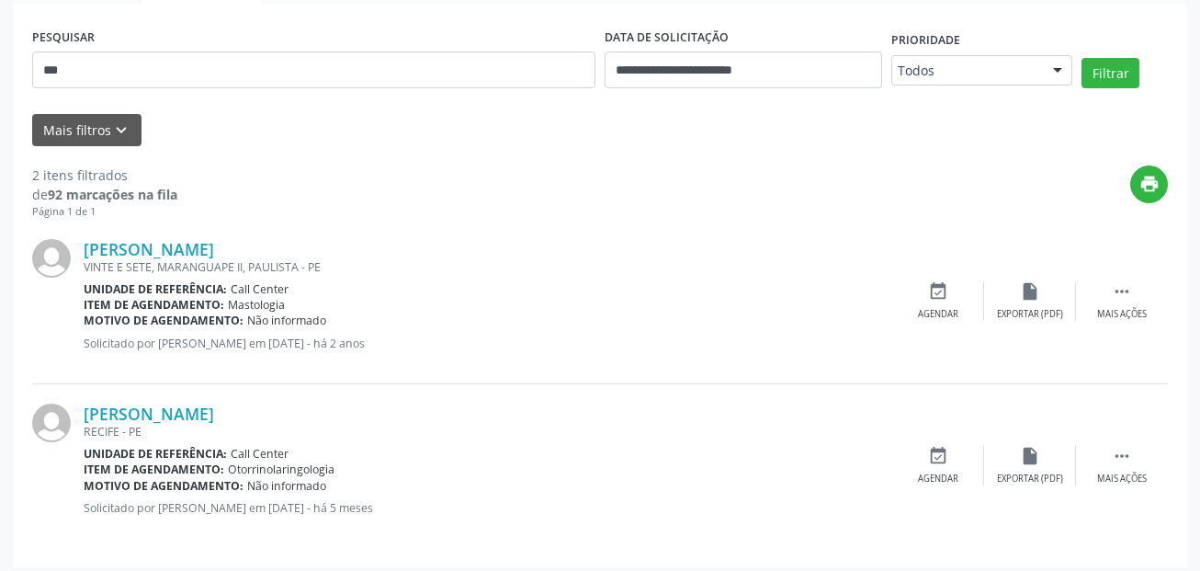
click at [732, 323] on div "Motivo de agendamento: Não informado" at bounding box center [488, 320] width 809 height 16
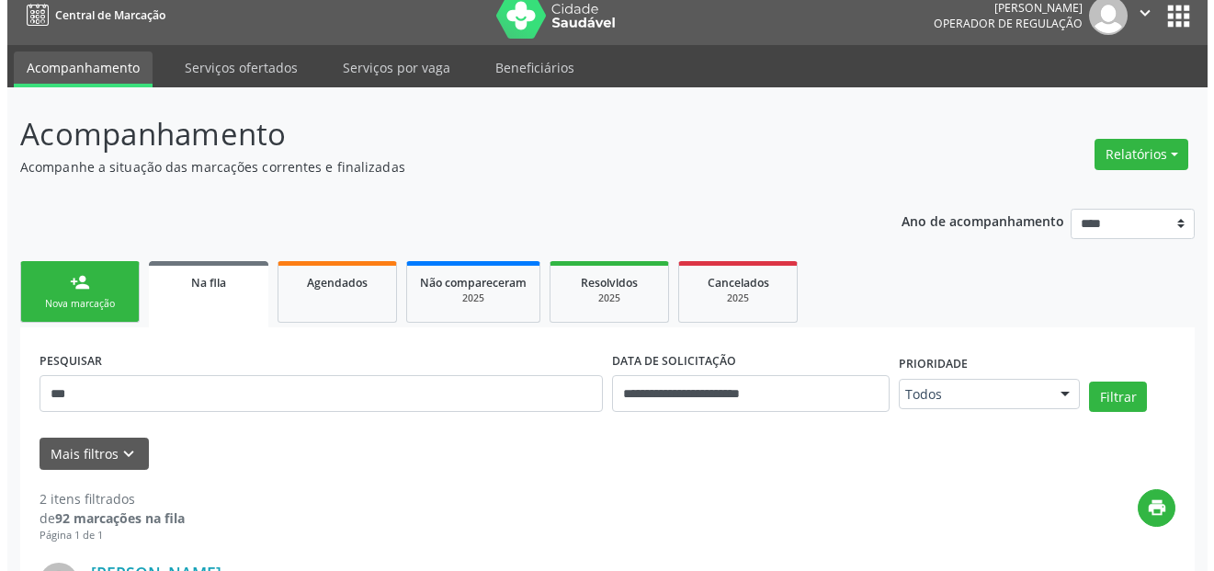
scroll to position [0, 0]
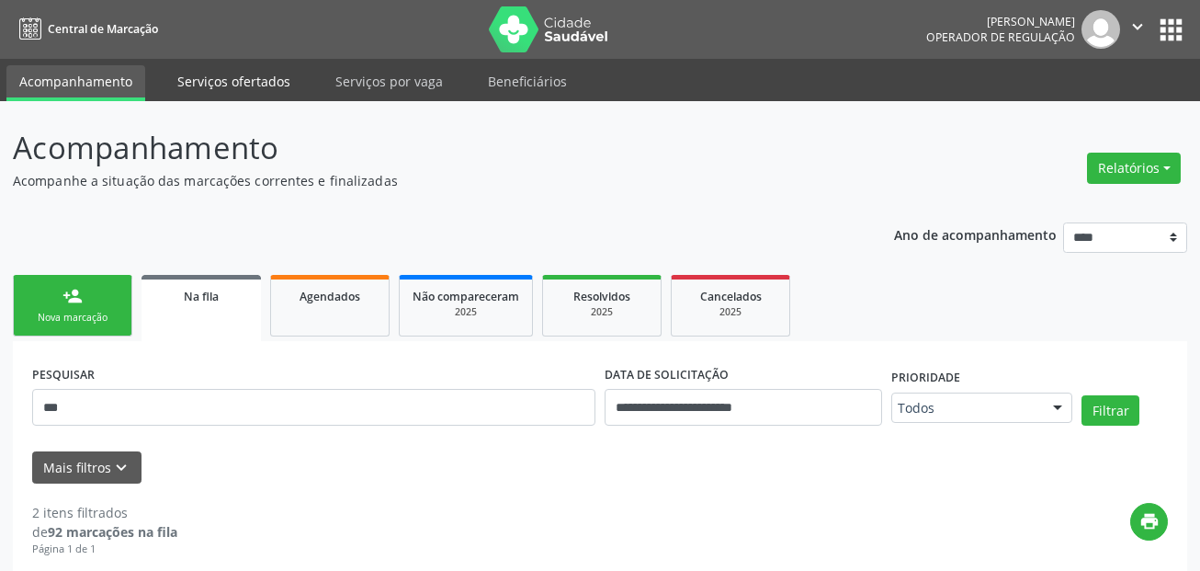
click at [199, 84] on link "Serviços ofertados" at bounding box center [233, 81] width 139 height 32
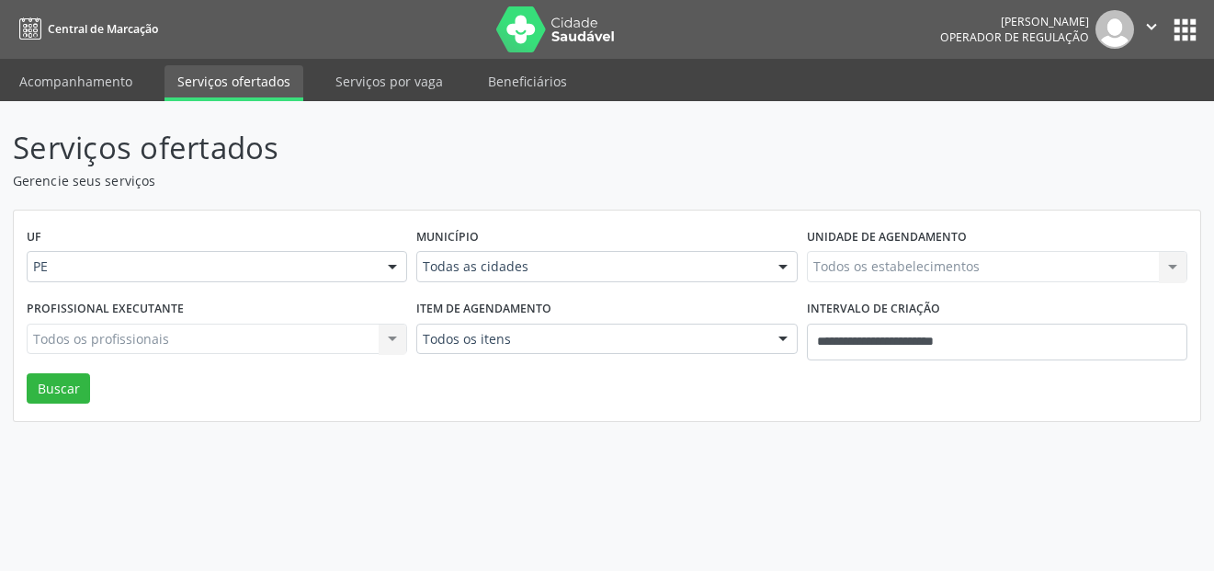
drag, startPoint x: 219, startPoint y: 328, endPoint x: 392, endPoint y: 332, distance: 173.7
click at [220, 328] on div "Todos os profissionais Todos os profissionais Nenhum resultado encontrado para:…" at bounding box center [217, 338] width 380 height 31
click at [397, 332] on div "Todos os profissionais Todos os profissionais Nenhum resultado encontrado para:…" at bounding box center [217, 338] width 380 height 31
click at [398, 258] on div at bounding box center [393, 267] width 28 height 31
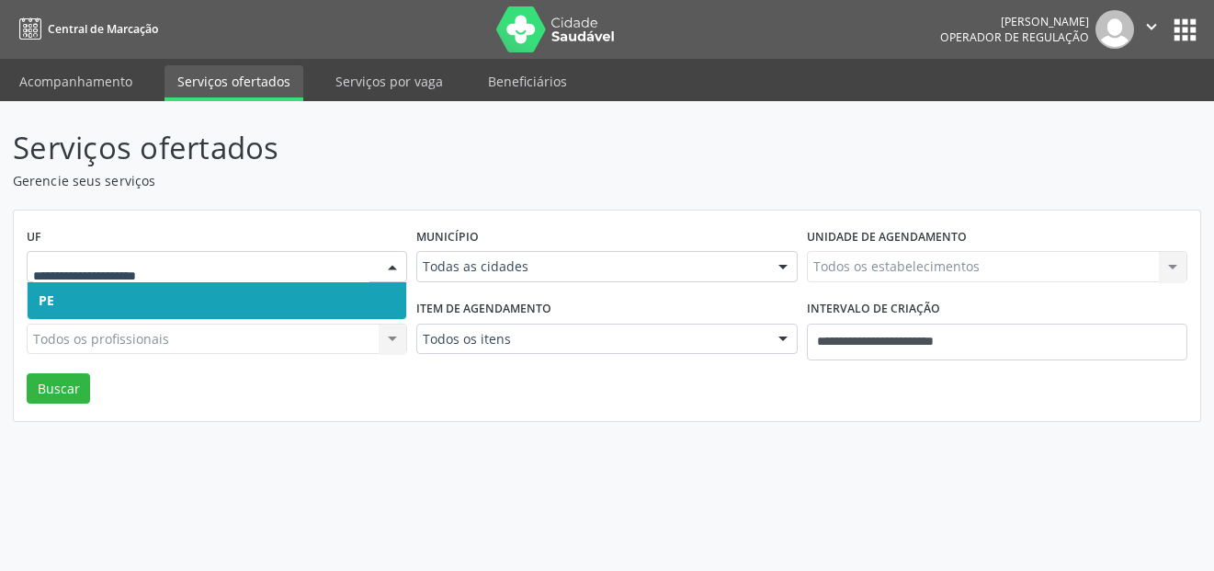
click at [398, 258] on div at bounding box center [393, 267] width 28 height 31
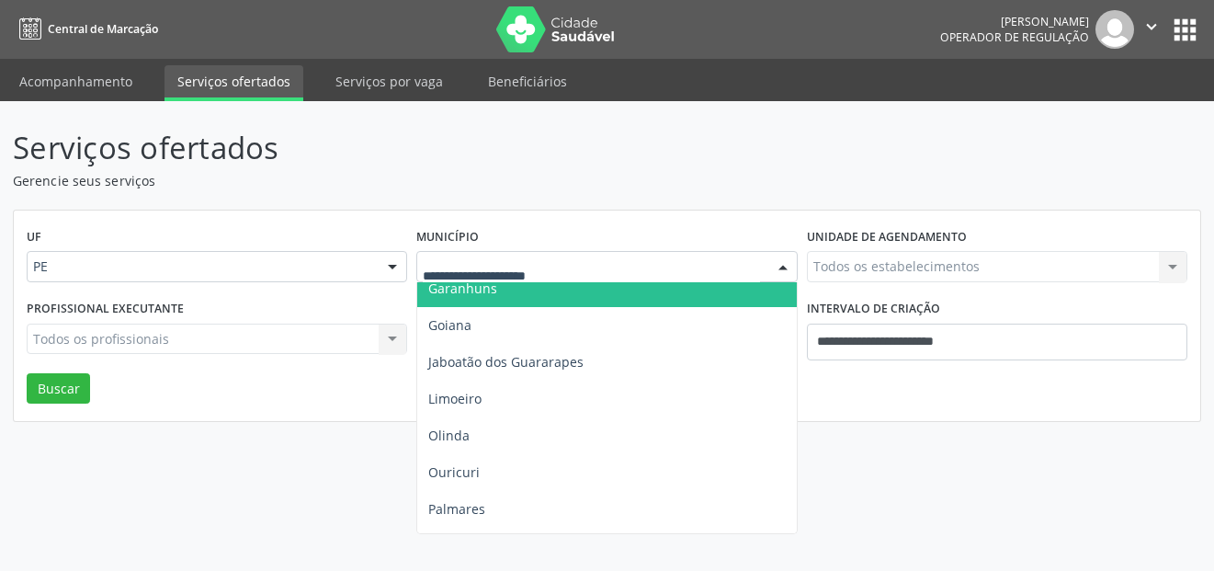
scroll to position [459, 0]
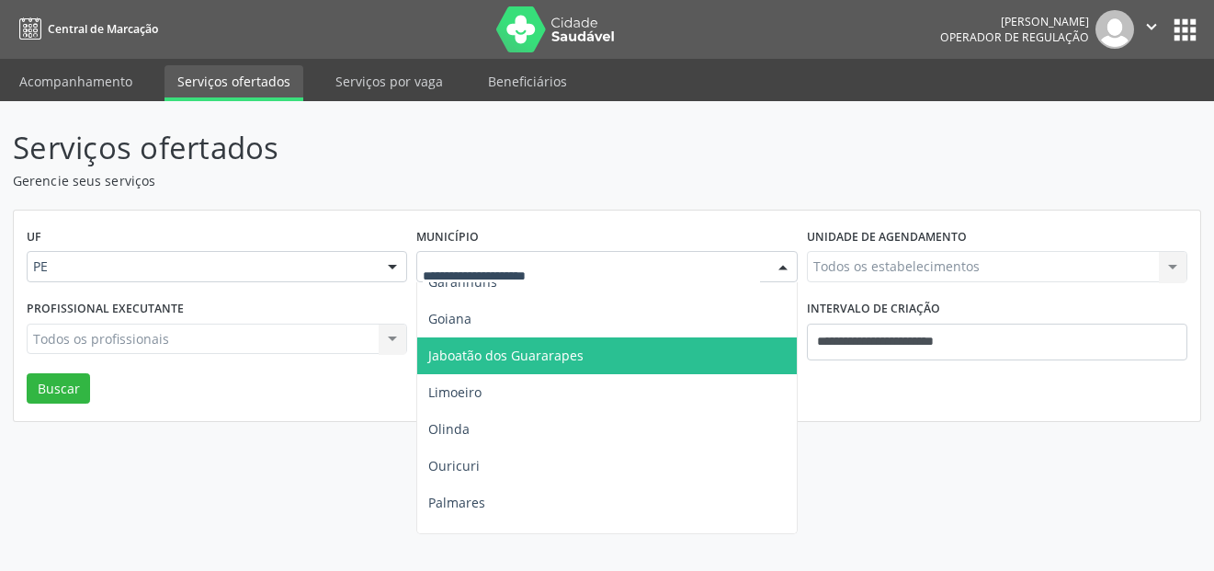
click at [551, 361] on span "Jaboatão dos Guararapes" at bounding box center [505, 354] width 155 height 17
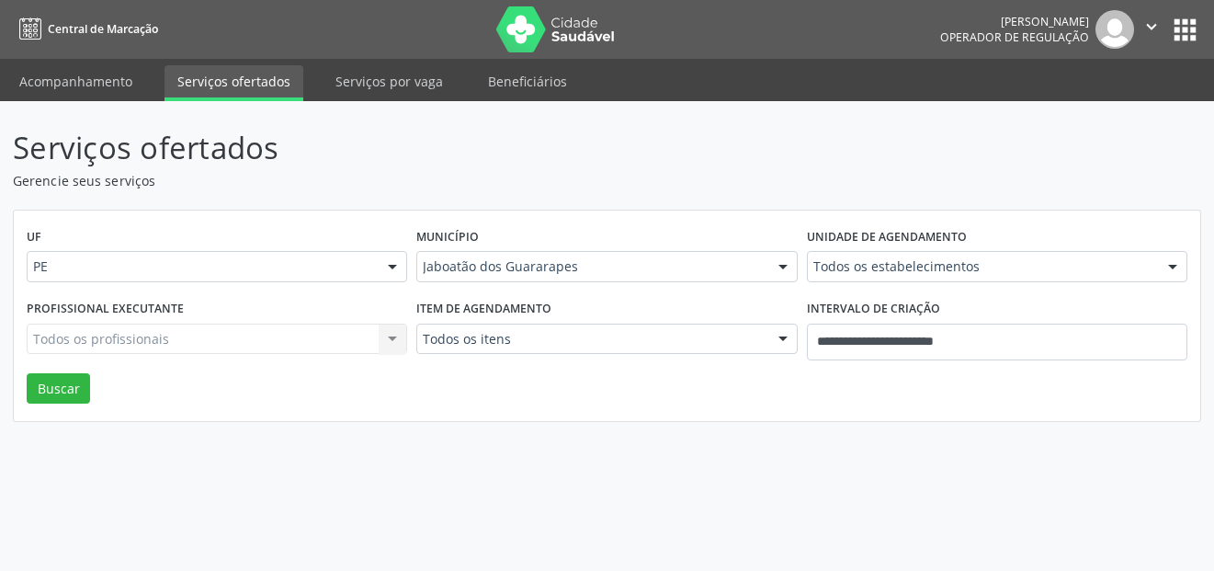
click at [492, 278] on div "Jaboatão dos Guararapes" at bounding box center [606, 266] width 380 height 31
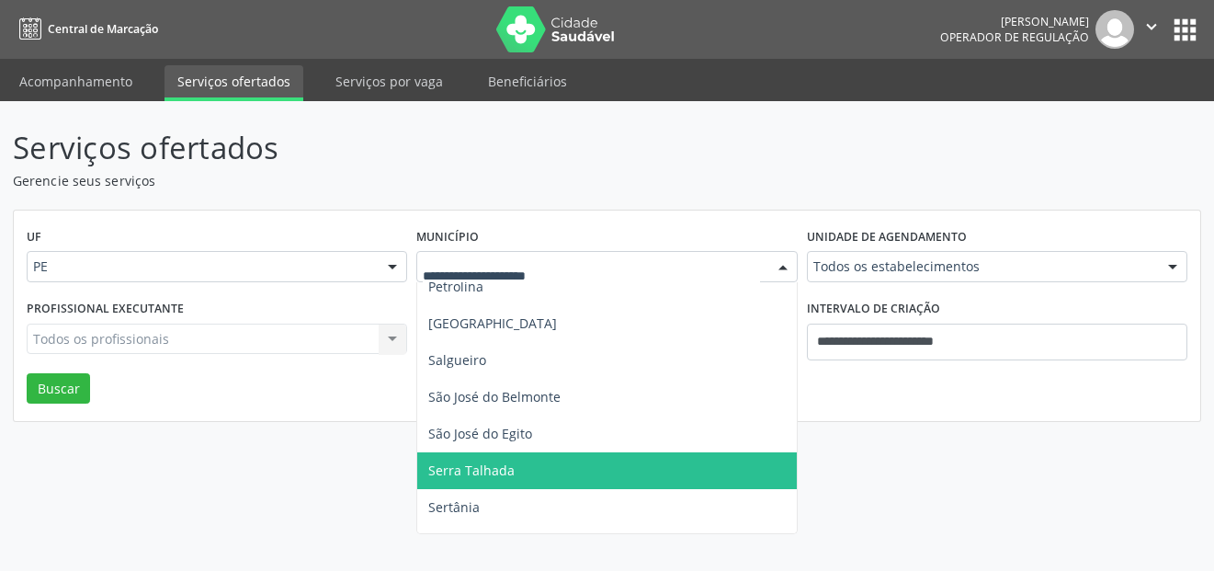
scroll to position [735, 0]
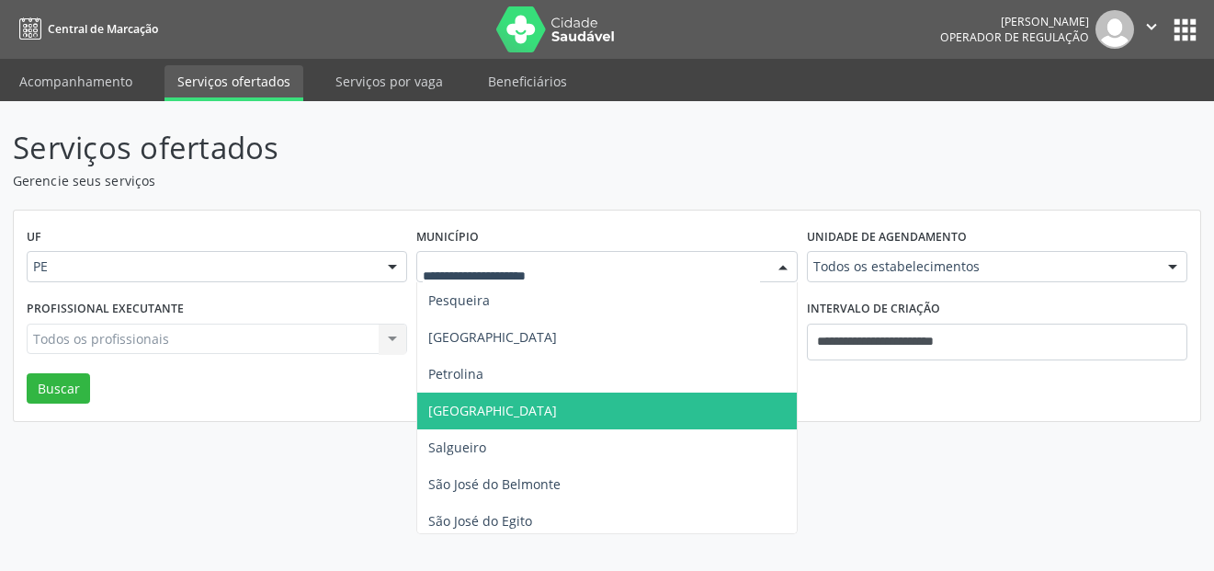
click at [445, 399] on span "Recife" at bounding box center [606, 410] width 379 height 37
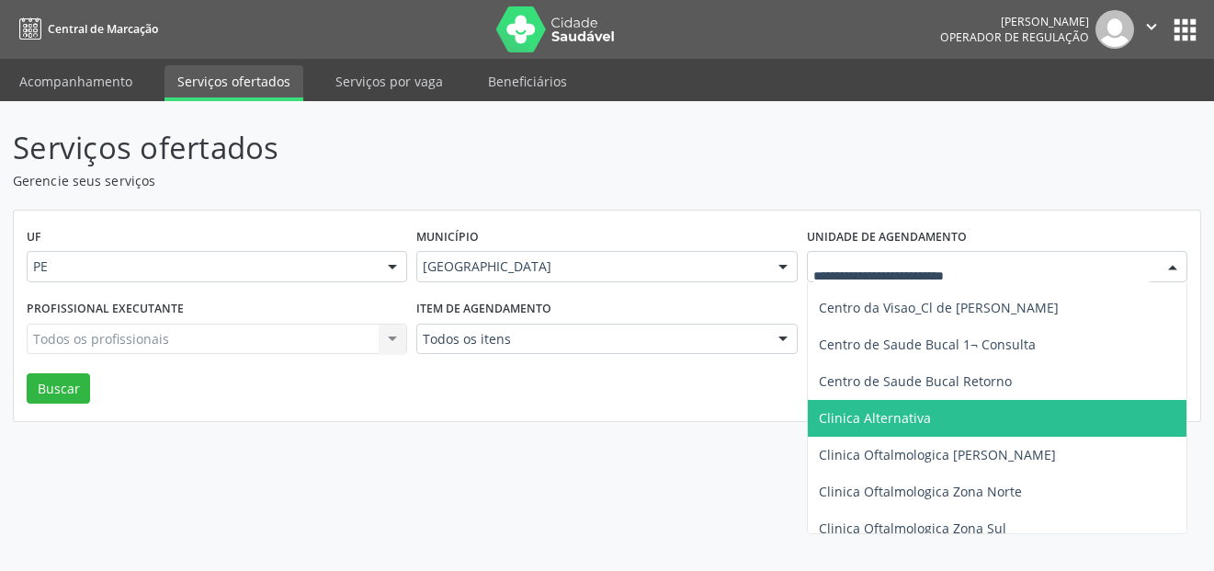
scroll to position [368, 0]
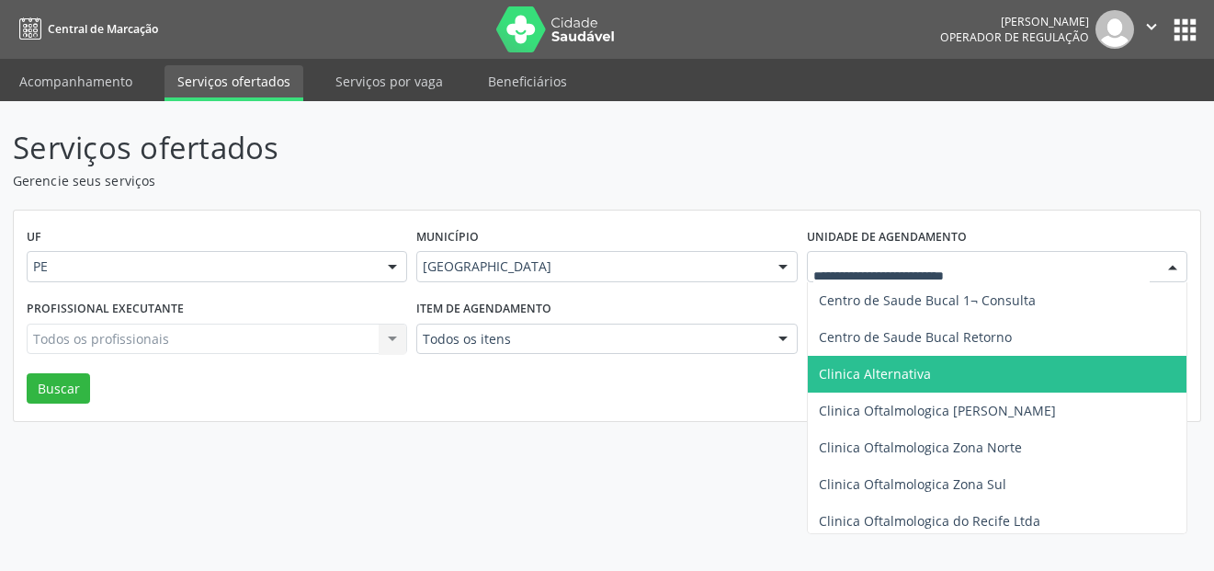
click at [917, 380] on span "Clinica Alternativa" at bounding box center [875, 373] width 112 height 17
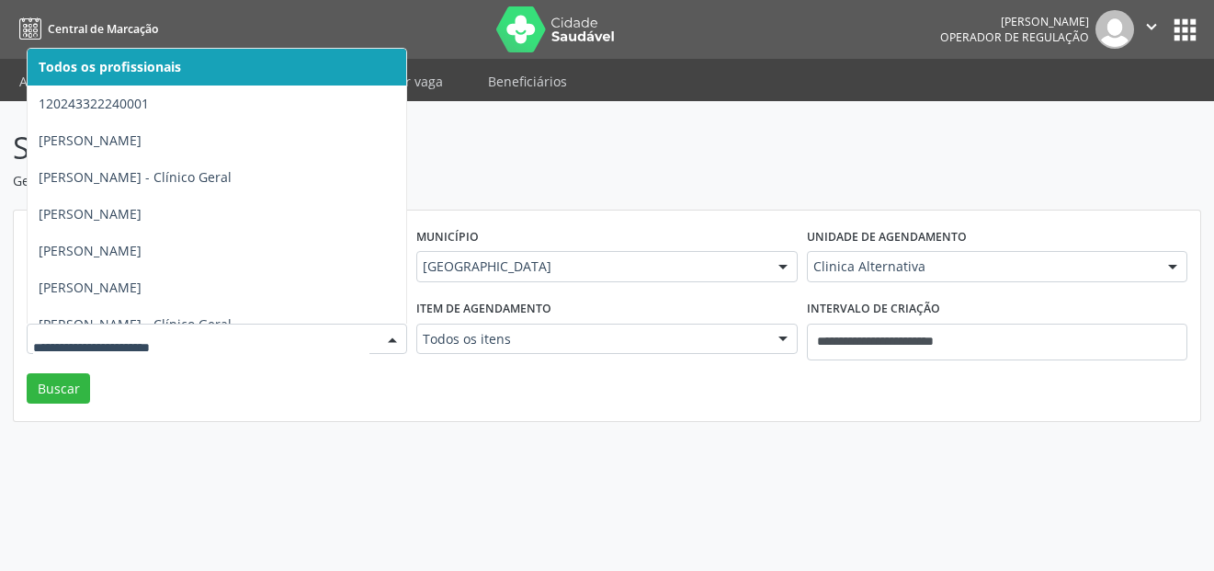
click at [387, 334] on div at bounding box center [393, 339] width 28 height 31
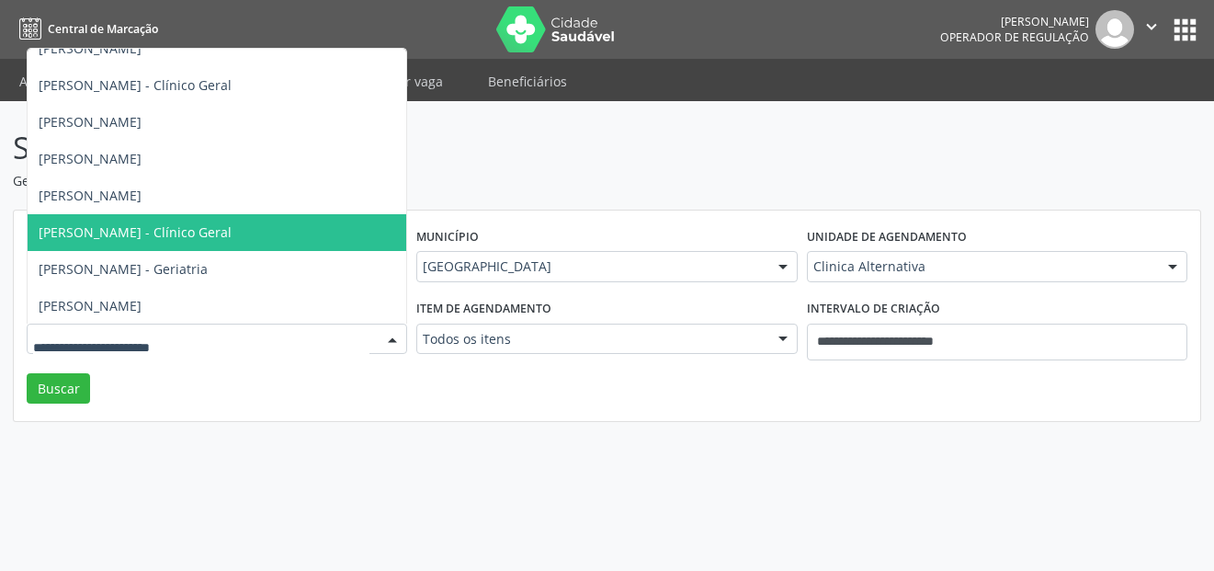
scroll to position [184, 0]
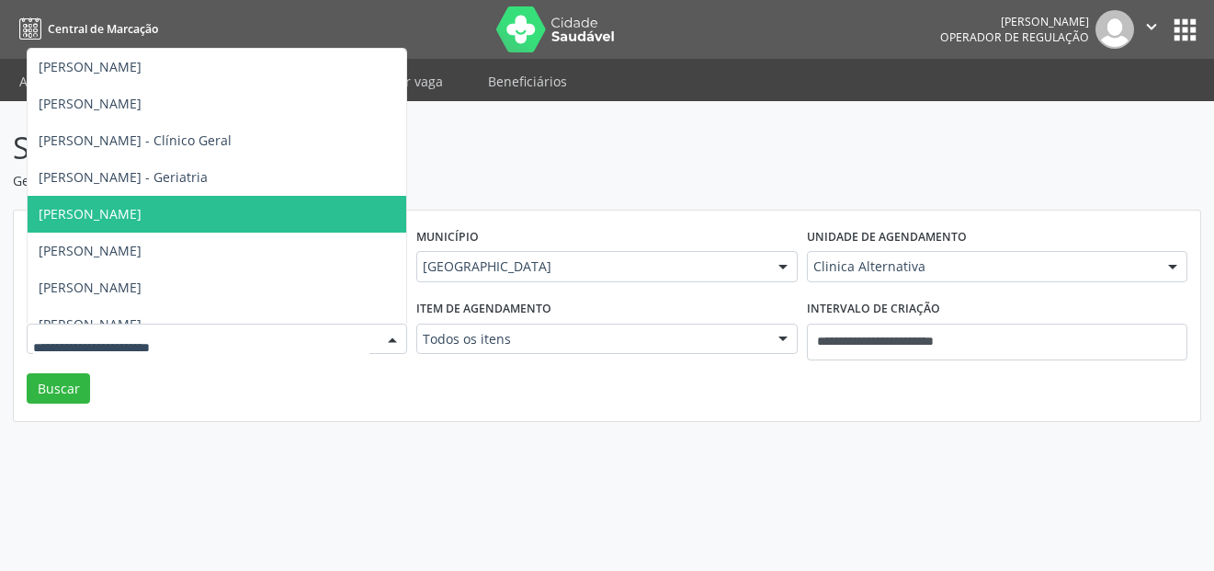
click at [323, 219] on span "Carolina Medina Duarte - Ginecologia" at bounding box center [217, 214] width 379 height 37
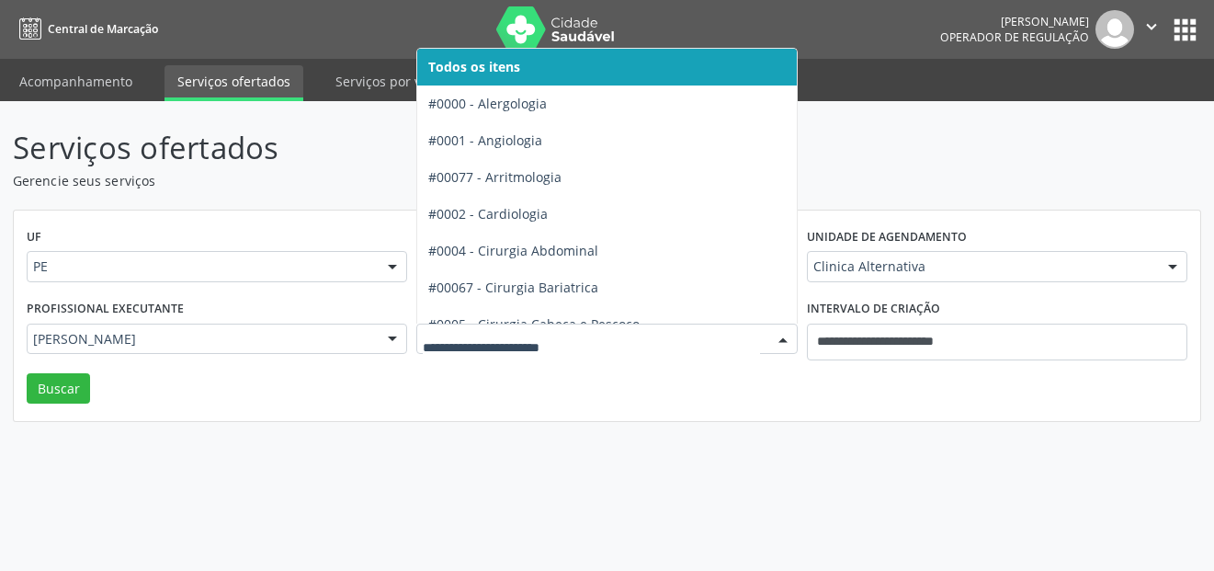
drag, startPoint x: 519, startPoint y: 334, endPoint x: 316, endPoint y: 341, distance: 203.2
click at [519, 335] on input "text" at bounding box center [591, 348] width 336 height 37
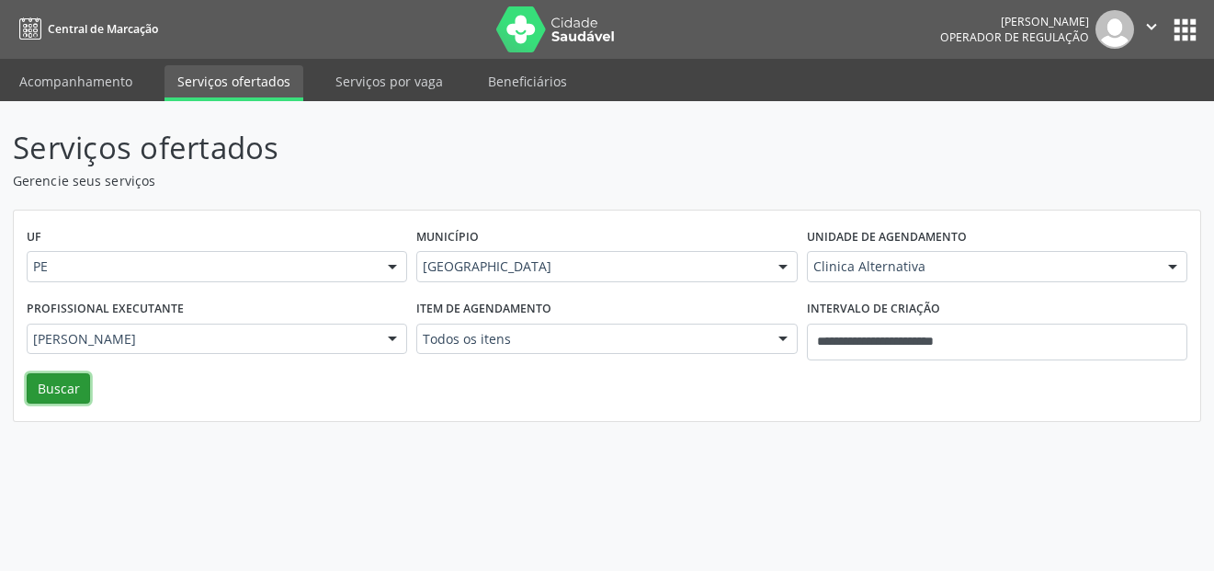
click at [54, 378] on button "Buscar" at bounding box center [58, 388] width 63 height 31
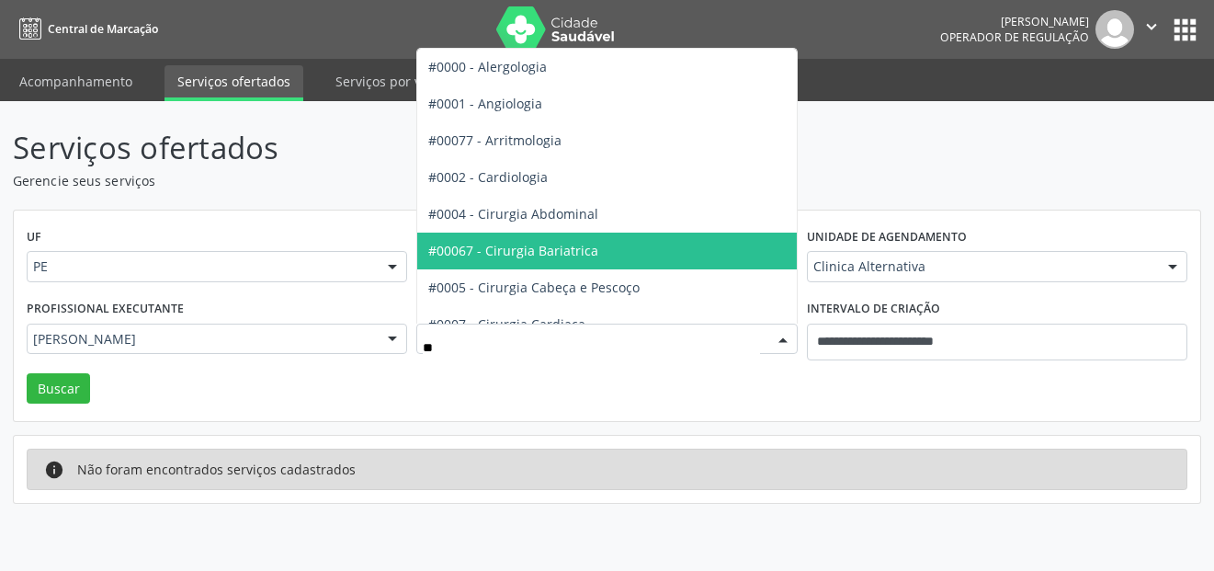
type input "***"
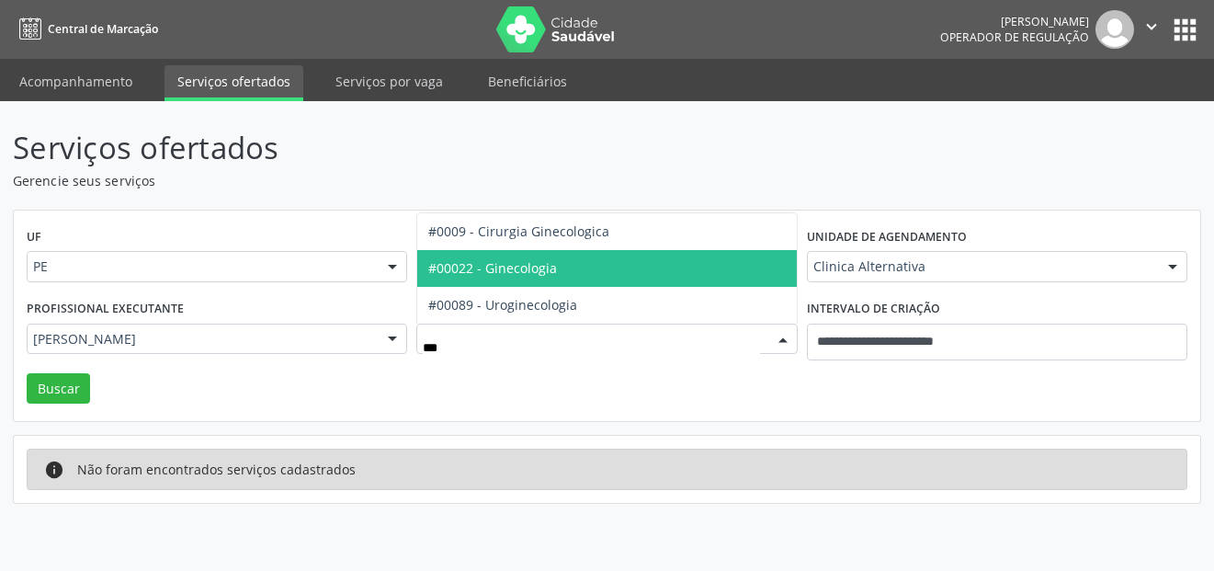
click at [549, 262] on span "#00022 - Ginecologia" at bounding box center [492, 267] width 129 height 17
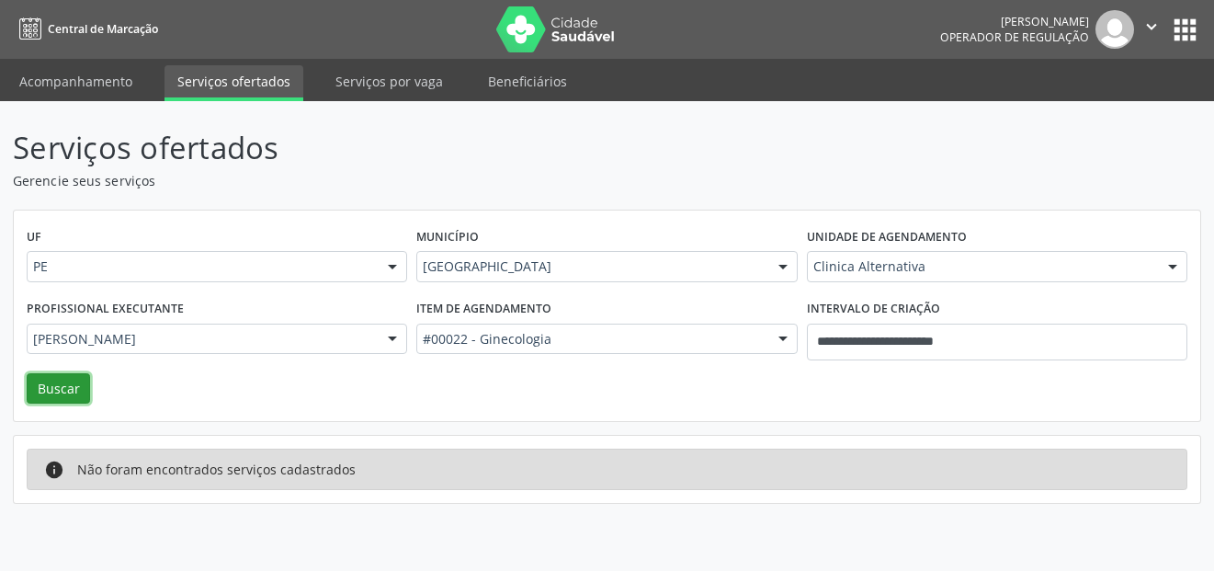
click at [51, 389] on button "Buscar" at bounding box center [58, 388] width 63 height 31
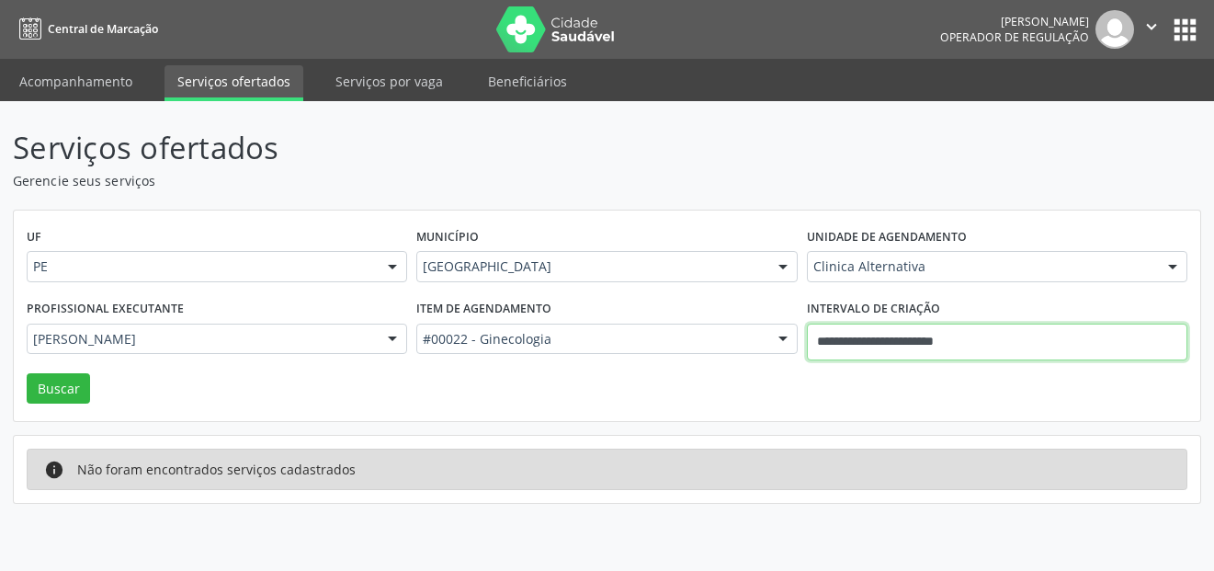
click at [878, 333] on input "**********" at bounding box center [997, 341] width 380 height 37
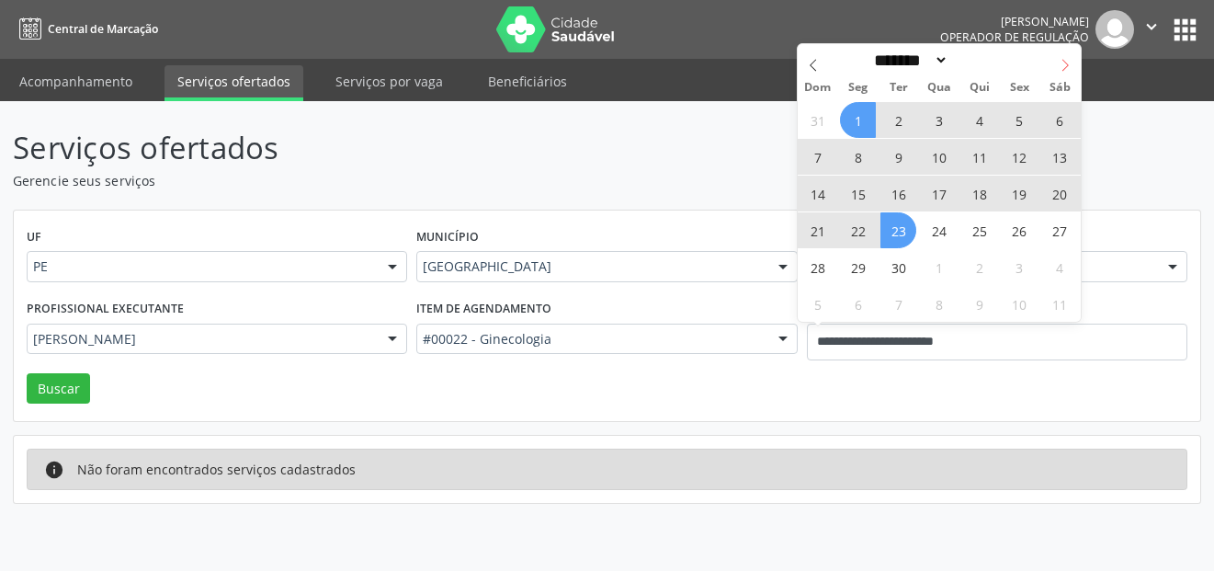
click at [1056, 65] on span at bounding box center [1064, 59] width 31 height 31
select select "*"
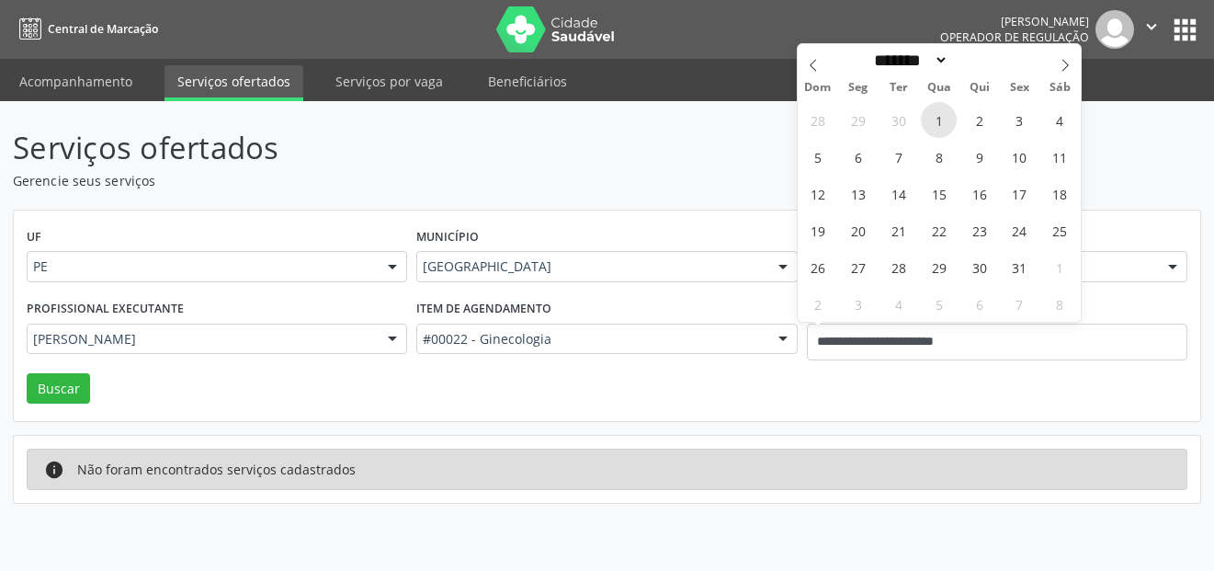
click at [945, 127] on span "1" at bounding box center [939, 120] width 36 height 36
type input "**********"
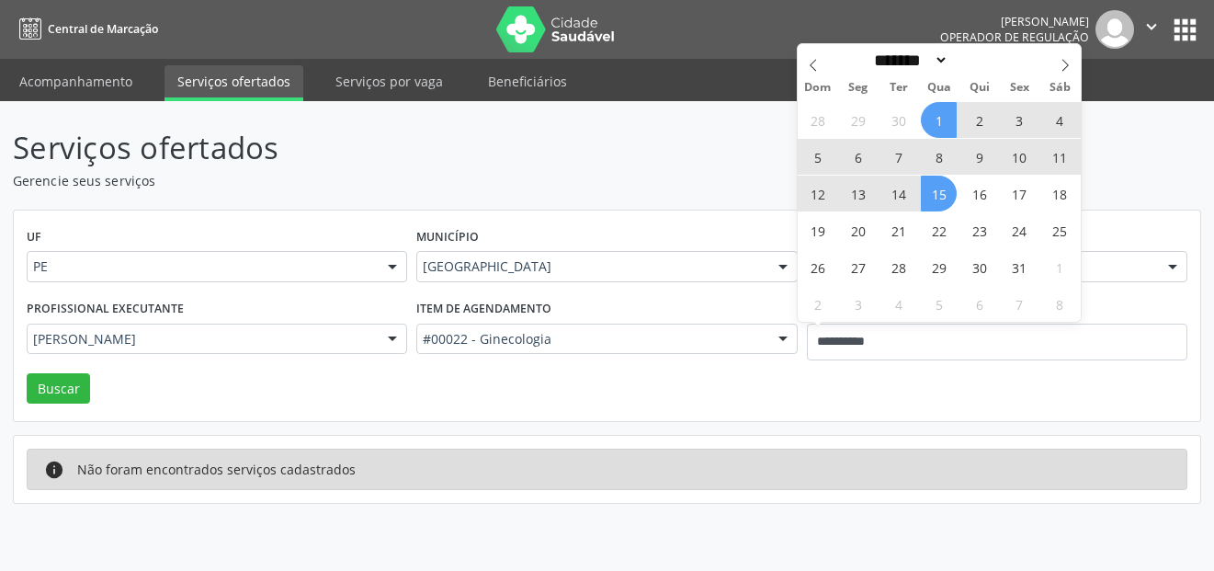
click at [937, 206] on span "15" at bounding box center [939, 193] width 36 height 36
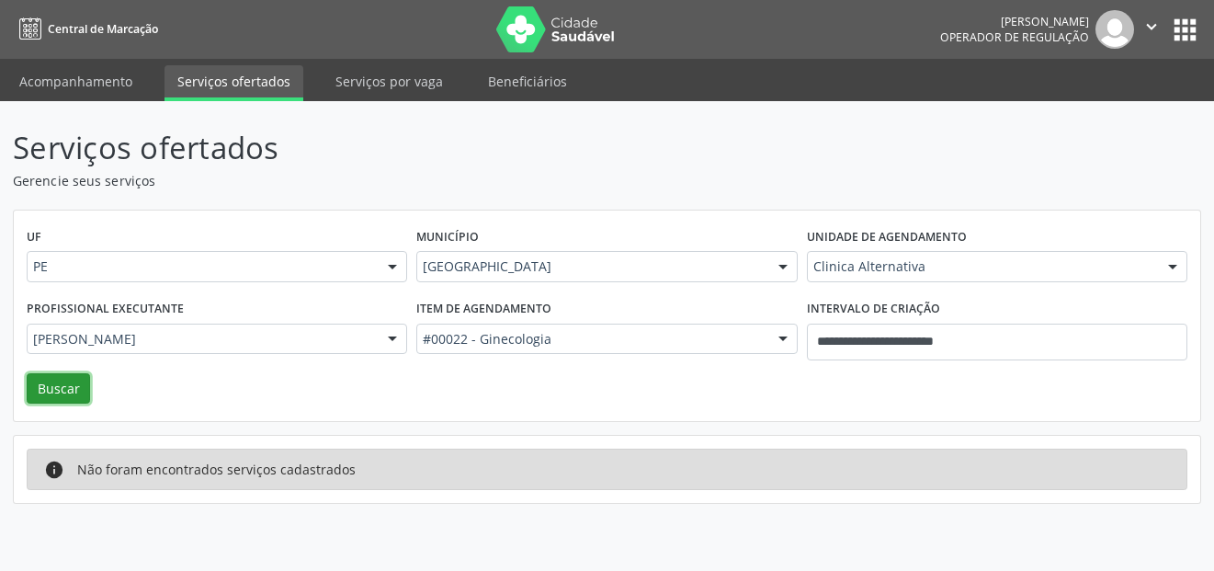
click at [67, 390] on button "Buscar" at bounding box center [58, 388] width 63 height 31
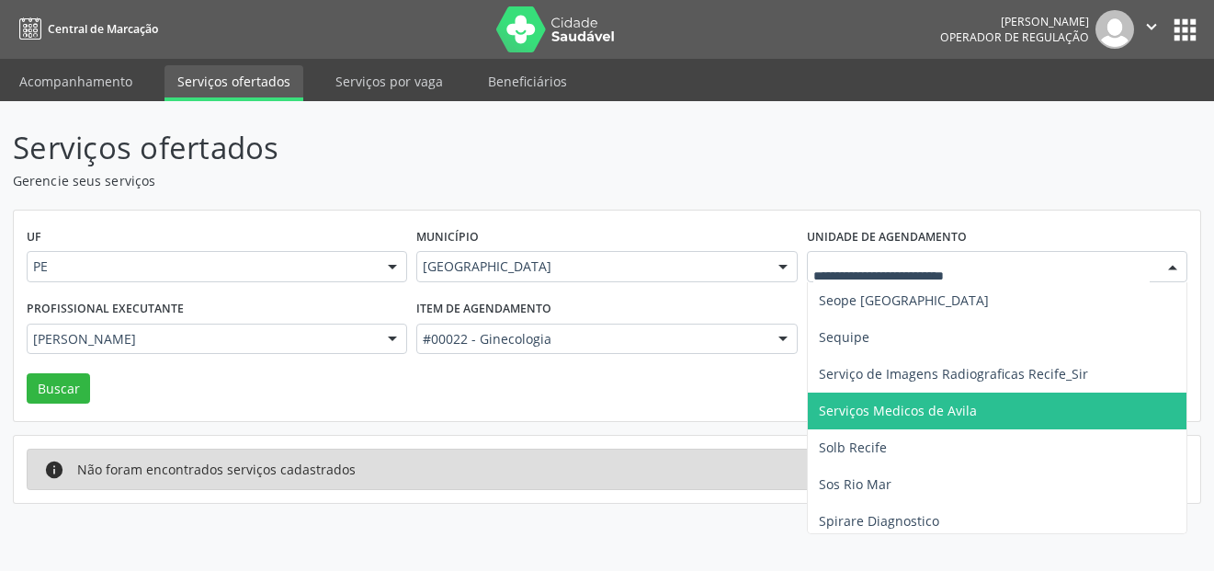
scroll to position [2212, 0]
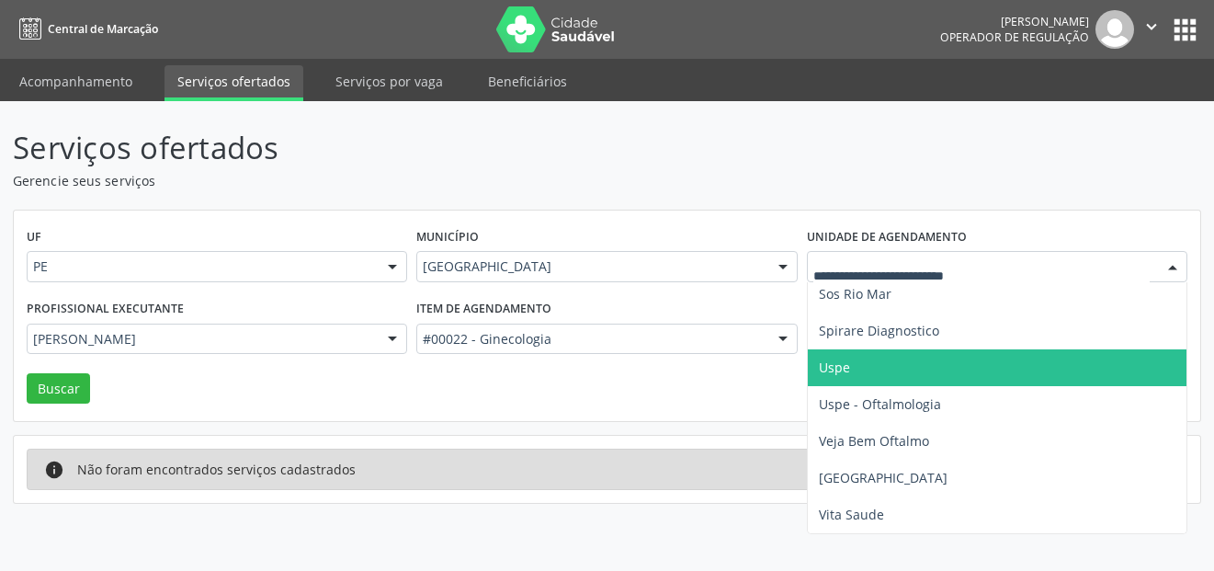
click at [870, 363] on span "Uspe" at bounding box center [1038, 367] width 460 height 37
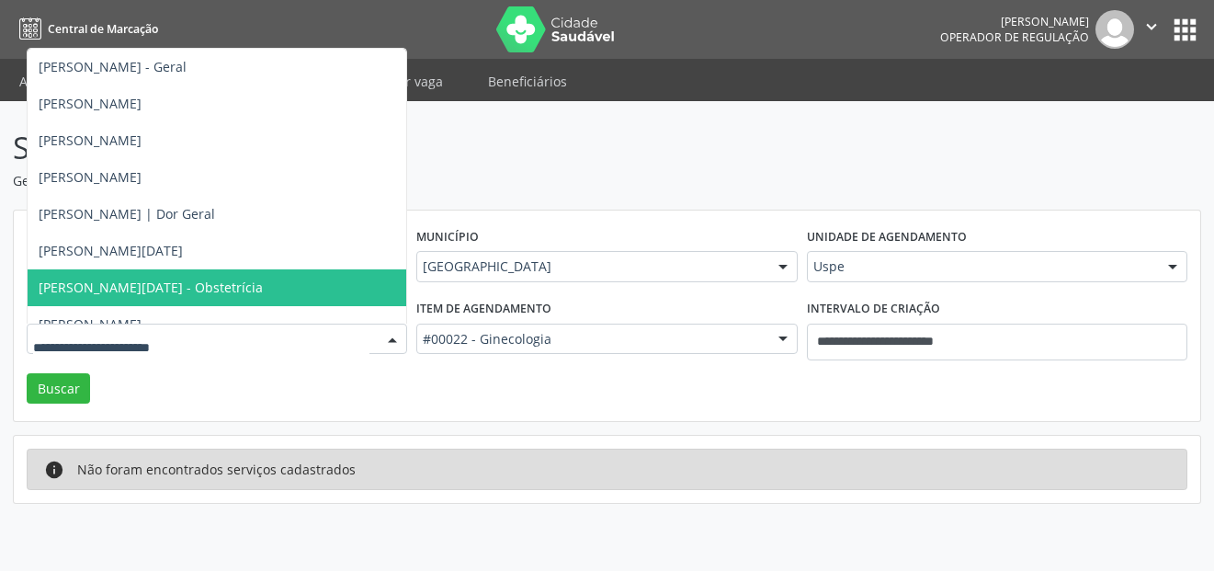
drag, startPoint x: 288, startPoint y: 323, endPoint x: 289, endPoint y: 337, distance: 13.8
click at [289, 326] on div at bounding box center [217, 338] width 380 height 31
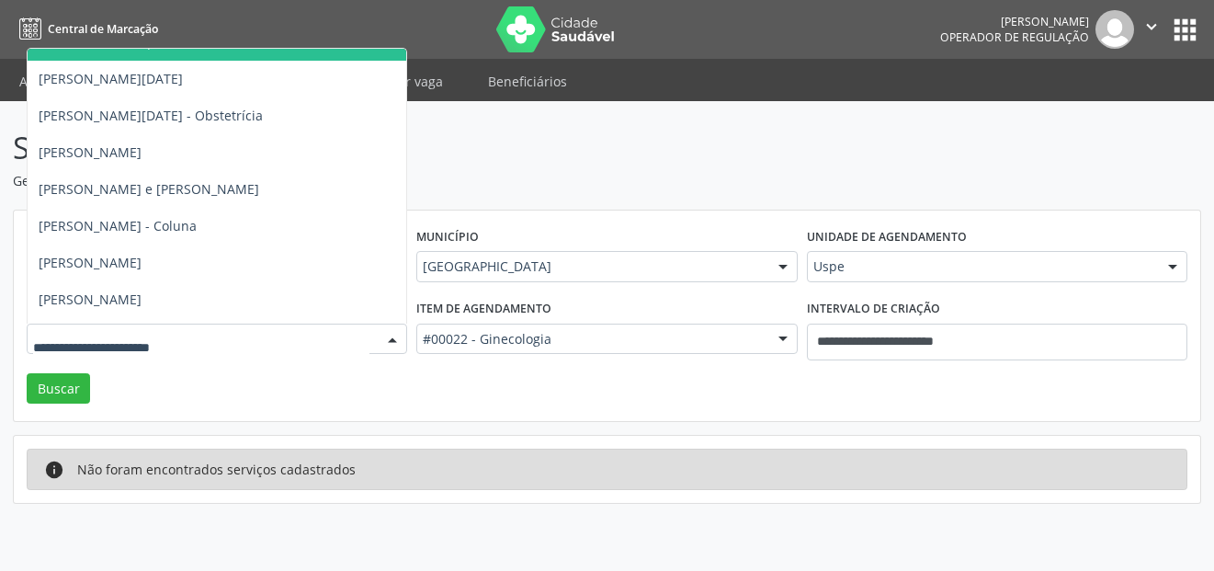
scroll to position [368, 0]
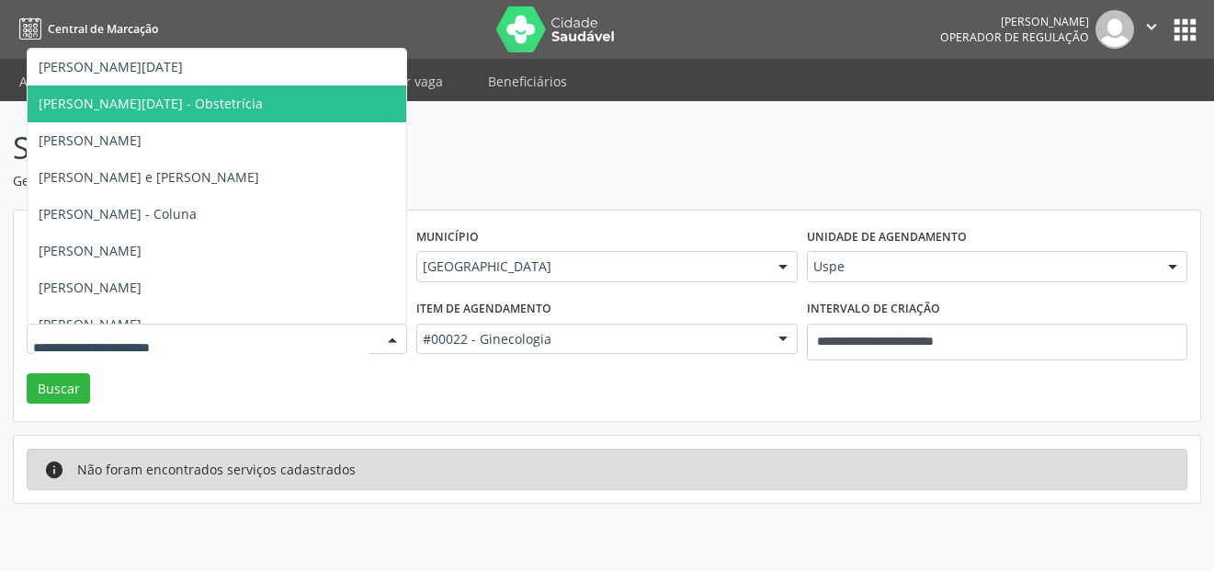
click at [240, 105] on span "[PERSON_NAME][DATE] - Obstetrícia" at bounding box center [281, 103] width 507 height 37
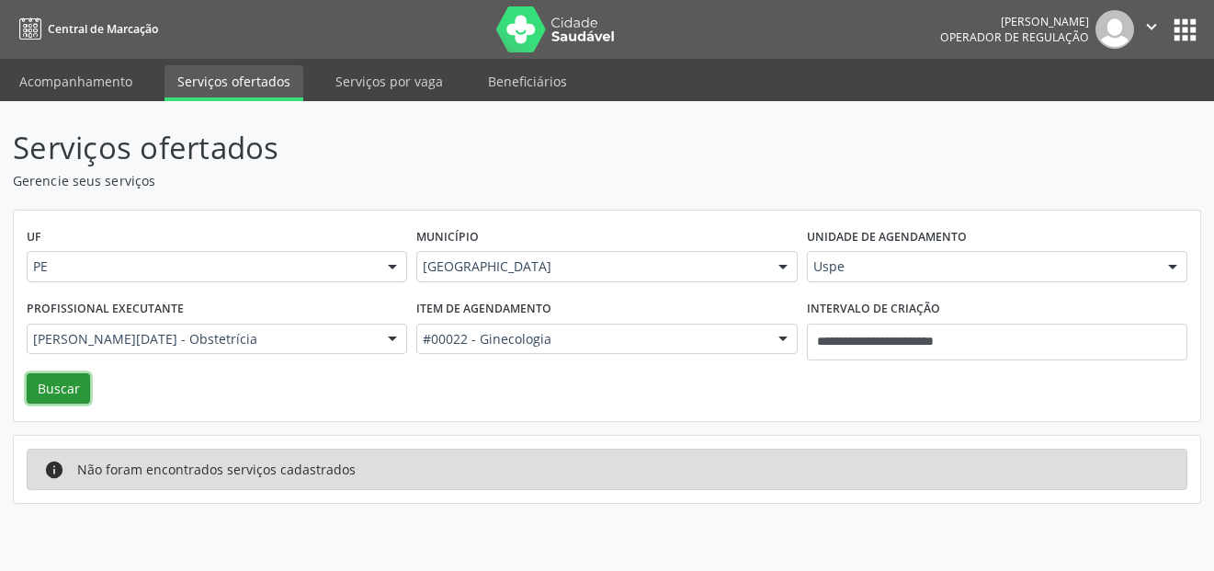
click at [64, 384] on button "Buscar" at bounding box center [58, 388] width 63 height 31
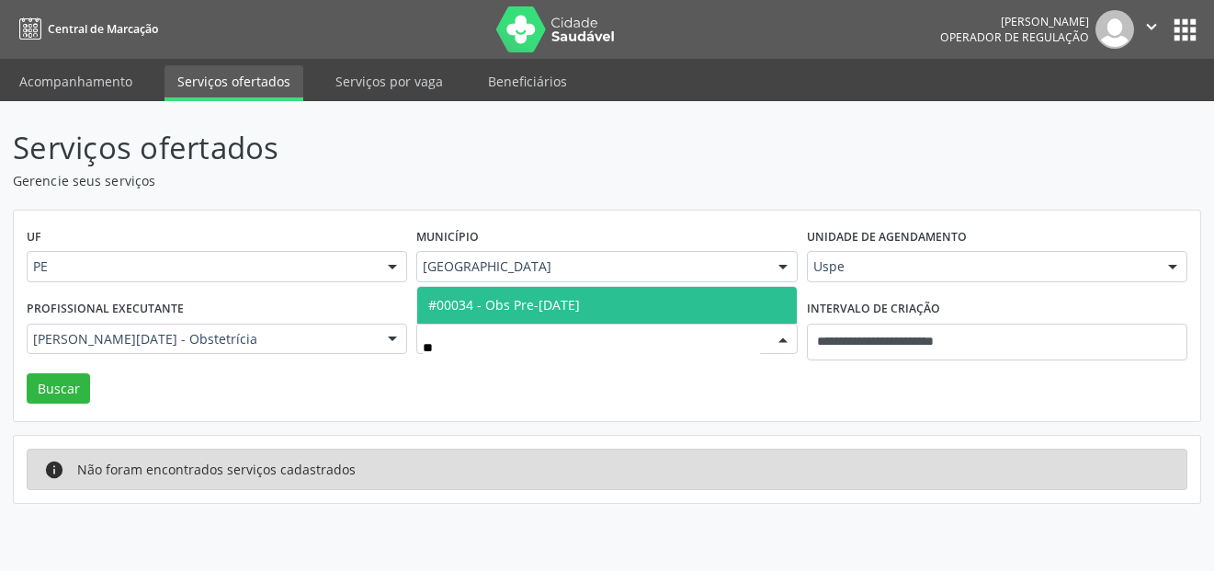
type input "***"
click at [600, 304] on span "#00034 - Obs Pre-[DATE]" at bounding box center [606, 305] width 379 height 37
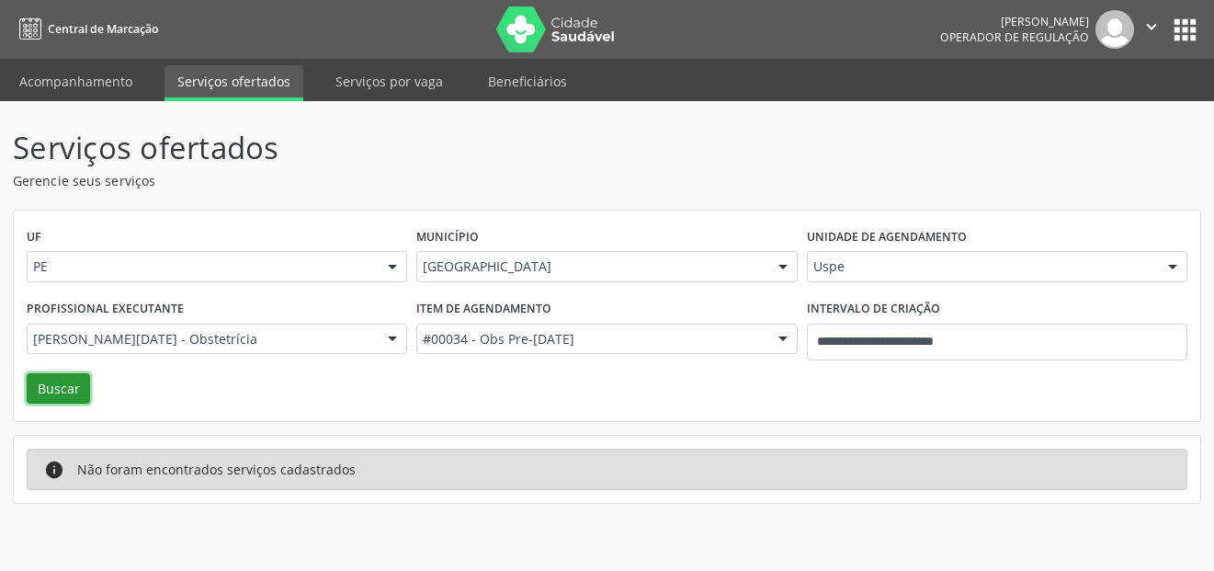
click at [58, 391] on button "Buscar" at bounding box center [58, 388] width 63 height 31
click at [50, 379] on button "Buscar" at bounding box center [58, 388] width 63 height 31
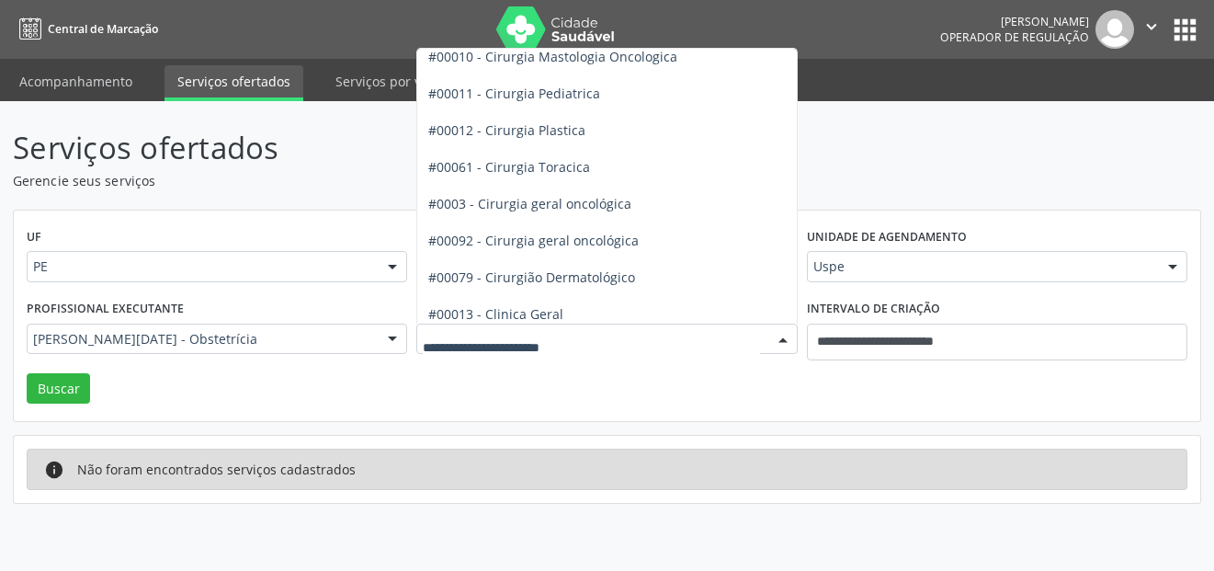
scroll to position [551, 0]
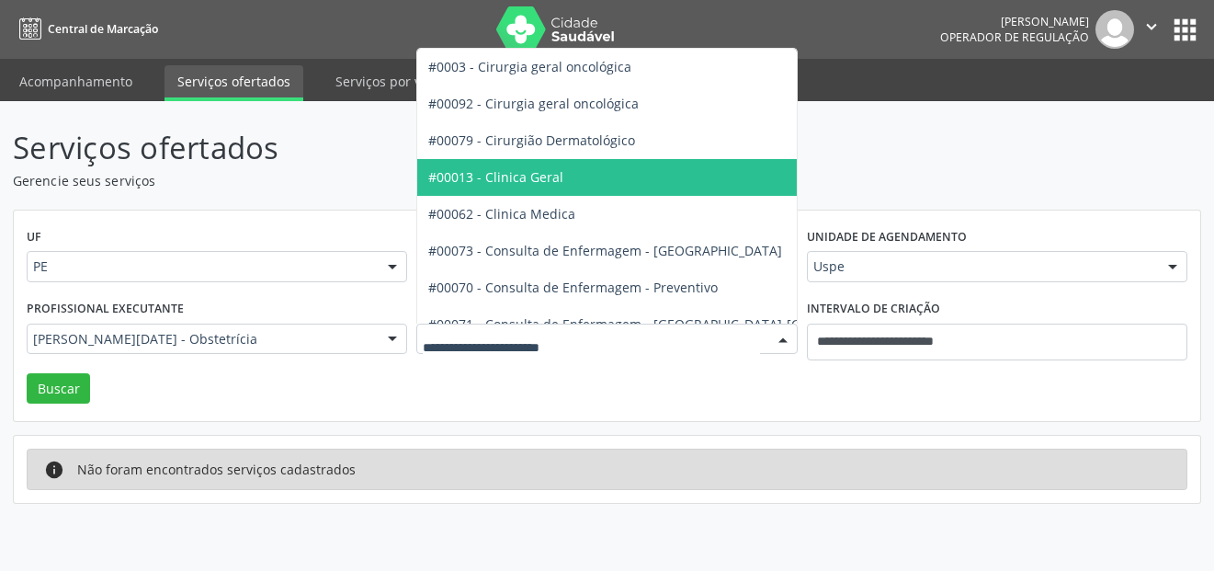
click at [531, 180] on span "#00013 - Clinica Geral" at bounding box center [495, 176] width 135 height 17
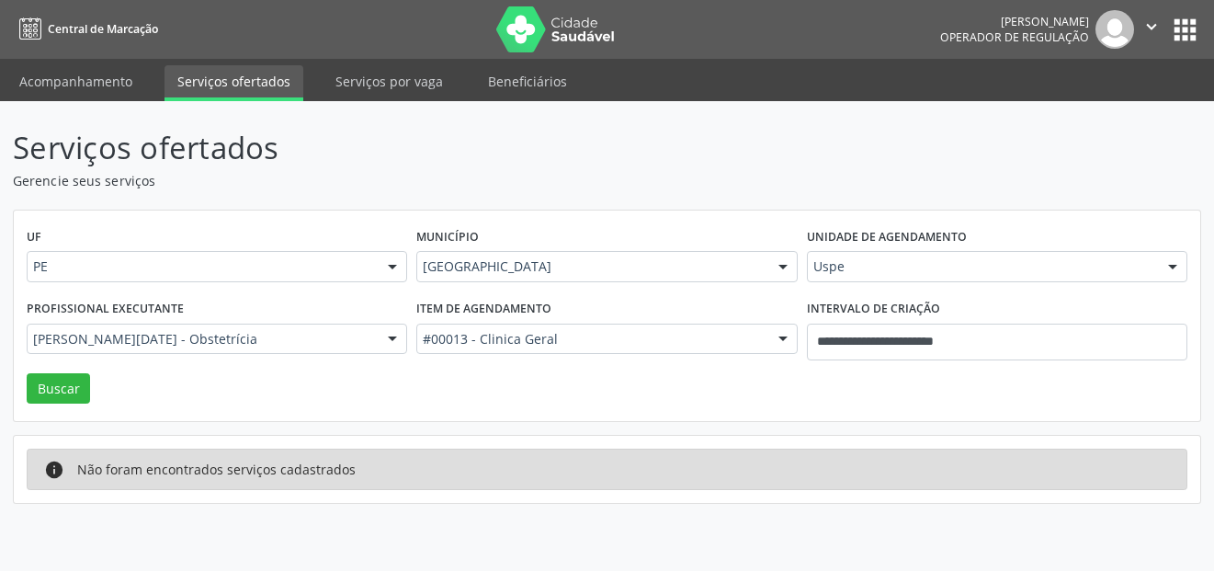
click at [371, 332] on div "[PERSON_NAME][DATE] - Obstetrícia" at bounding box center [217, 338] width 380 height 31
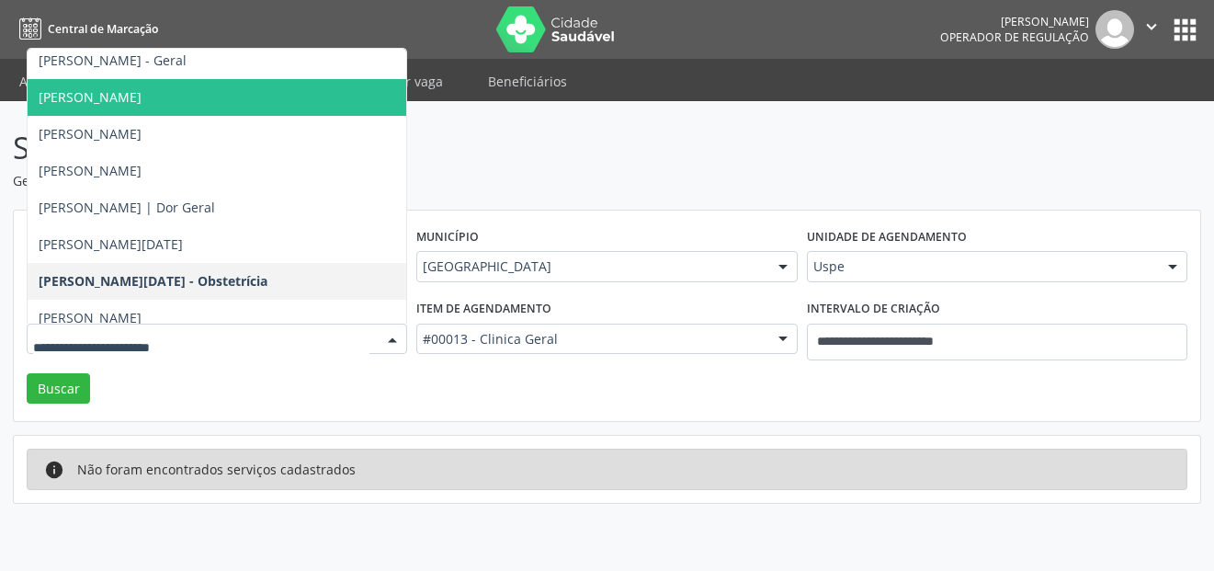
scroll to position [0, 0]
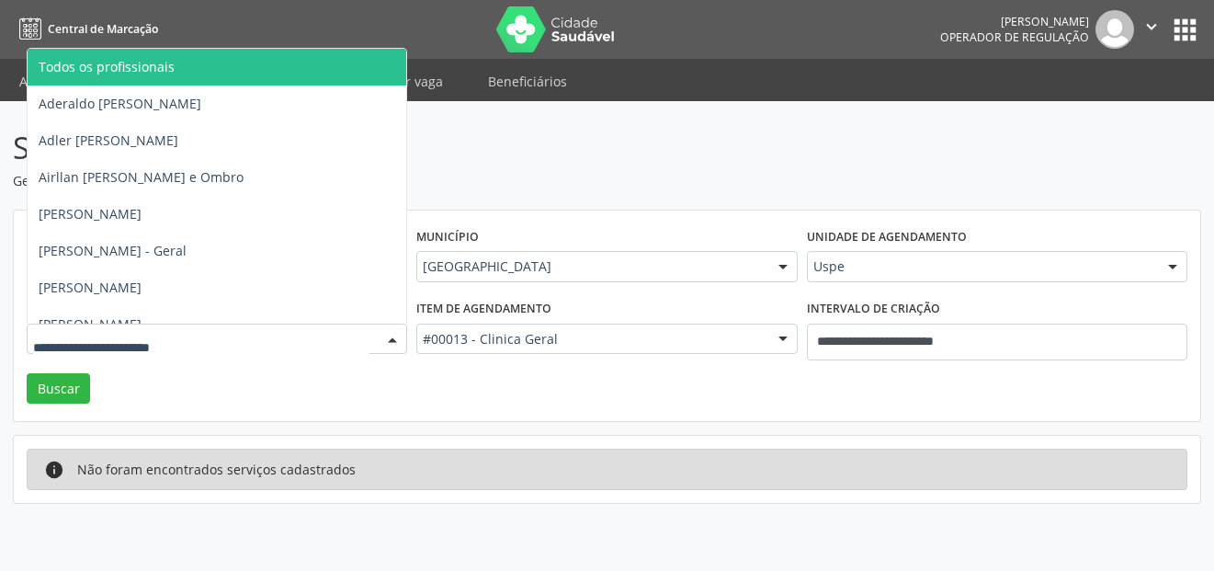
click at [179, 58] on span "Todos os profissionais" at bounding box center [281, 67] width 507 height 37
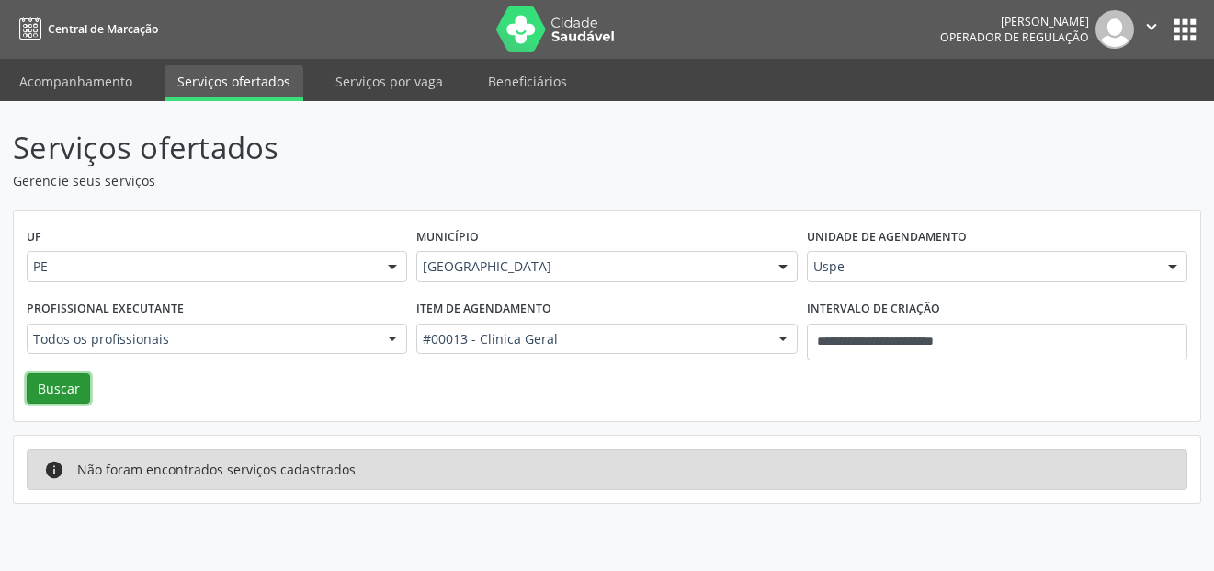
click at [77, 379] on button "Buscar" at bounding box center [58, 388] width 63 height 31
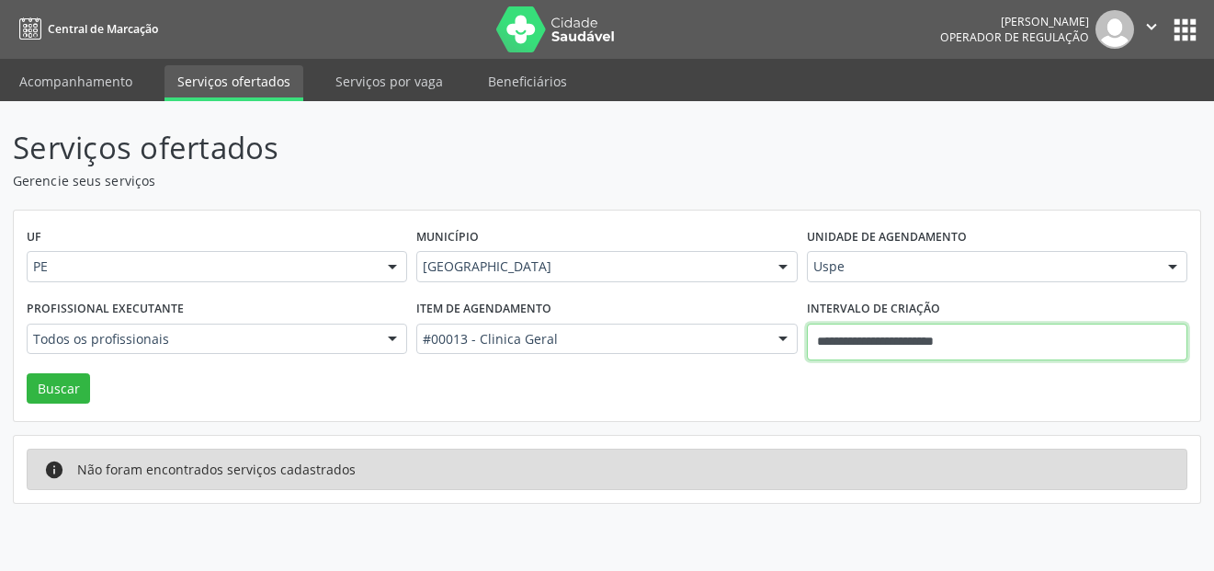
click at [939, 335] on input "**********" at bounding box center [997, 341] width 380 height 37
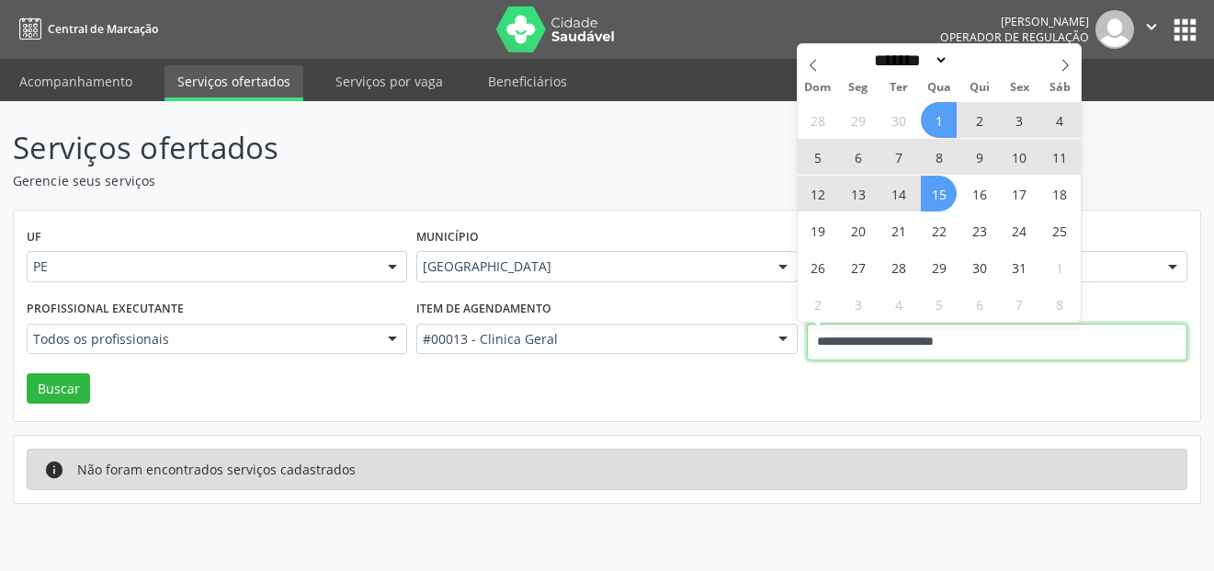
click at [936, 335] on input "**********" at bounding box center [997, 341] width 380 height 37
click at [991, 192] on span "16" at bounding box center [979, 193] width 36 height 36
type input "**********"
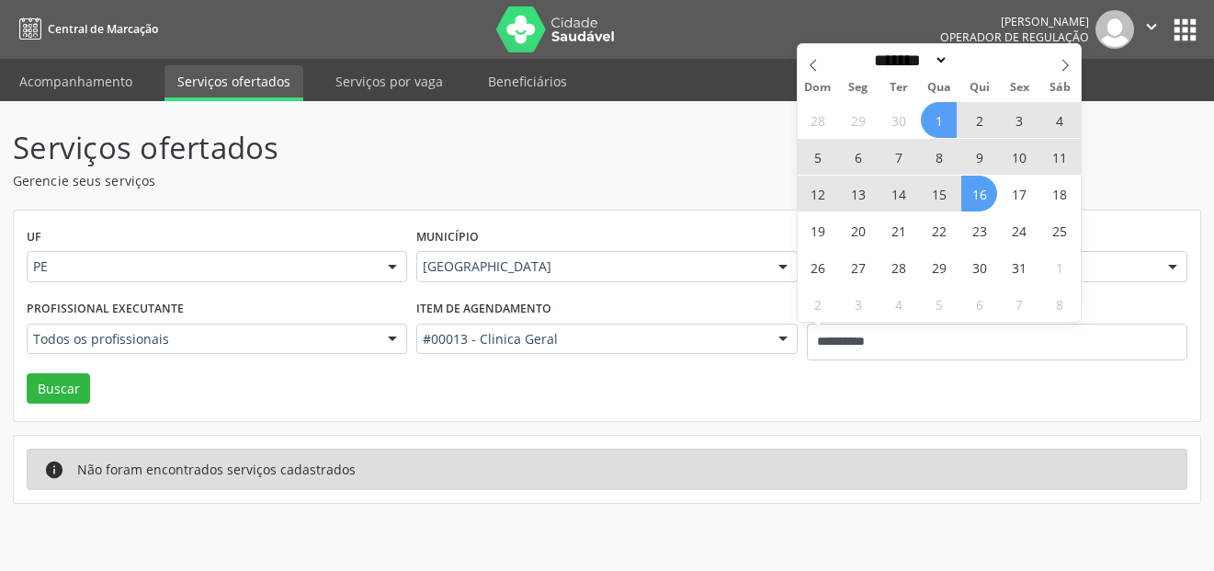
drag, startPoint x: 921, startPoint y: 112, endPoint x: 980, endPoint y: 188, distance: 96.9
click at [931, 115] on div "28 29 30 1 2 3 4 5 6 7 8 9 10 11 12 13 14 15 16 17 18 19 20 21 22 23 24 25 26 2…" at bounding box center [939, 211] width 283 height 221
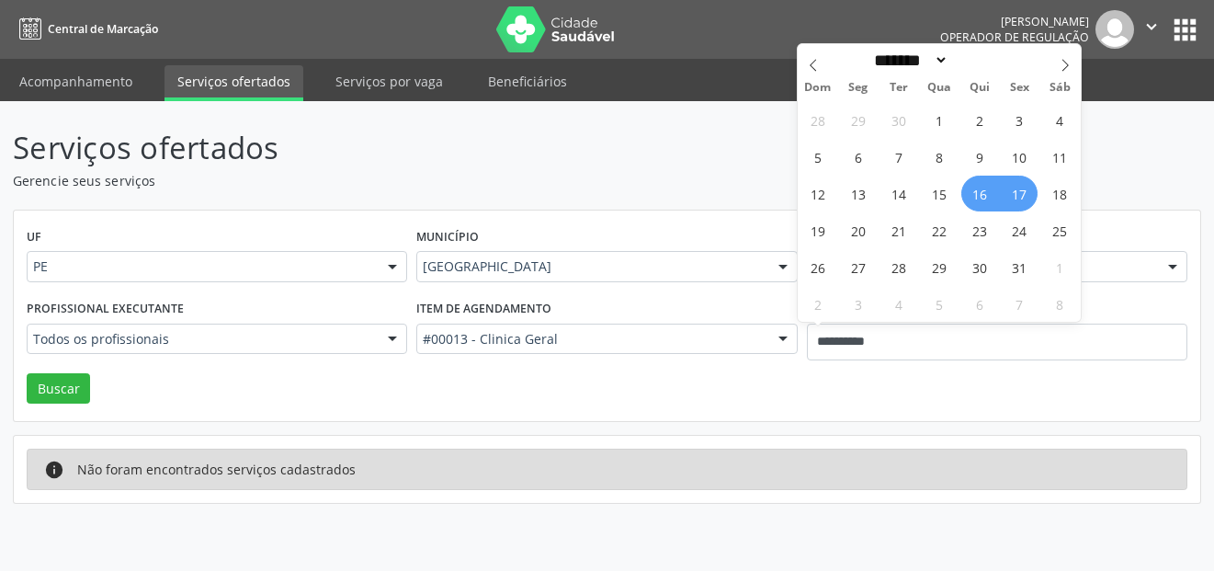
click at [1015, 189] on span "17" at bounding box center [1020, 193] width 36 height 36
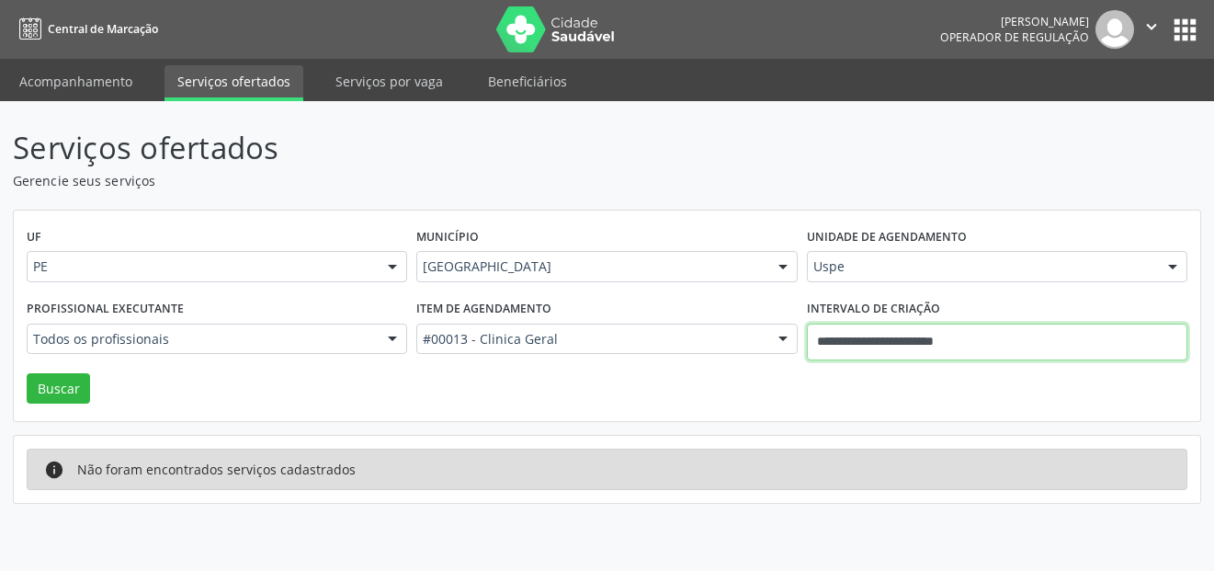
click at [940, 341] on input "**********" at bounding box center [997, 341] width 380 height 37
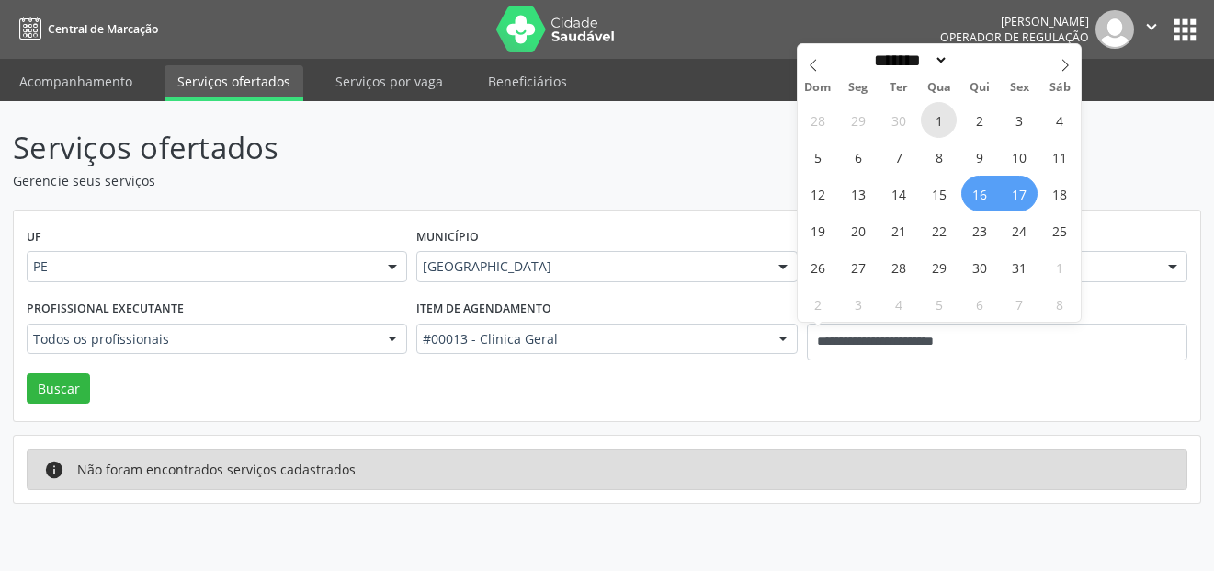
click at [945, 115] on span "1" at bounding box center [939, 120] width 36 height 36
type input "**********"
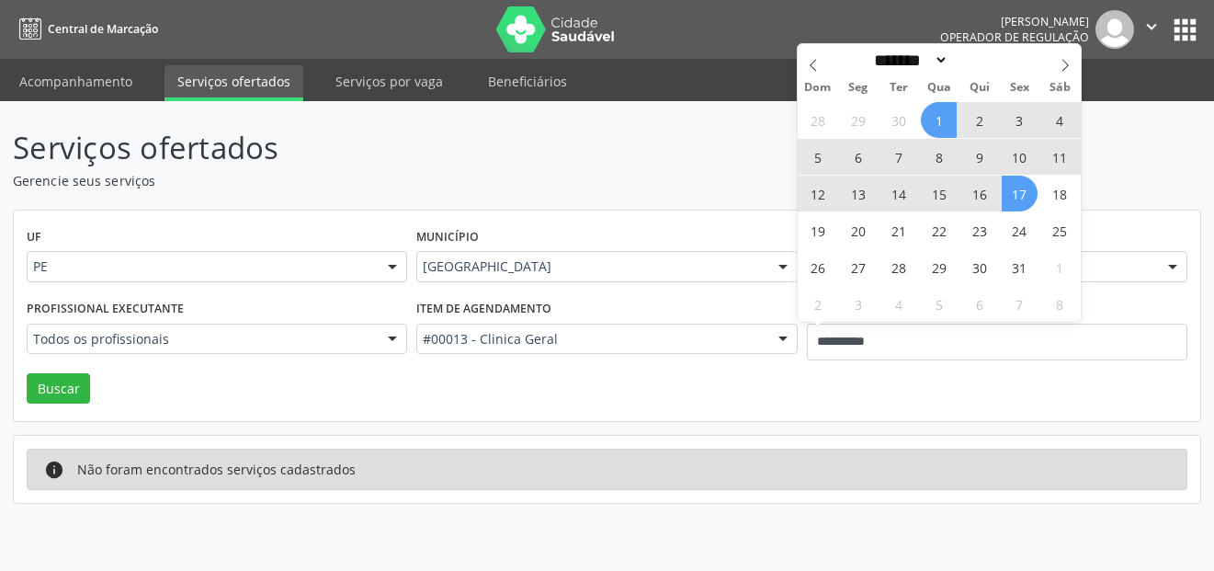
click at [1017, 197] on span "17" at bounding box center [1020, 193] width 36 height 36
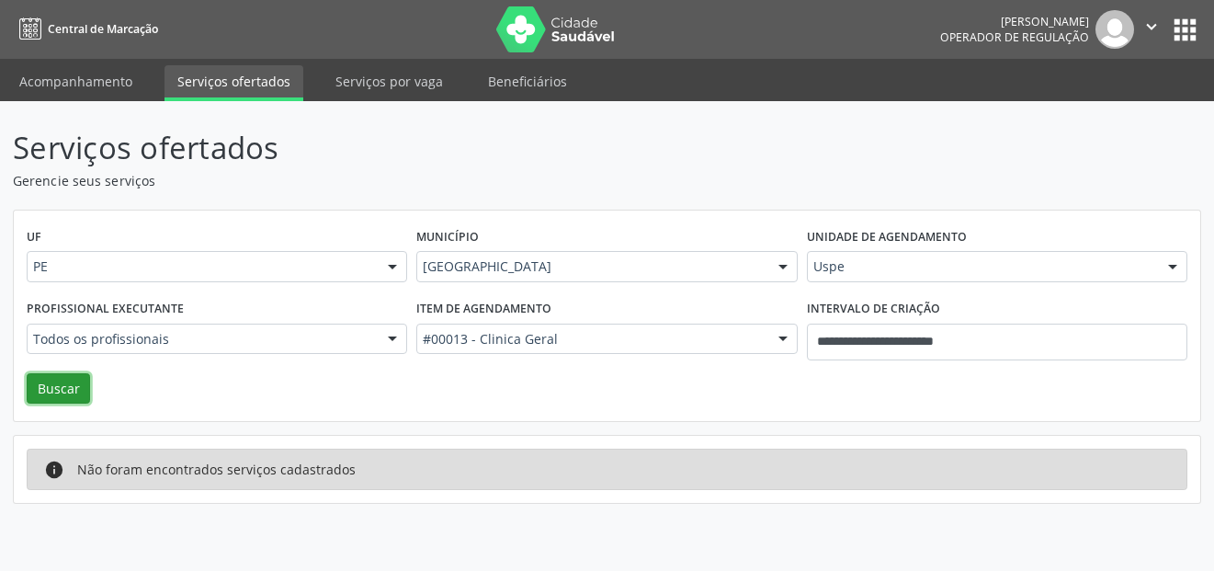
click at [82, 395] on button "Buscar" at bounding box center [58, 388] width 63 height 31
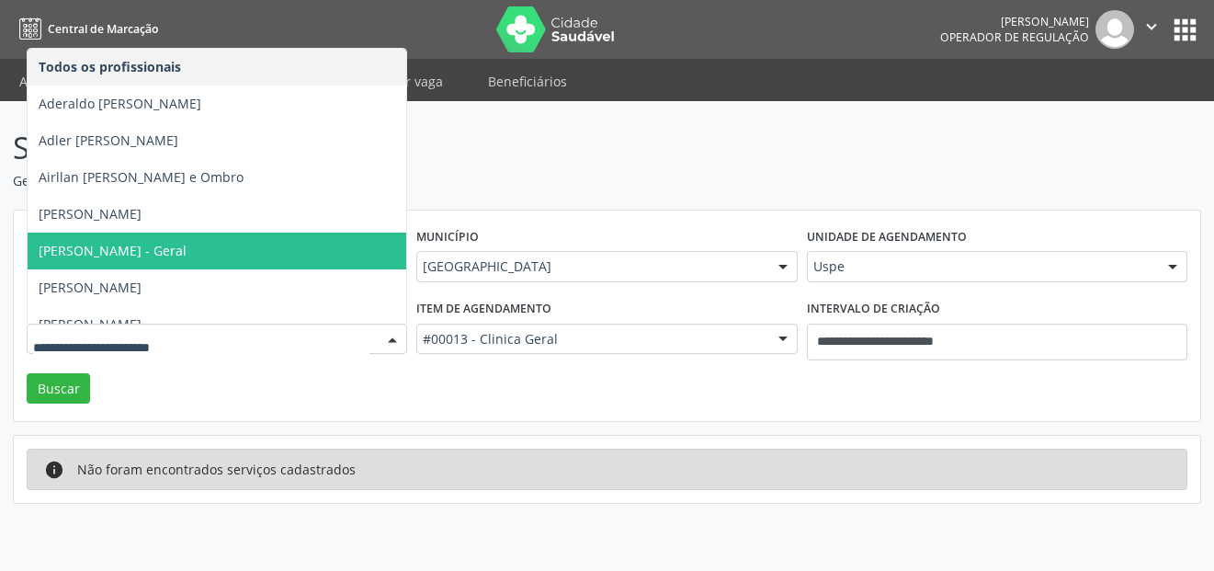
click at [157, 239] on span "[PERSON_NAME] - Geral" at bounding box center [281, 250] width 507 height 37
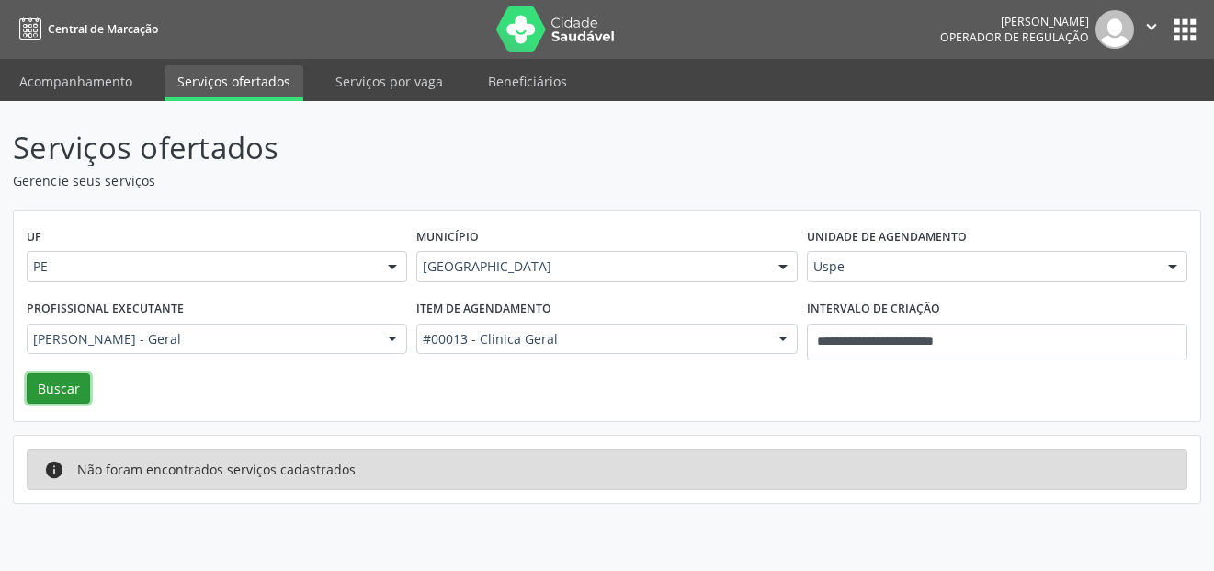
click at [74, 381] on button "Buscar" at bounding box center [58, 388] width 63 height 31
click at [866, 255] on div "Uspe" at bounding box center [997, 266] width 380 height 31
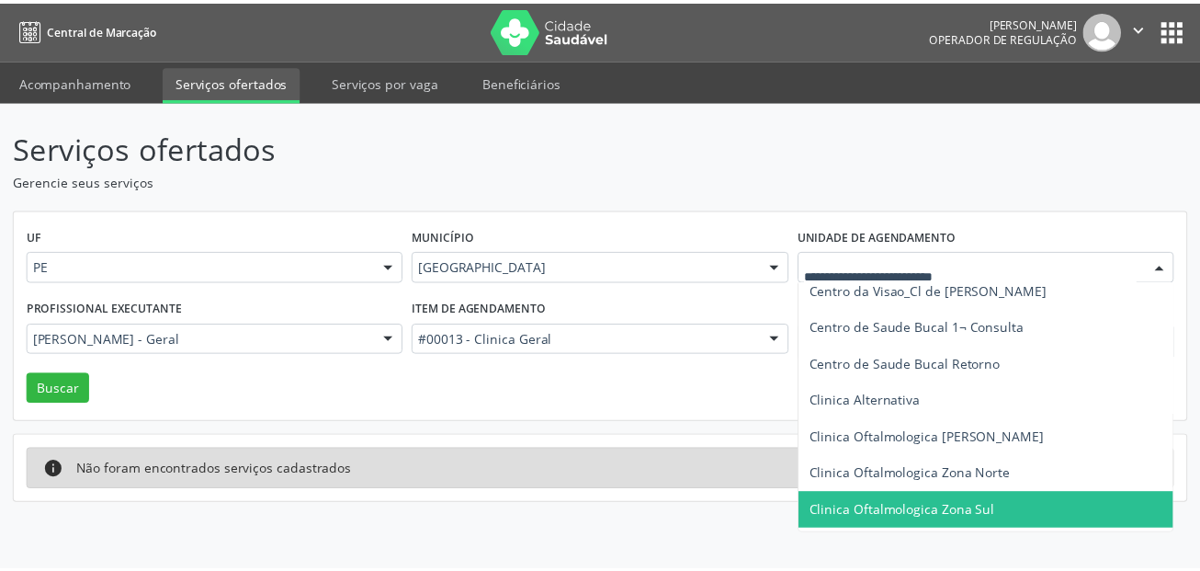
scroll to position [282, 0]
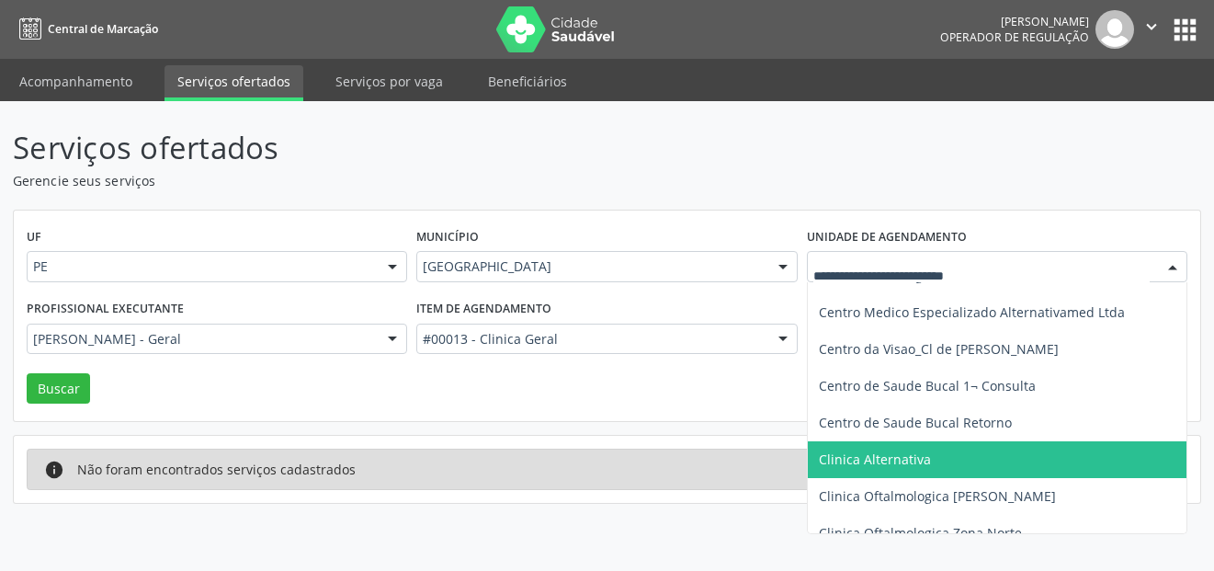
drag, startPoint x: 939, startPoint y: 444, endPoint x: 587, endPoint y: 394, distance: 355.4
click at [939, 445] on span "Clinica Alternativa" at bounding box center [1038, 459] width 460 height 37
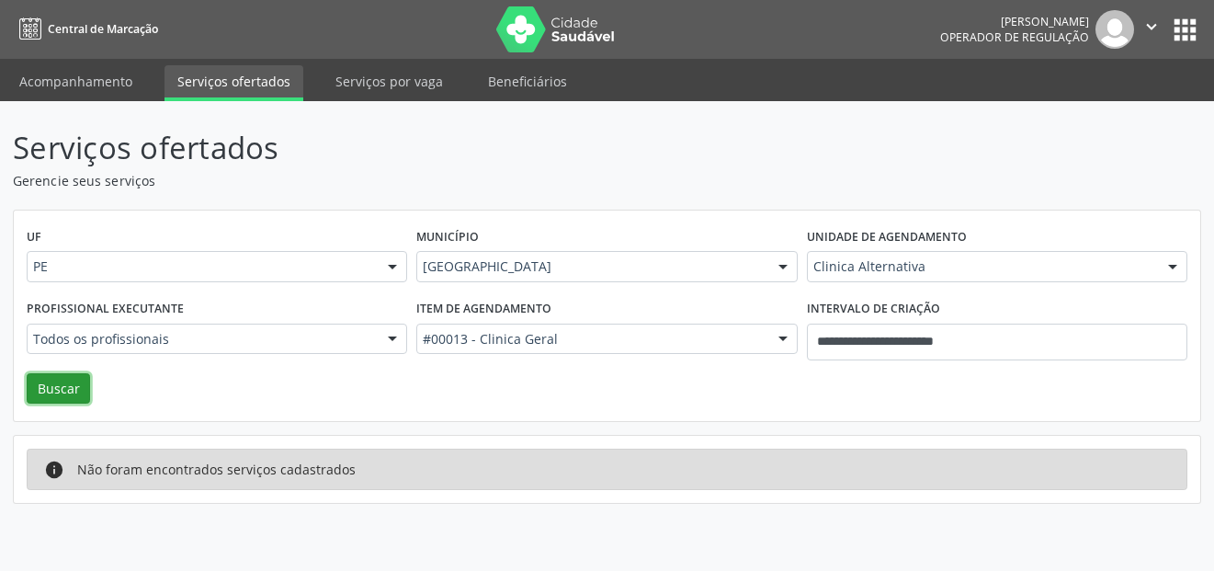
click at [60, 391] on button "Buscar" at bounding box center [58, 388] width 63 height 31
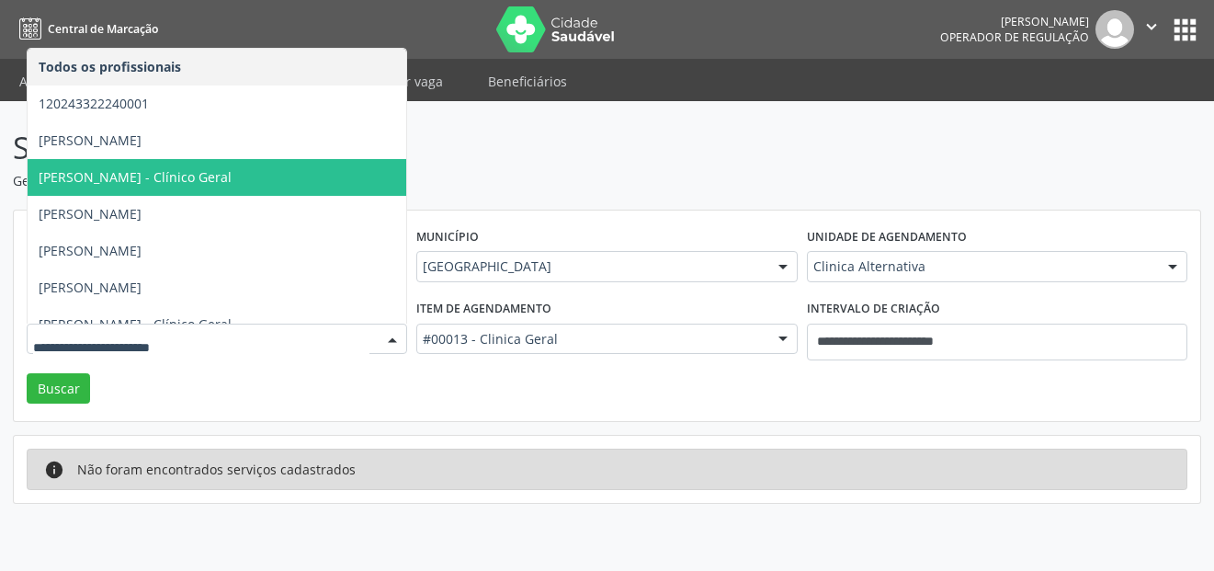
click at [232, 184] on span "Anna Karinne Salgado Miranda - Clínico Geral" at bounding box center [135, 176] width 193 height 17
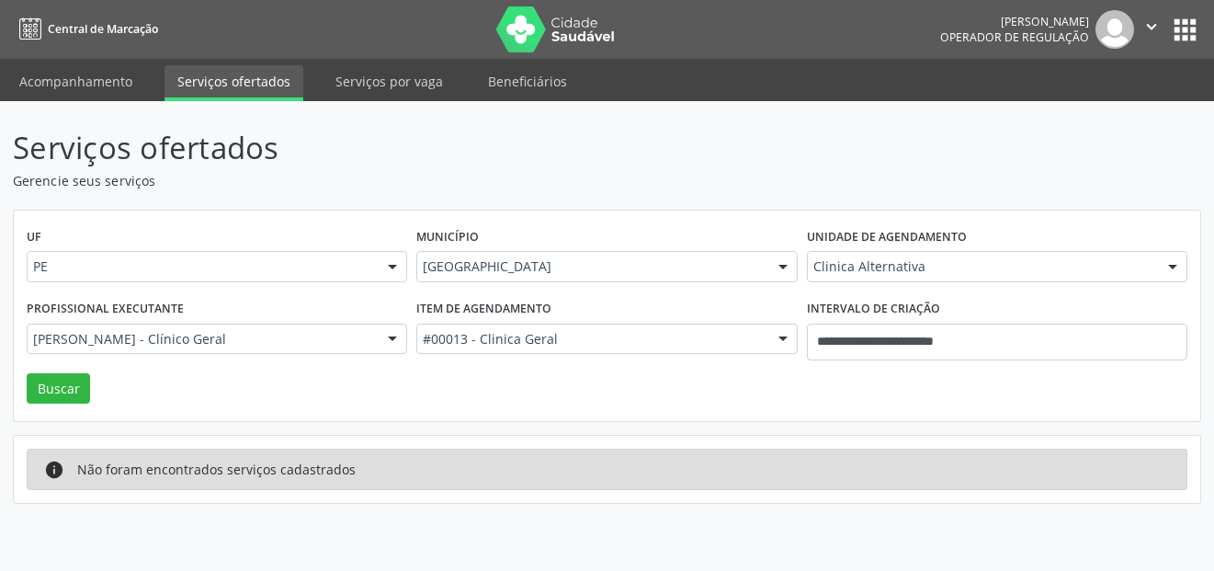
click at [98, 387] on div "UF PE PE Nenhum resultado encontrado para: " " Não há nenhuma opção para ser ex…" at bounding box center [607, 315] width 1186 height 211
click at [81, 391] on button "Buscar" at bounding box center [58, 388] width 63 height 31
click at [398, 96] on li "Serviços por vaga" at bounding box center [389, 83] width 133 height 36
click at [399, 83] on link "Serviços por vaga" at bounding box center [389, 81] width 133 height 32
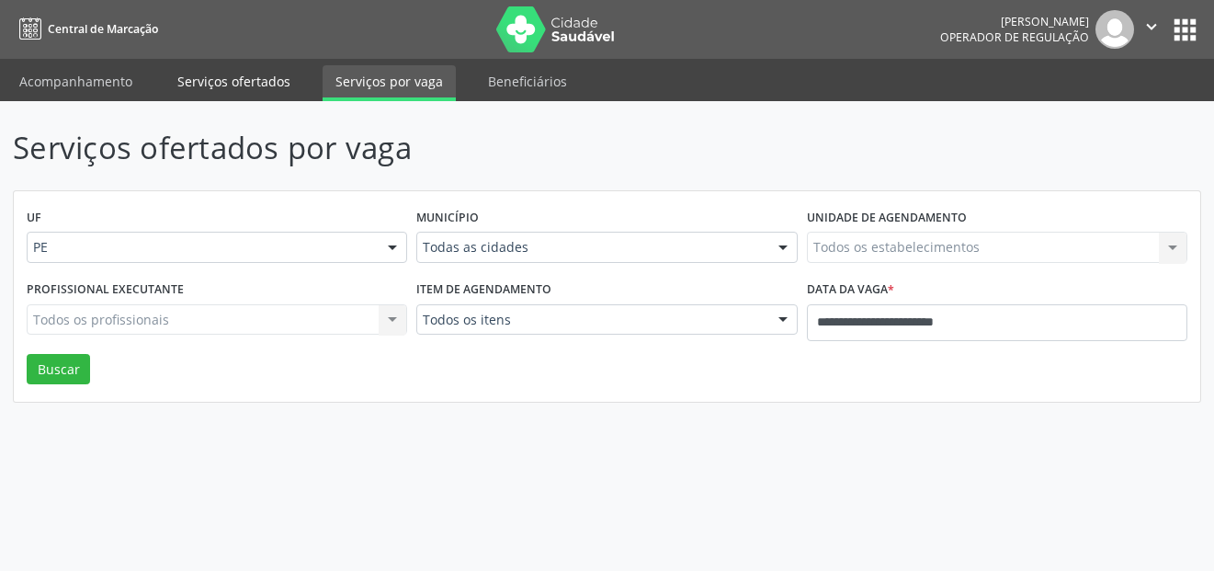
click at [240, 76] on link "Serviços ofertados" at bounding box center [233, 81] width 139 height 32
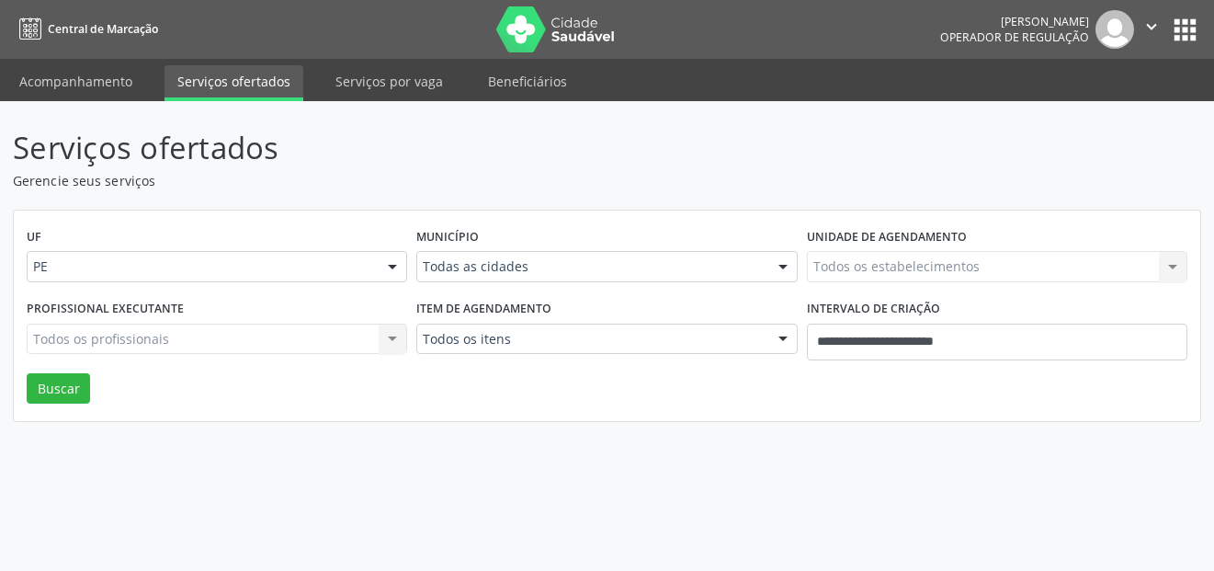
click at [49, 85] on link "Acompanhamento" at bounding box center [75, 81] width 139 height 32
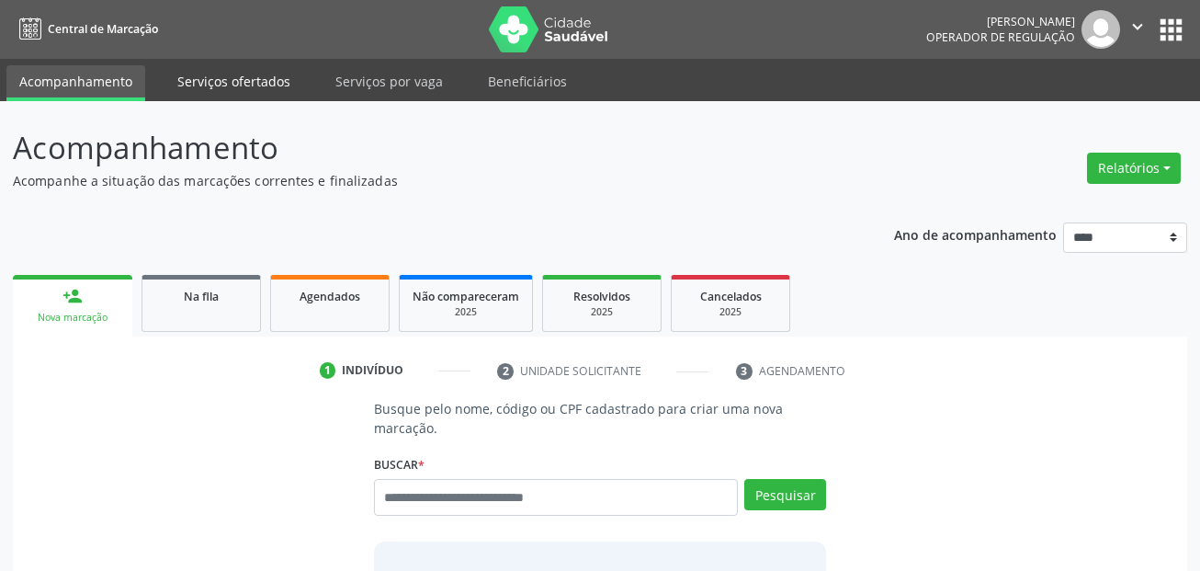
click at [202, 74] on link "Serviços ofertados" at bounding box center [233, 81] width 139 height 32
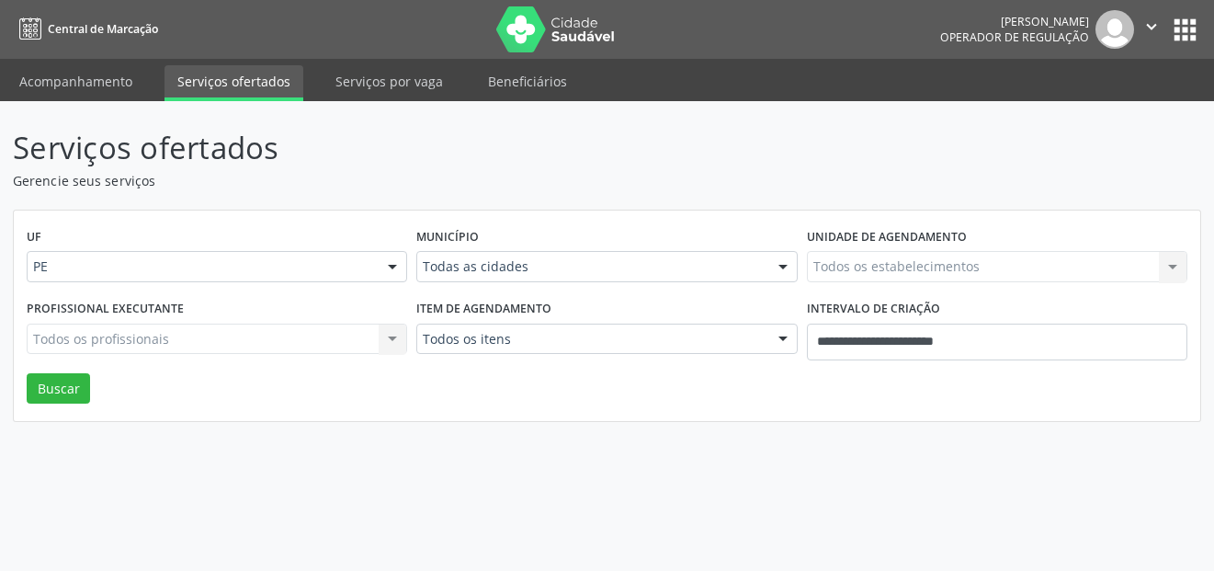
click at [69, 74] on link "Acompanhamento" at bounding box center [75, 81] width 139 height 32
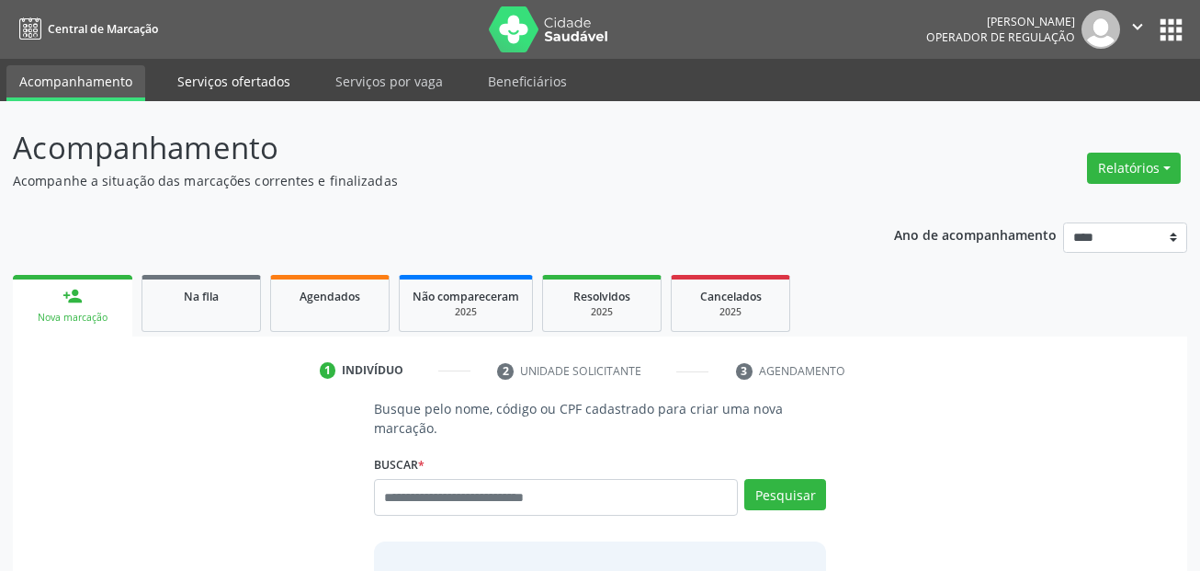
click at [227, 82] on link "Serviços ofertados" at bounding box center [233, 81] width 139 height 32
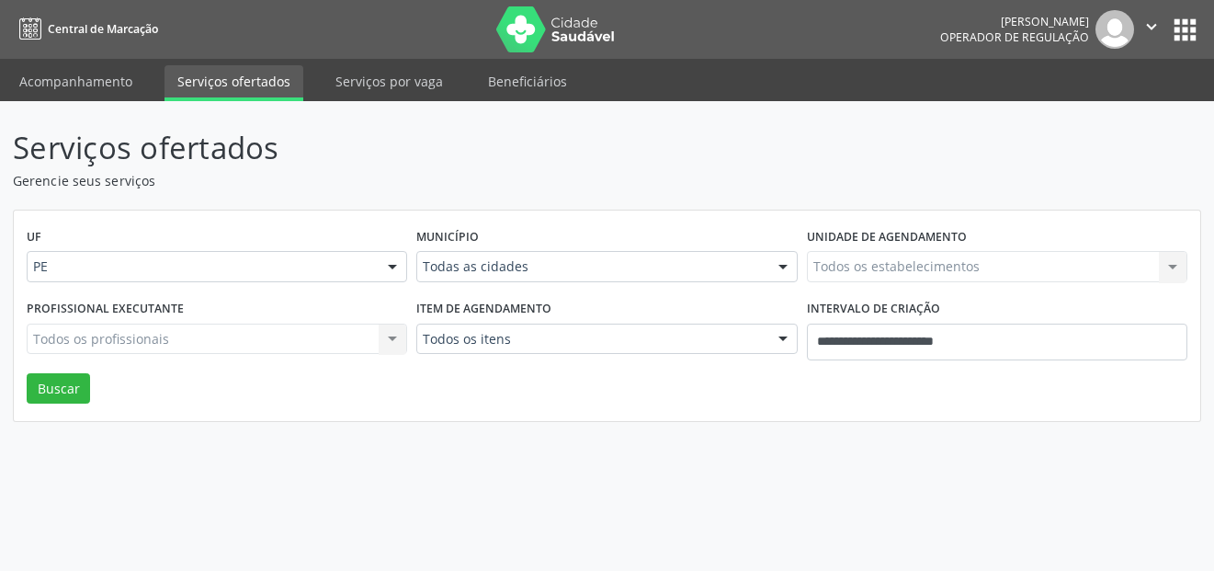
click at [397, 82] on link "Serviços por vaga" at bounding box center [389, 81] width 133 height 32
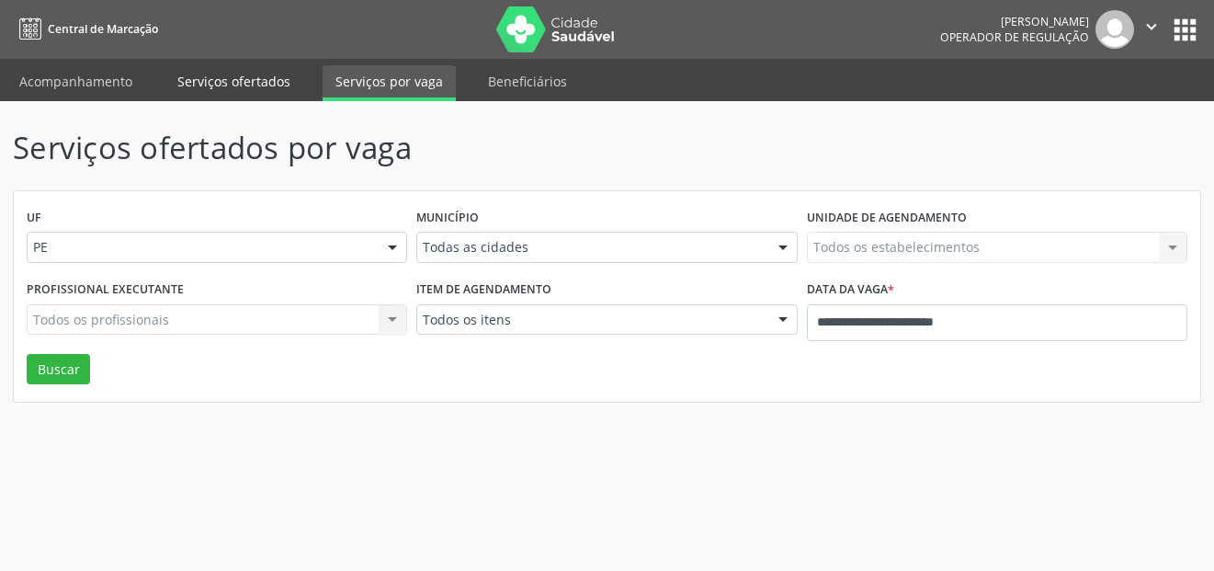
click at [240, 81] on link "Serviços ofertados" at bounding box center [233, 81] width 139 height 32
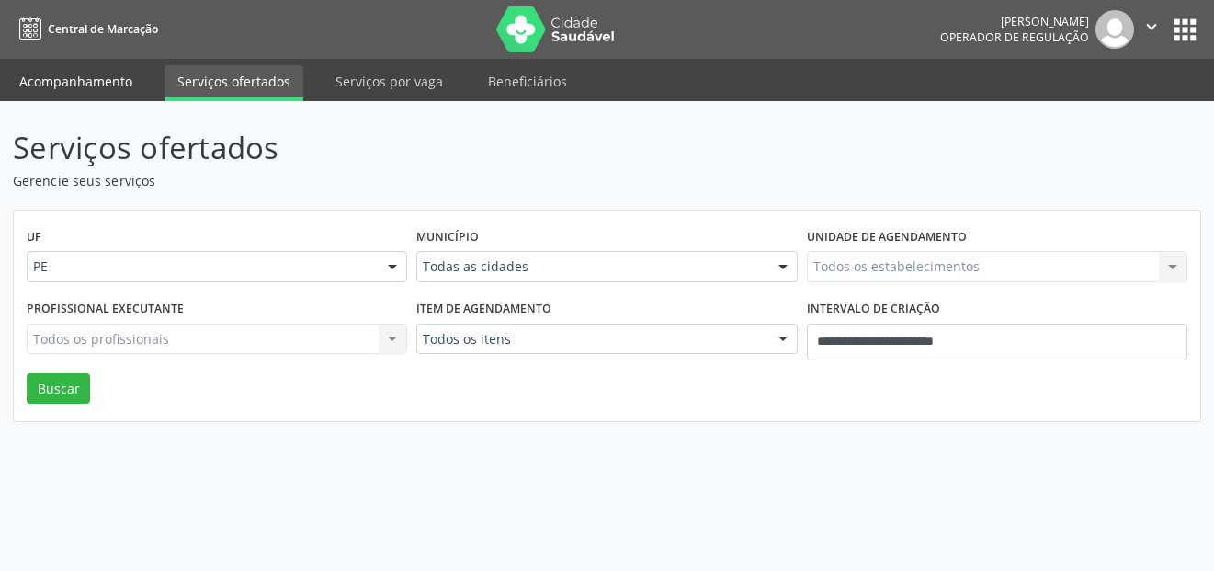
click at [98, 74] on link "Acompanhamento" at bounding box center [75, 81] width 139 height 32
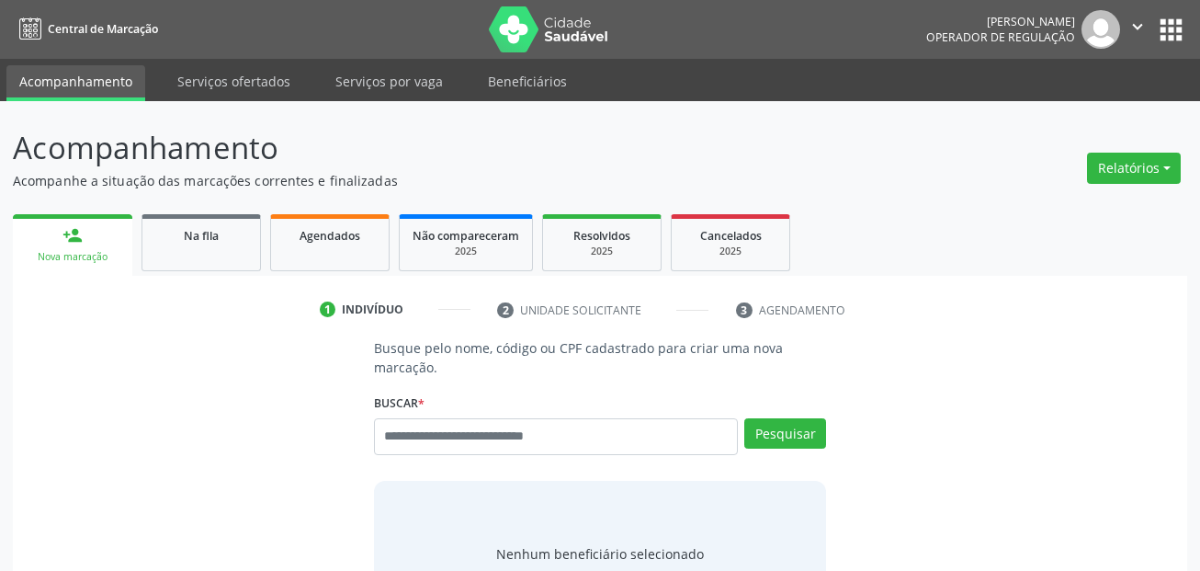
click at [98, 80] on link "Acompanhamento" at bounding box center [75, 83] width 139 height 36
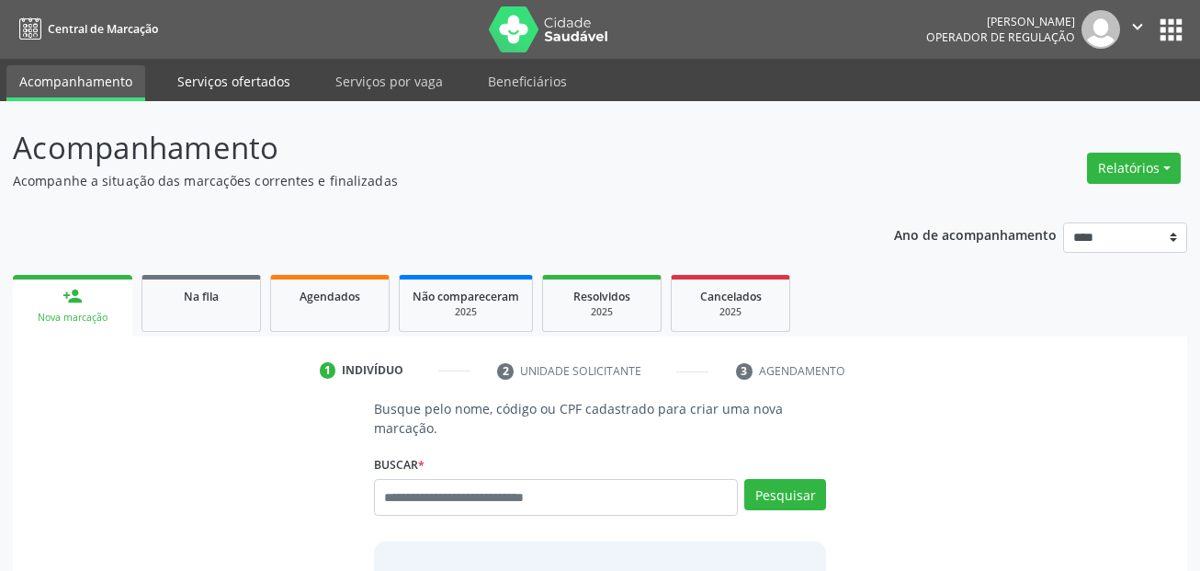
click at [205, 81] on link "Serviços ofertados" at bounding box center [233, 81] width 139 height 32
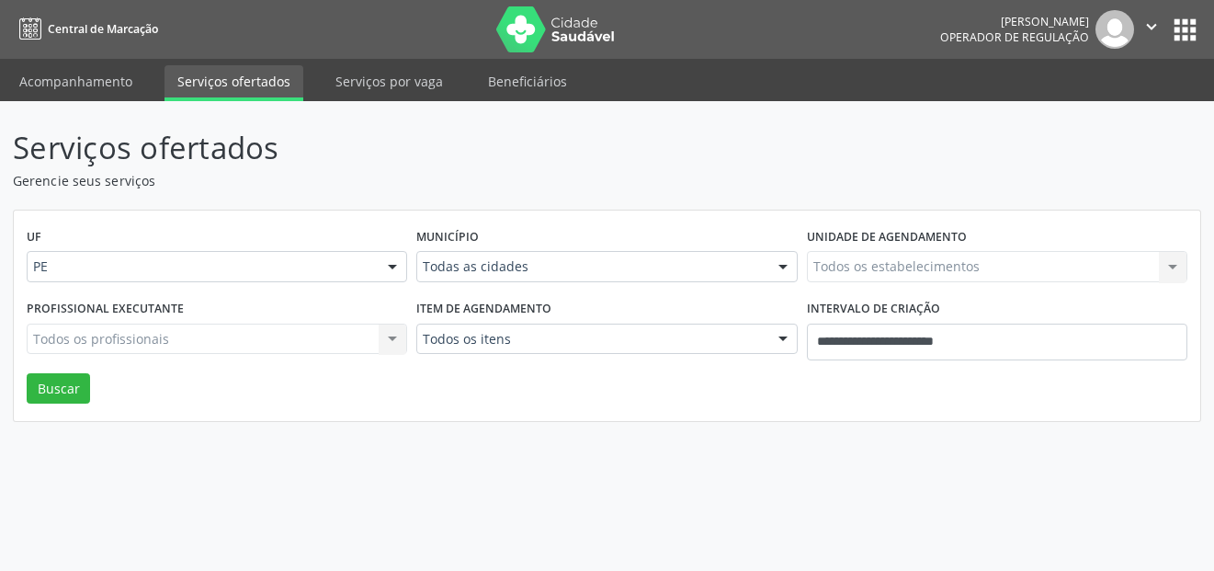
drag, startPoint x: 209, startPoint y: 323, endPoint x: 250, endPoint y: 319, distance: 41.6
click at [209, 323] on div "Todos os profissionais Todos os profissionais Nenhum resultado encontrado para:…" at bounding box center [217, 338] width 380 height 31
click at [398, 334] on div "Todos os profissionais Todos os profissionais Nenhum resultado encontrado para:…" at bounding box center [217, 338] width 380 height 31
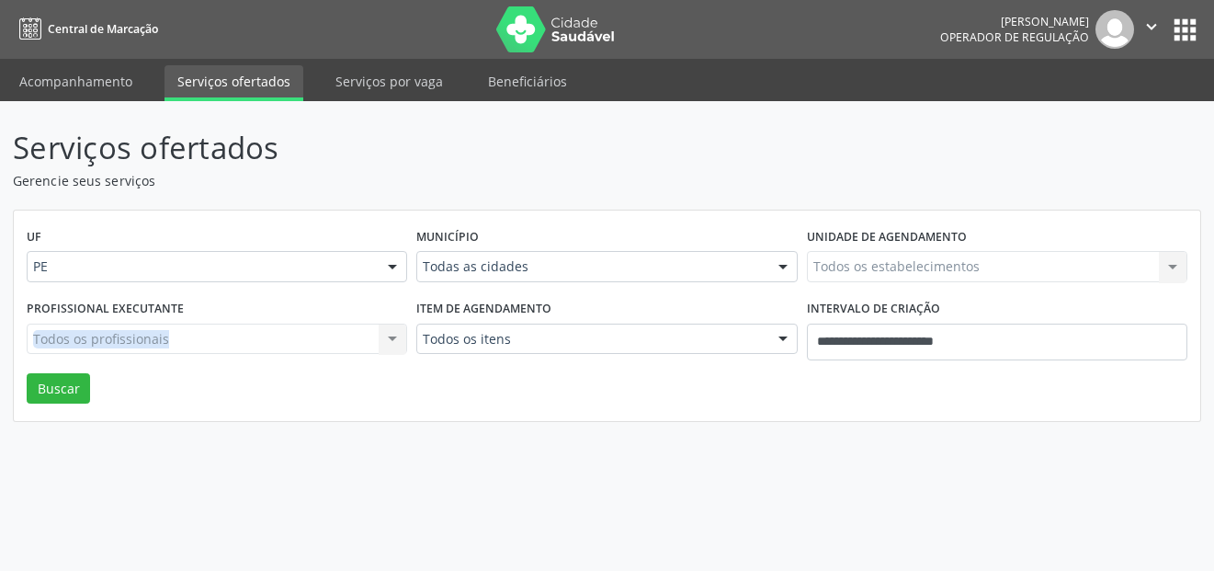
click at [398, 334] on div "Todos os profissionais Todos os profissionais Nenhum resultado encontrado para:…" at bounding box center [217, 338] width 380 height 31
click at [399, 333] on div "Todos os profissionais Todos os profissionais Nenhum resultado encontrado para:…" at bounding box center [217, 338] width 380 height 31
click at [337, 330] on div "Todos os profissionais Todos os profissionais Nenhum resultado encontrado para:…" at bounding box center [217, 338] width 380 height 31
click at [333, 358] on div "Profissional executante Todos os profissionais Todos os profissionais Nenhum re…" at bounding box center [217, 334] width 390 height 78
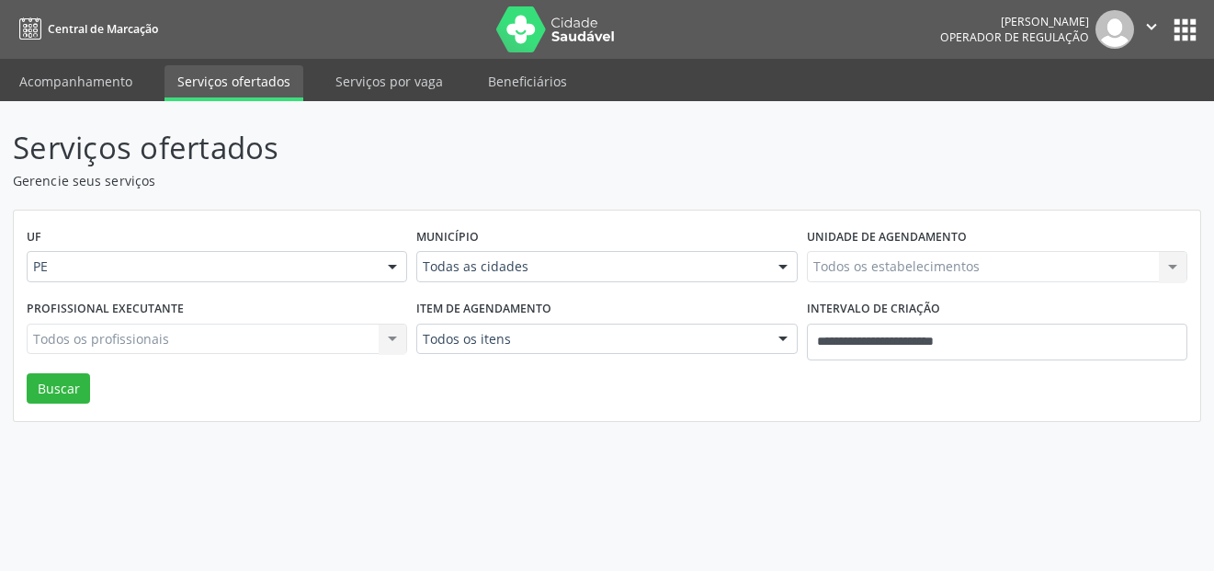
click at [176, 332] on div "Todos os profissionais Todos os profissionais Nenhum resultado encontrado para:…" at bounding box center [217, 338] width 380 height 31
click at [176, 333] on div "Todos os profissionais Todos os profissionais Nenhum resultado encontrado para:…" at bounding box center [217, 338] width 380 height 31
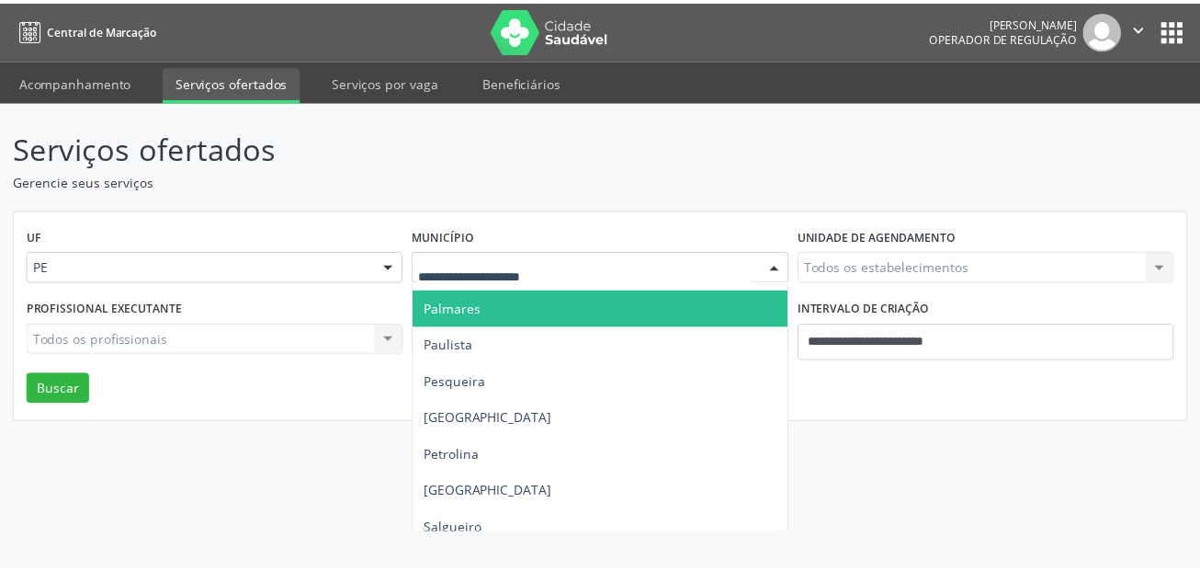
scroll to position [735, 0]
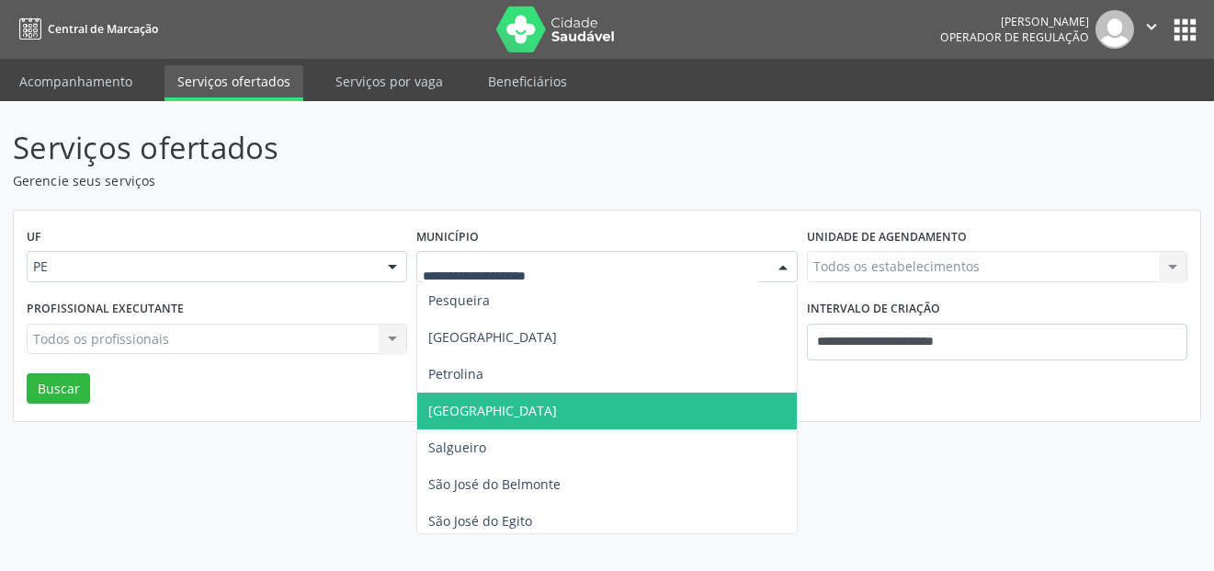
click at [494, 396] on span "[GEOGRAPHIC_DATA]" at bounding box center [606, 410] width 379 height 37
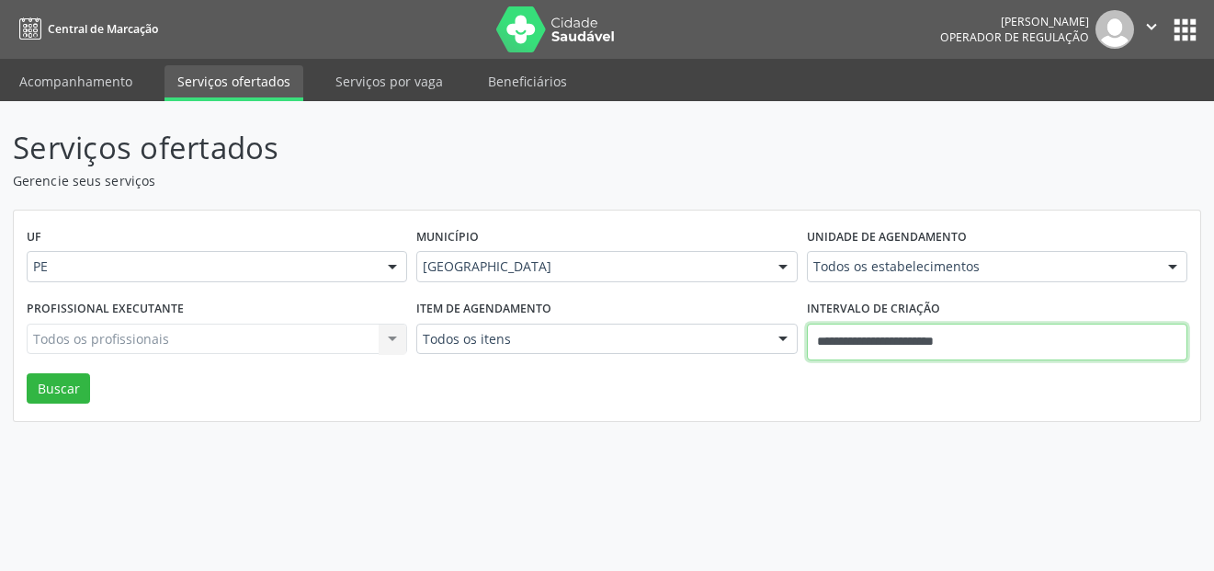
click at [909, 343] on input "**********" at bounding box center [997, 341] width 380 height 37
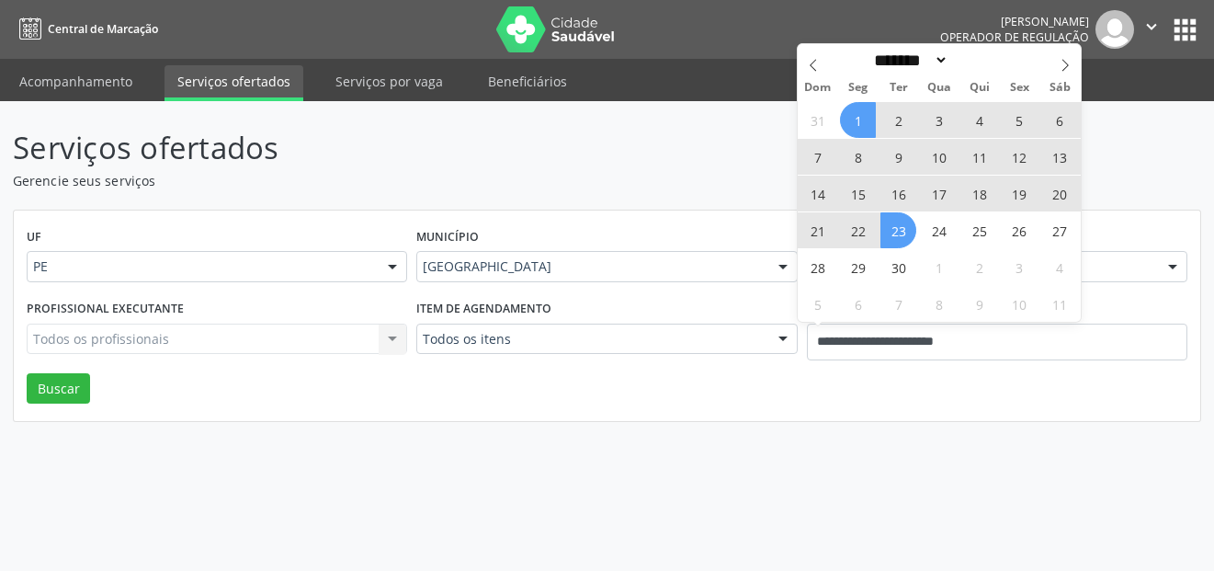
click at [853, 113] on span "1" at bounding box center [858, 120] width 36 height 36
type input "**********"
click at [897, 236] on span "23" at bounding box center [898, 230] width 36 height 36
select select "*"
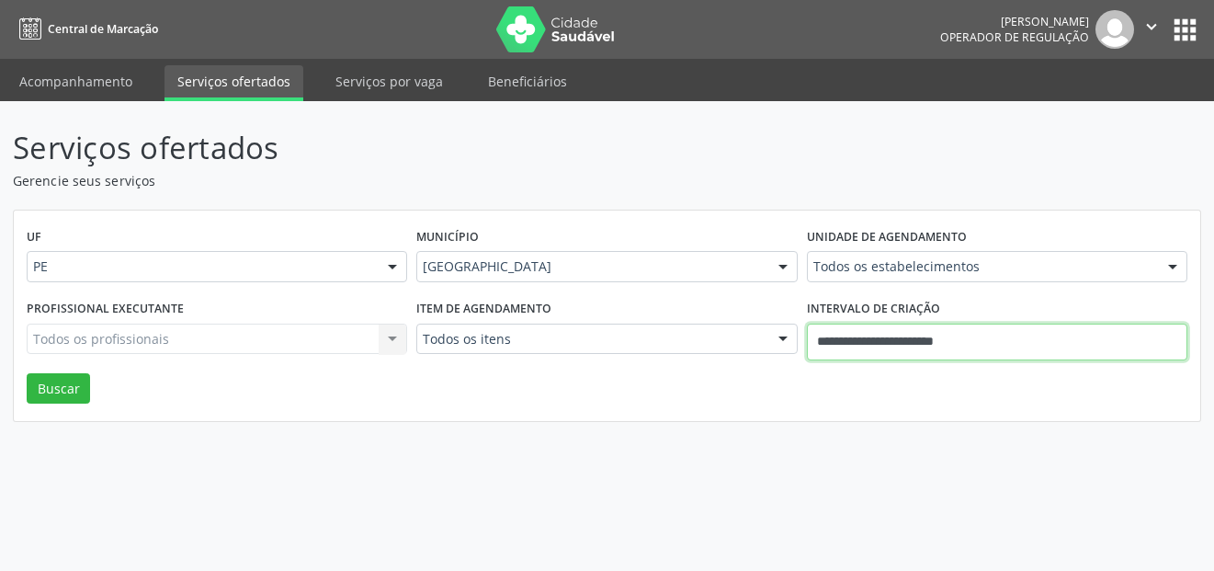
click at [940, 334] on input "**********" at bounding box center [997, 341] width 380 height 37
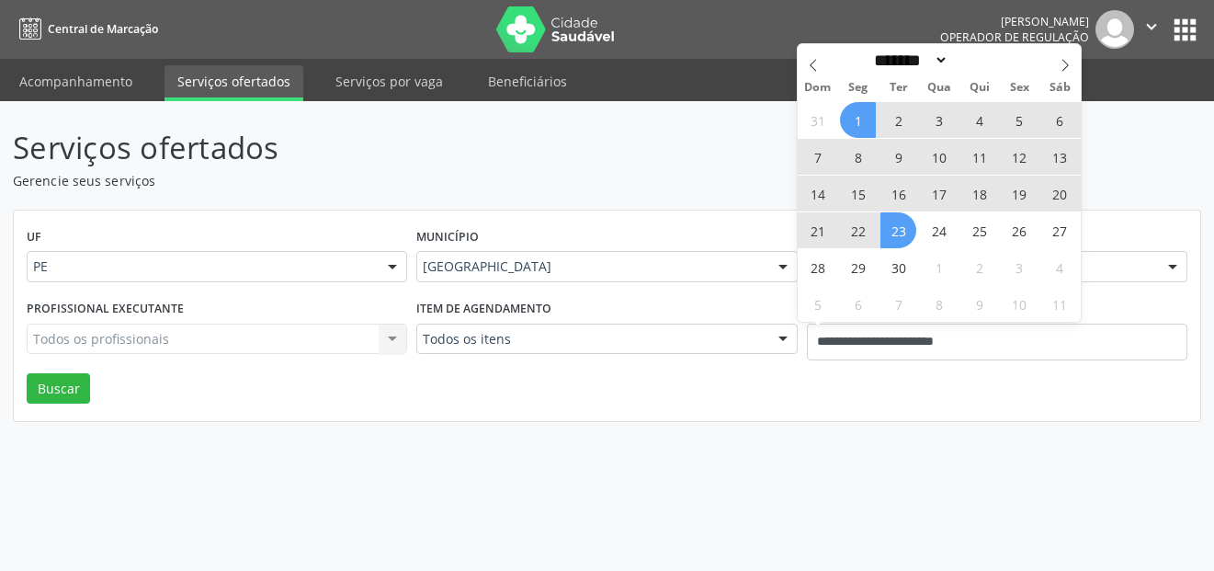
click at [860, 115] on span "1" at bounding box center [858, 120] width 36 height 36
type input "**********"
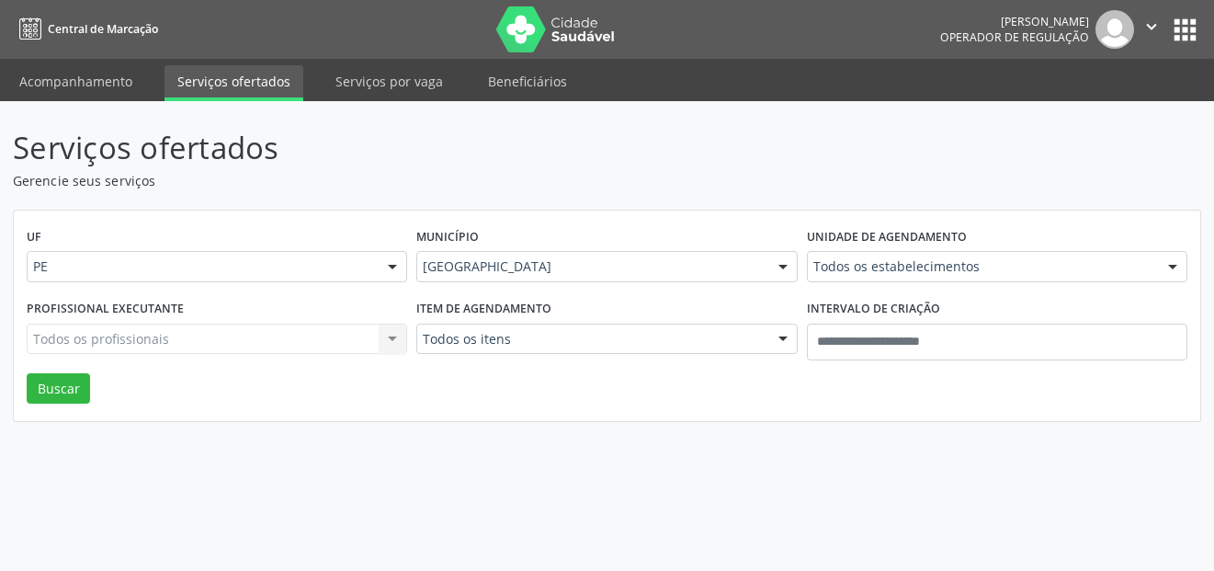
click at [885, 425] on div "Serviços ofertados Gerencie seus serviços UF PE PE Nenhum resultado encontrado …" at bounding box center [607, 336] width 1214 height 470
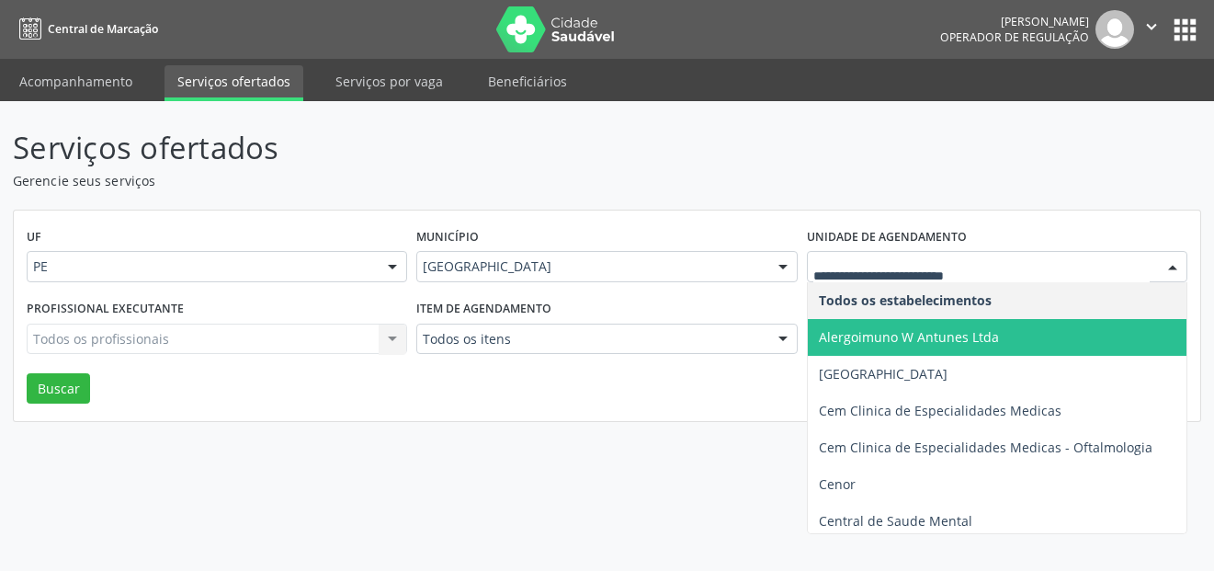
click at [979, 333] on span "Alergoimuno W Antunes Ltda" at bounding box center [909, 336] width 180 height 17
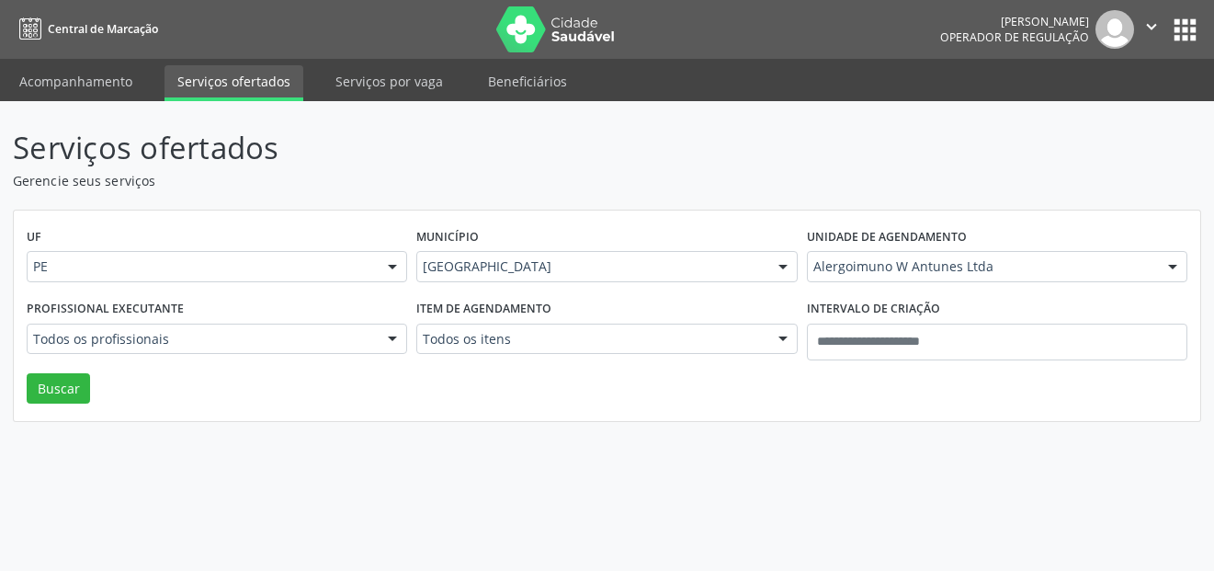
click at [379, 339] on div at bounding box center [393, 339] width 28 height 31
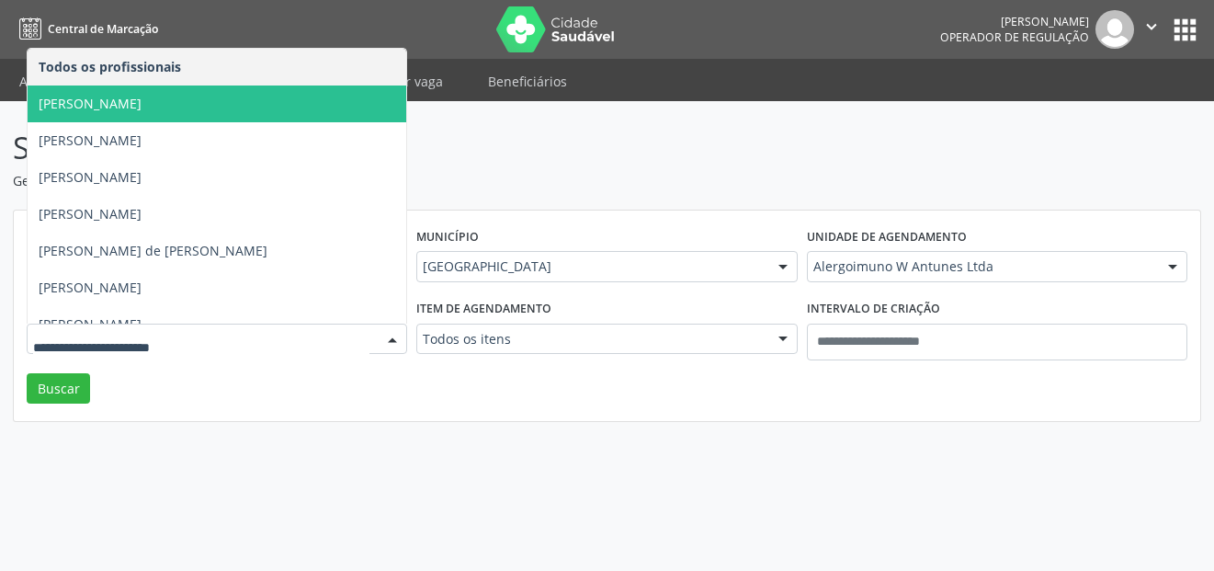
click at [186, 112] on span "Ana Maria Ferreira Cunha" at bounding box center [217, 103] width 379 height 37
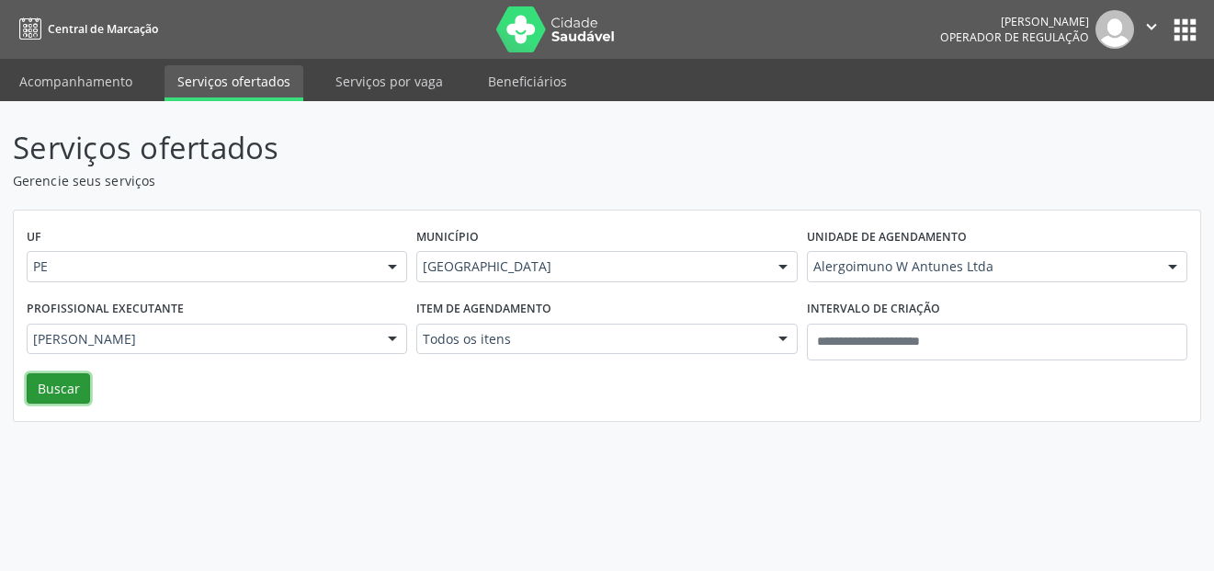
click at [51, 391] on button "Buscar" at bounding box center [58, 388] width 63 height 31
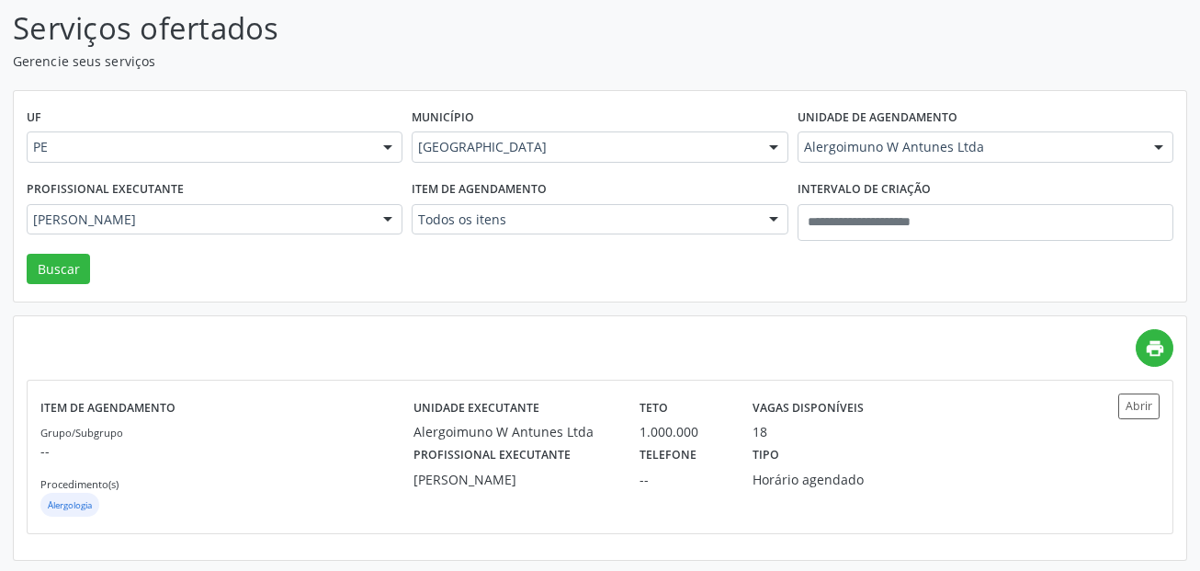
scroll to position [122, 0]
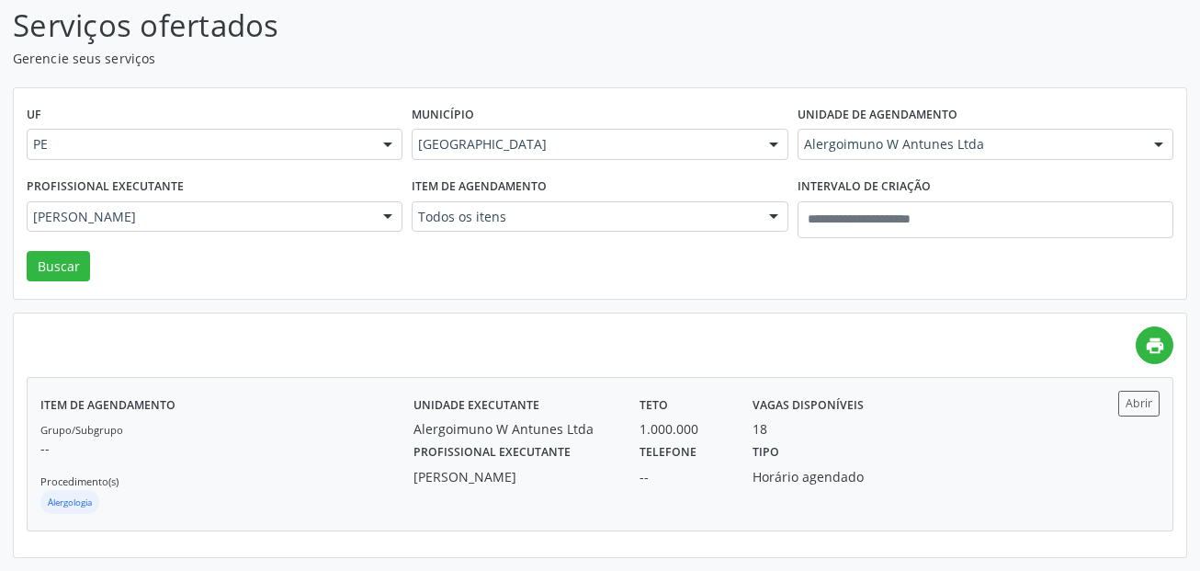
click at [878, 436] on div "18" at bounding box center [825, 428] width 144 height 19
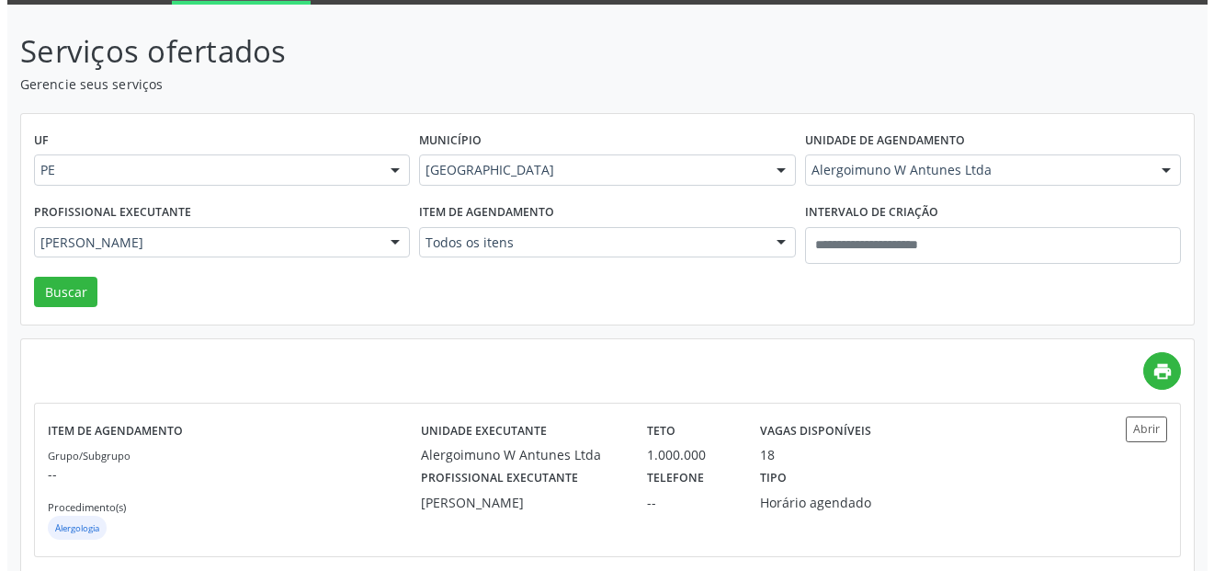
scroll to position [0, 0]
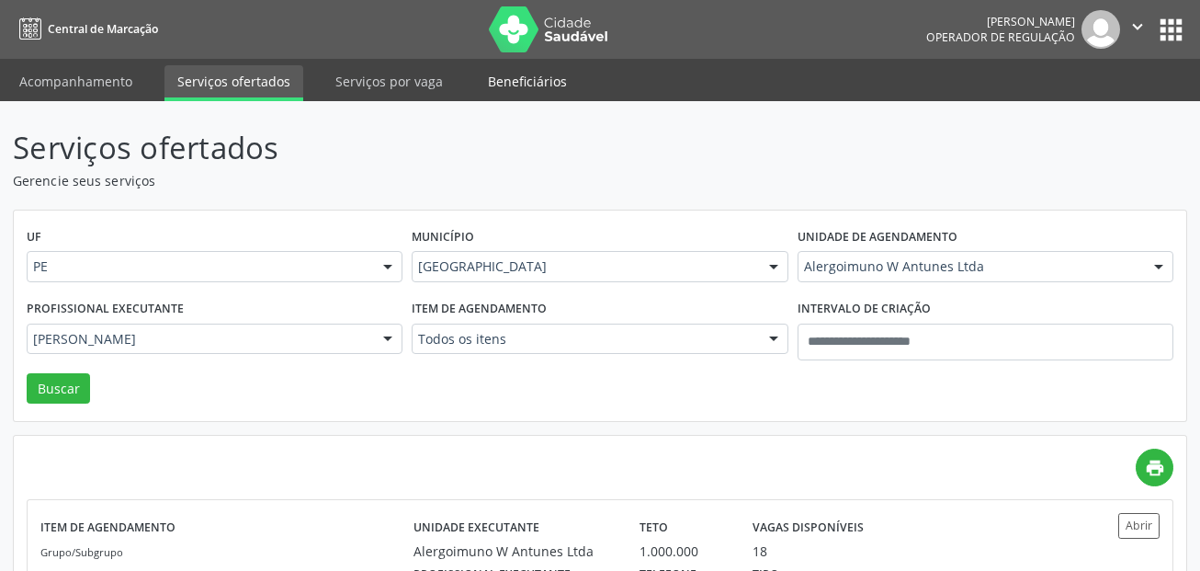
click at [505, 77] on link "Beneficiários" at bounding box center [527, 81] width 105 height 32
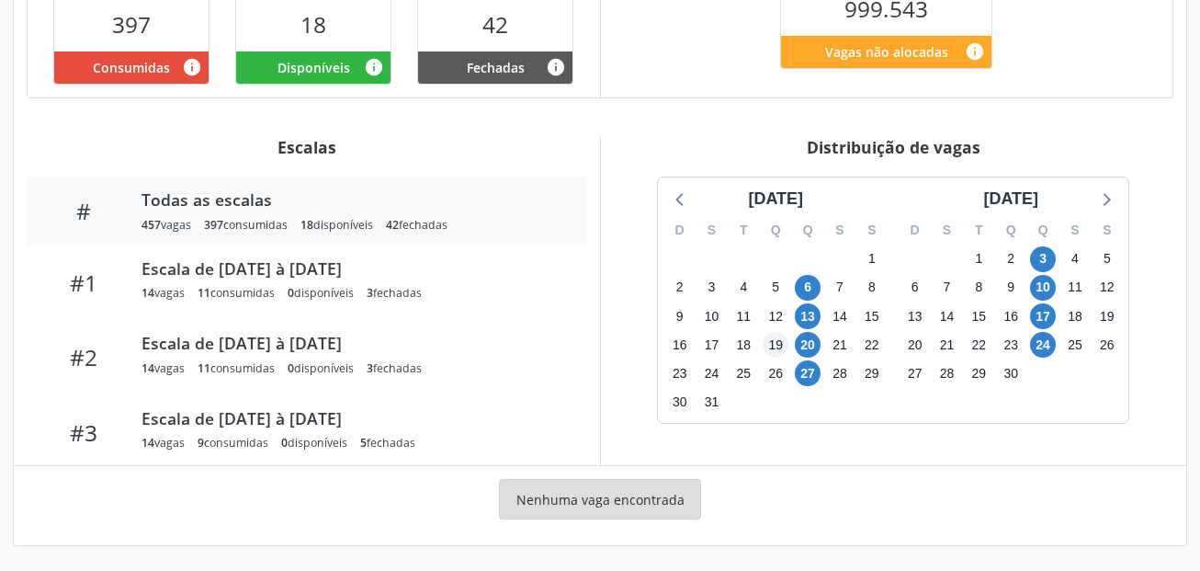
scroll to position [498, 0]
click at [809, 335] on span "20" at bounding box center [808, 344] width 26 height 26
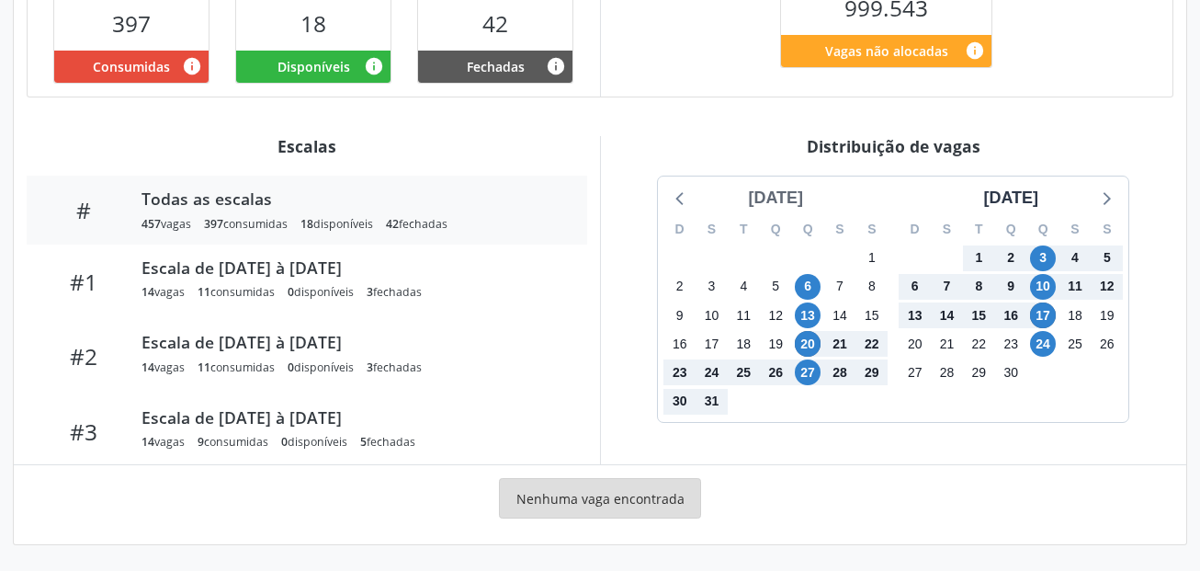
click at [796, 199] on div "maio 2021" at bounding box center [776, 198] width 70 height 25
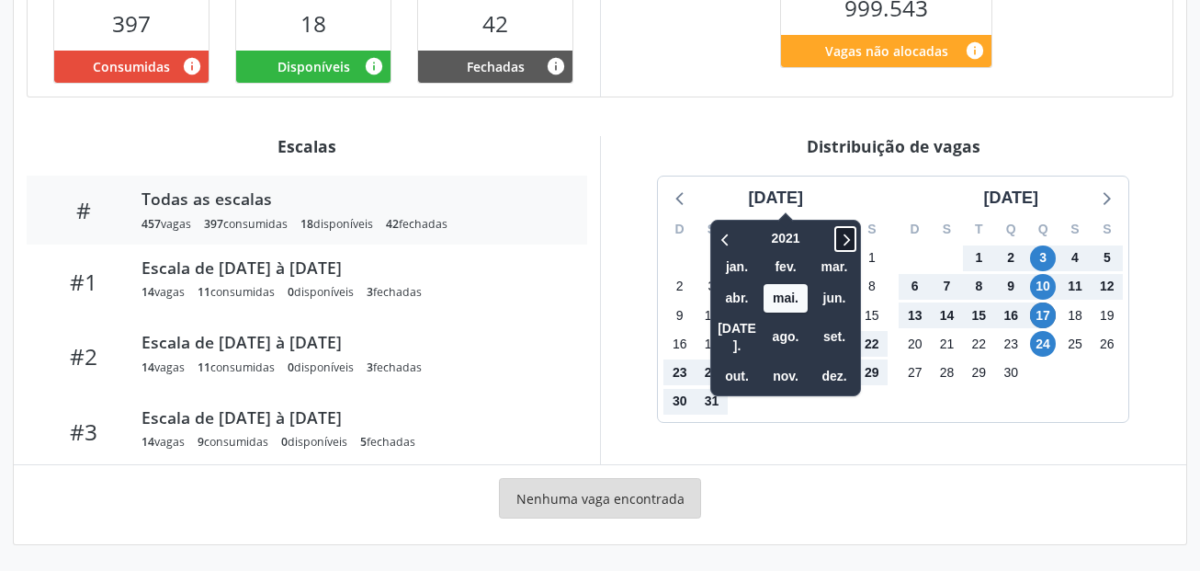
click at [836, 234] on icon at bounding box center [845, 239] width 18 height 22
click at [719, 234] on icon at bounding box center [726, 239] width 18 height 22
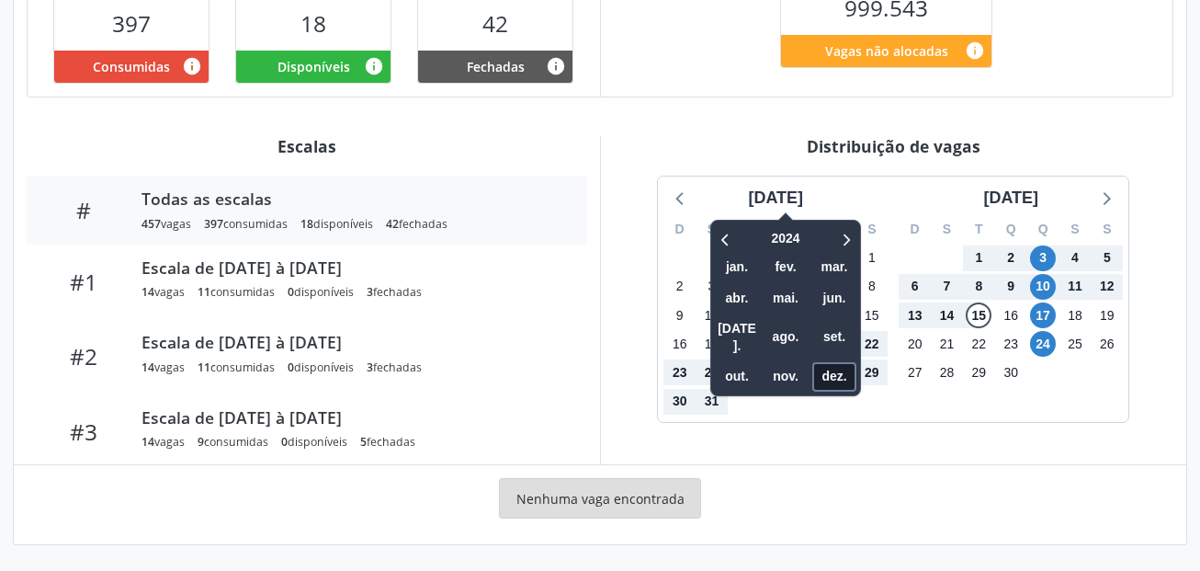
click at [836, 362] on span "dez." at bounding box center [834, 376] width 44 height 28
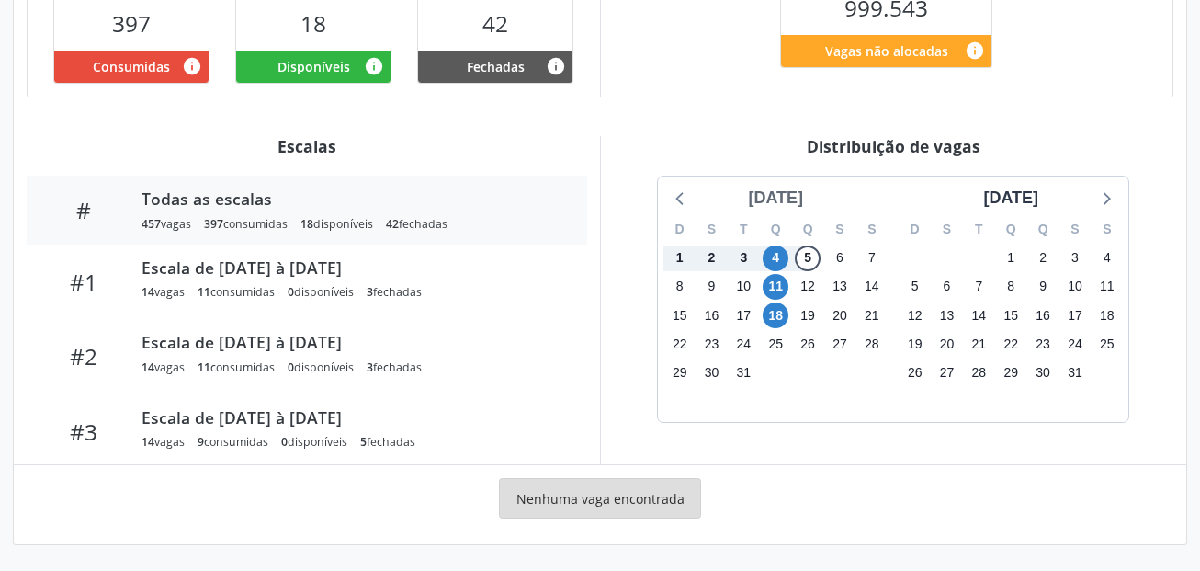
click at [801, 194] on div "dezembro 2024" at bounding box center [776, 198] width 70 height 25
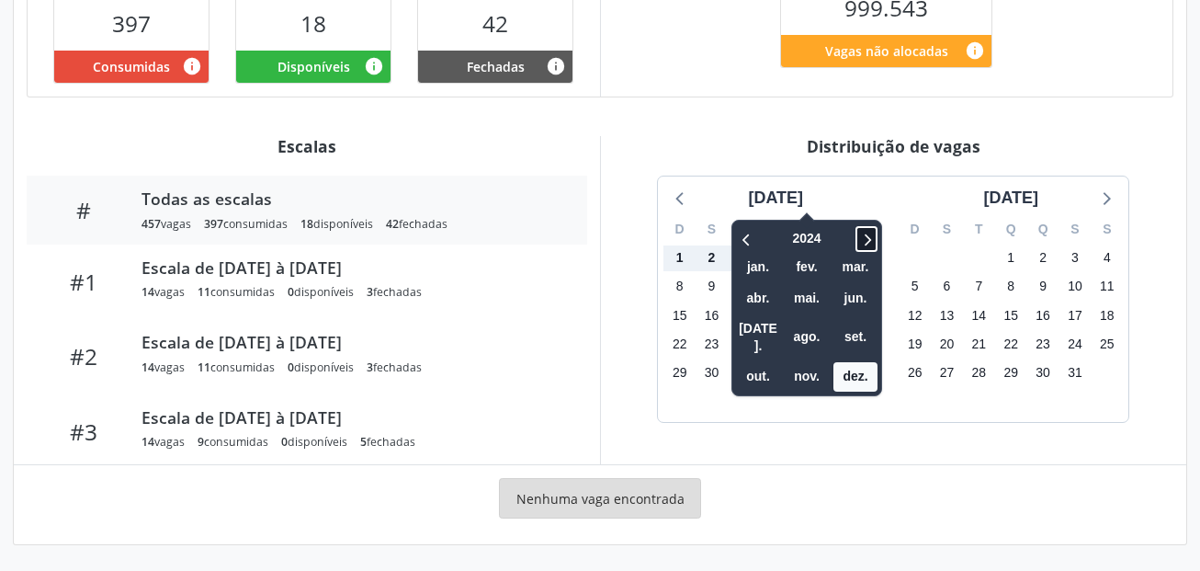
click at [857, 235] on icon at bounding box center [866, 239] width 18 height 22
click at [833, 327] on span "set." at bounding box center [855, 337] width 44 height 28
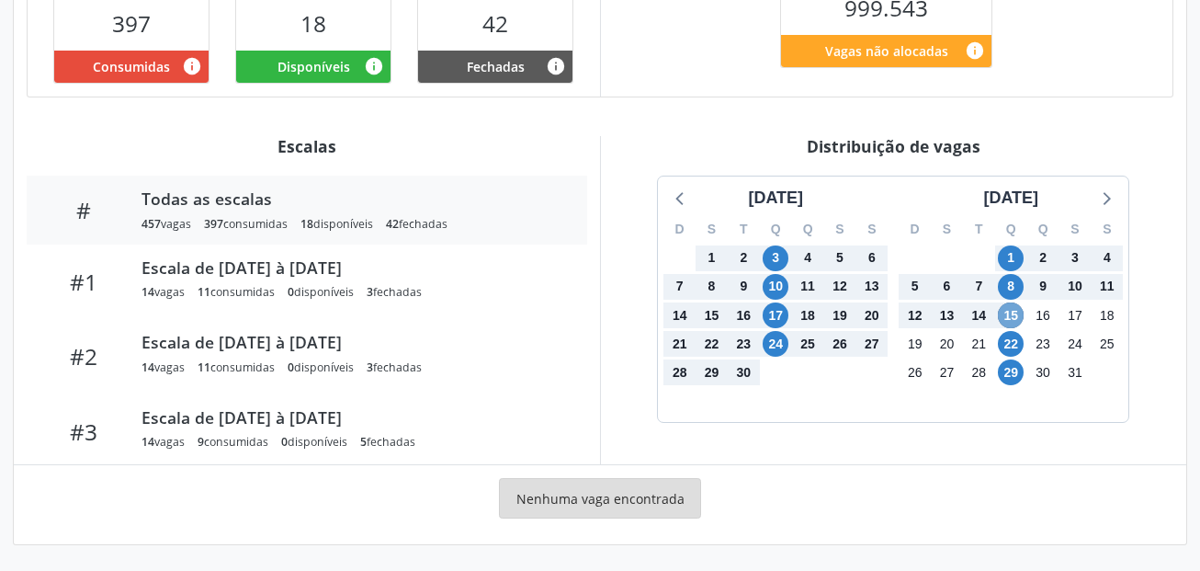
click at [1013, 311] on span "15" at bounding box center [1011, 315] width 26 height 26
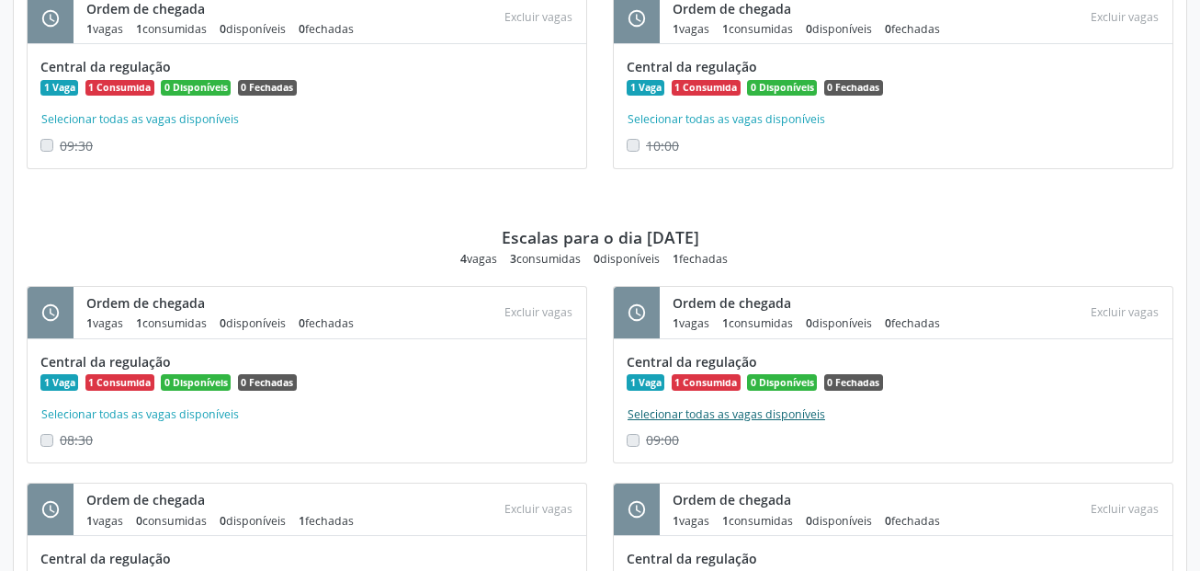
scroll to position [2431, 0]
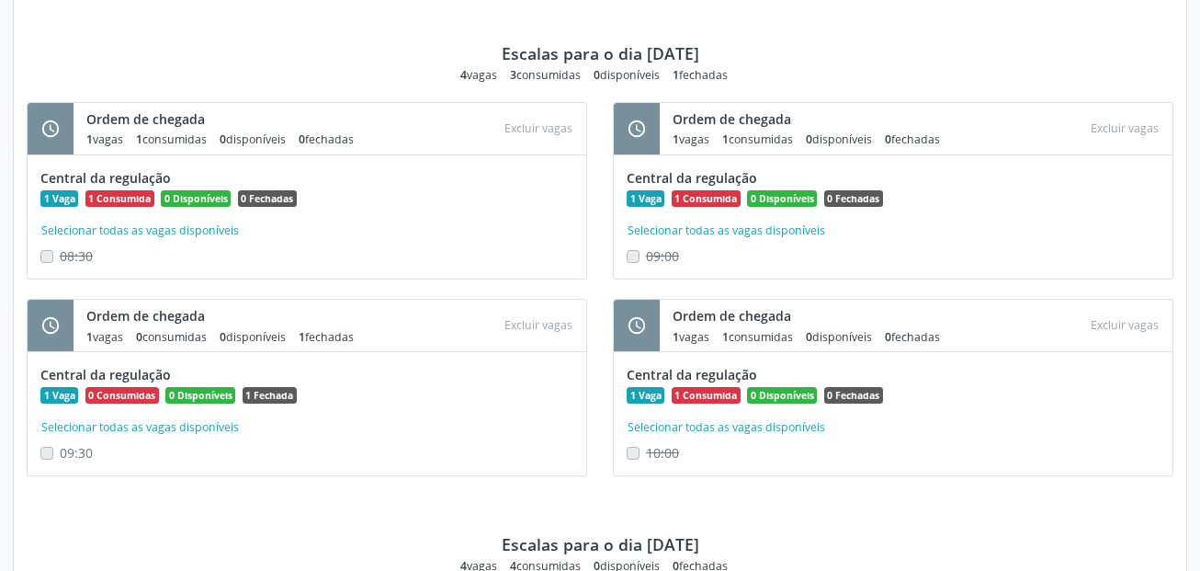
click at [60, 454] on label "09:30" at bounding box center [76, 452] width 33 height 19
click at [89, 432] on button "Selecionar todas as vagas disponíveis" at bounding box center [139, 427] width 199 height 18
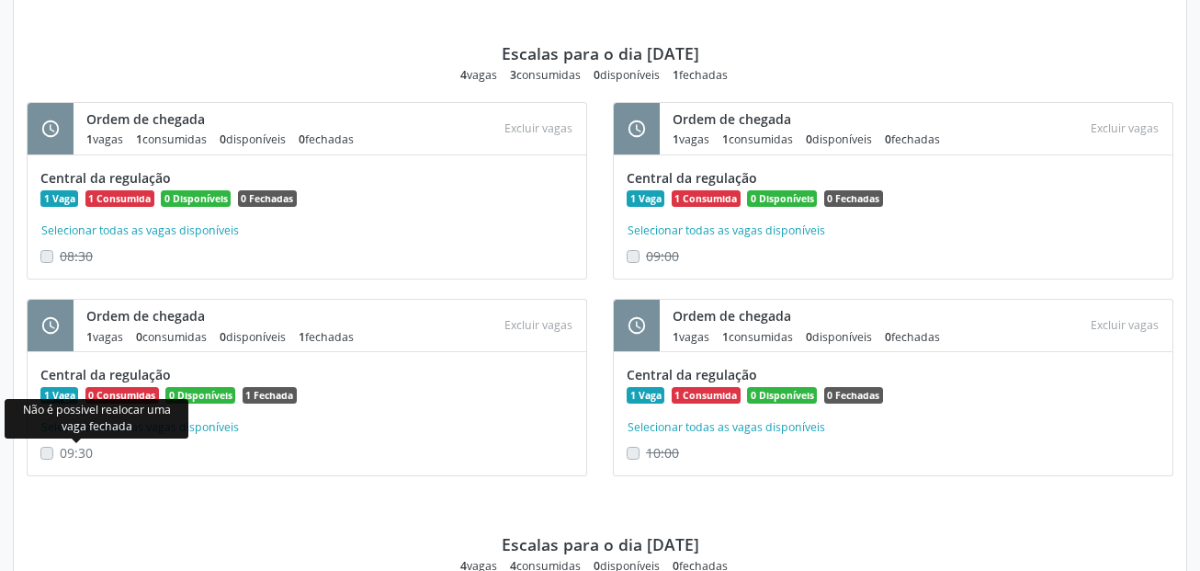
click at [84, 445] on span "09:30" at bounding box center [76, 452] width 33 height 17
click at [77, 455] on span "09:30" at bounding box center [76, 452] width 33 height 17
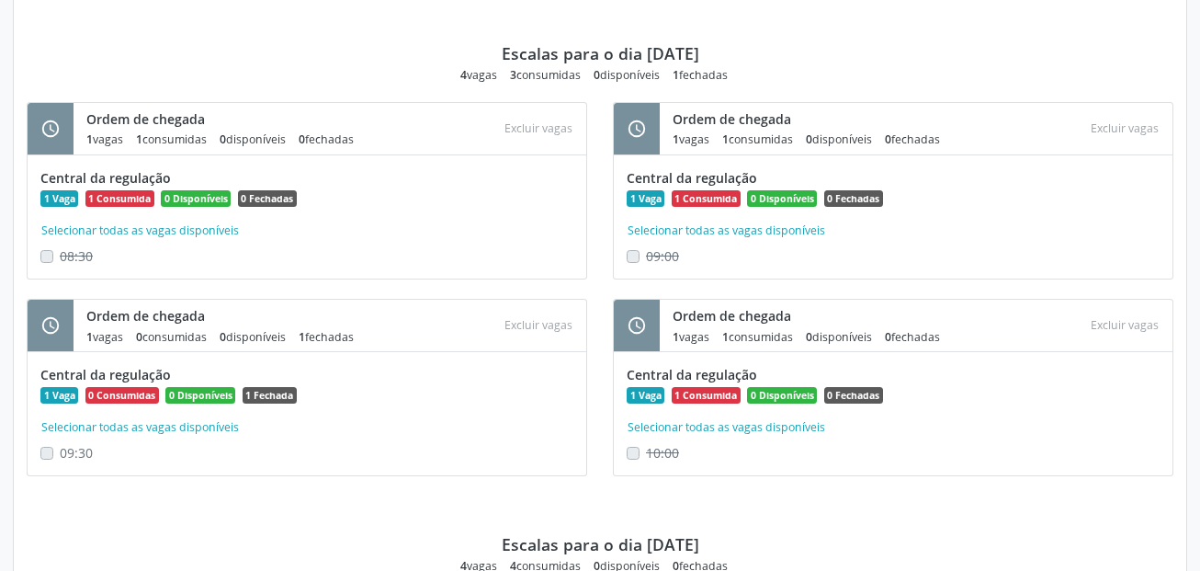
click at [60, 450] on label "09:30" at bounding box center [76, 452] width 33 height 19
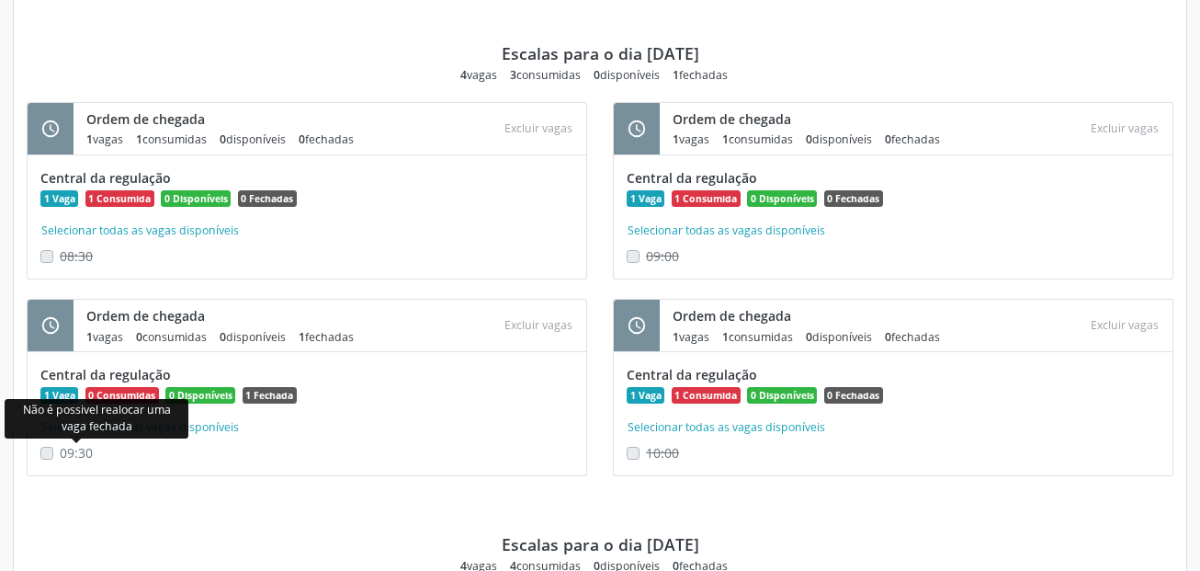
click at [71, 450] on span "09:30" at bounding box center [76, 452] width 33 height 17
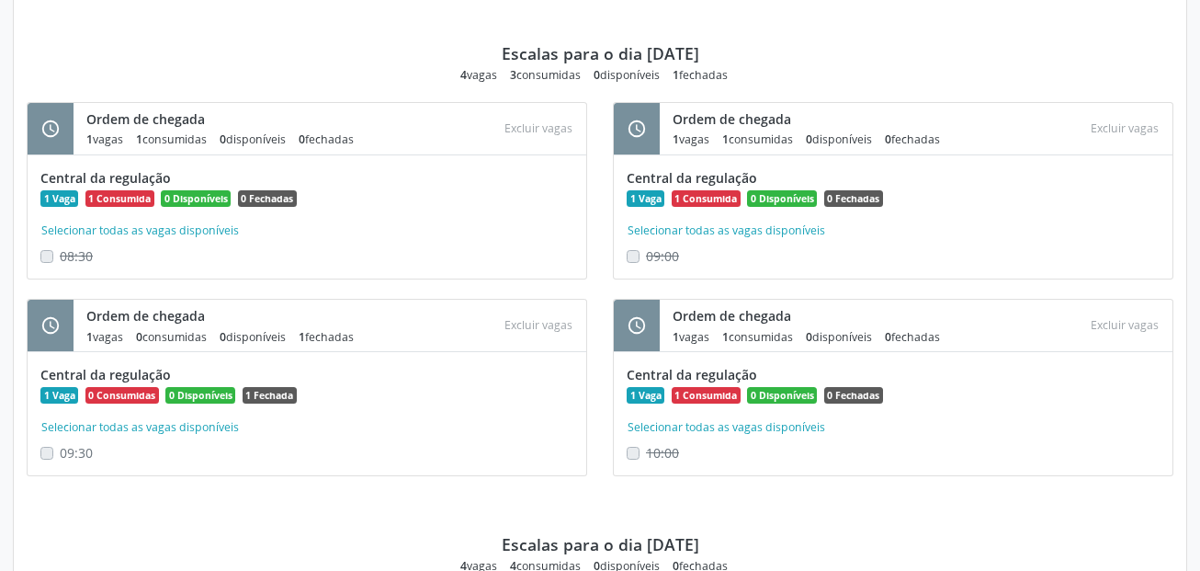
click at [60, 449] on label "09:30" at bounding box center [76, 452] width 33 height 19
click at [60, 453] on label "09:30" at bounding box center [76, 452] width 33 height 19
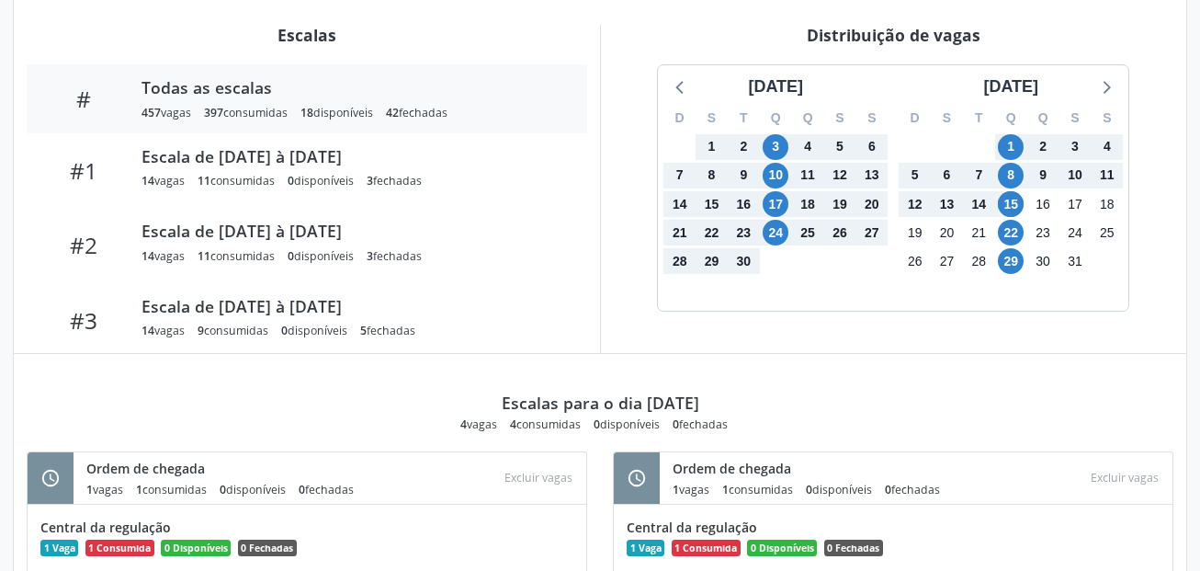
scroll to position [735, 0]
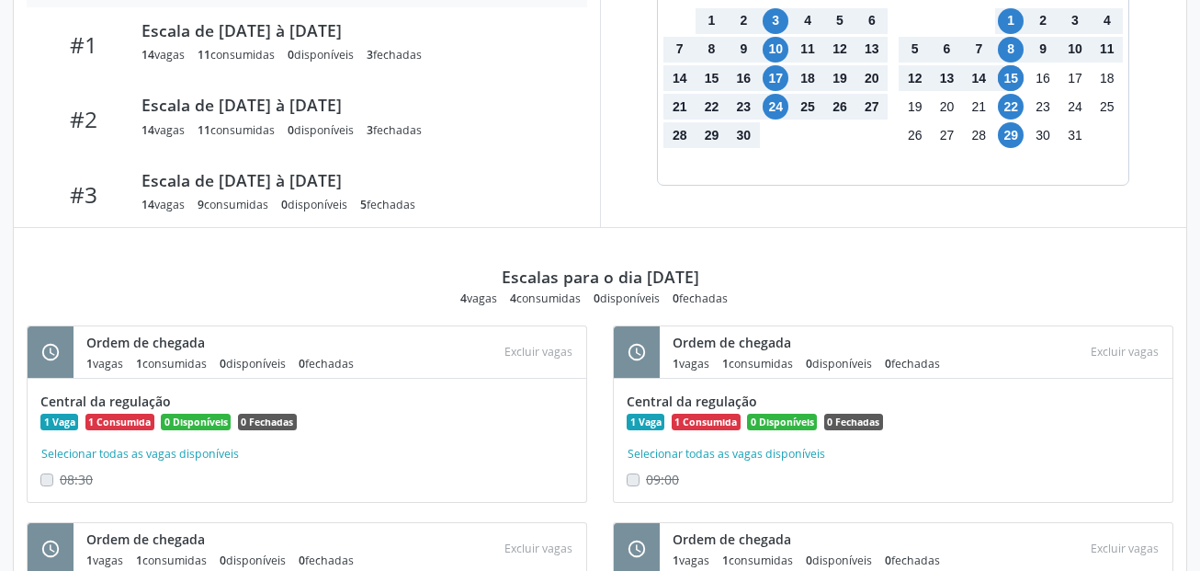
click at [657, 265] on div "Escalas para o dia 20/05/2021 4 vagas 4 consumidas 0 disponíveis 0 fechadas" at bounding box center [600, 267] width 1147 height 78
click at [660, 280] on div "Escalas para o dia 20/05/2021" at bounding box center [601, 276] width 198 height 20
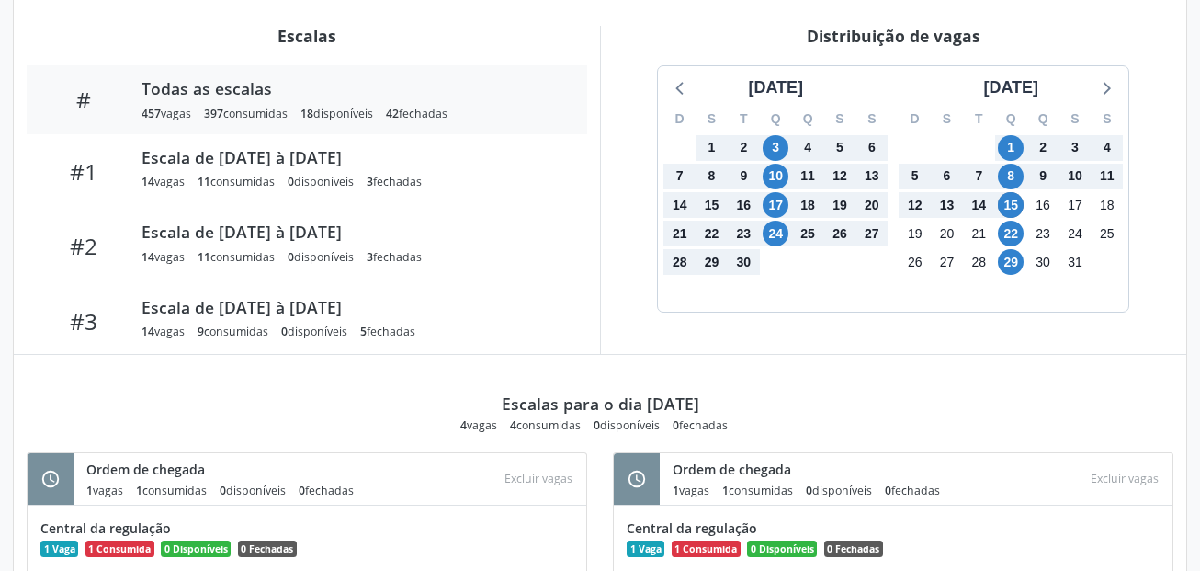
scroll to position [459, 0]
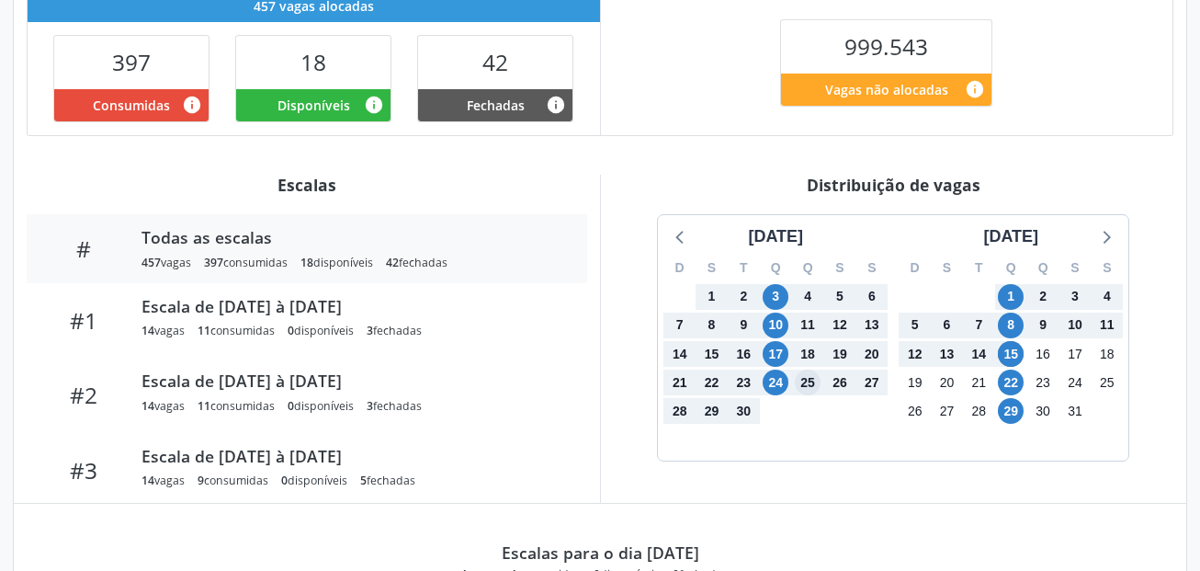
click at [812, 383] on span "25" at bounding box center [808, 382] width 26 height 26
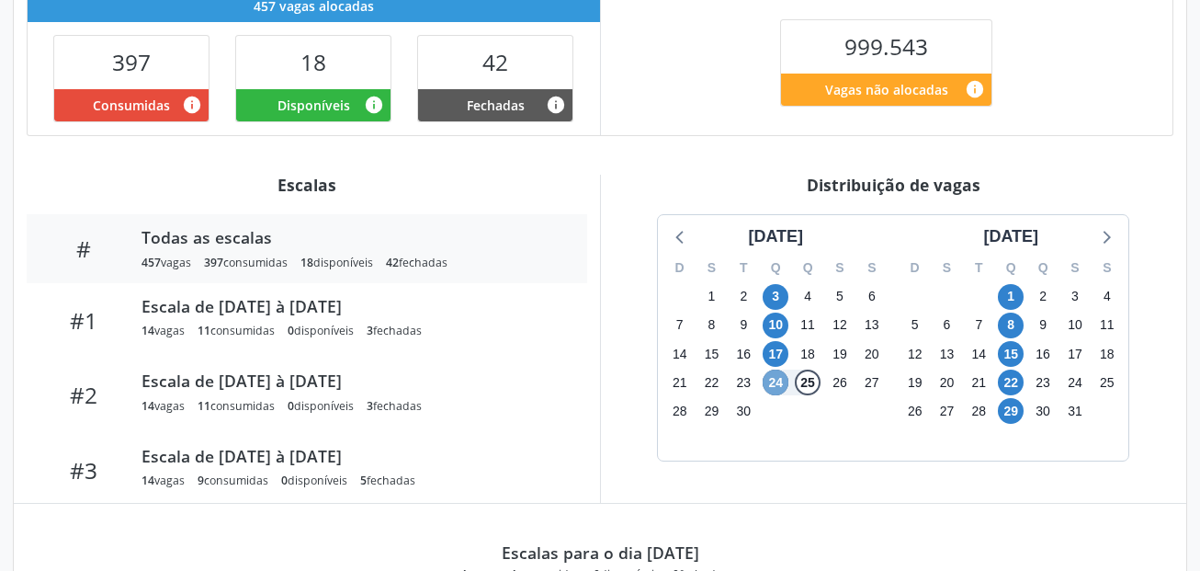
click at [784, 380] on span "24" at bounding box center [776, 382] width 26 height 26
click at [784, 379] on span "24" at bounding box center [776, 382] width 26 height 26
click at [775, 380] on span "24" at bounding box center [776, 382] width 26 height 26
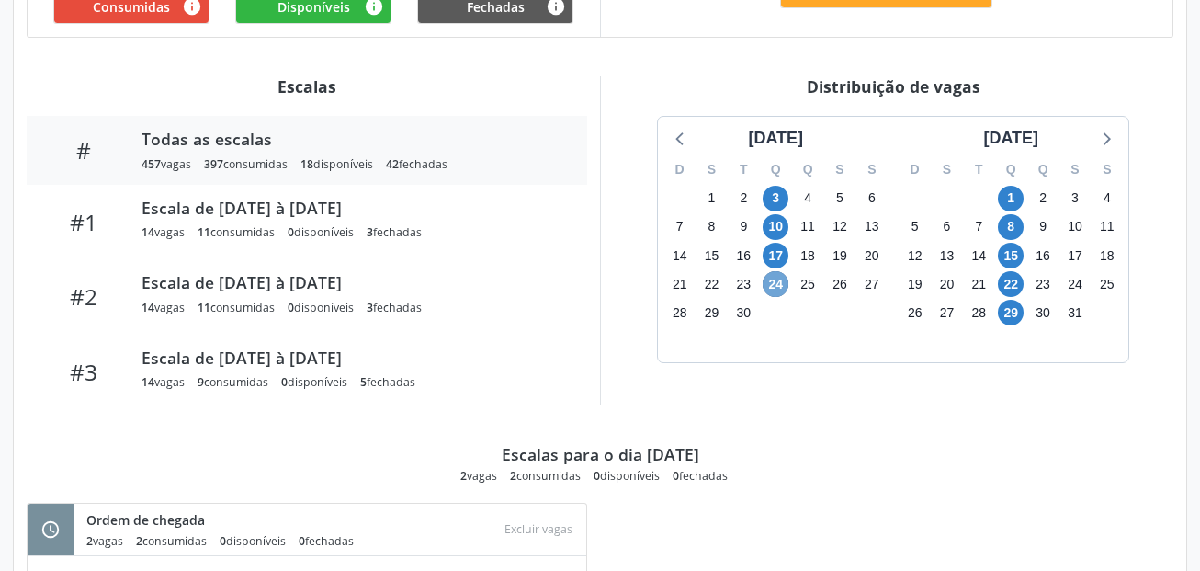
scroll to position [643, 0]
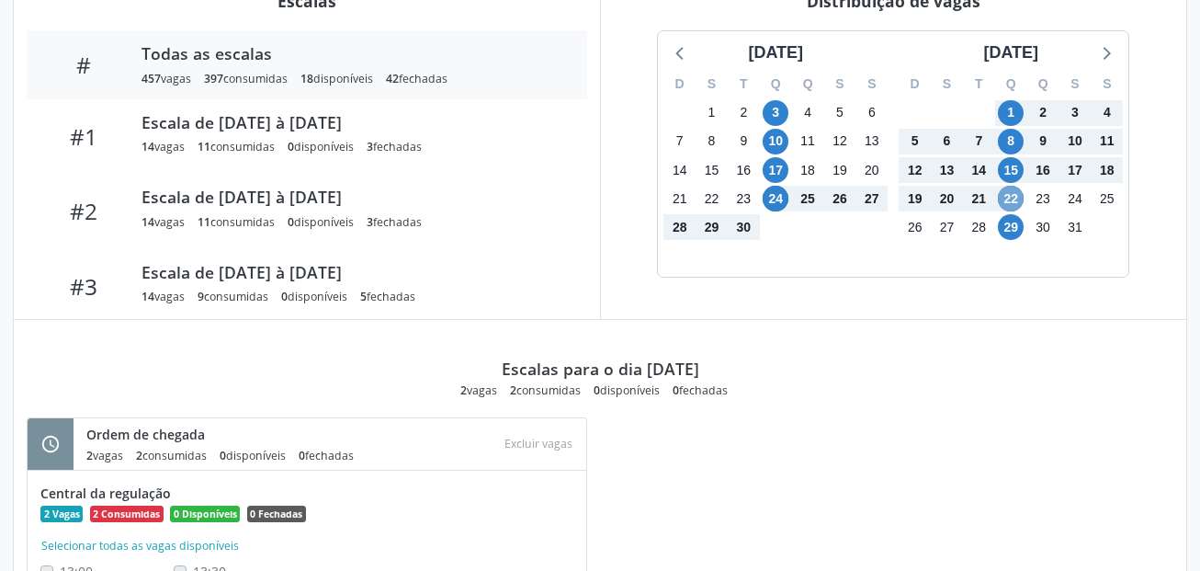
click at [1008, 198] on span "22" at bounding box center [1011, 199] width 26 height 26
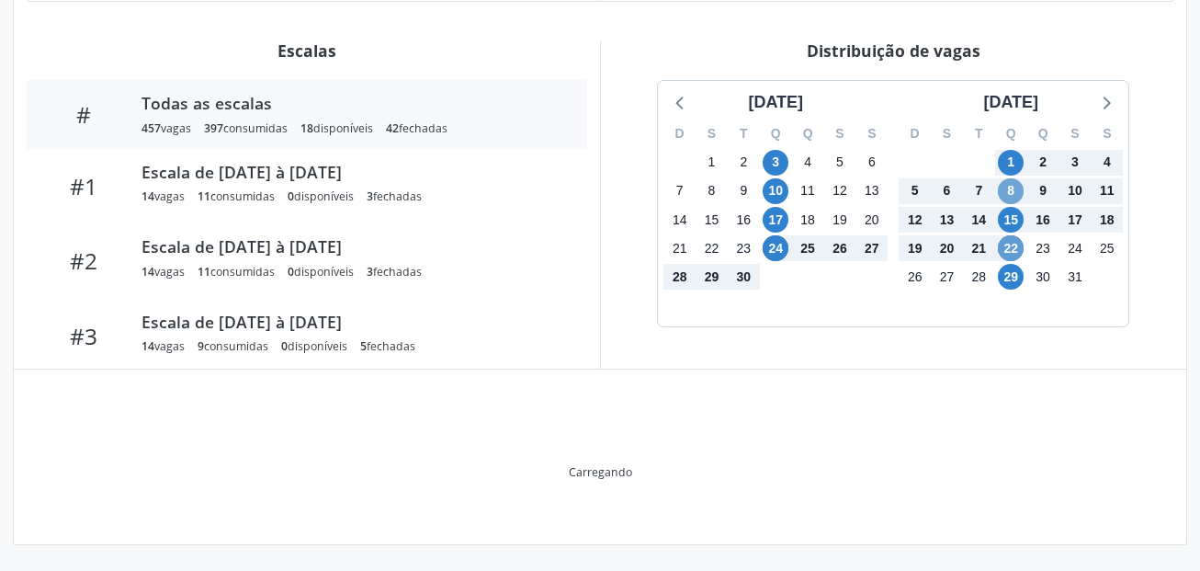
scroll to position [594, 0]
click at [1008, 198] on span "8" at bounding box center [1011, 191] width 26 height 26
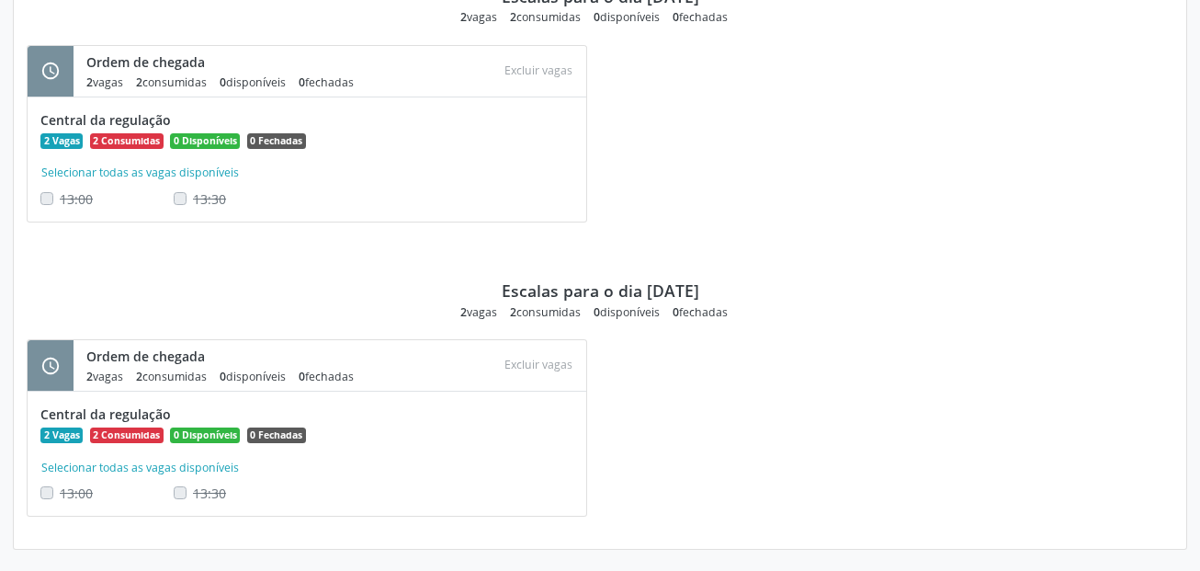
scroll to position [1903, 0]
